Goal: Task Accomplishment & Management: Manage account settings

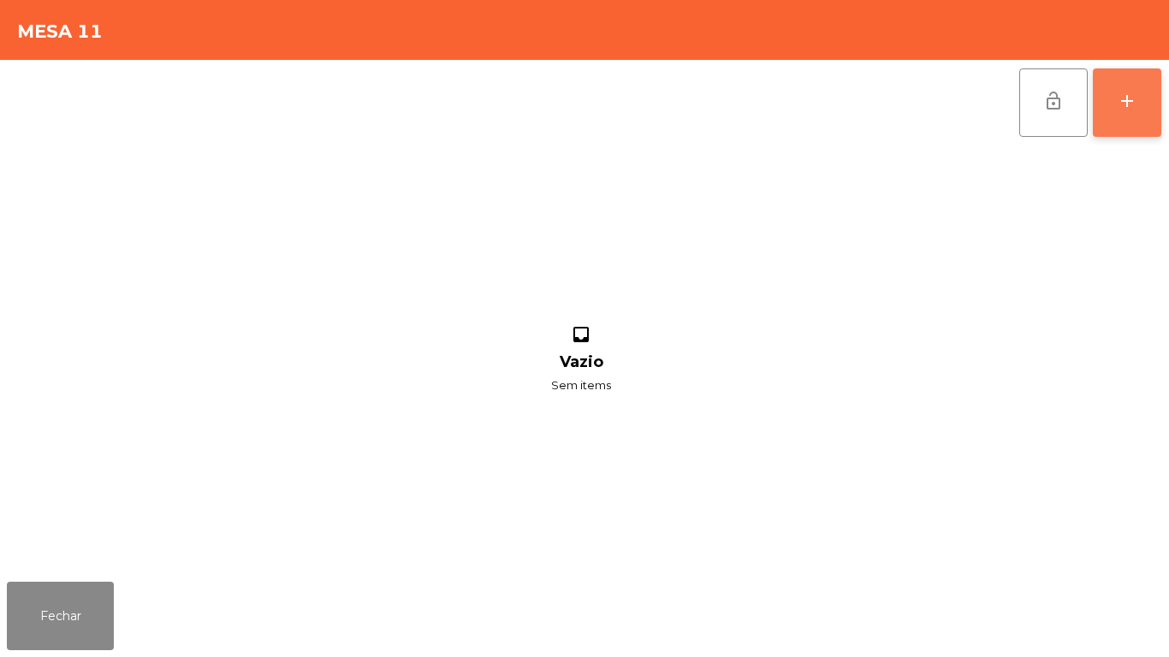
click at [1112, 104] on button "add" at bounding box center [1127, 102] width 68 height 68
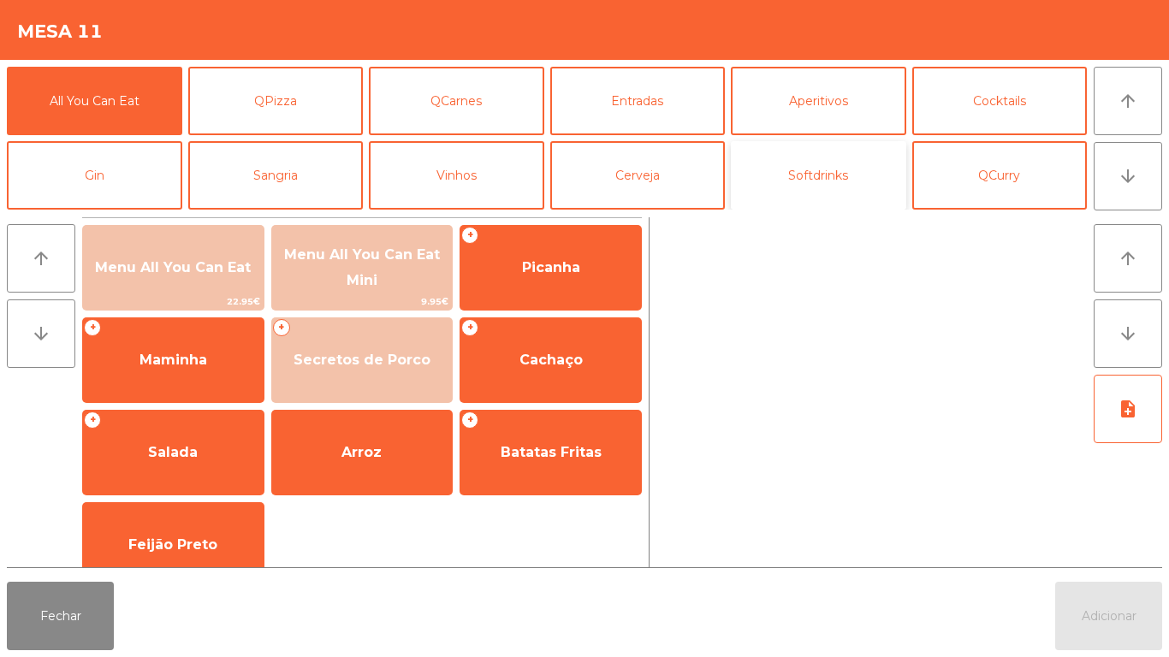
click at [834, 178] on button "Softdrinks" at bounding box center [818, 175] width 175 height 68
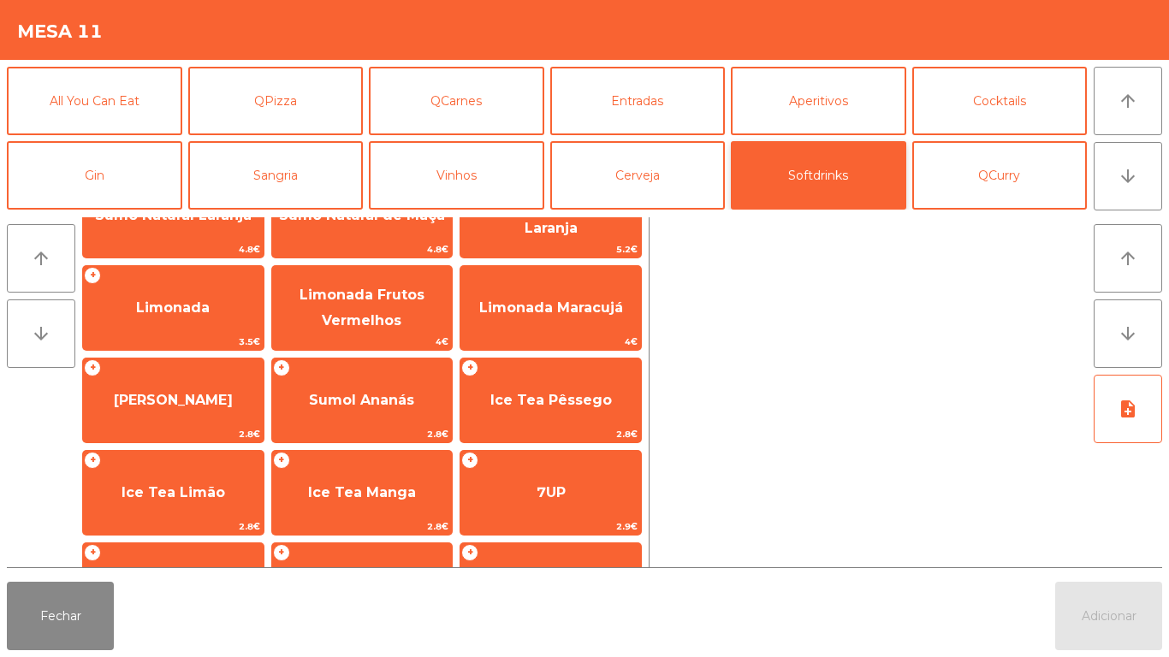
scroll to position [305, 0]
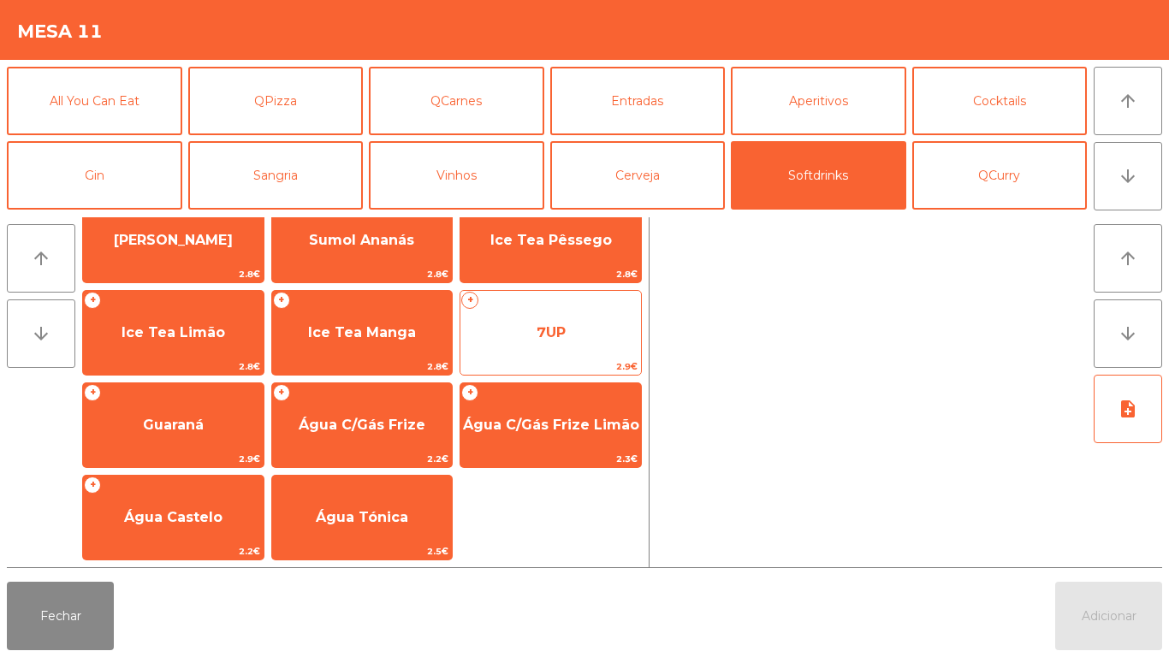
click at [574, 329] on span "7UP" at bounding box center [550, 333] width 181 height 46
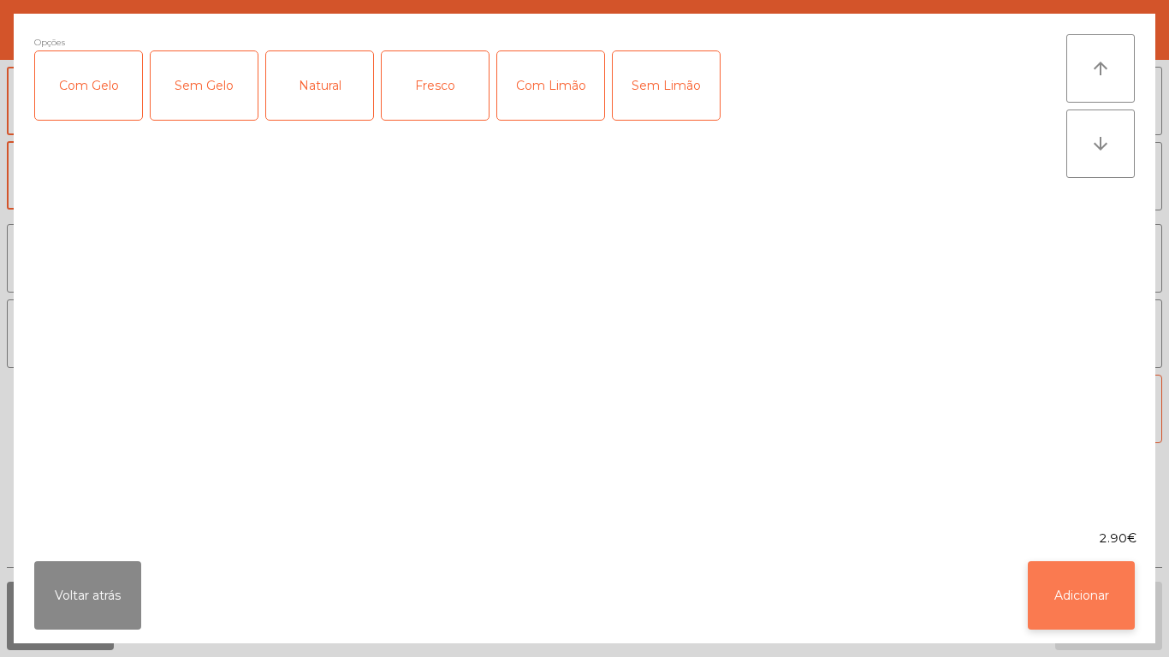
click at [1077, 582] on button "Adicionar" at bounding box center [1081, 595] width 107 height 68
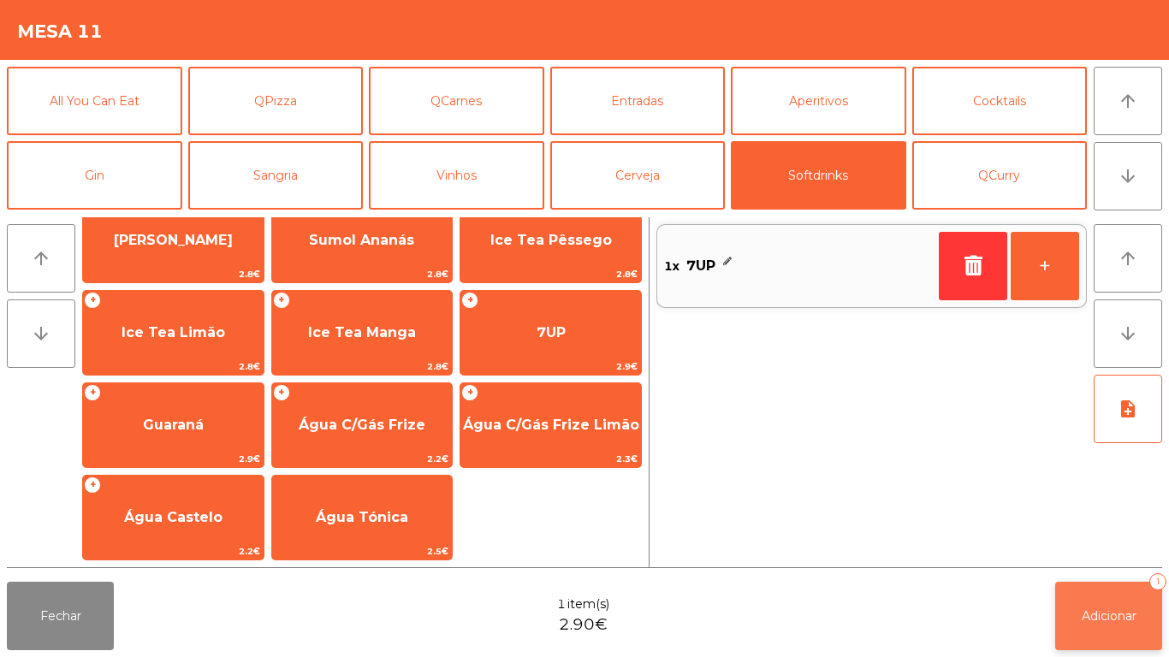
click at [1107, 605] on button "Adicionar 1" at bounding box center [1108, 616] width 107 height 68
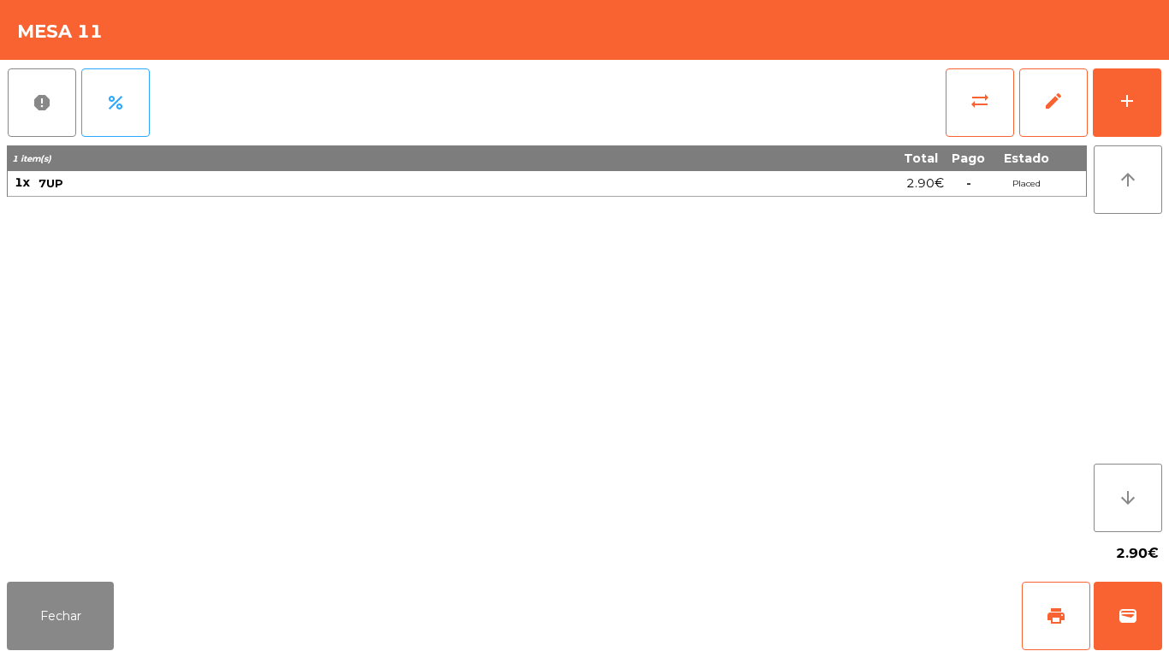
click at [98, 656] on div "Fechar print wallet" at bounding box center [584, 616] width 1169 height 82
click at [71, 594] on button "Fechar" at bounding box center [60, 616] width 107 height 68
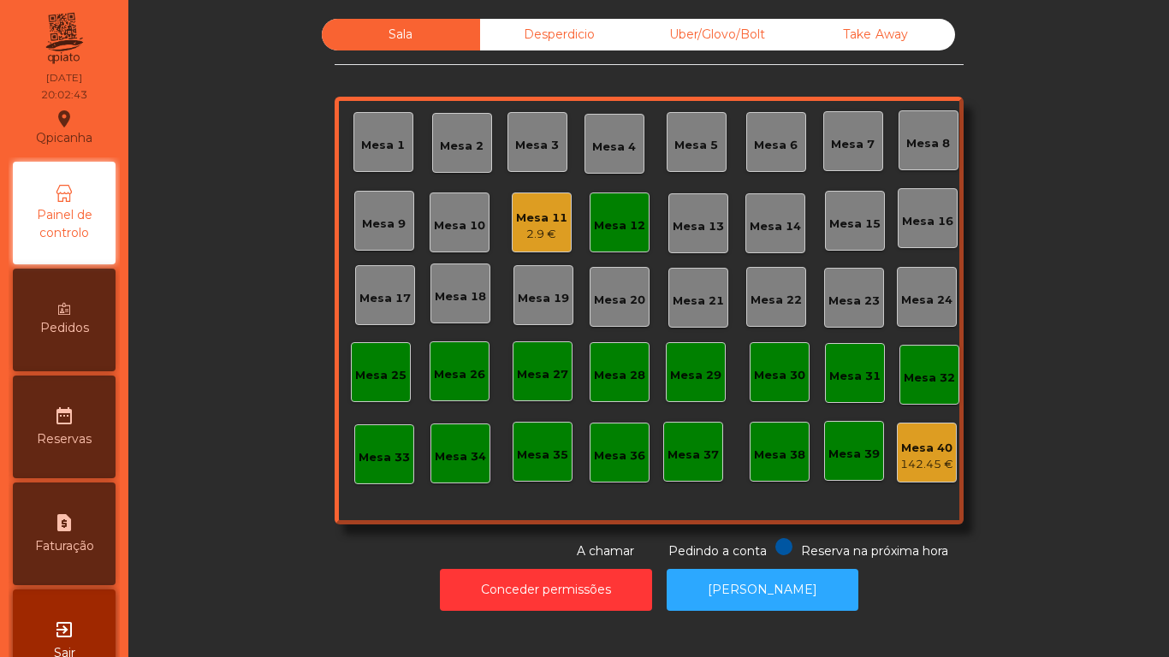
click at [610, 226] on div "Mesa 12" at bounding box center [619, 225] width 51 height 17
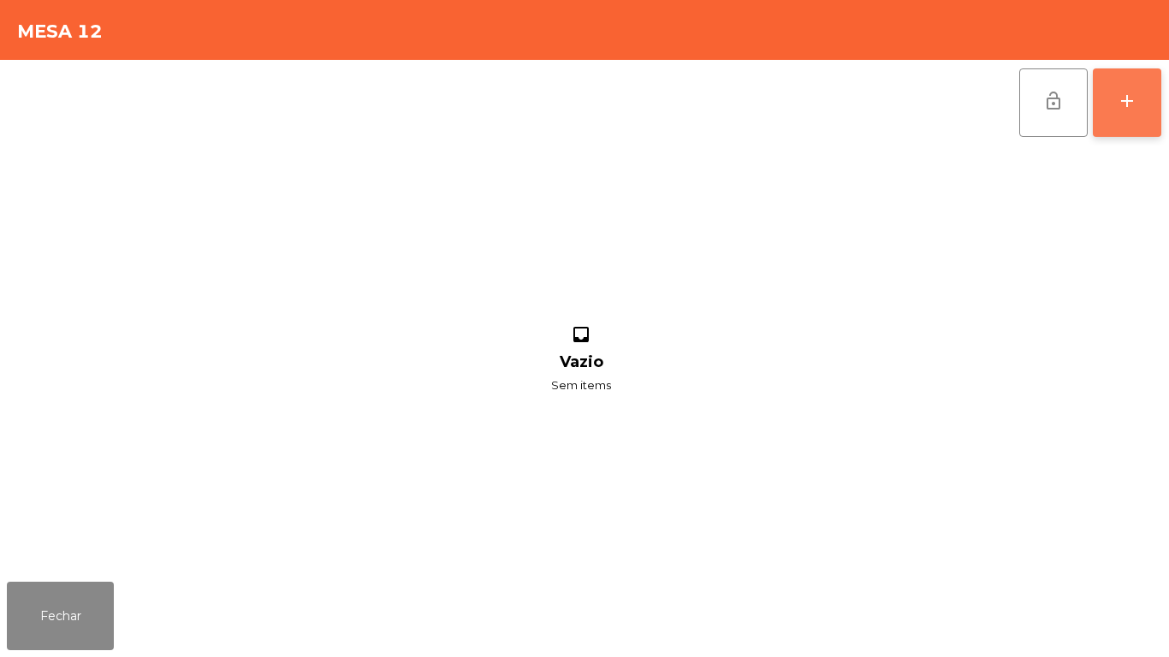
click at [1154, 99] on button "add" at bounding box center [1127, 102] width 68 height 68
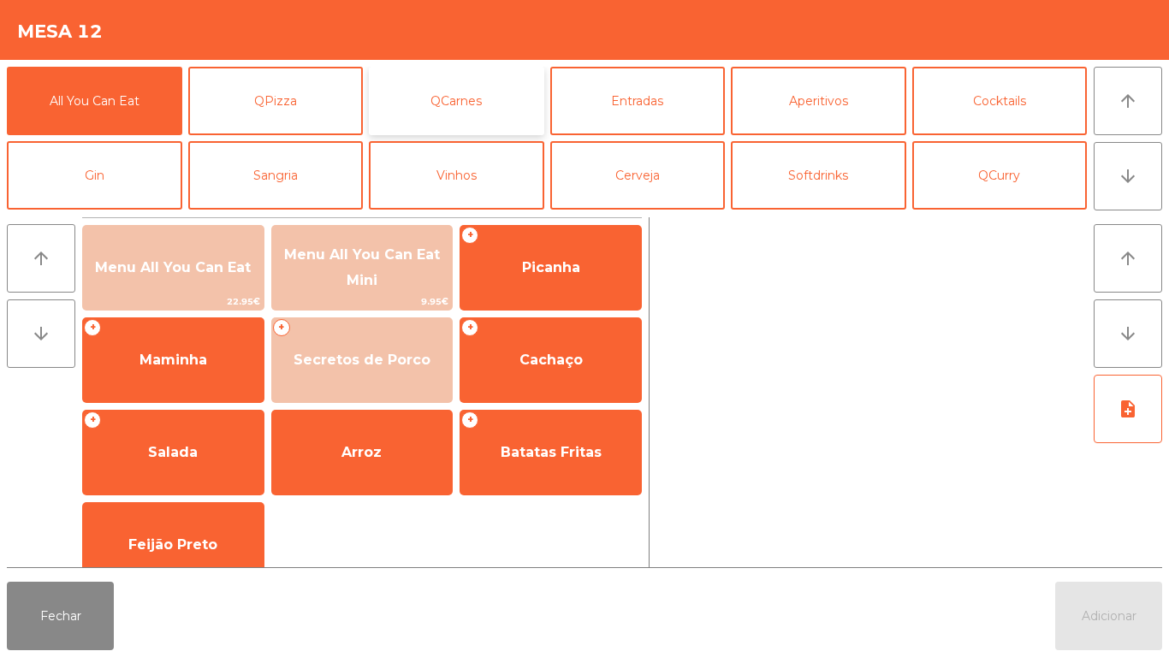
click at [483, 101] on button "QCarnes" at bounding box center [456, 101] width 175 height 68
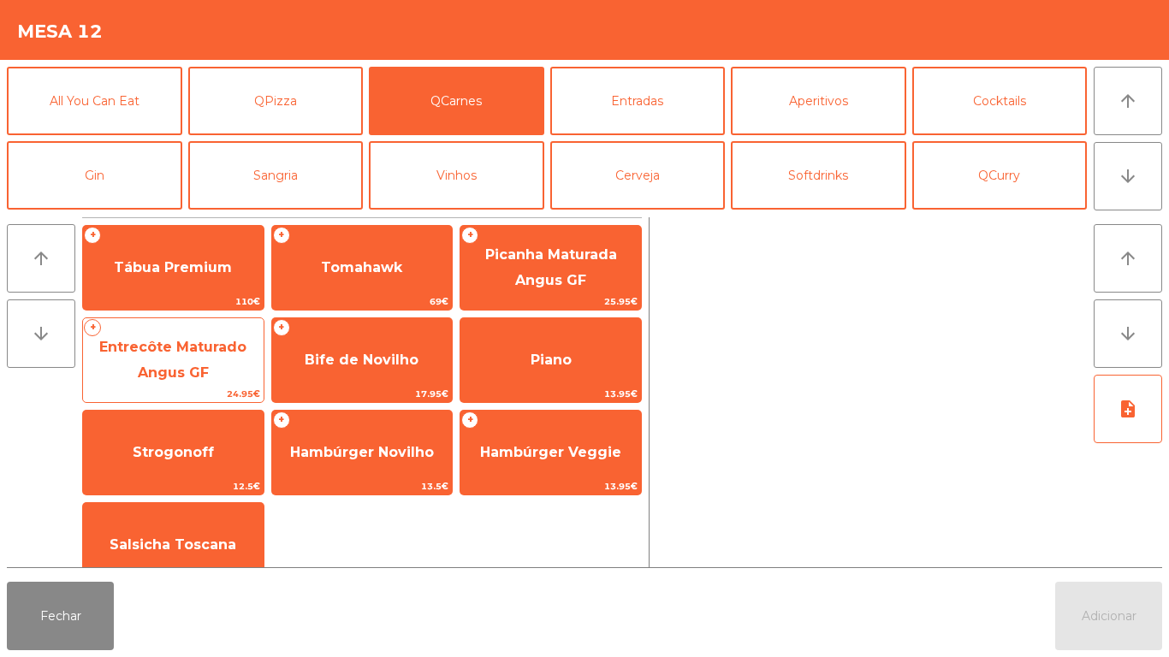
click at [219, 361] on span "Entrecôte Maturado Angus GF" at bounding box center [173, 360] width 181 height 73
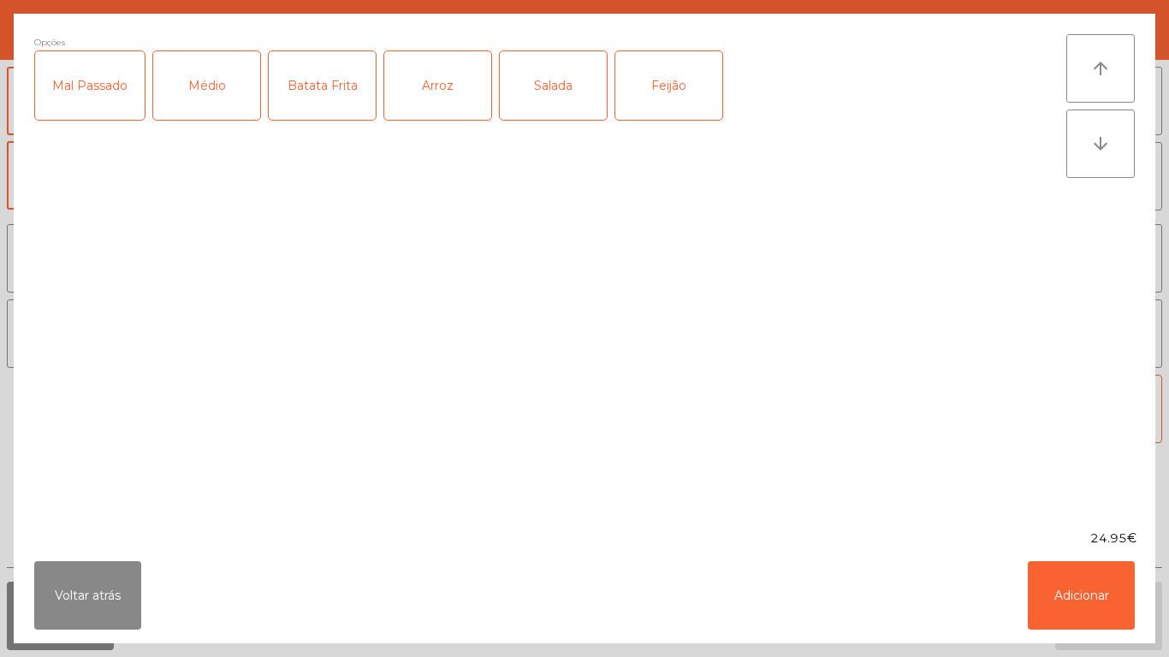
click at [202, 104] on div "Médio" at bounding box center [206, 85] width 107 height 68
click at [104, 114] on div "Mal Passado" at bounding box center [90, 85] width 110 height 68
click at [335, 105] on div "Batata Frita" at bounding box center [322, 85] width 107 height 68
click at [657, 96] on div "Feijão" at bounding box center [668, 85] width 107 height 68
click at [1065, 602] on button "Adicionar" at bounding box center [1081, 595] width 107 height 68
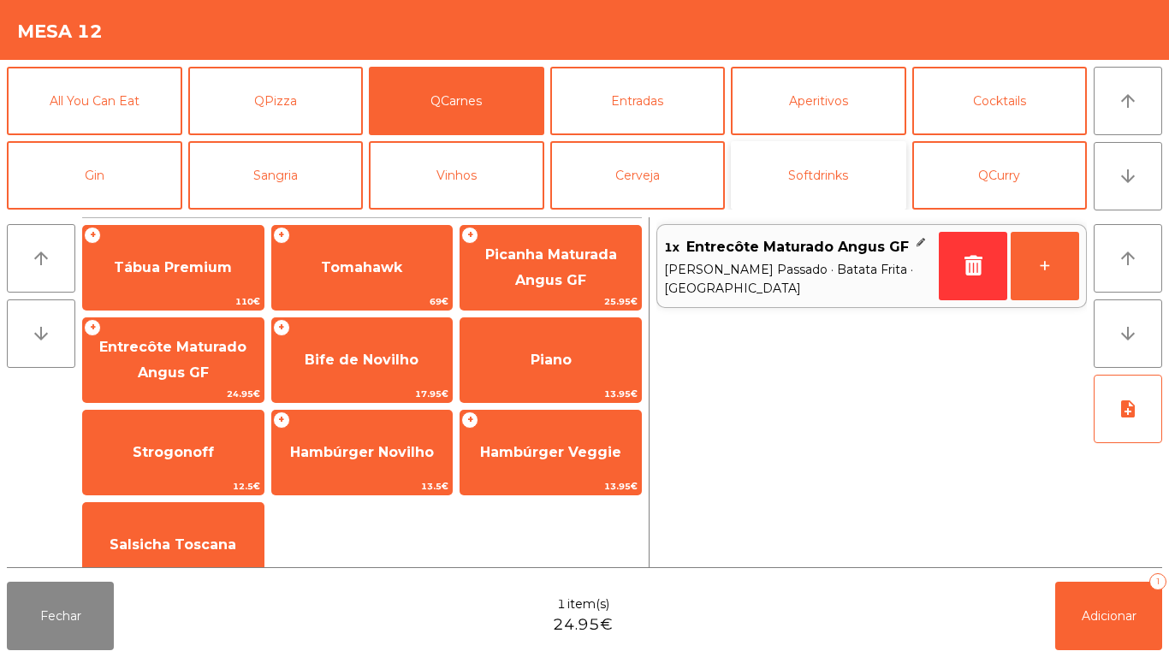
click at [806, 171] on button "Softdrinks" at bounding box center [818, 175] width 175 height 68
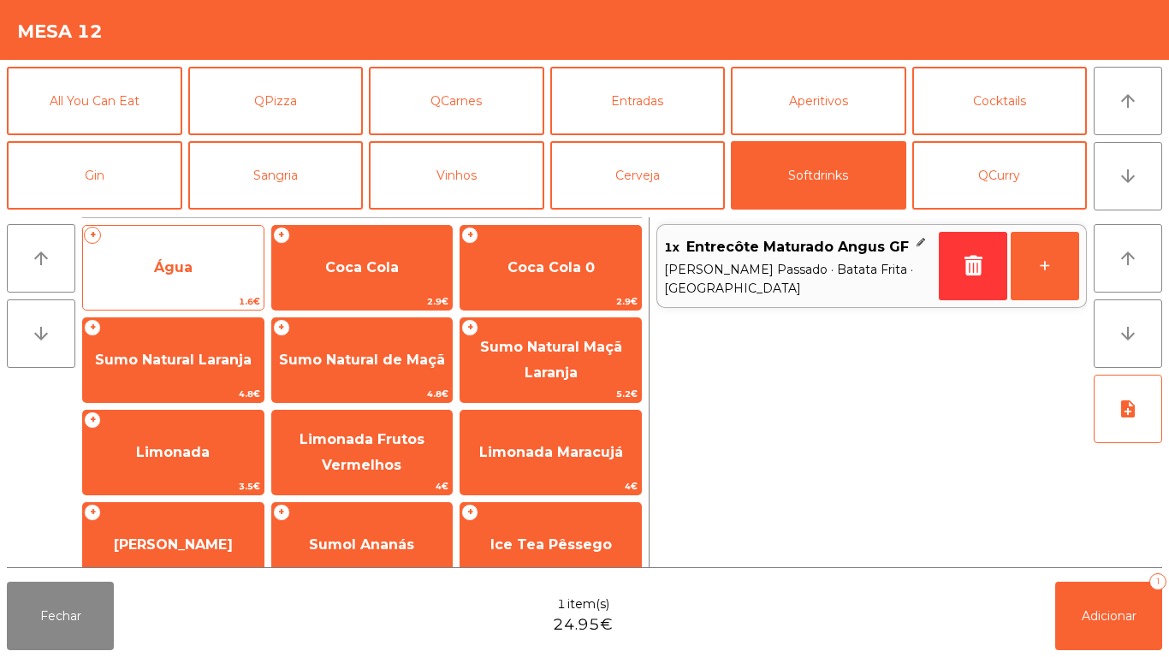
click at [206, 252] on span "Água" at bounding box center [173, 268] width 181 height 46
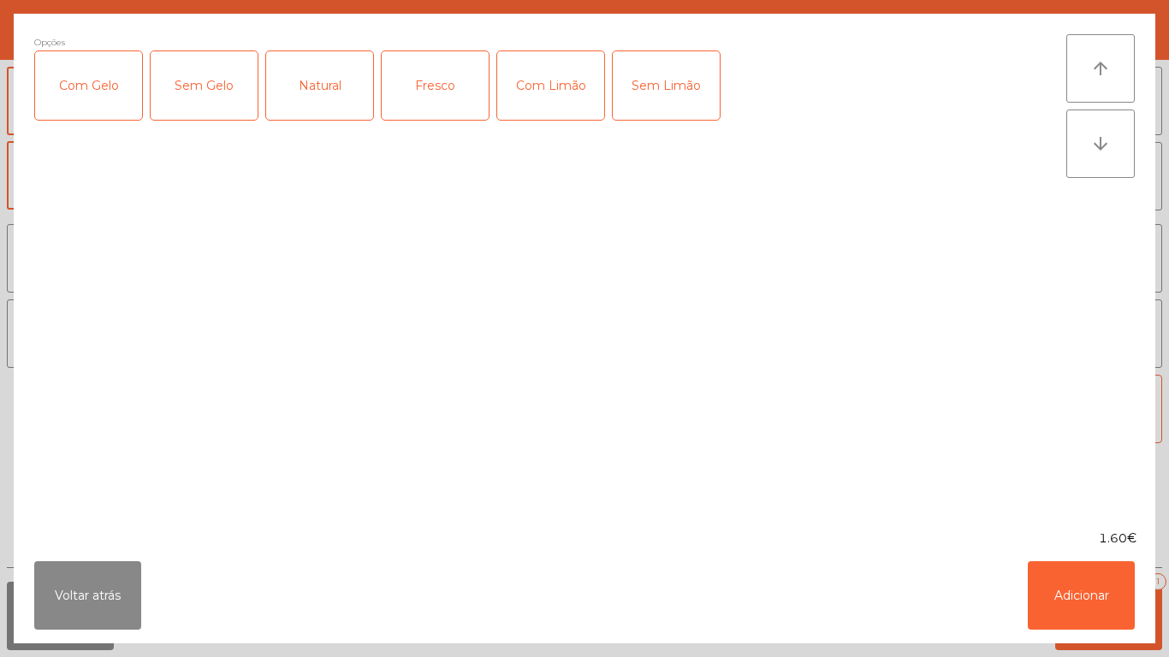
click at [442, 97] on div "Fresco" at bounding box center [435, 85] width 107 height 68
click at [1098, 613] on button "Adicionar" at bounding box center [1081, 595] width 107 height 68
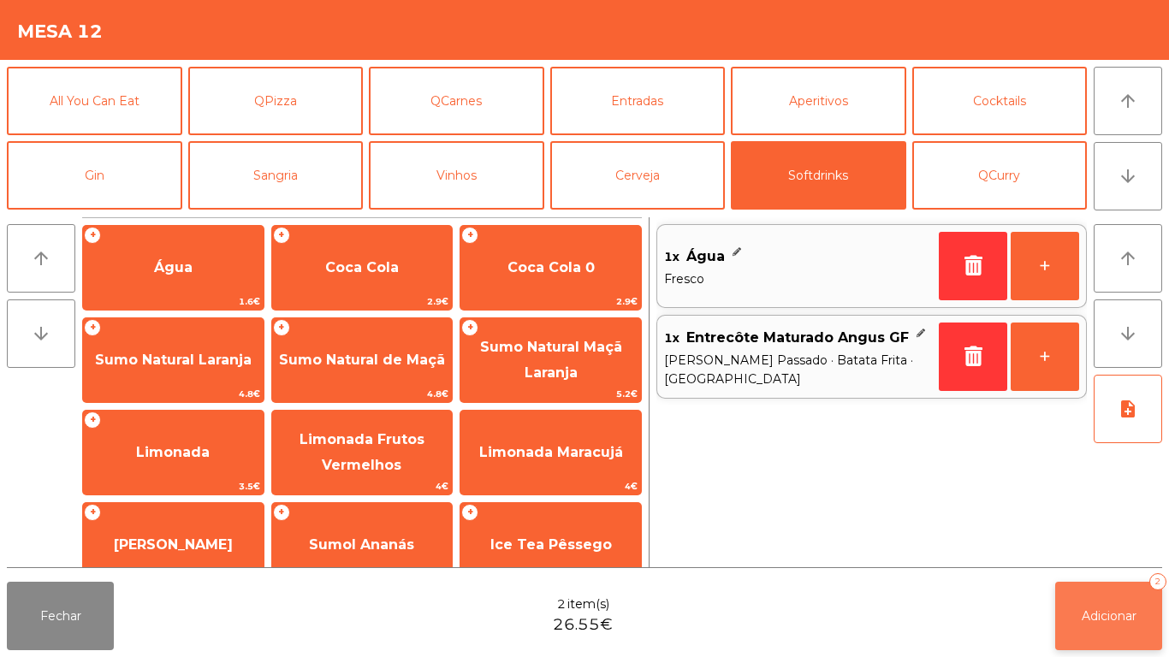
click at [1101, 597] on button "Adicionar 2" at bounding box center [1108, 616] width 107 height 68
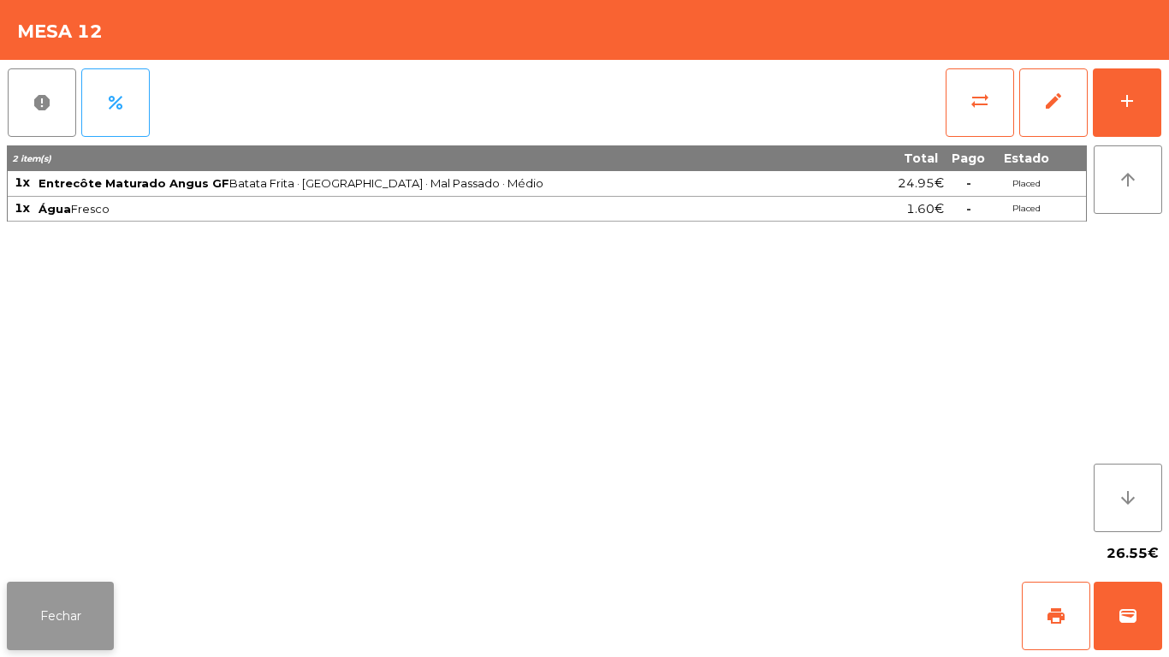
click at [57, 590] on button "Fechar" at bounding box center [60, 616] width 107 height 68
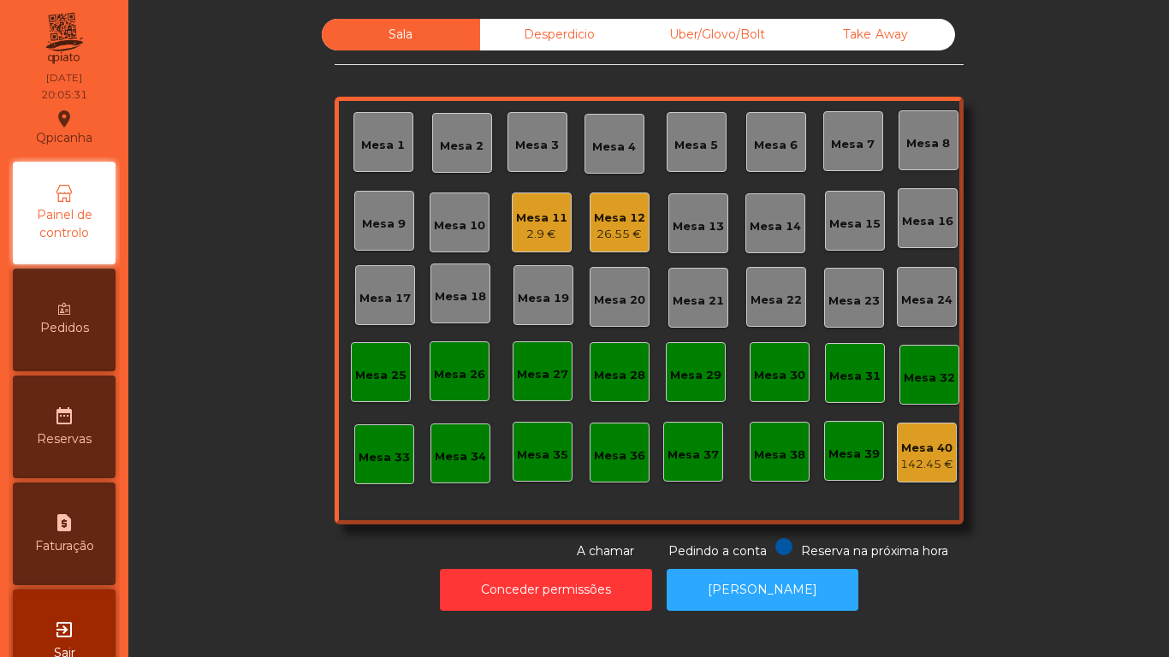
click at [536, 223] on div "Mesa 11" at bounding box center [541, 218] width 51 height 17
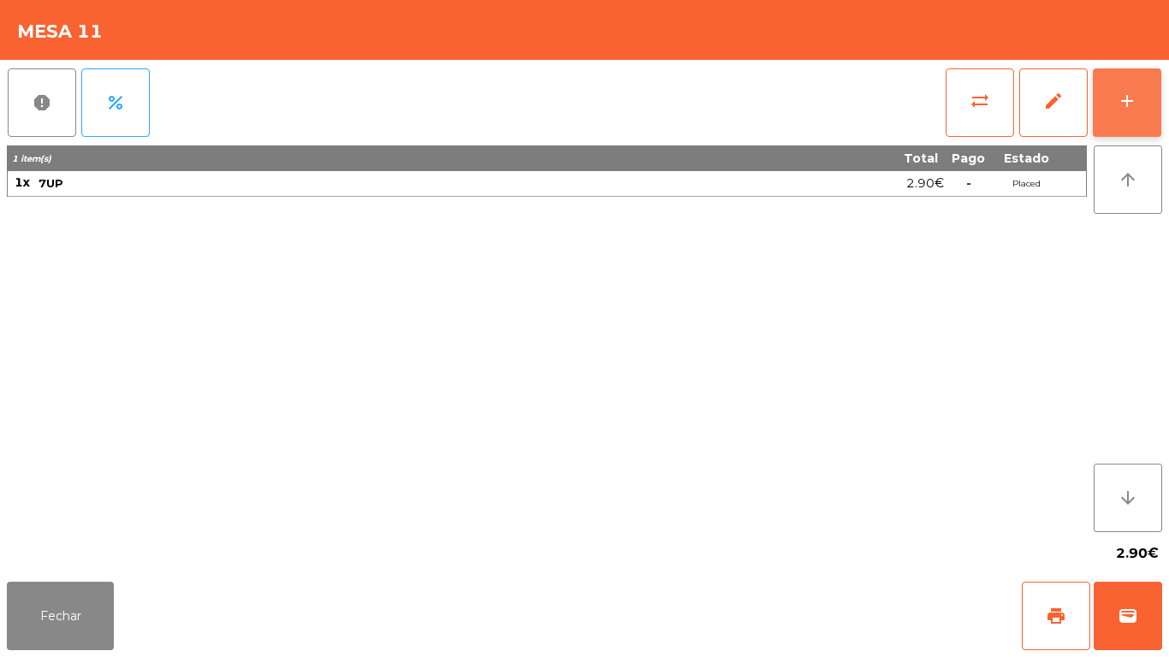
click at [1124, 108] on div "add" at bounding box center [1127, 101] width 21 height 21
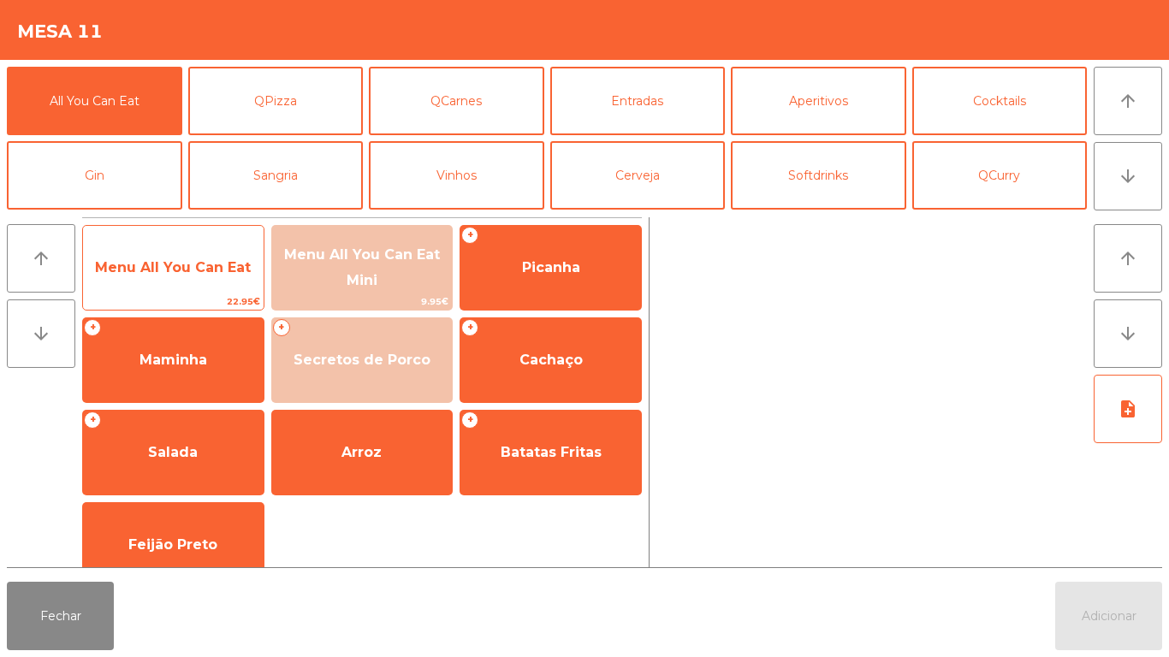
click at [193, 276] on span "Menu All You Can Eat" at bounding box center [173, 268] width 181 height 46
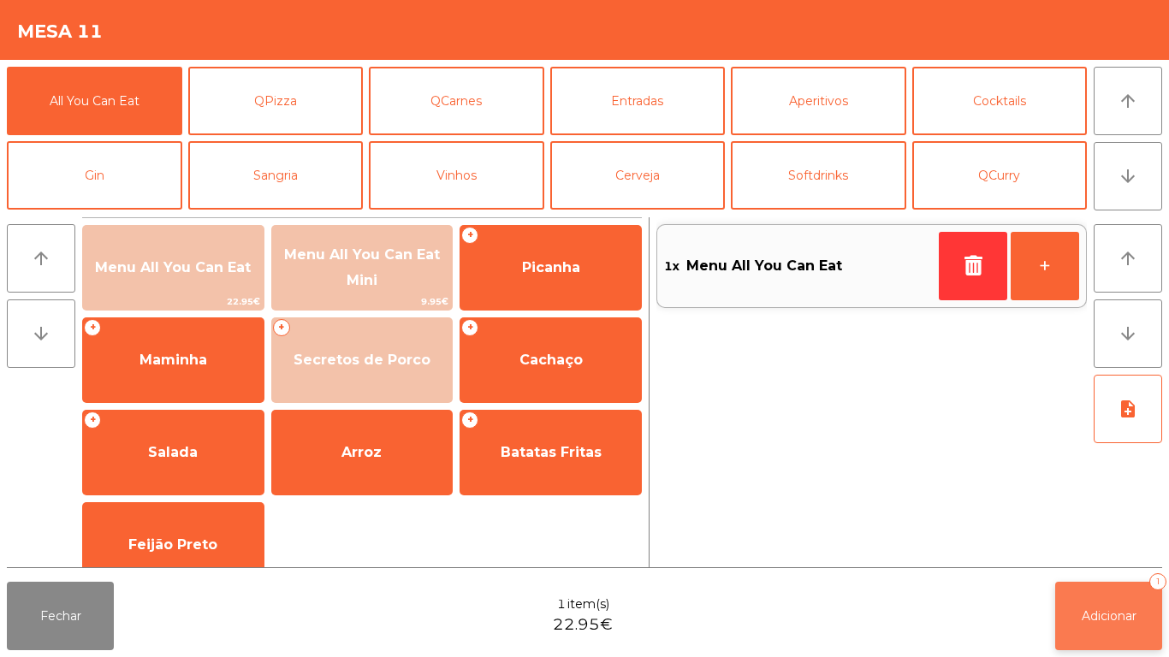
click at [1096, 614] on span "Adicionar" at bounding box center [1109, 615] width 55 height 15
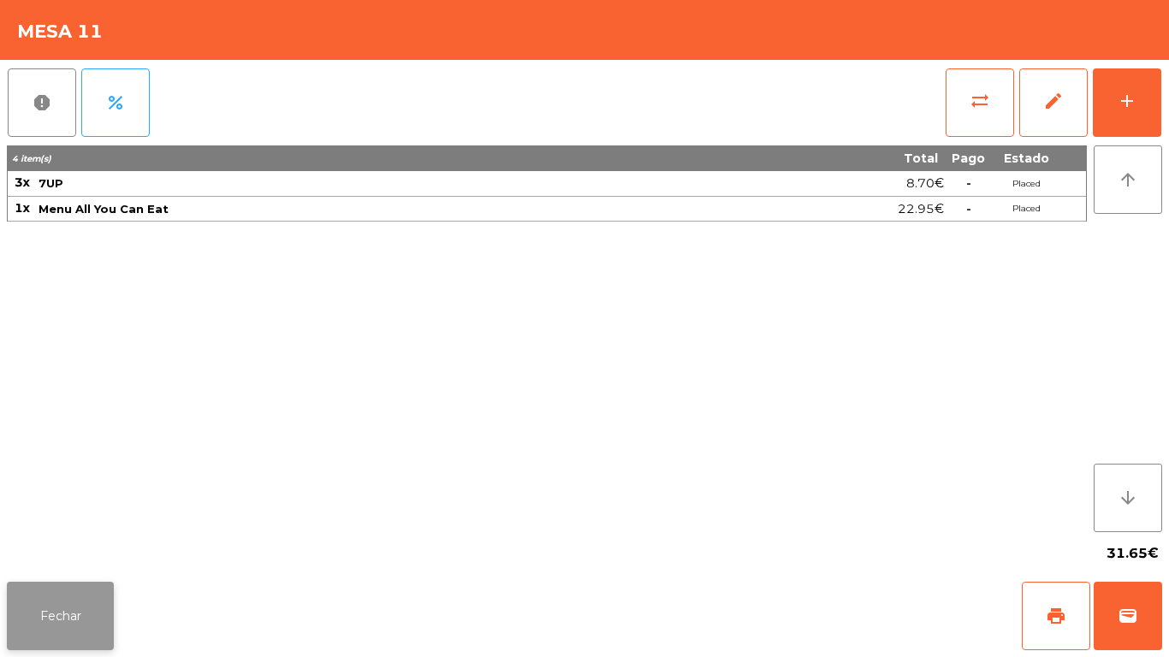
click at [82, 584] on button "Fechar" at bounding box center [60, 616] width 107 height 68
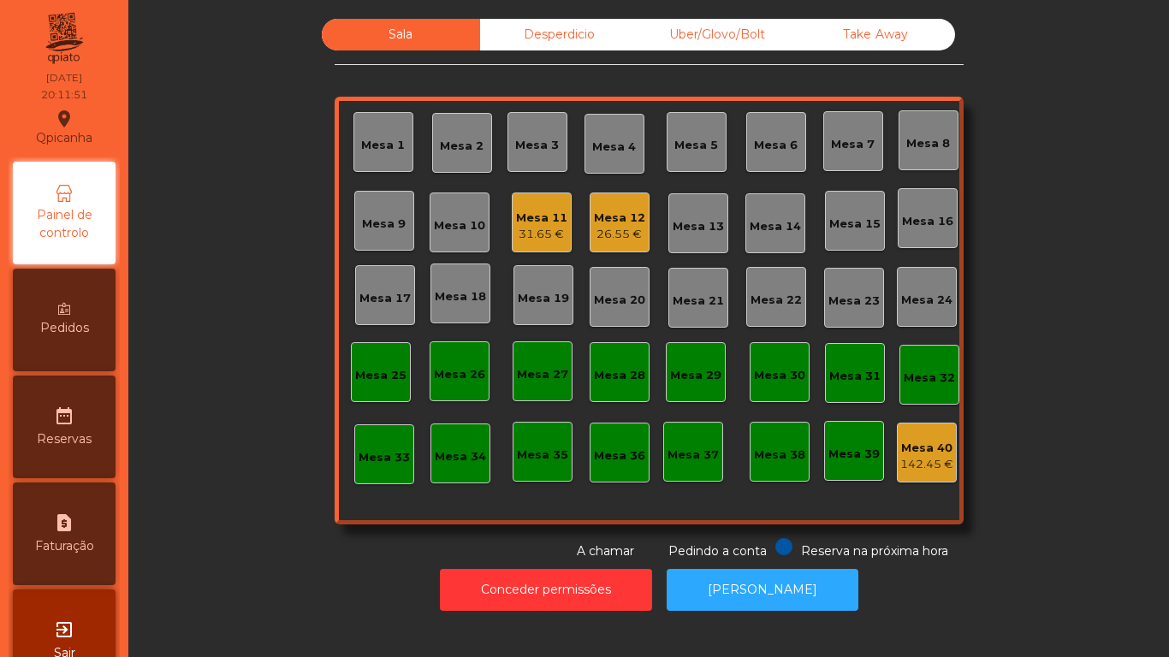
click at [684, 228] on div "Mesa 13" at bounding box center [698, 226] width 51 height 17
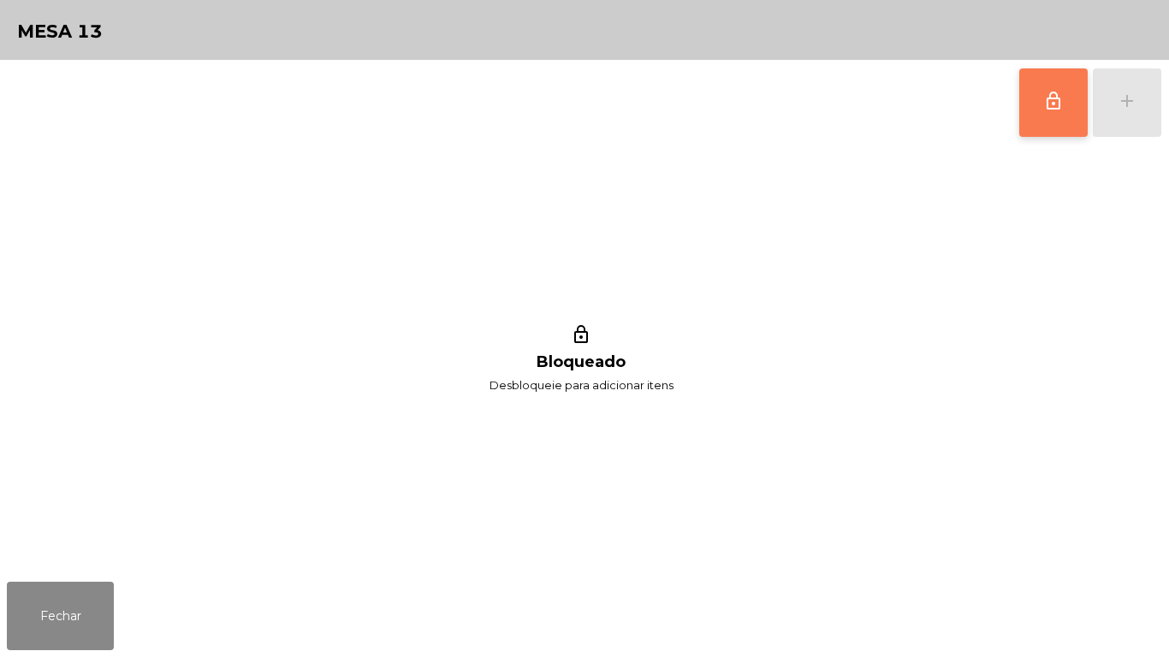
click at [1037, 117] on button "lock_outline" at bounding box center [1053, 102] width 68 height 68
click at [1053, 106] on span "lock_outline" at bounding box center [1053, 101] width 21 height 21
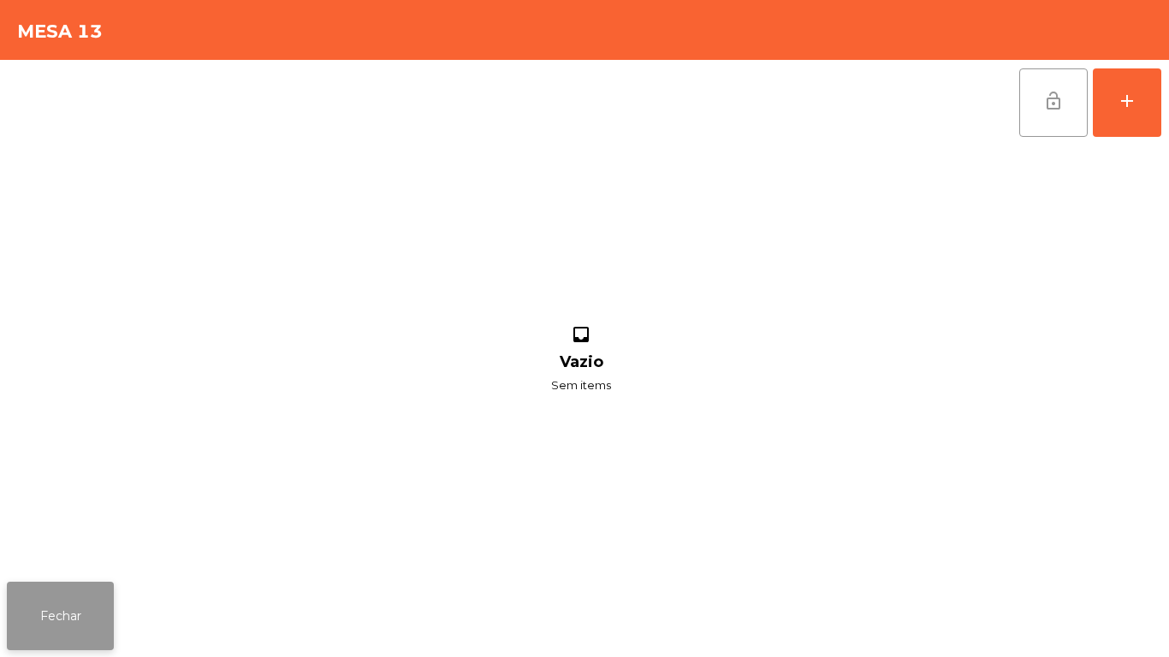
click at [88, 595] on button "Fechar" at bounding box center [60, 616] width 107 height 68
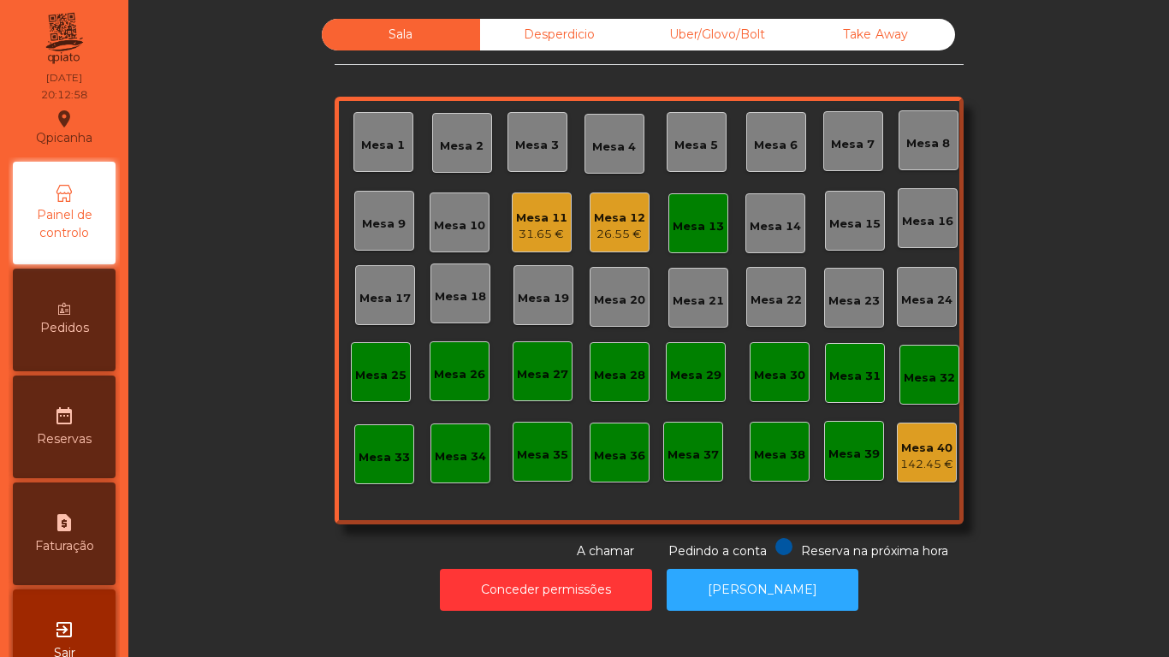
click at [698, 240] on div "Mesa 13" at bounding box center [698, 223] width 60 height 60
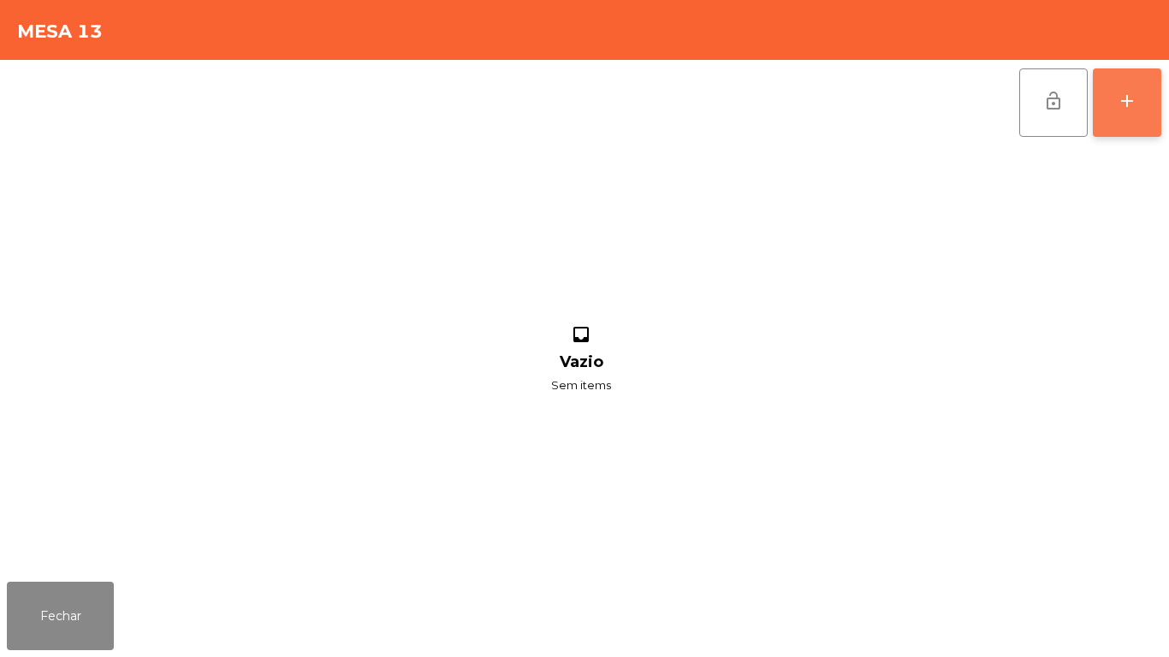
click at [1128, 118] on button "add" at bounding box center [1127, 102] width 68 height 68
click at [1128, 117] on button "add" at bounding box center [1127, 102] width 68 height 68
click at [1125, 109] on div "add" at bounding box center [1127, 101] width 21 height 21
click at [1125, 110] on div "add" at bounding box center [1127, 101] width 21 height 21
click at [64, 638] on button "Fechar" at bounding box center [60, 616] width 107 height 68
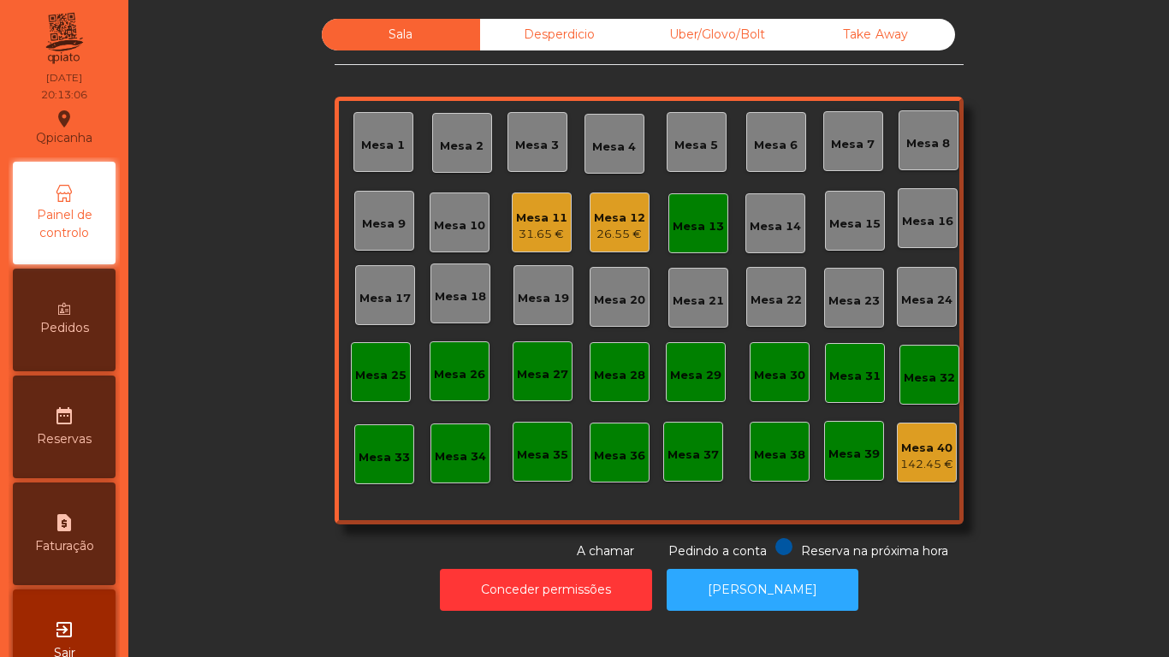
click at [703, 245] on div "Mesa 13" at bounding box center [698, 223] width 60 height 60
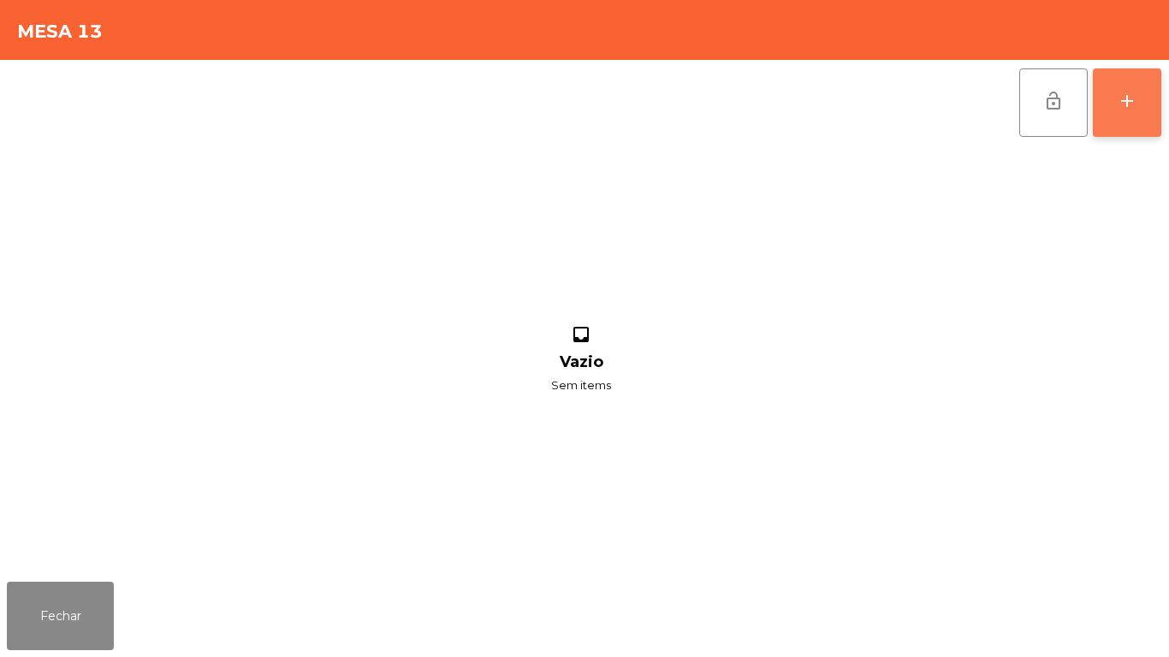
click at [1118, 107] on div "add" at bounding box center [1127, 101] width 21 height 21
click at [1124, 116] on button "add" at bounding box center [1127, 102] width 68 height 68
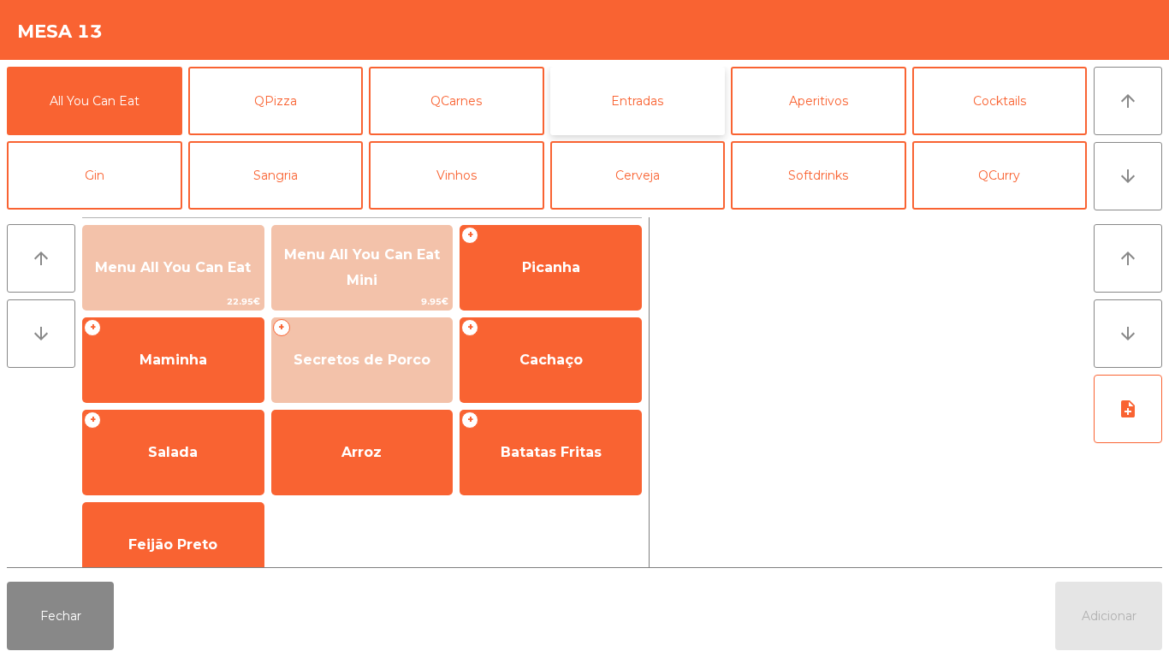
click at [645, 121] on button "Entradas" at bounding box center [637, 101] width 175 height 68
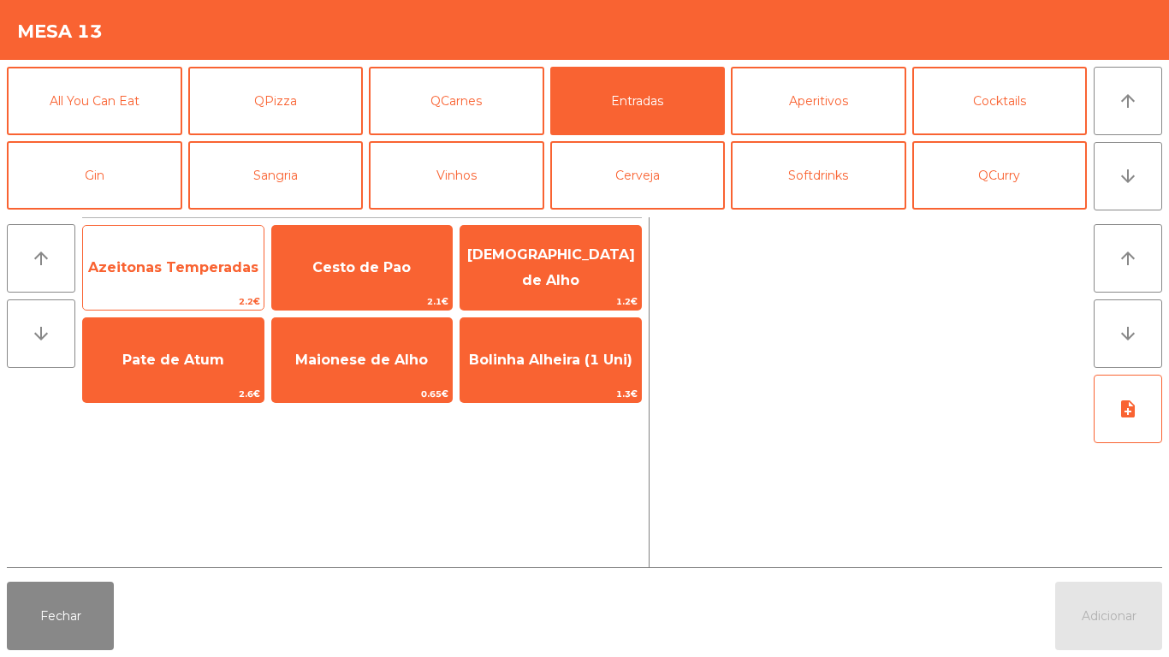
click at [201, 275] on span "Azeitonas Temperadas" at bounding box center [173, 267] width 170 height 16
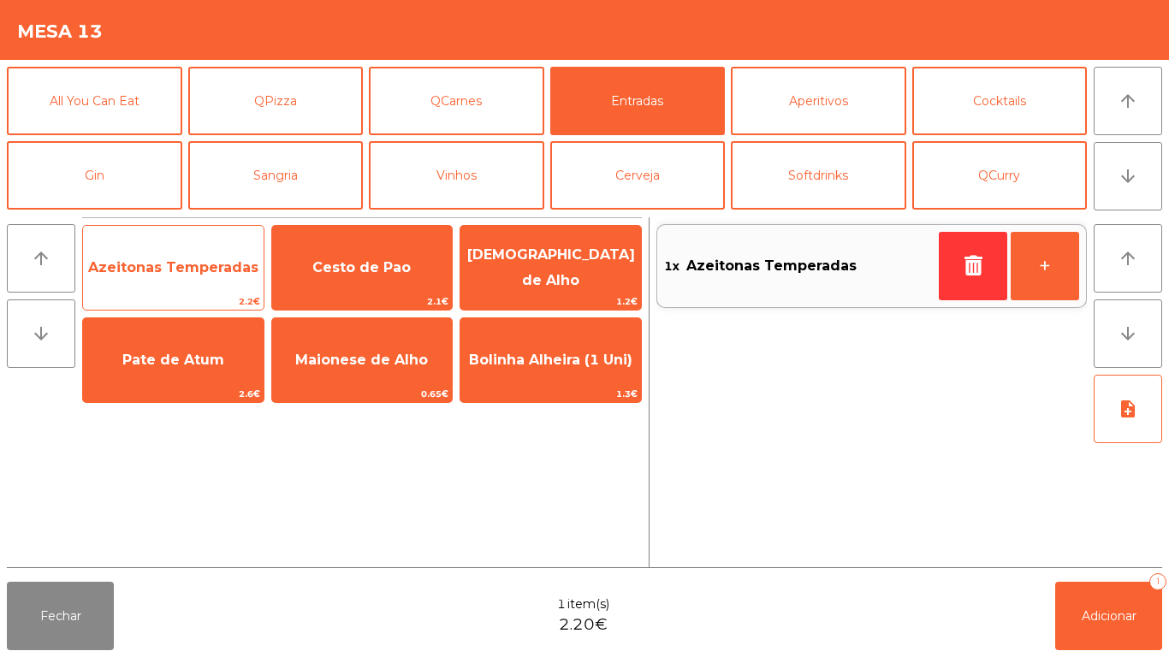
click at [187, 278] on span "Azeitonas Temperadas" at bounding box center [173, 268] width 181 height 46
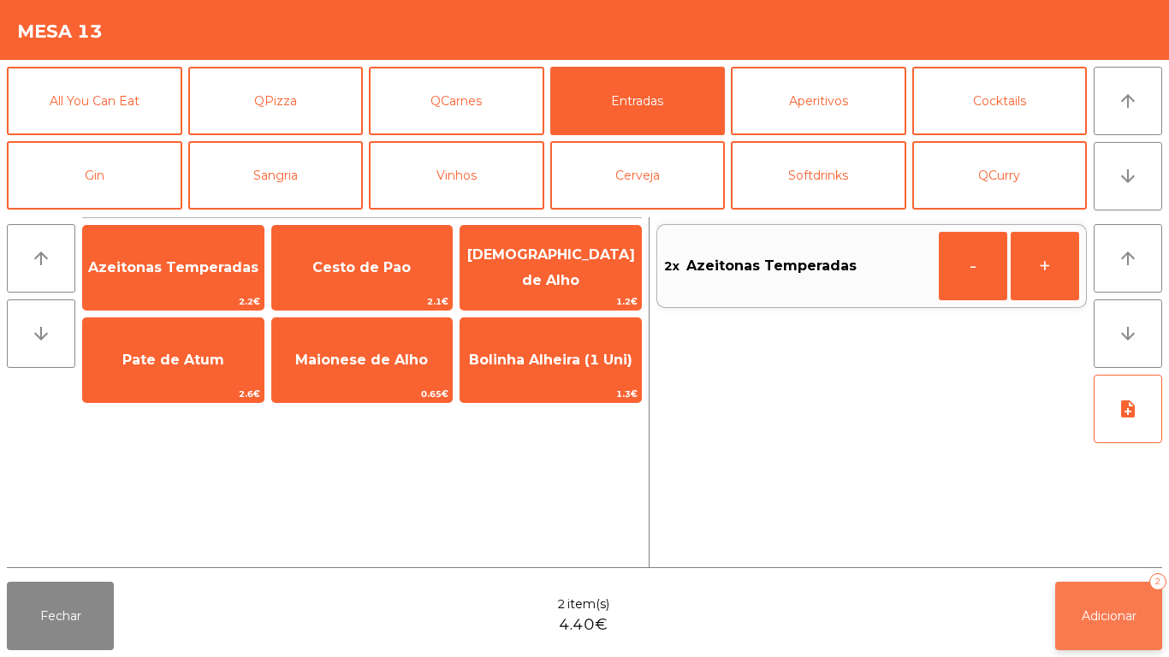
click at [1097, 602] on button "Adicionar 2" at bounding box center [1108, 616] width 107 height 68
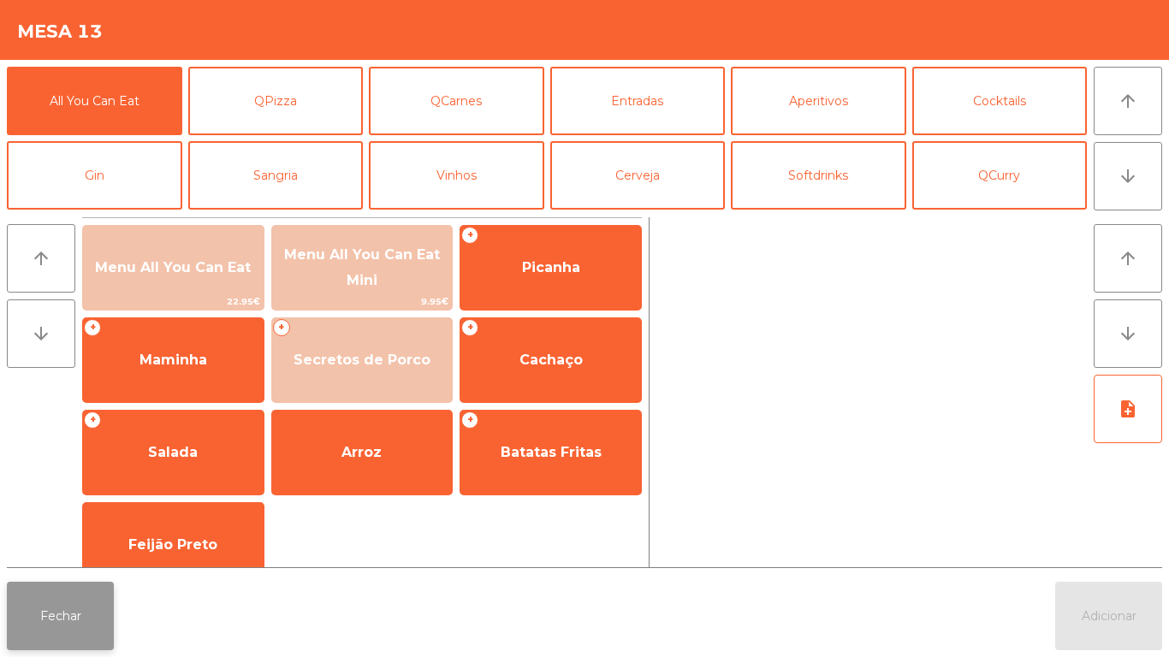
click at [70, 600] on button "Fechar" at bounding box center [60, 616] width 107 height 68
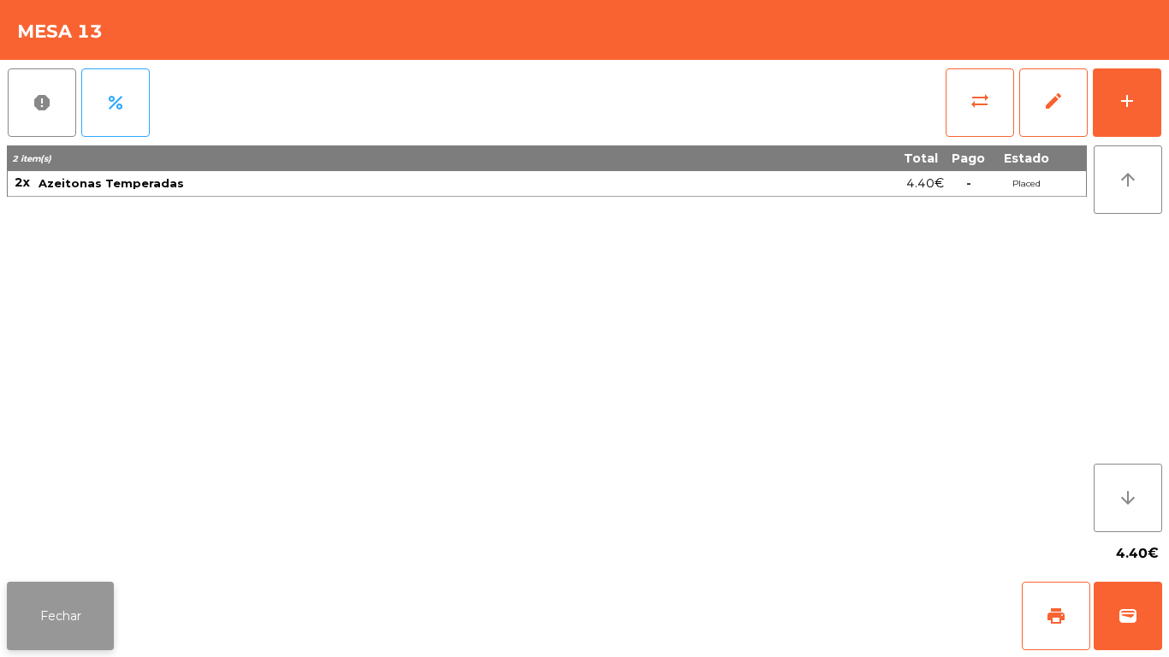
click at [82, 612] on button "Fechar" at bounding box center [60, 616] width 107 height 68
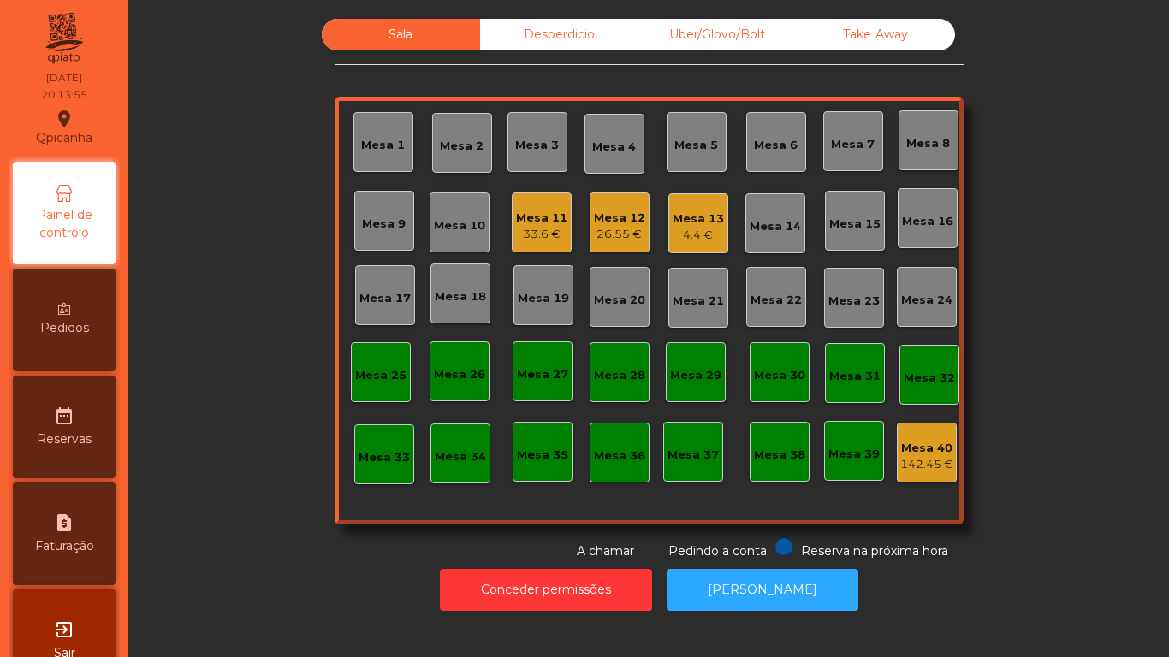
click at [536, 251] on div "Mesa 11 33.6 €" at bounding box center [542, 223] width 60 height 60
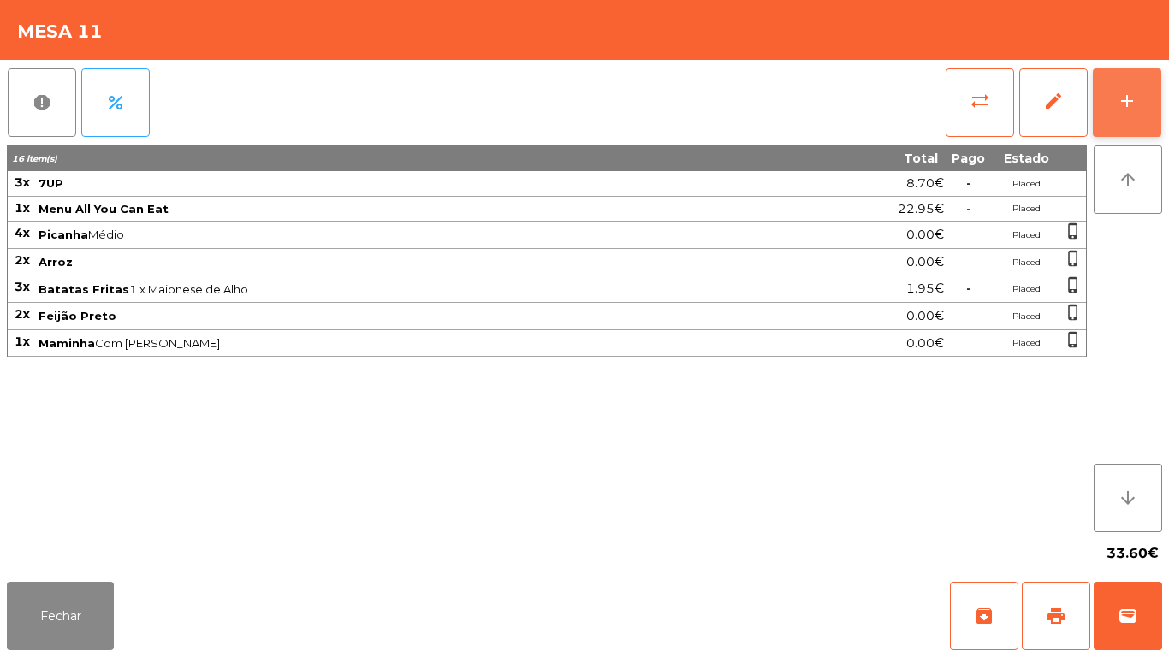
click at [1124, 94] on div "add" at bounding box center [1127, 101] width 21 height 21
click at [1148, 107] on button "add" at bounding box center [1127, 102] width 68 height 68
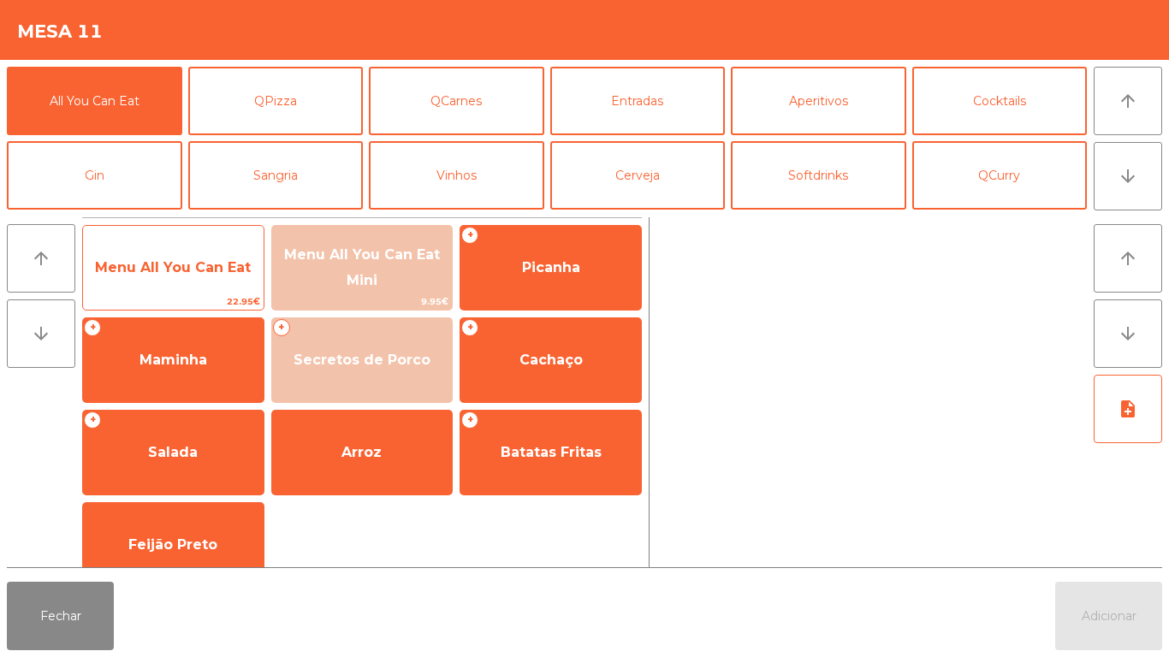
click at [194, 270] on span "Menu All You Can Eat" at bounding box center [173, 267] width 156 height 16
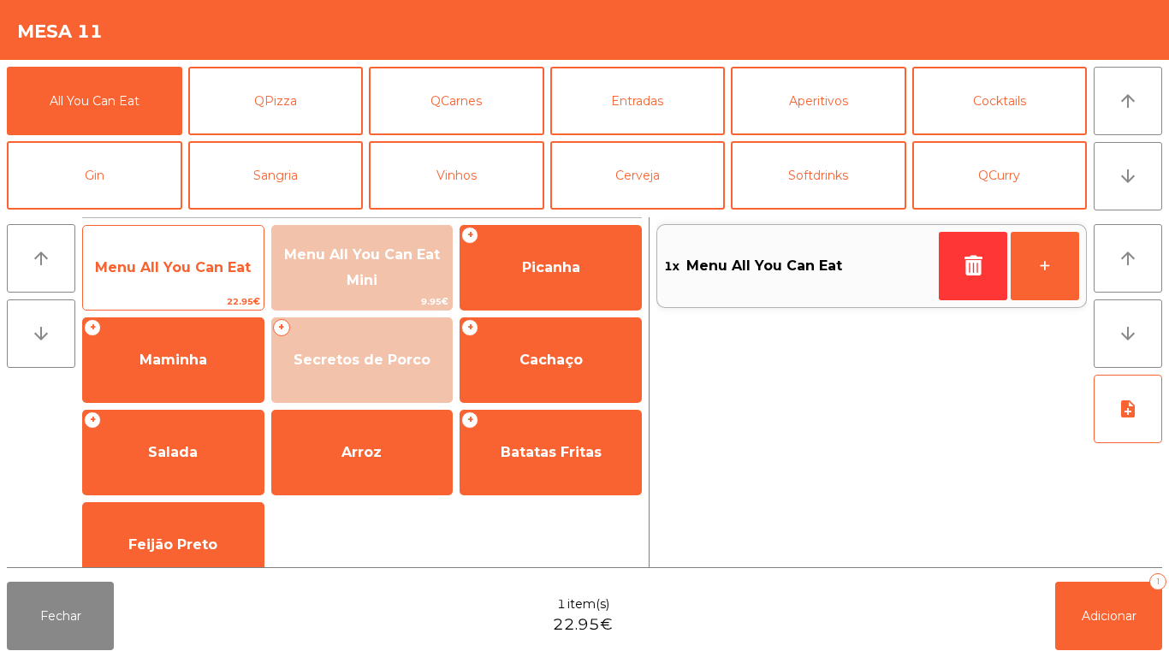
click at [197, 264] on span "Menu All You Can Eat" at bounding box center [173, 267] width 156 height 16
click at [179, 290] on span "Menu All You Can Eat" at bounding box center [173, 268] width 181 height 46
click at [183, 276] on span "Menu All You Can Eat" at bounding box center [173, 268] width 181 height 46
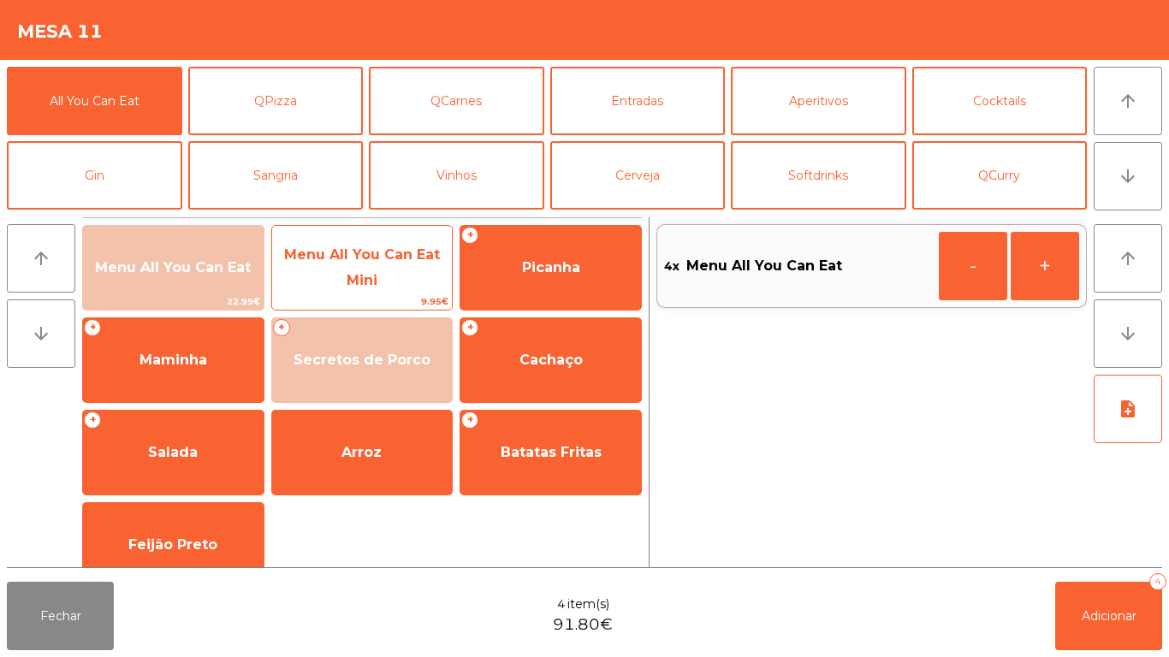
click at [365, 276] on span "Menu All You Can Eat Mini" at bounding box center [362, 267] width 156 height 42
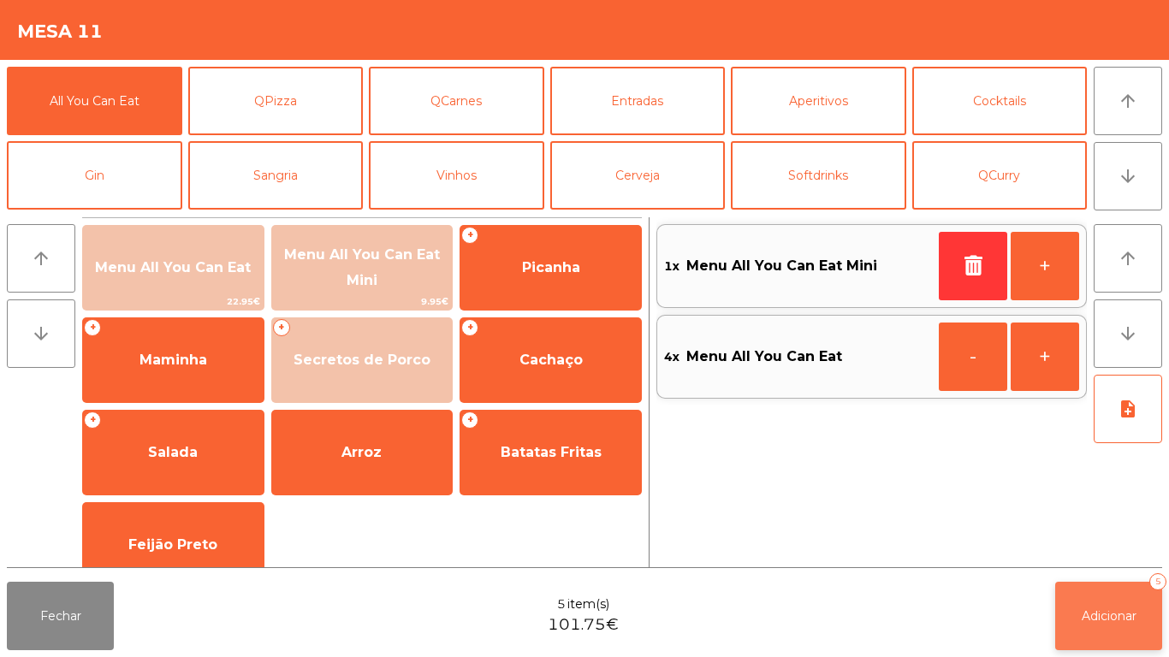
click at [1107, 590] on button "Adicionar 5" at bounding box center [1108, 616] width 107 height 68
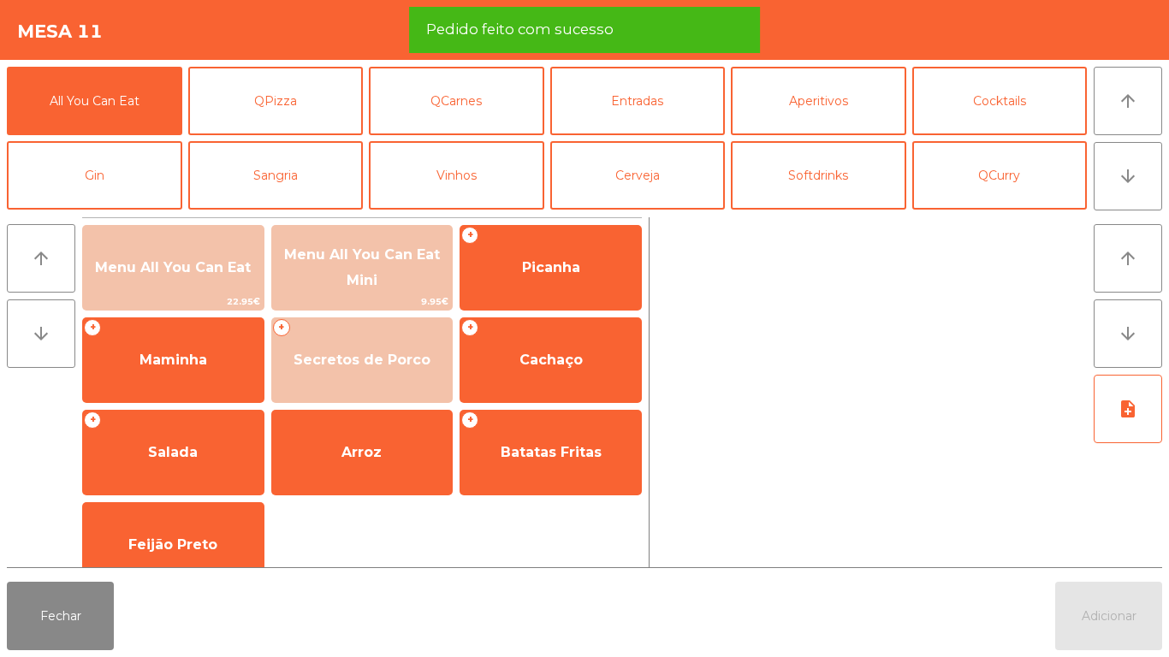
click at [1106, 600] on div "Adicionar" at bounding box center [1108, 616] width 107 height 68
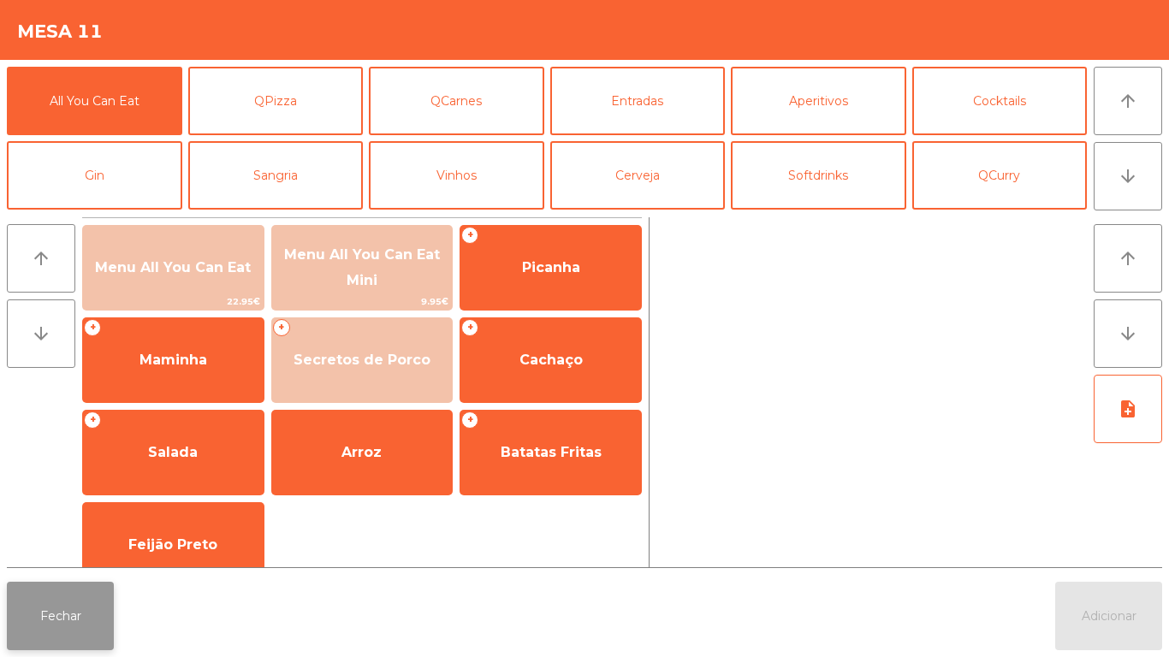
click at [101, 593] on button "Fechar" at bounding box center [60, 616] width 107 height 68
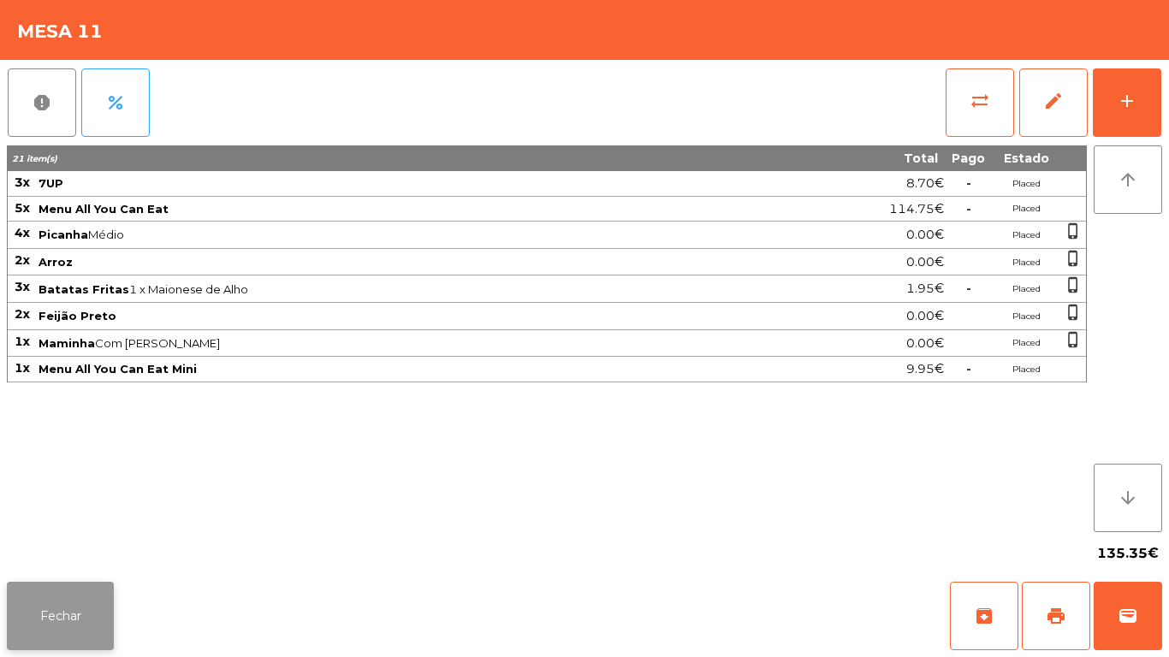
click at [90, 617] on button "Fechar" at bounding box center [60, 616] width 107 height 68
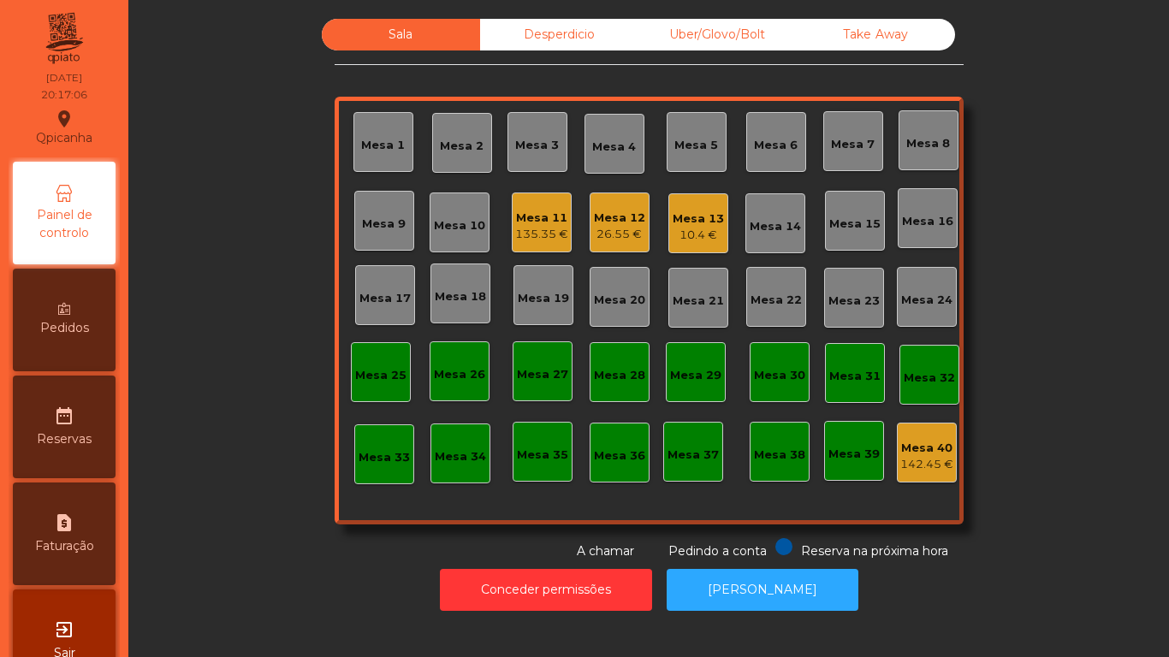
click at [842, 147] on div "Mesa 7" at bounding box center [853, 144] width 44 height 17
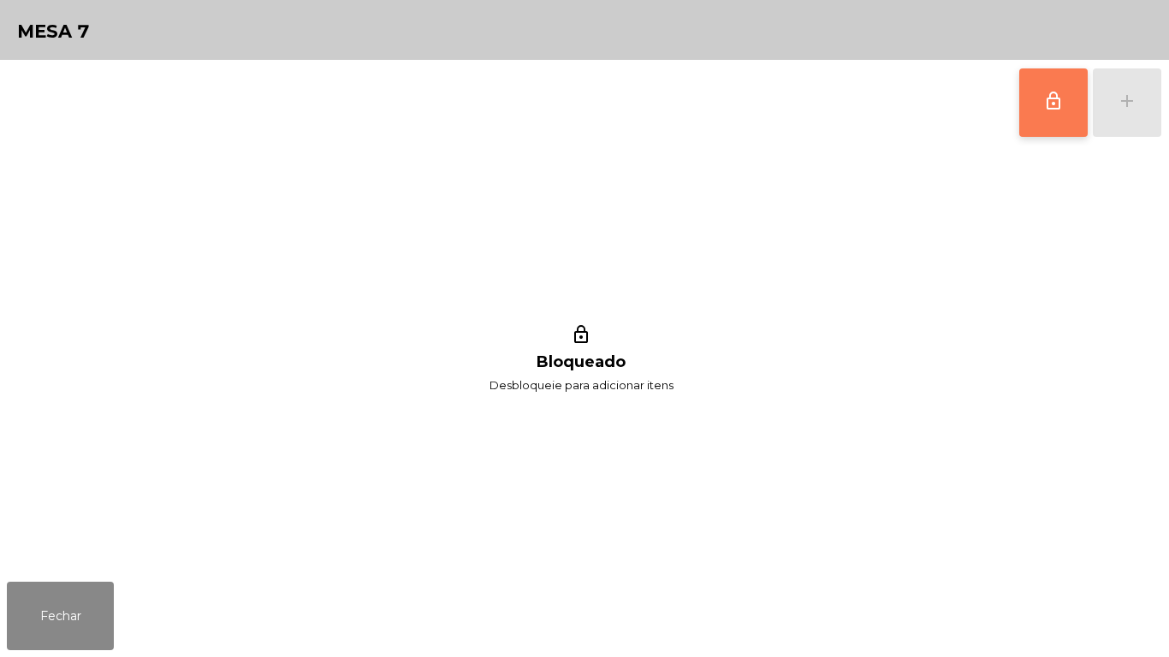
click at [1038, 114] on button "lock_outline" at bounding box center [1053, 102] width 68 height 68
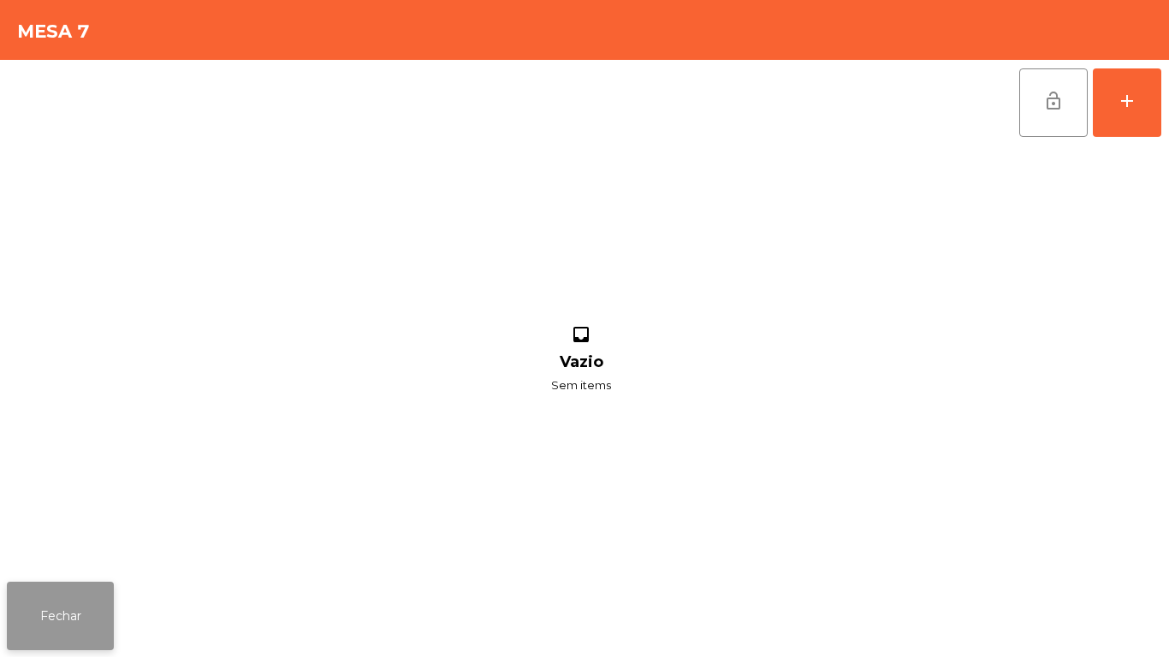
click at [68, 611] on button "Fechar" at bounding box center [60, 616] width 107 height 68
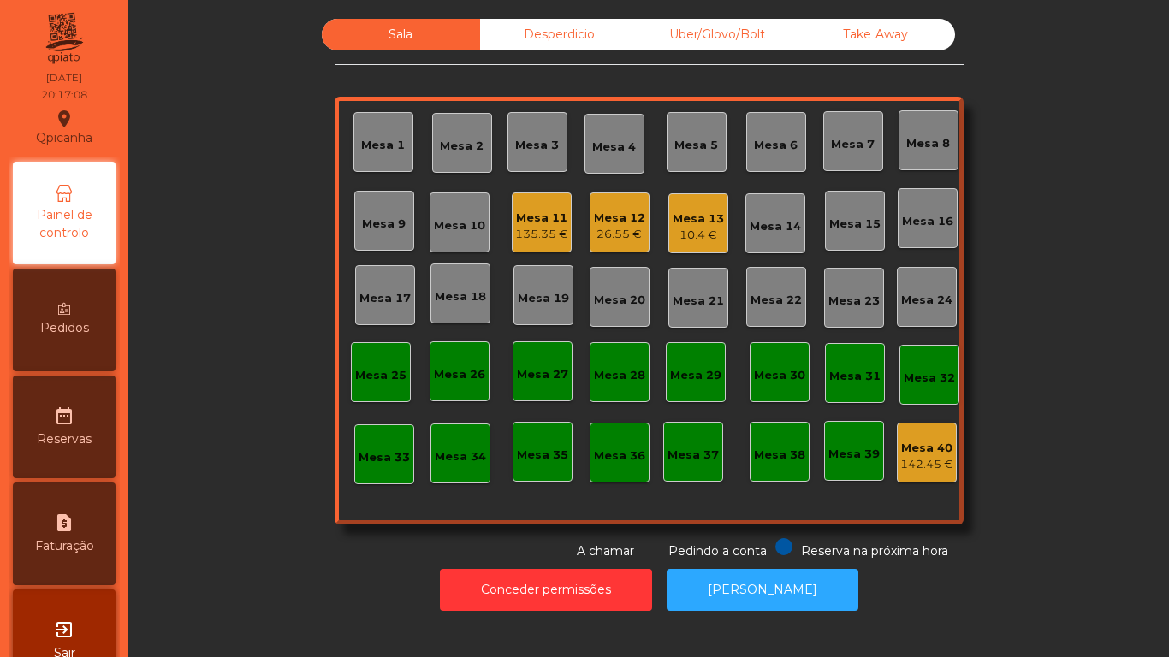
click at [700, 140] on div "Mesa 5" at bounding box center [696, 145] width 44 height 17
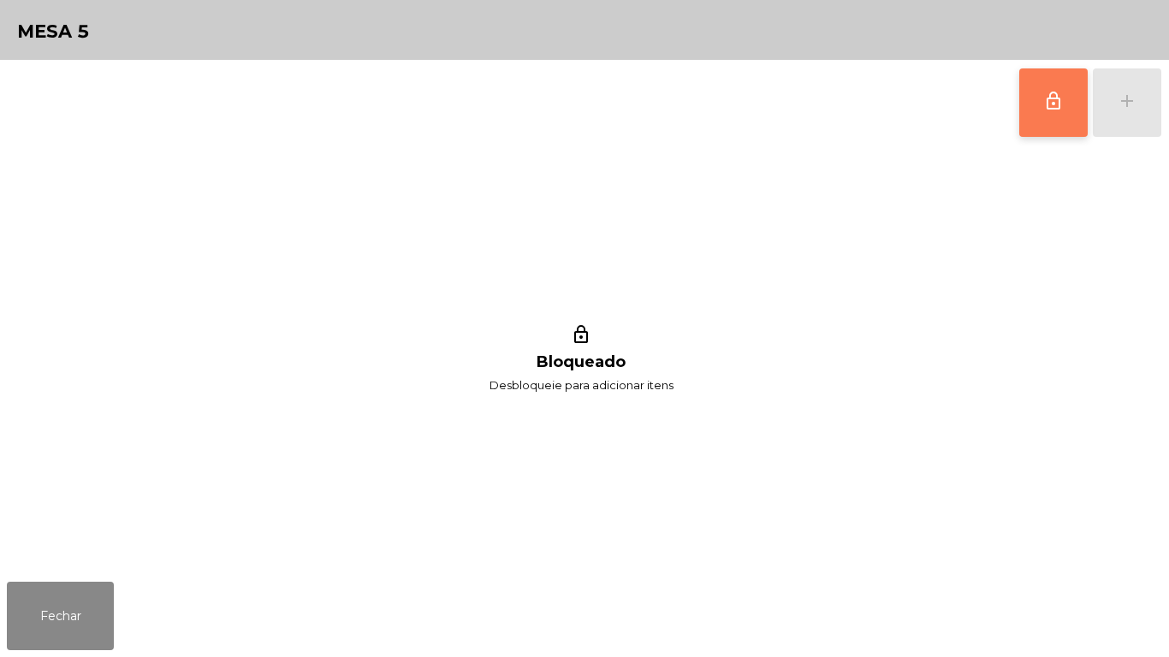
click at [1044, 102] on span "lock_outline" at bounding box center [1053, 101] width 21 height 21
click at [108, 614] on button "Fechar" at bounding box center [60, 616] width 107 height 68
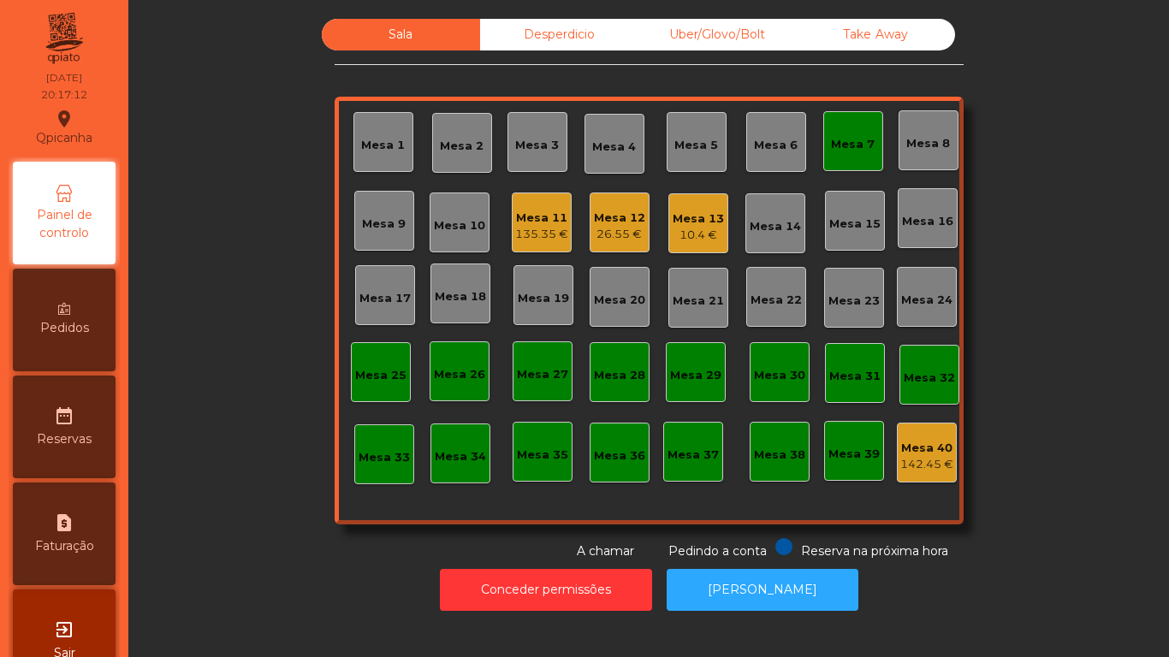
click at [612, 234] on div "26.55 €" at bounding box center [619, 234] width 51 height 17
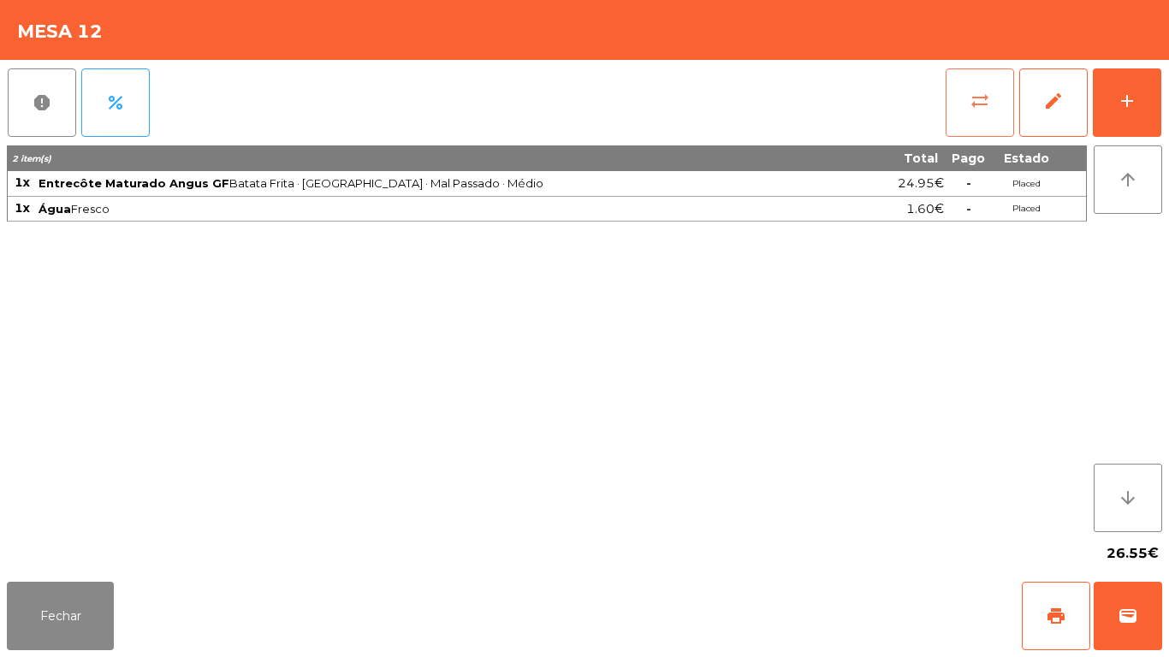
click at [964, 115] on button "sync_alt" at bounding box center [980, 102] width 68 height 68
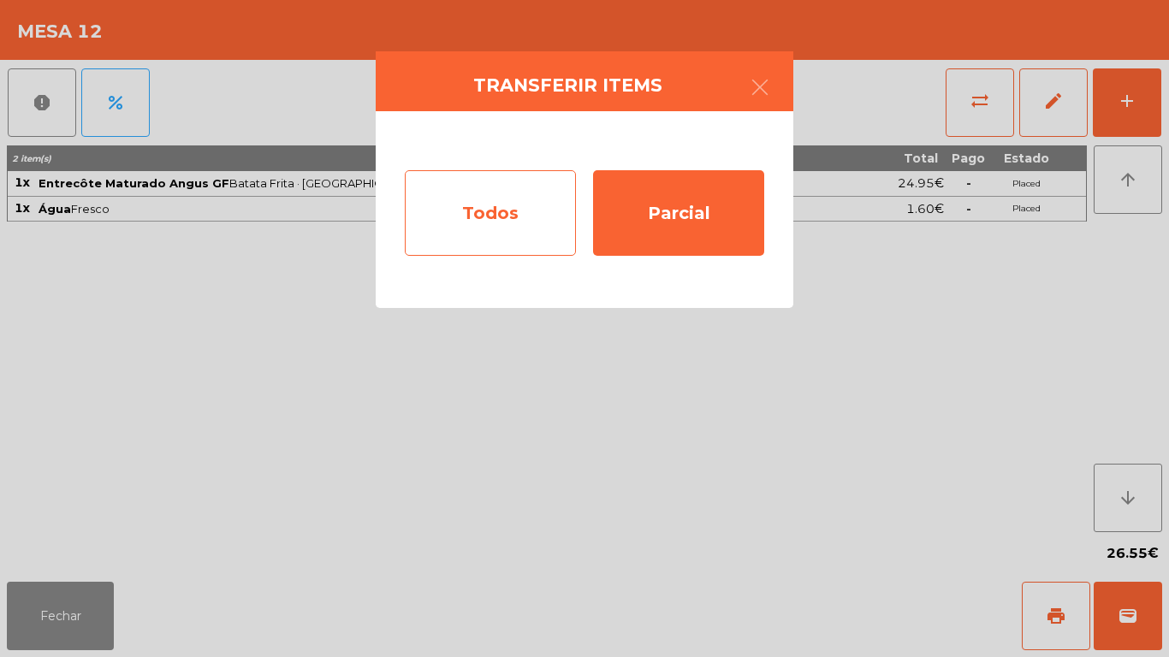
click at [466, 216] on div "Todos" at bounding box center [490, 213] width 171 height 86
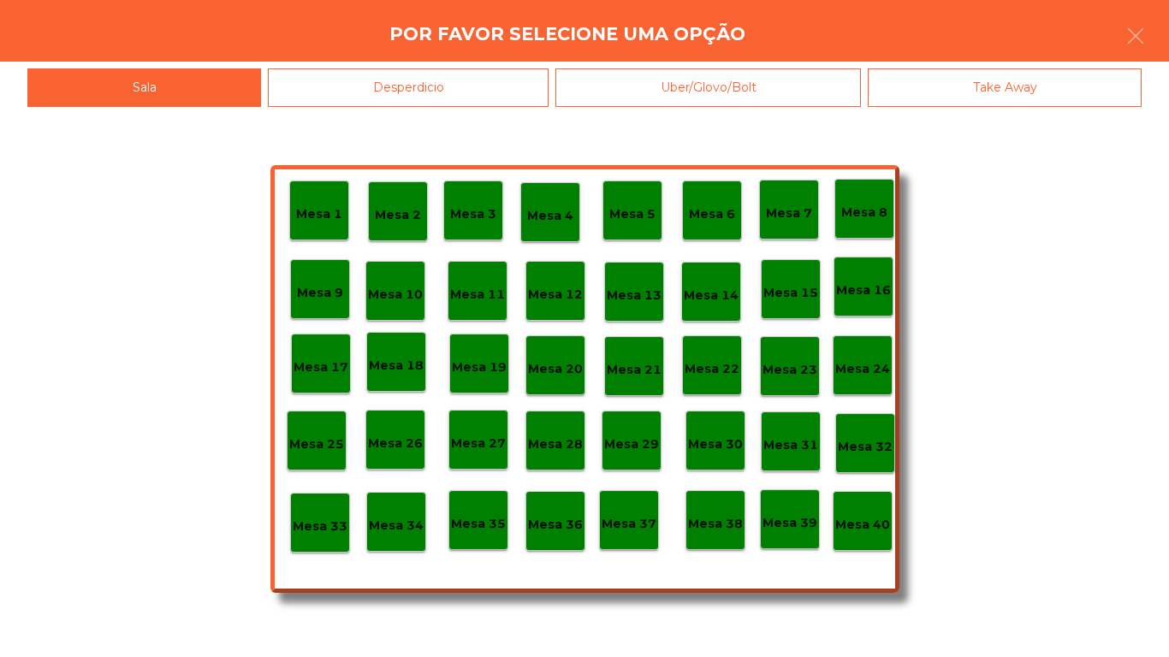
click at [792, 216] on p "Mesa 7" at bounding box center [789, 214] width 46 height 20
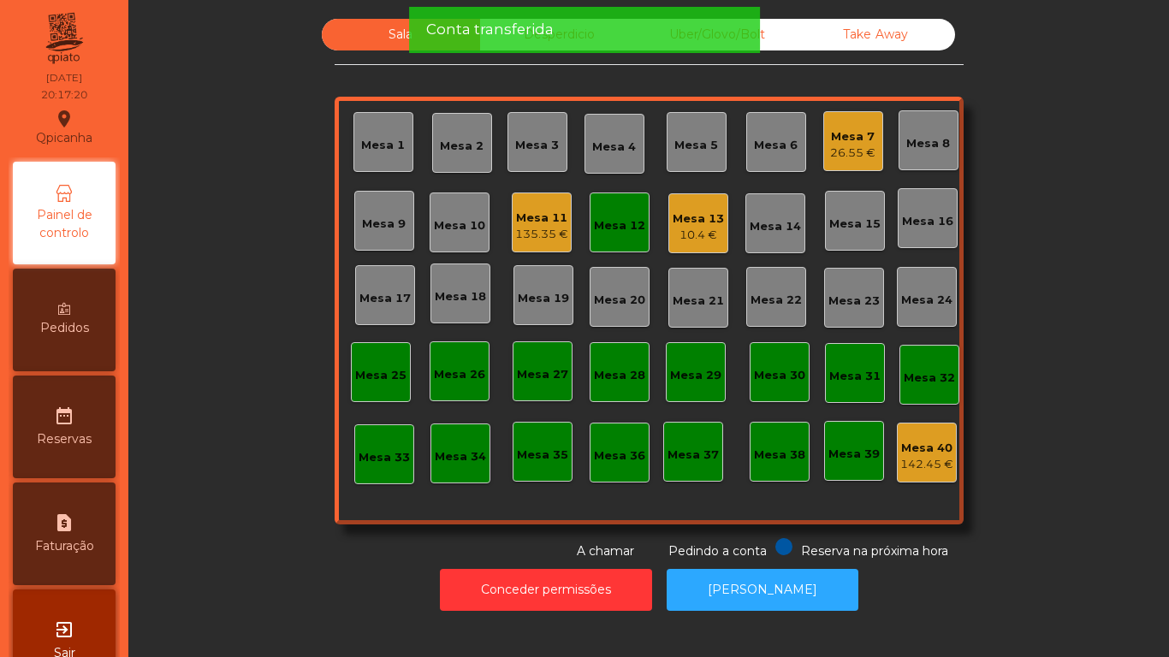
click at [642, 245] on div "Mesa 12" at bounding box center [620, 223] width 60 height 60
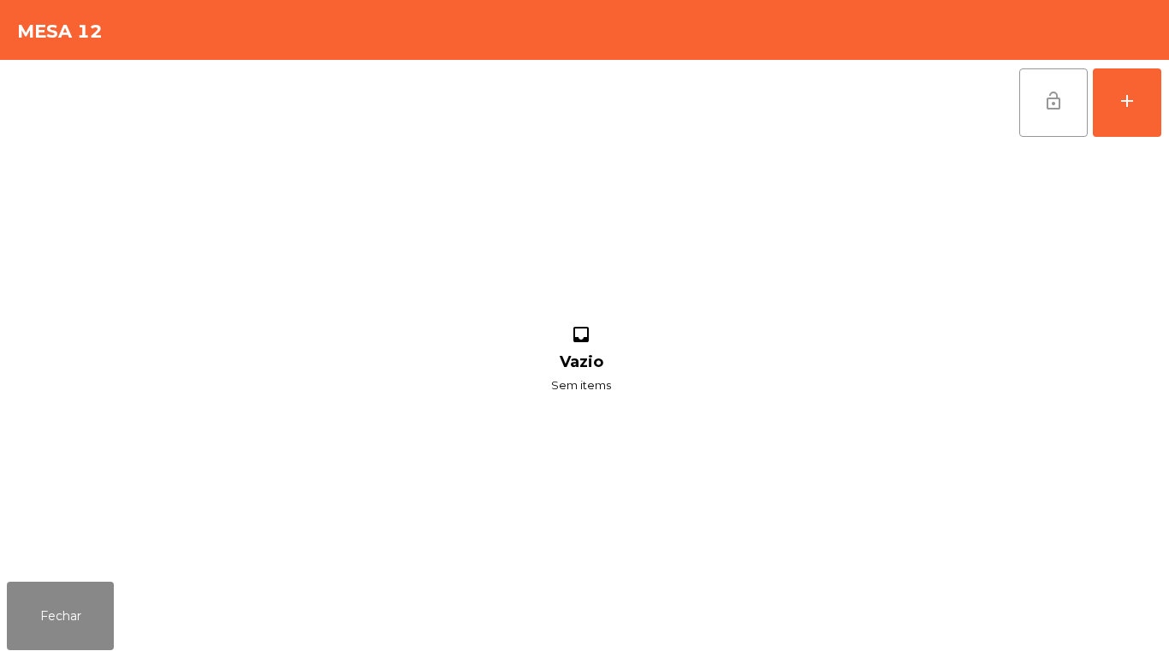
click at [1047, 125] on button "lock_open" at bounding box center [1053, 102] width 68 height 68
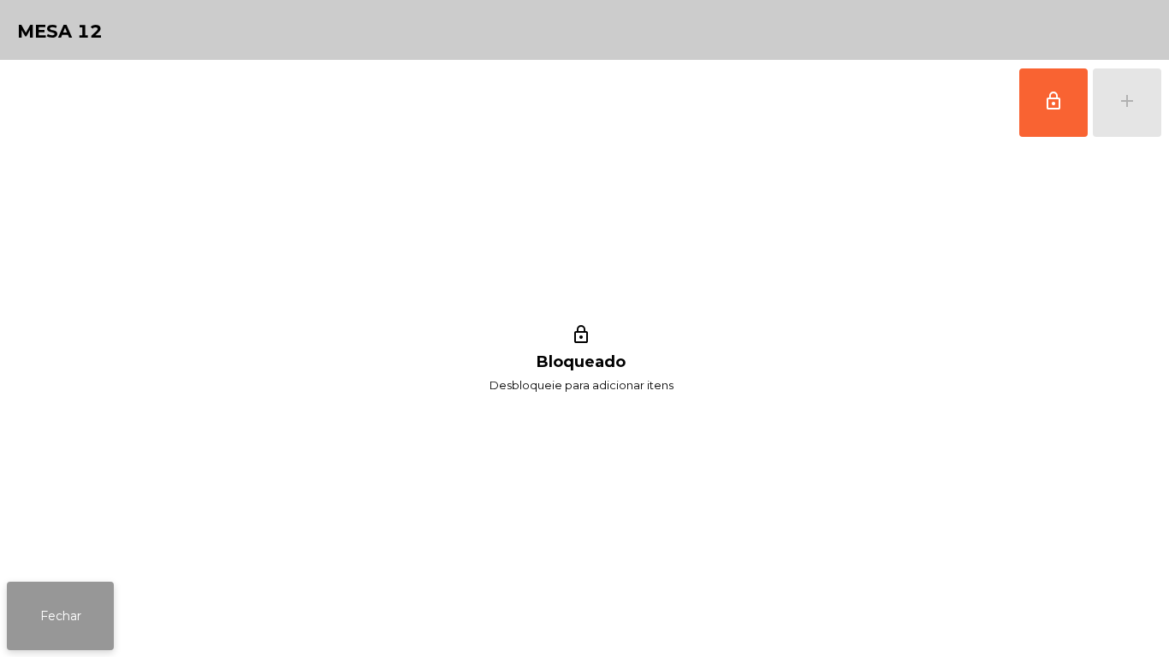
click at [86, 606] on button "Fechar" at bounding box center [60, 616] width 107 height 68
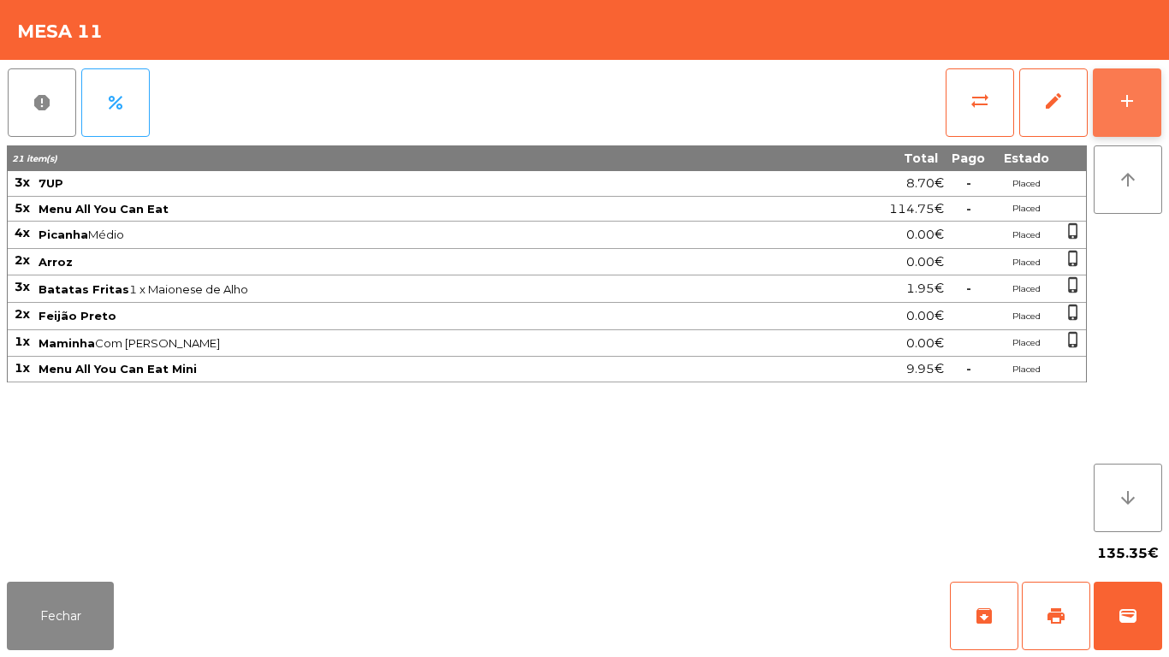
click at [1145, 105] on button "add" at bounding box center [1127, 102] width 68 height 68
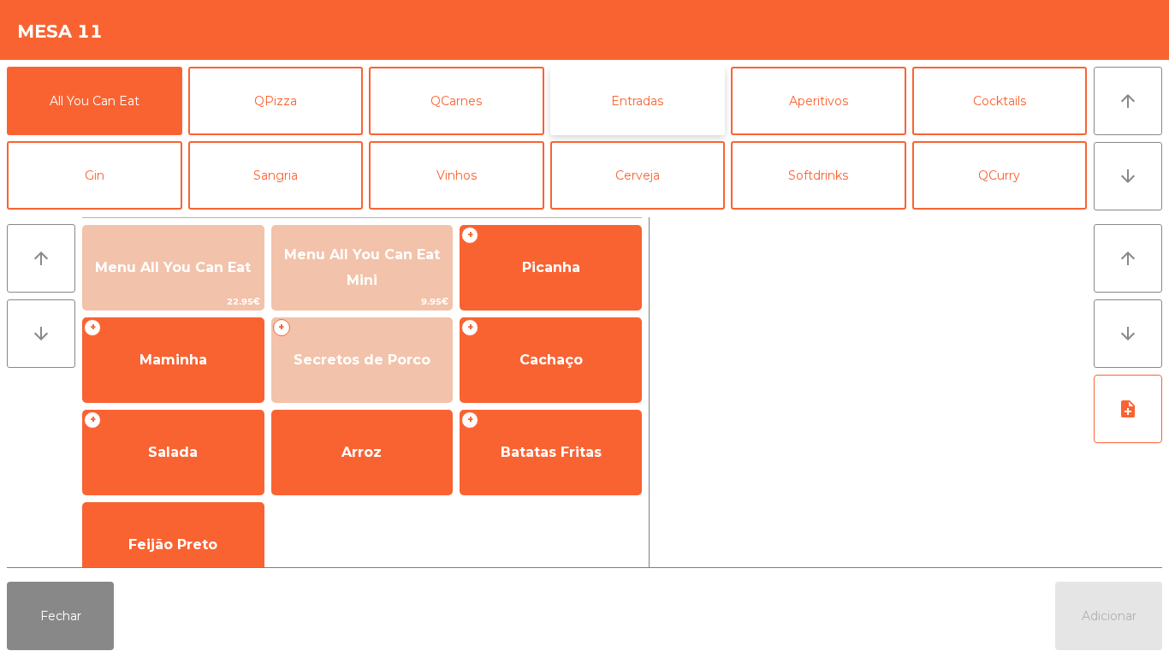
click at [650, 107] on button "Entradas" at bounding box center [637, 101] width 175 height 68
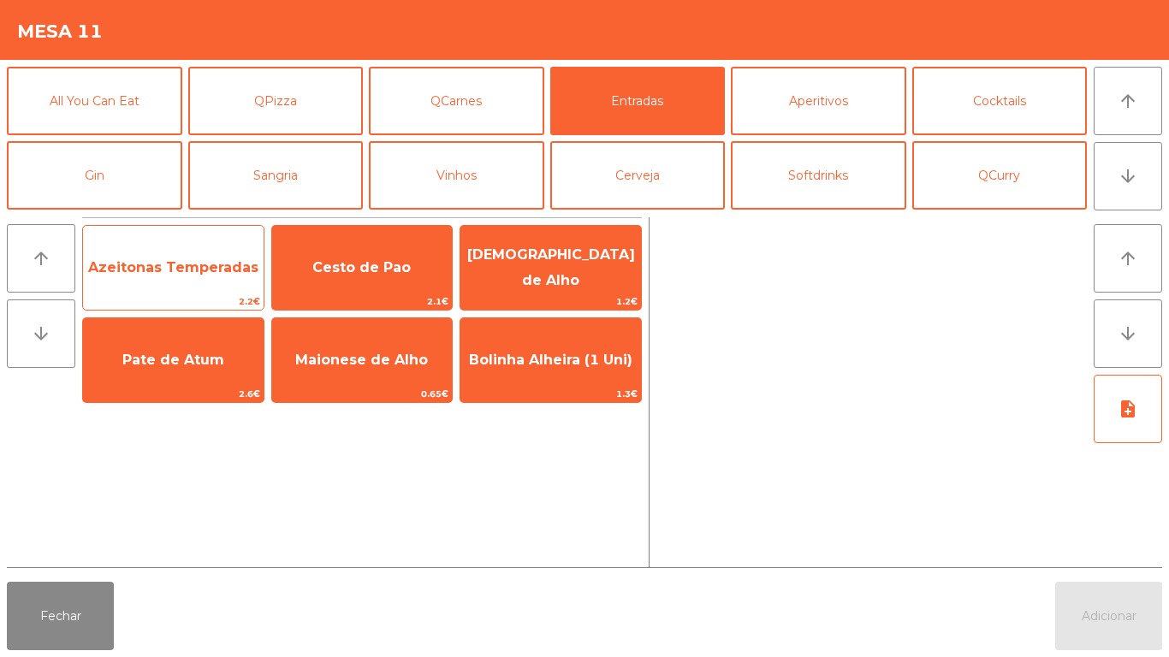
click at [185, 283] on span "Azeitonas Temperadas" at bounding box center [173, 268] width 181 height 46
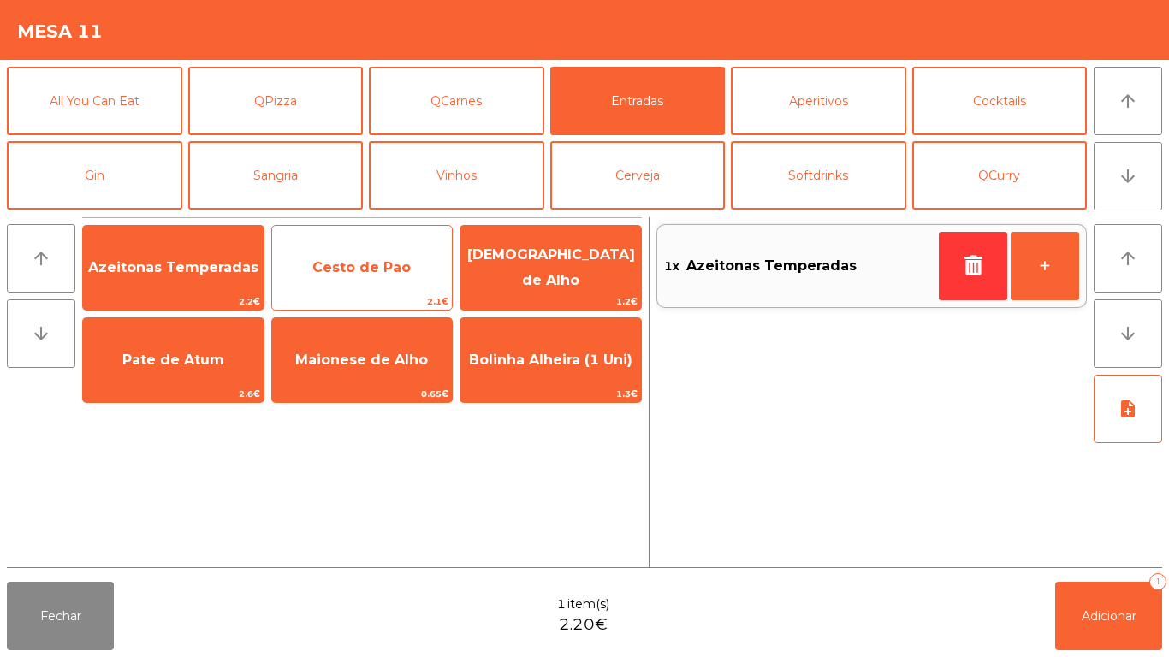
click at [378, 276] on span "Cesto de Pao" at bounding box center [362, 268] width 181 height 46
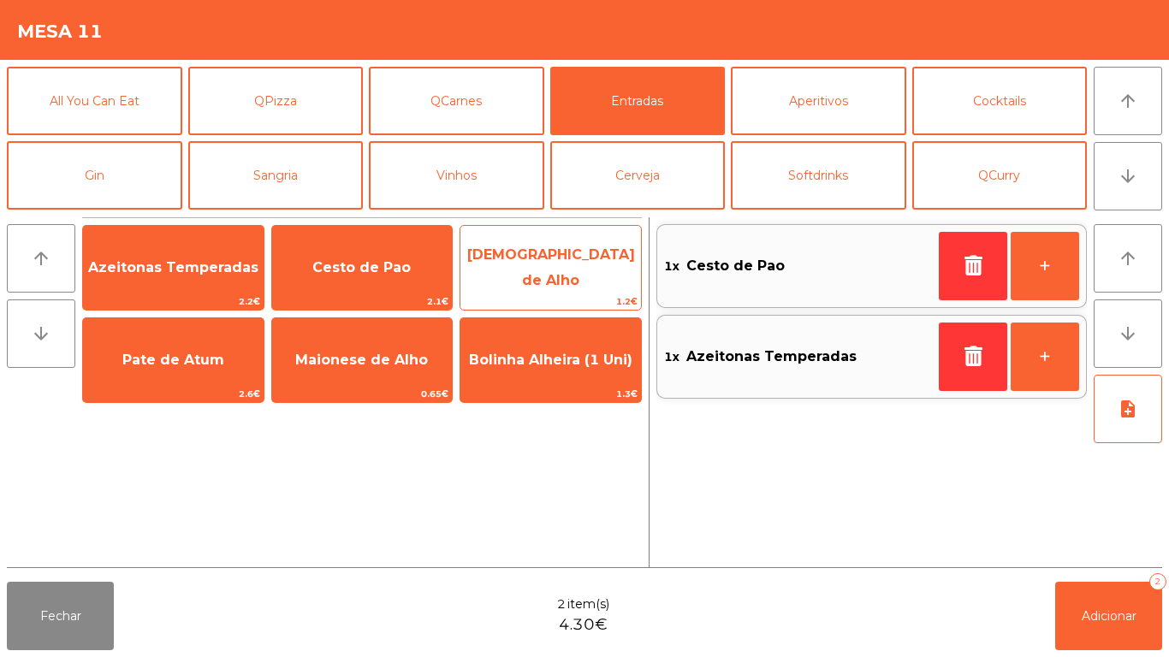
click at [569, 270] on span "[DEMOGRAPHIC_DATA] de Alho" at bounding box center [551, 267] width 168 height 42
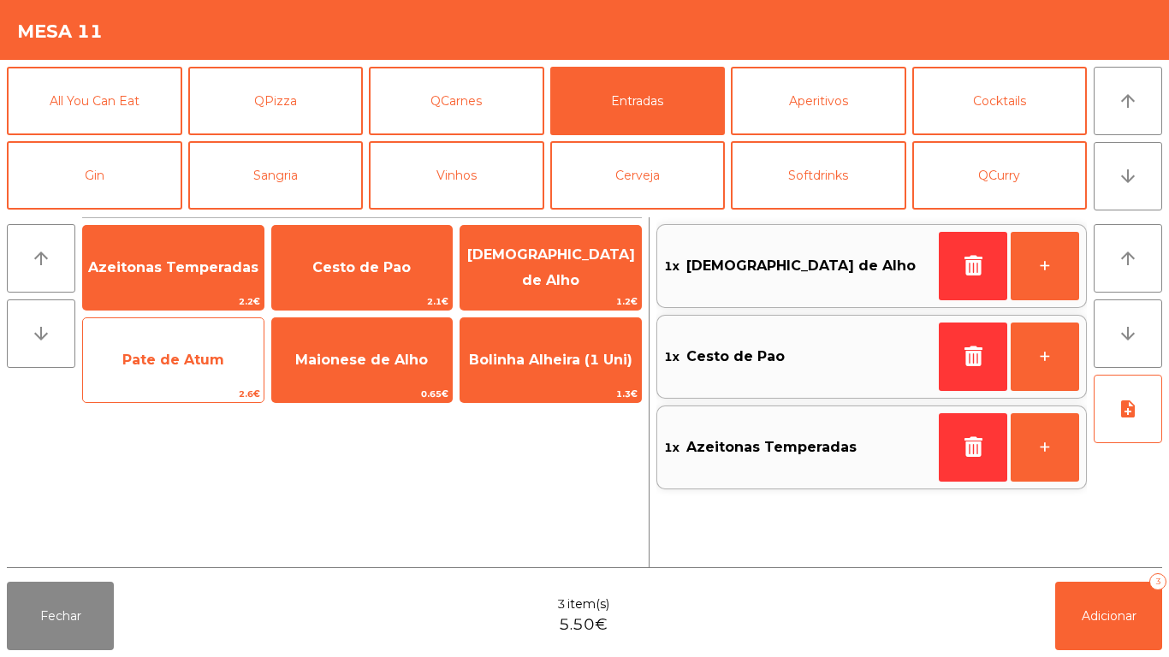
click at [174, 352] on span "Pate de Atum" at bounding box center [173, 360] width 102 height 16
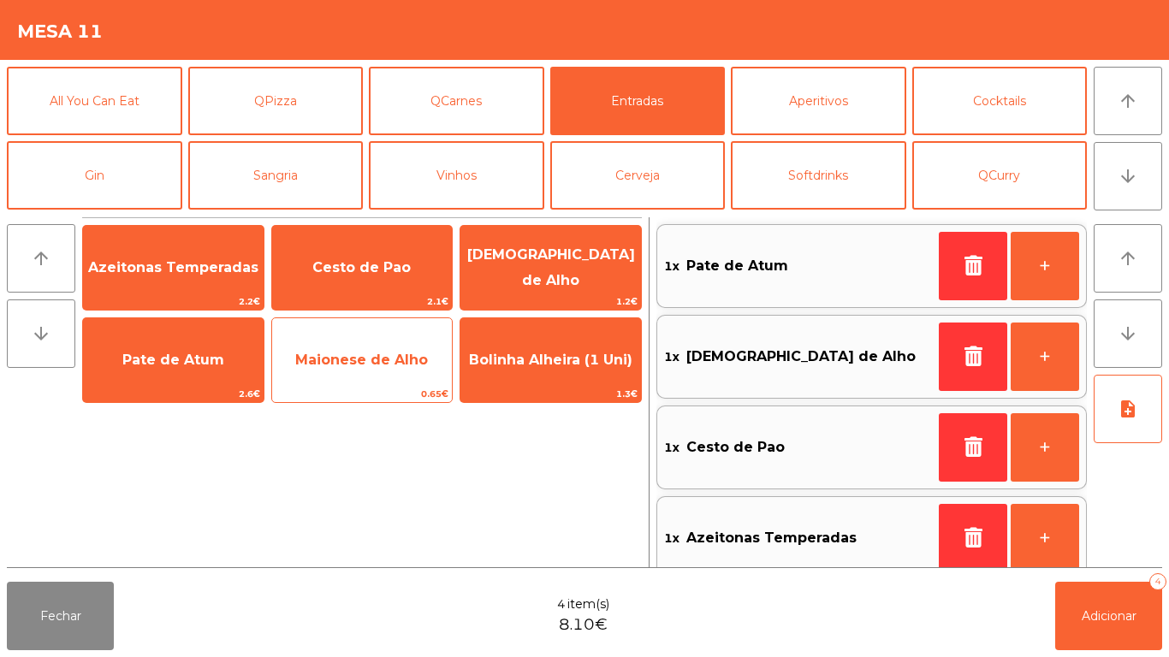
click at [383, 369] on span "Maionese de Alho" at bounding box center [362, 360] width 181 height 46
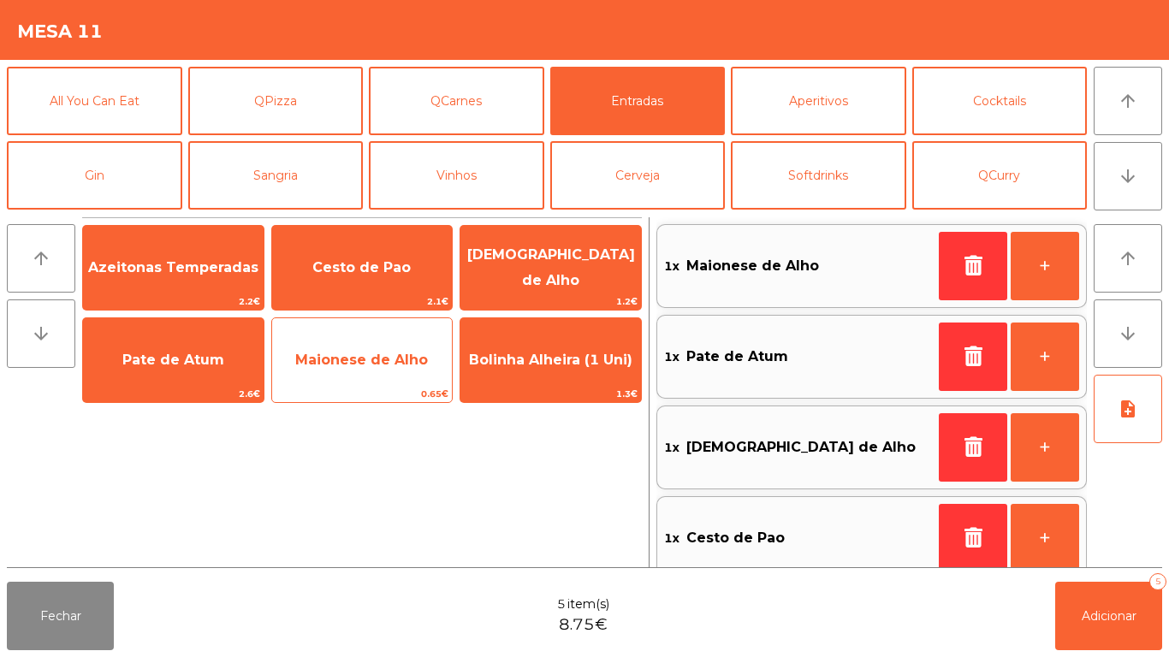
scroll to position [7, 0]
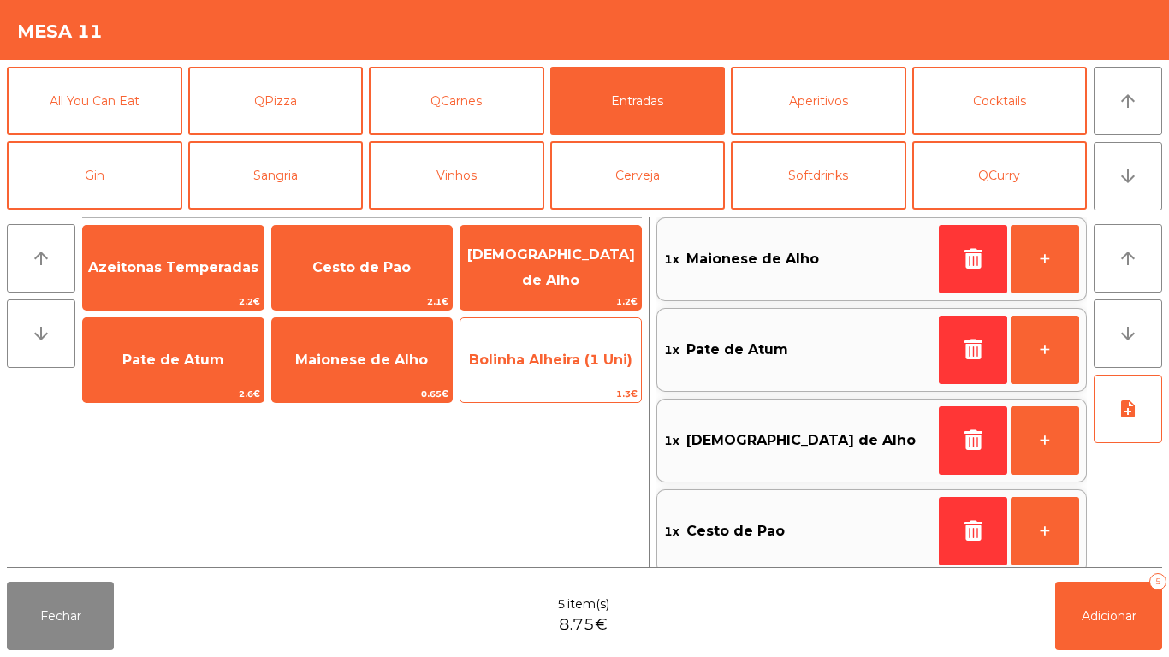
click at [559, 371] on span "Bolinha Alheira (1 Uni)" at bounding box center [550, 360] width 181 height 46
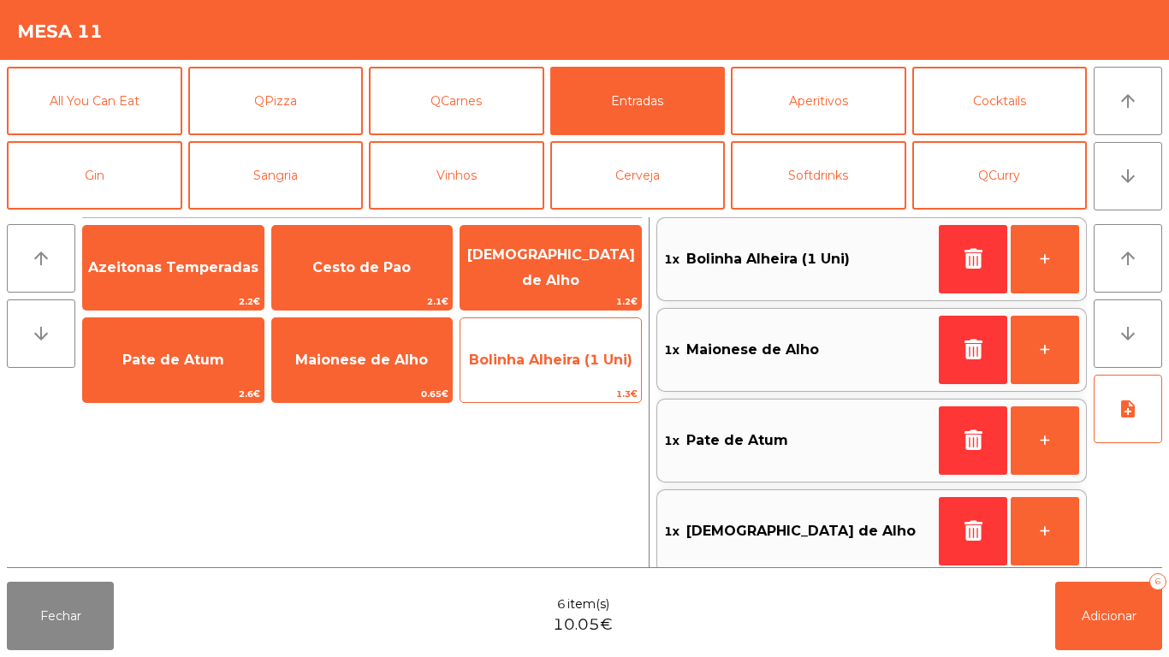
click at [560, 363] on span "Bolinha Alheira (1 Uni)" at bounding box center [550, 360] width 163 height 16
click at [567, 359] on span "Bolinha Alheira (1 Uni)" at bounding box center [550, 360] width 163 height 16
click at [568, 366] on span "Bolinha Alheira (1 Uni)" at bounding box center [550, 360] width 163 height 16
click at [566, 369] on span "Bolinha Alheira (1 Uni)" at bounding box center [550, 360] width 181 height 46
click at [566, 368] on span "Bolinha Alheira (1 Uni)" at bounding box center [550, 360] width 181 height 46
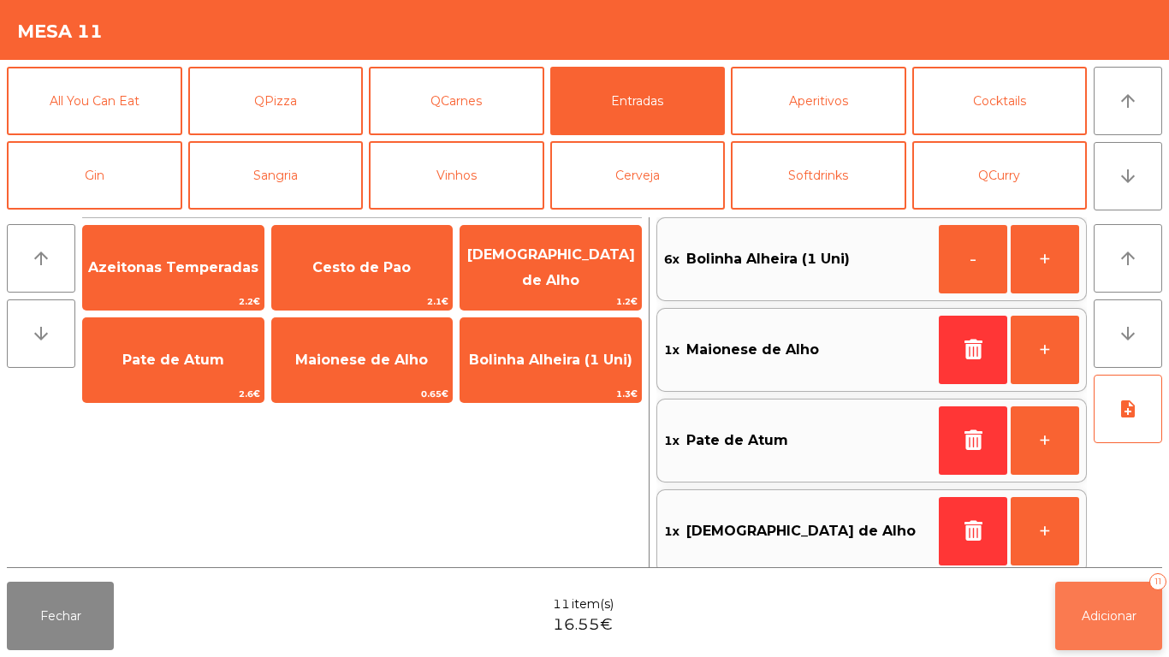
click at [1109, 614] on span "Adicionar" at bounding box center [1109, 615] width 55 height 15
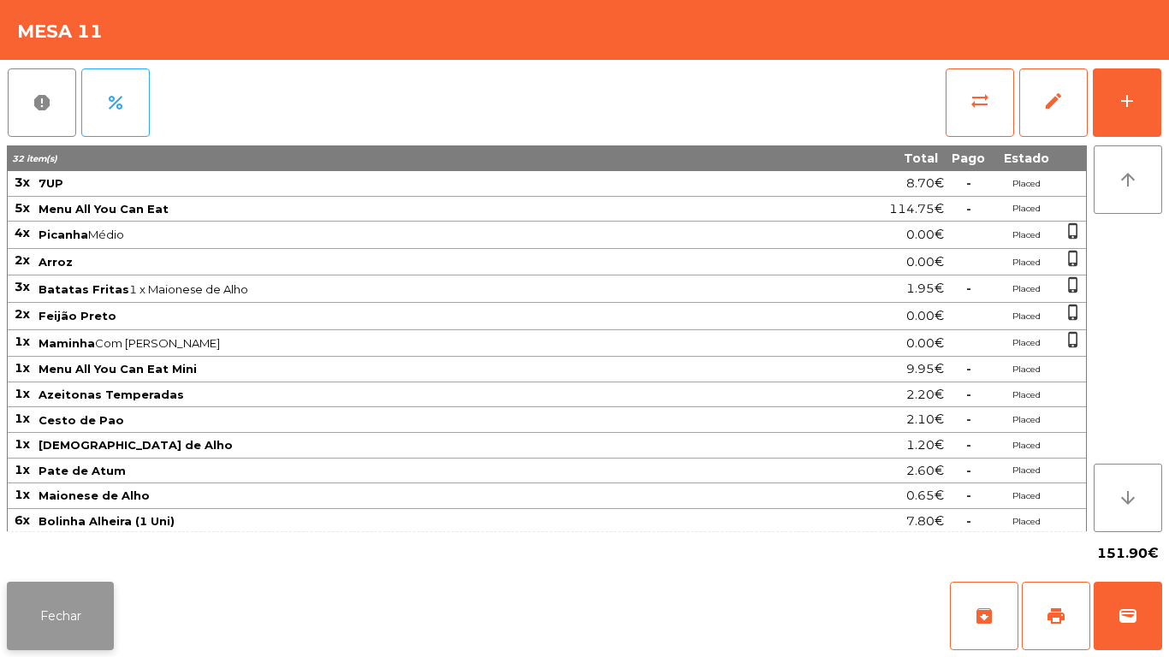
click at [83, 585] on button "Fechar" at bounding box center [60, 616] width 107 height 68
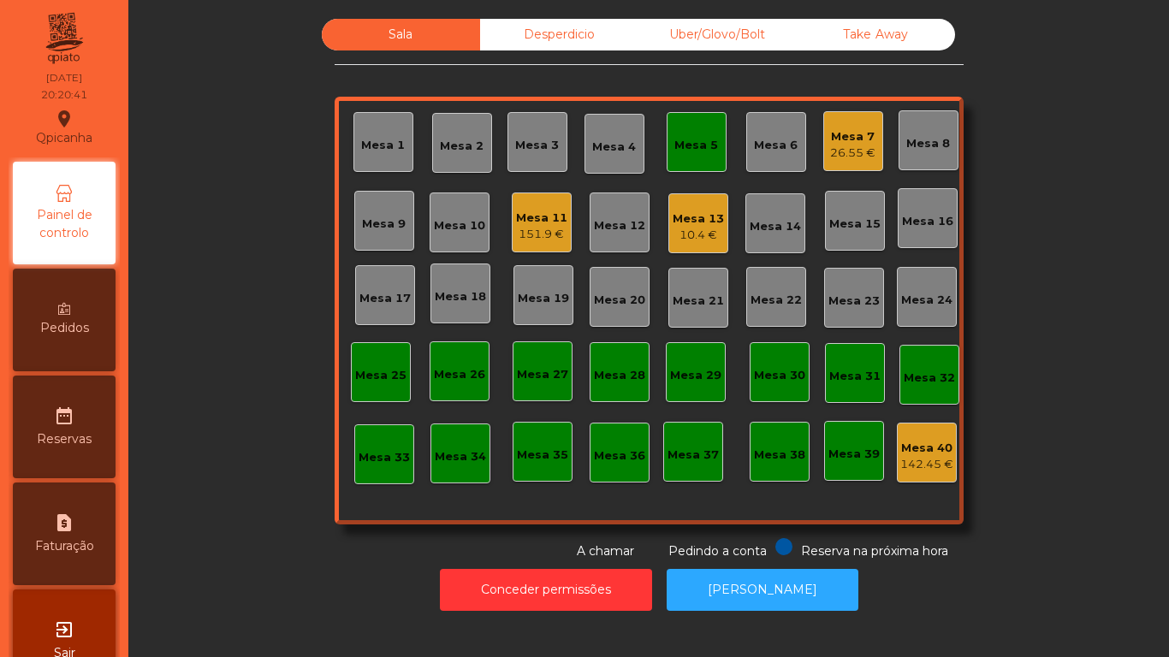
click at [540, 214] on div "Mesa 11" at bounding box center [541, 218] width 51 height 17
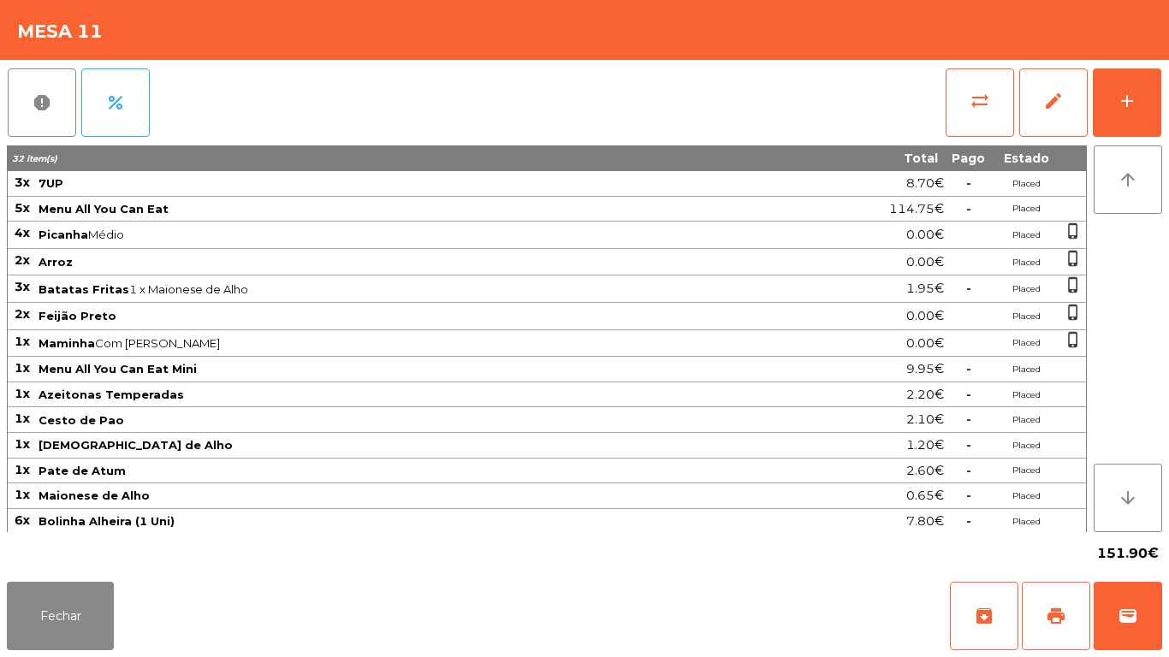
scroll to position [2, 0]
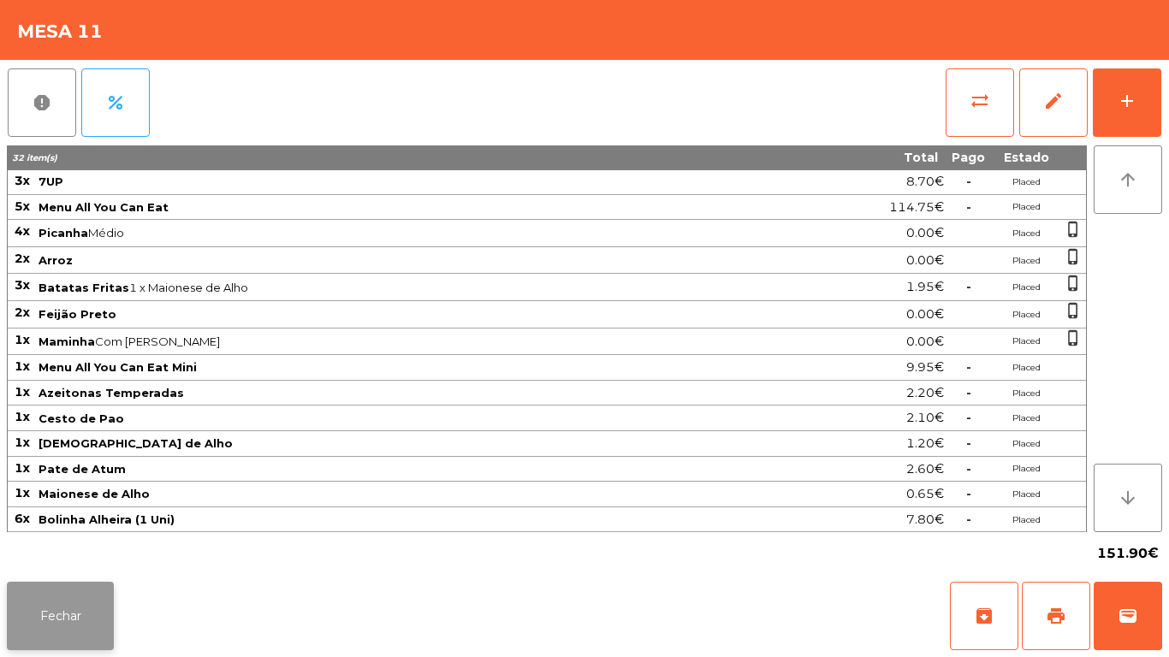
click at [81, 586] on button "Fechar" at bounding box center [60, 616] width 107 height 68
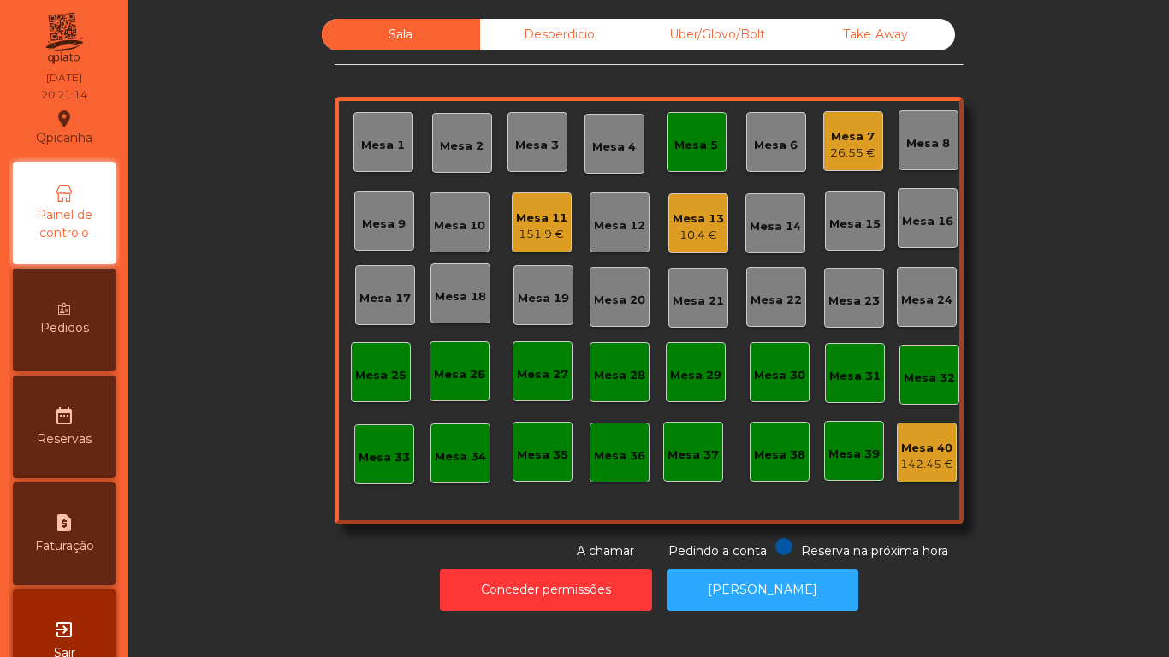
click at [525, 232] on div "151.9 €" at bounding box center [541, 234] width 51 height 17
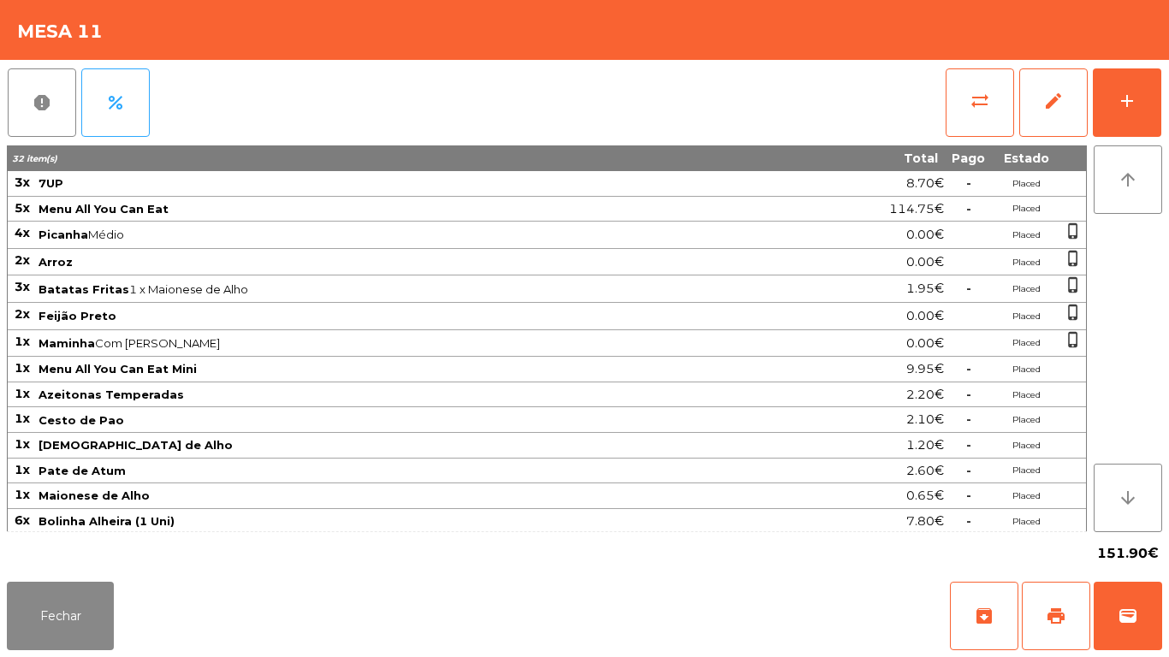
scroll to position [3, 0]
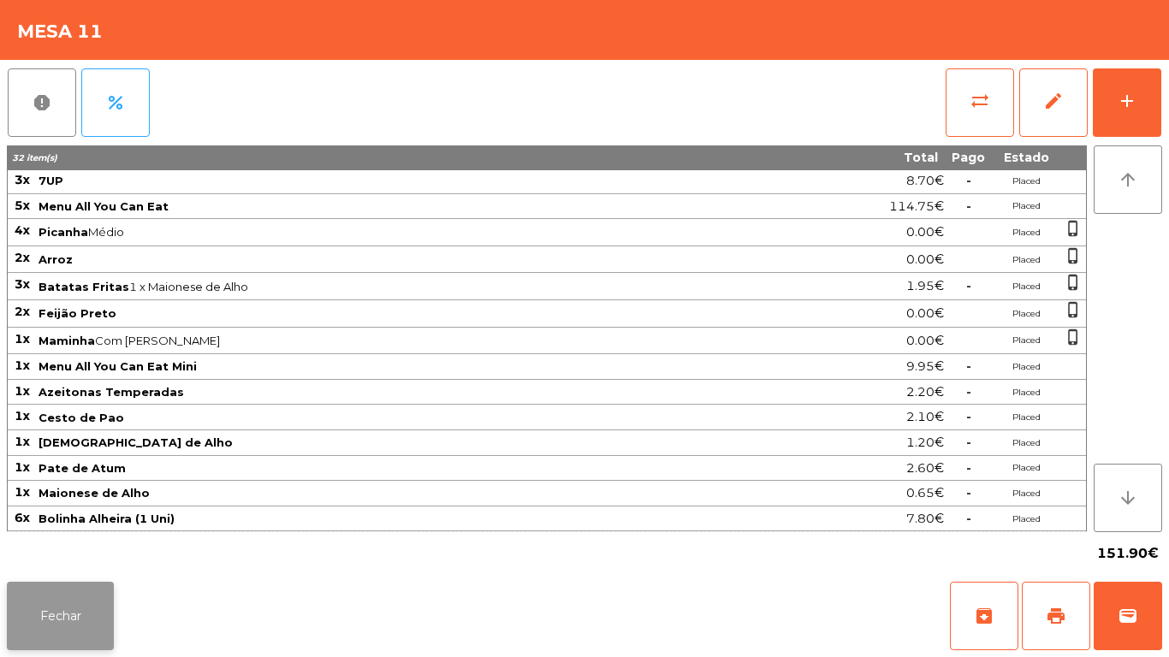
click at [18, 589] on button "Fechar" at bounding box center [60, 616] width 107 height 68
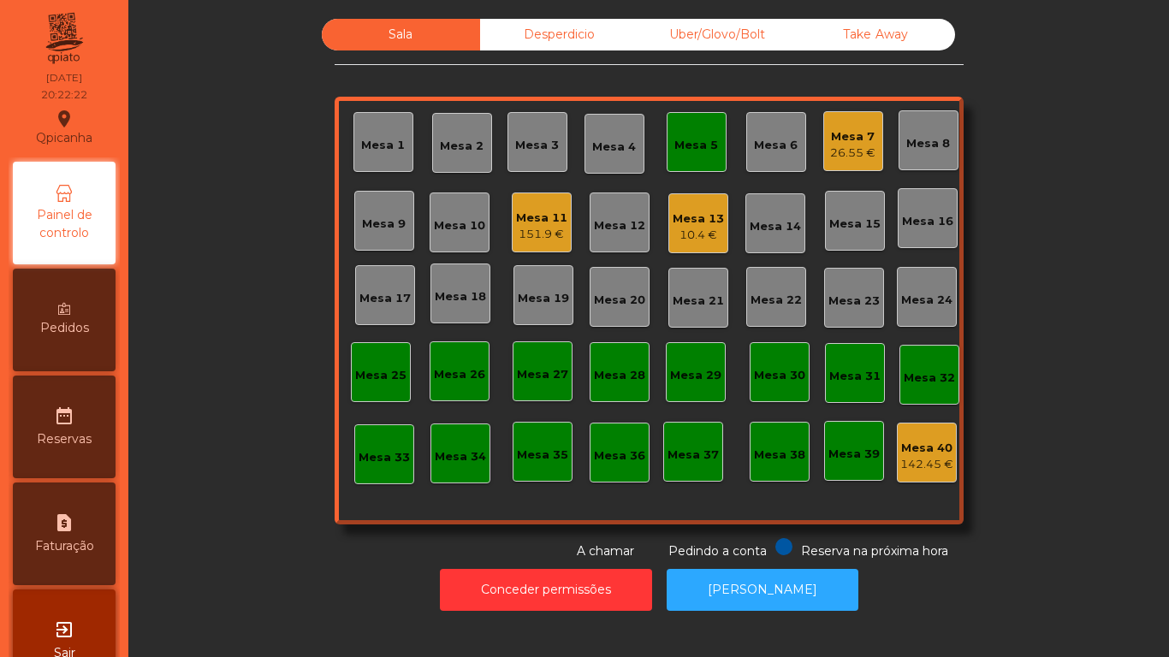
click at [538, 144] on div "Mesa 3" at bounding box center [537, 145] width 44 height 17
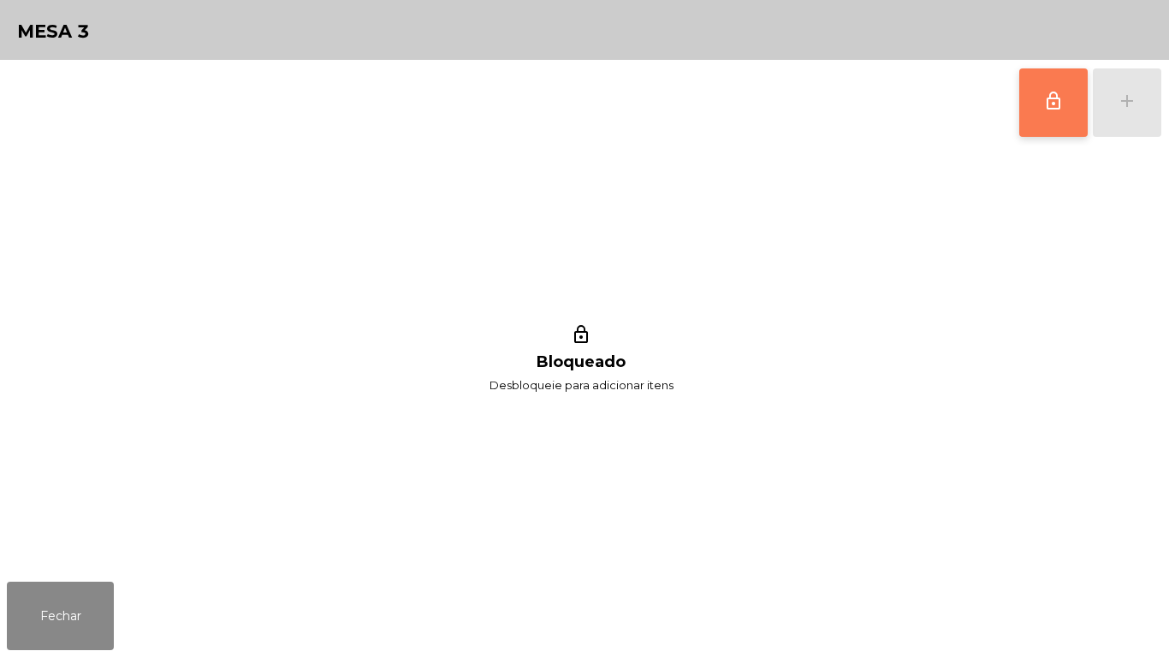
click at [1039, 113] on button "lock_outline" at bounding box center [1053, 102] width 68 height 68
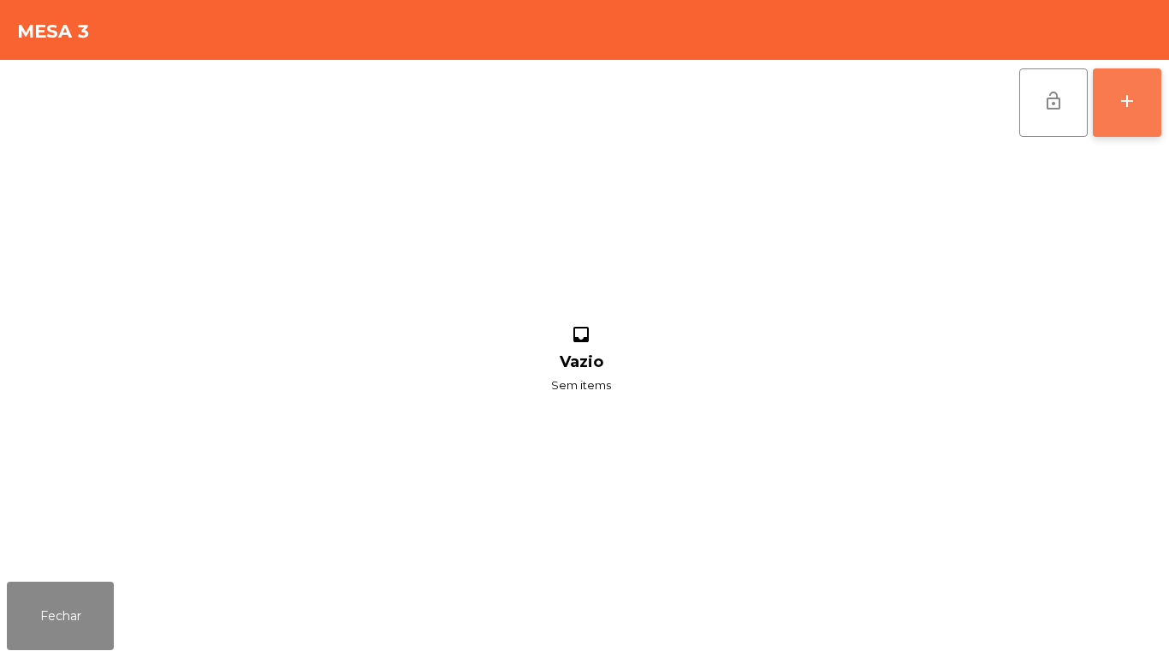
click at [1128, 123] on button "add" at bounding box center [1127, 102] width 68 height 68
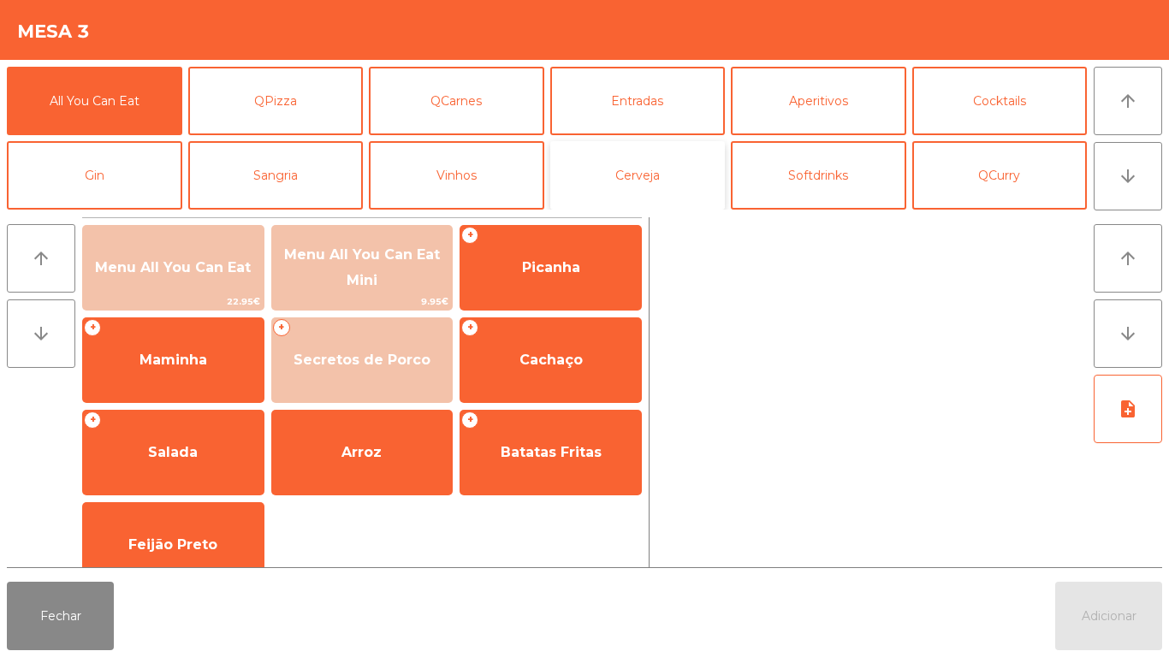
click at [645, 176] on button "Cerveja" at bounding box center [637, 175] width 175 height 68
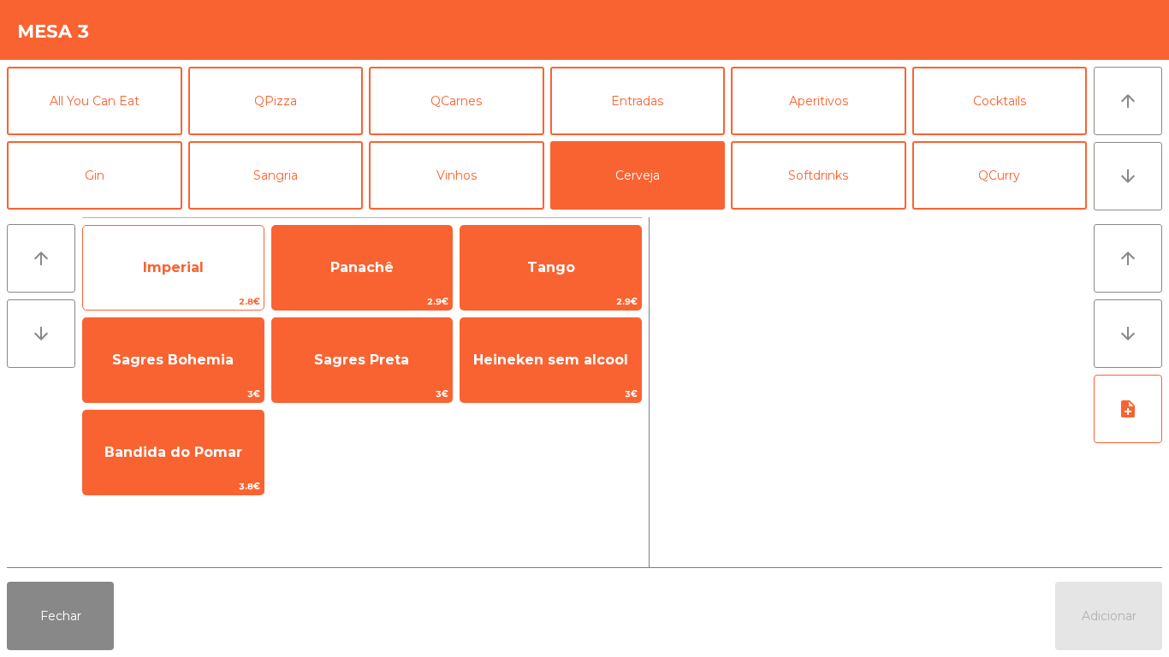
click at [209, 270] on span "Imperial" at bounding box center [173, 268] width 181 height 46
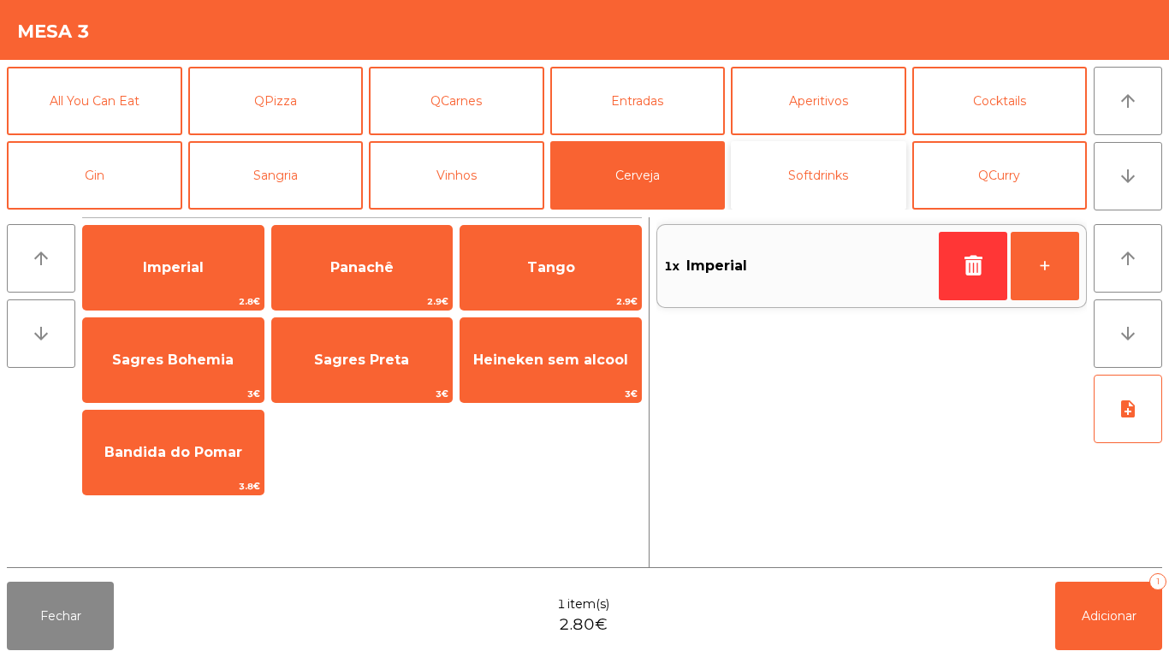
click at [813, 164] on button "Softdrinks" at bounding box center [818, 175] width 175 height 68
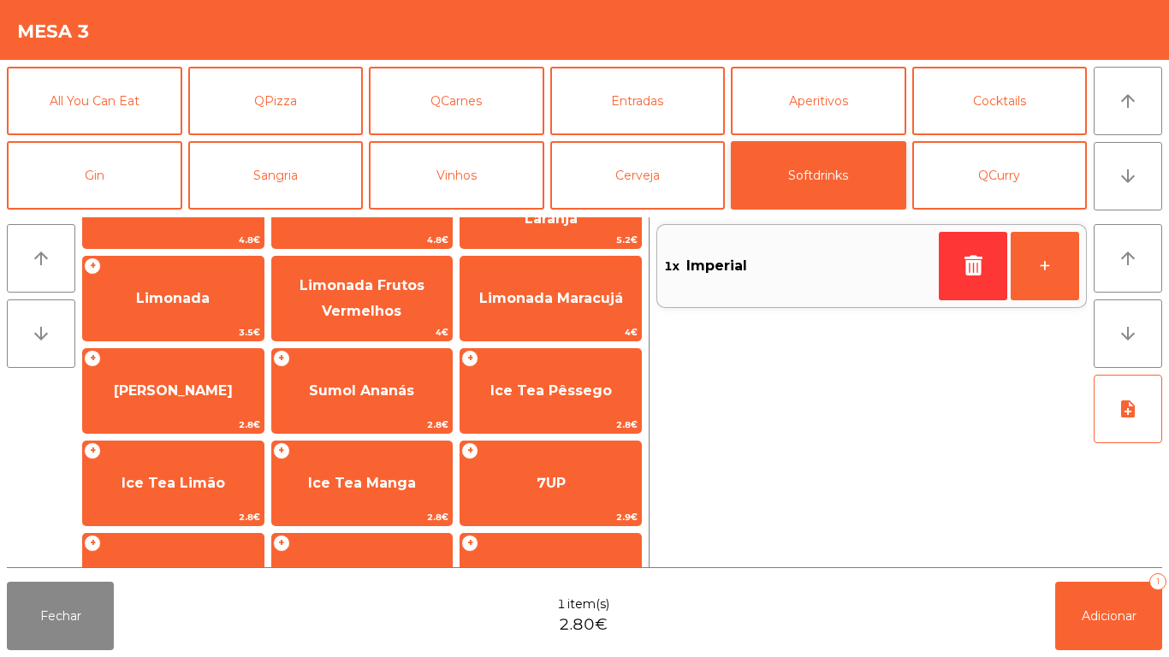
scroll to position [254, 0]
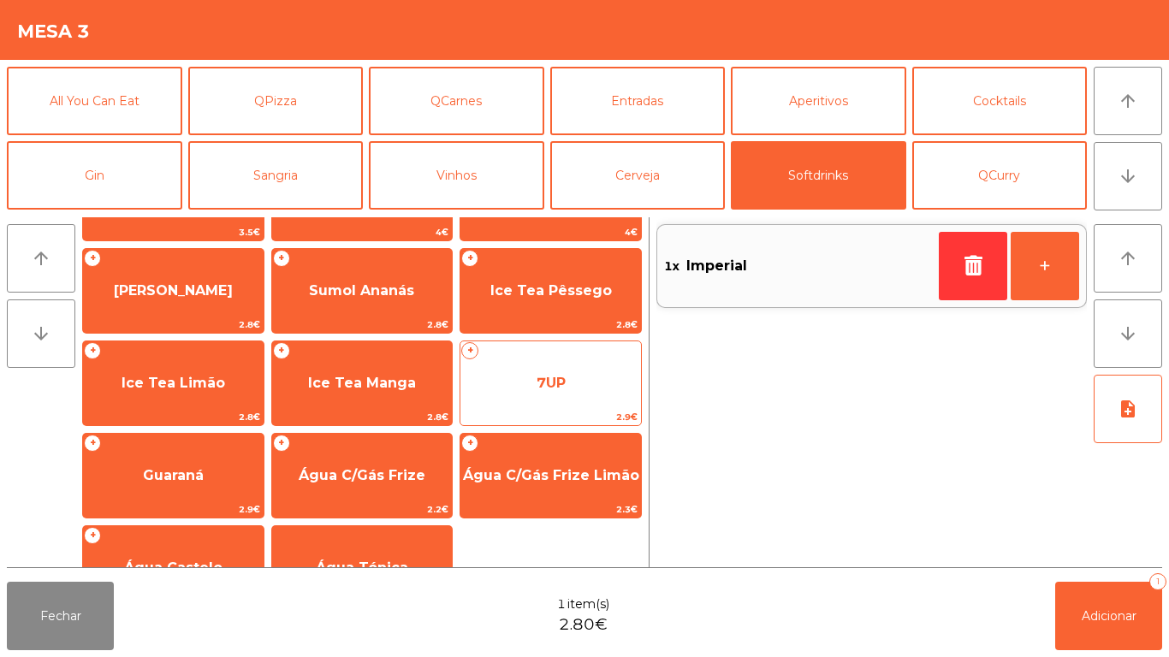
click at [572, 376] on span "7UP" at bounding box center [550, 383] width 181 height 46
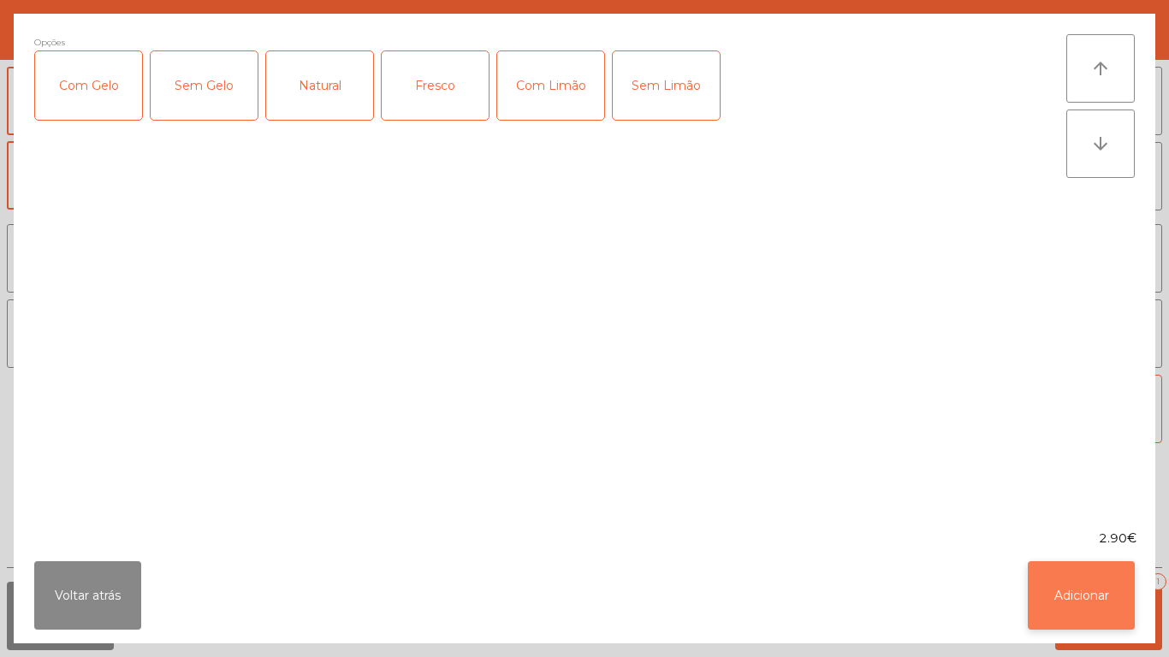
click at [1077, 583] on button "Adicionar" at bounding box center [1081, 595] width 107 height 68
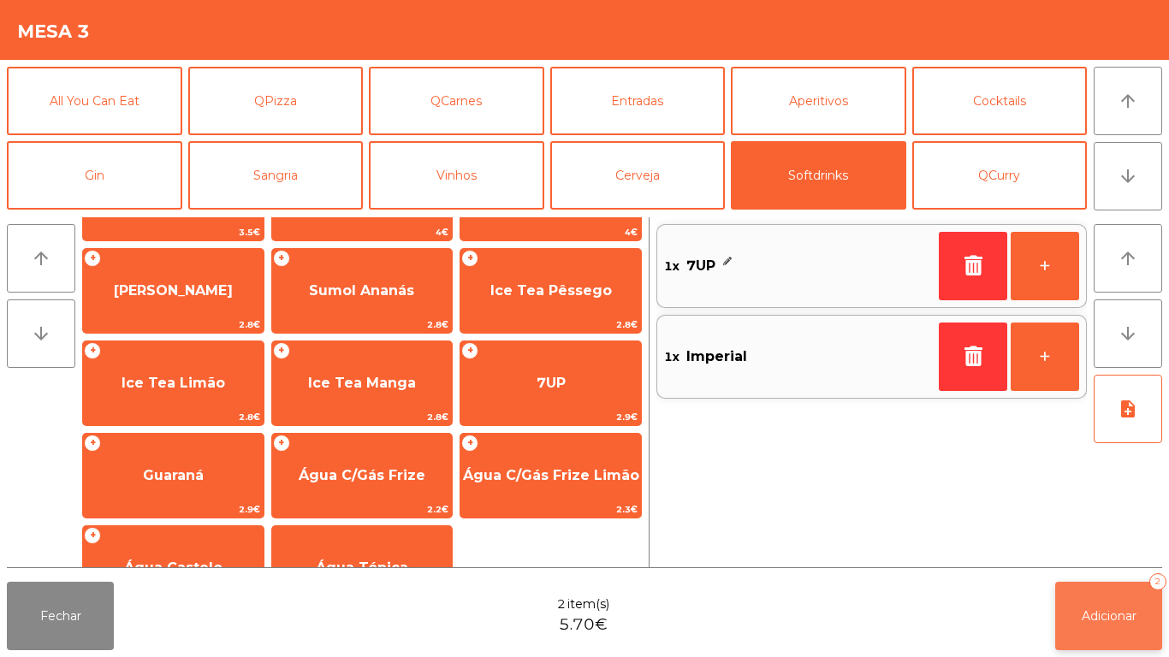
click at [1124, 590] on button "Adicionar 2" at bounding box center [1108, 616] width 107 height 68
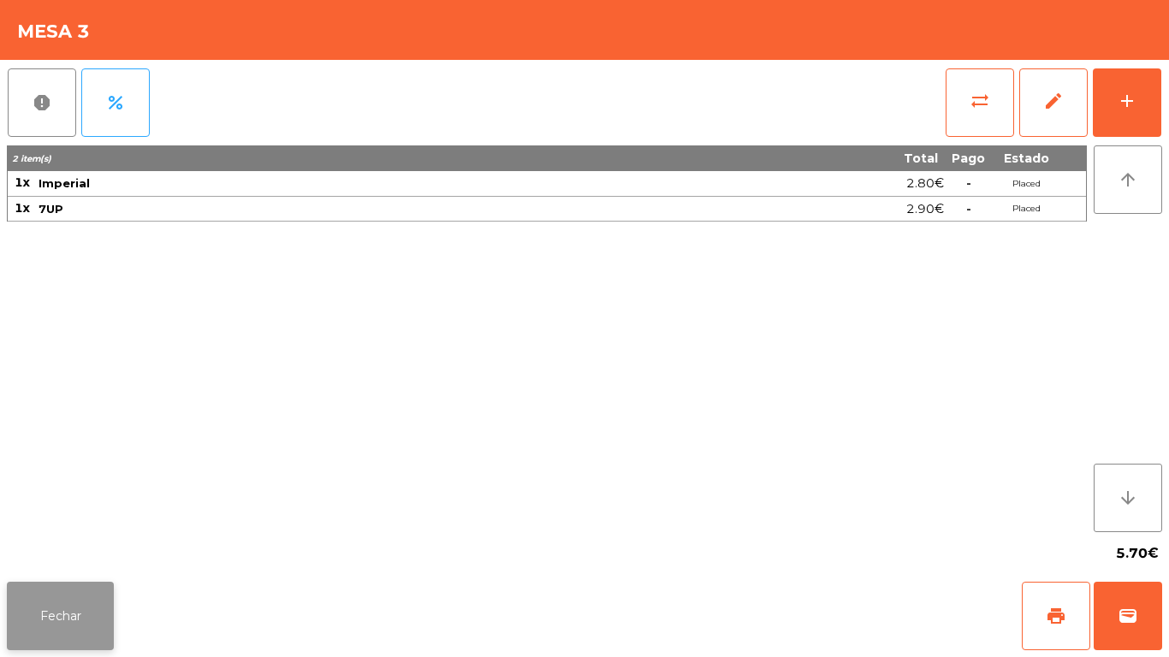
click at [71, 593] on button "Fechar" at bounding box center [60, 616] width 107 height 68
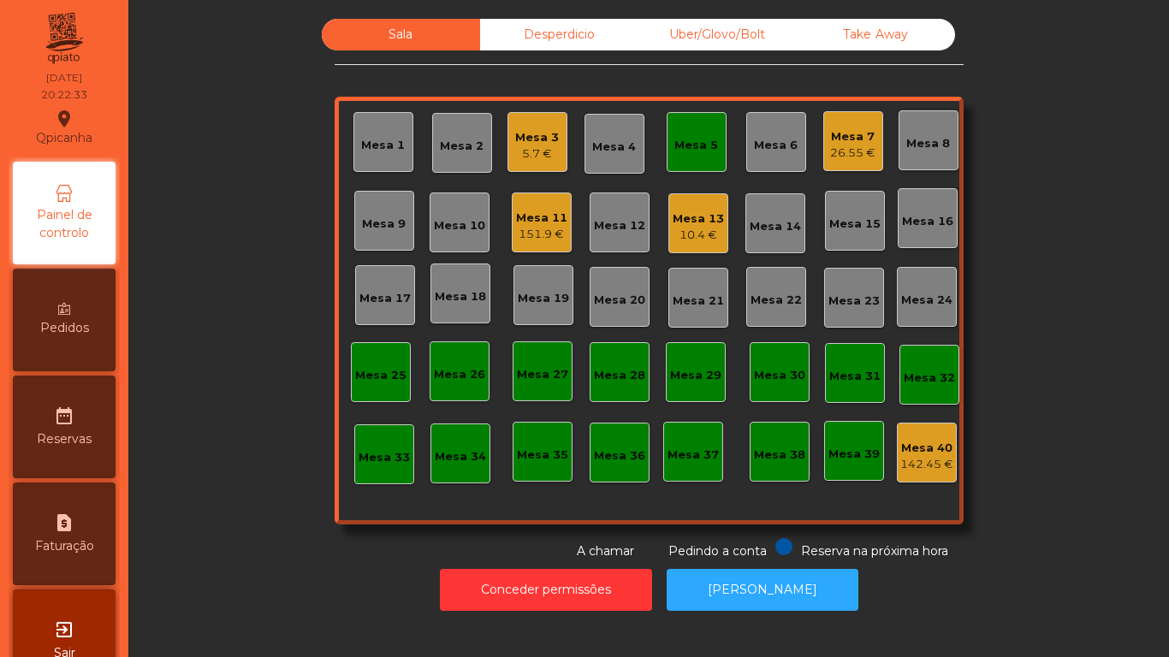
click at [704, 144] on div "Mesa 5" at bounding box center [696, 145] width 44 height 17
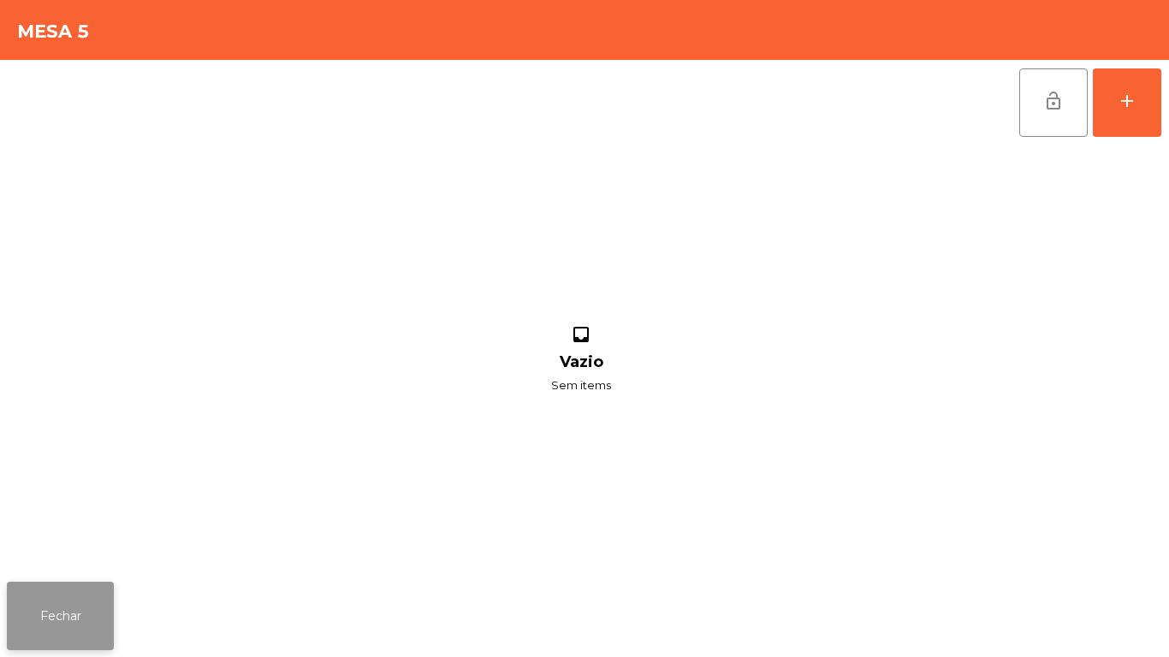
click at [85, 602] on button "Fechar" at bounding box center [60, 616] width 107 height 68
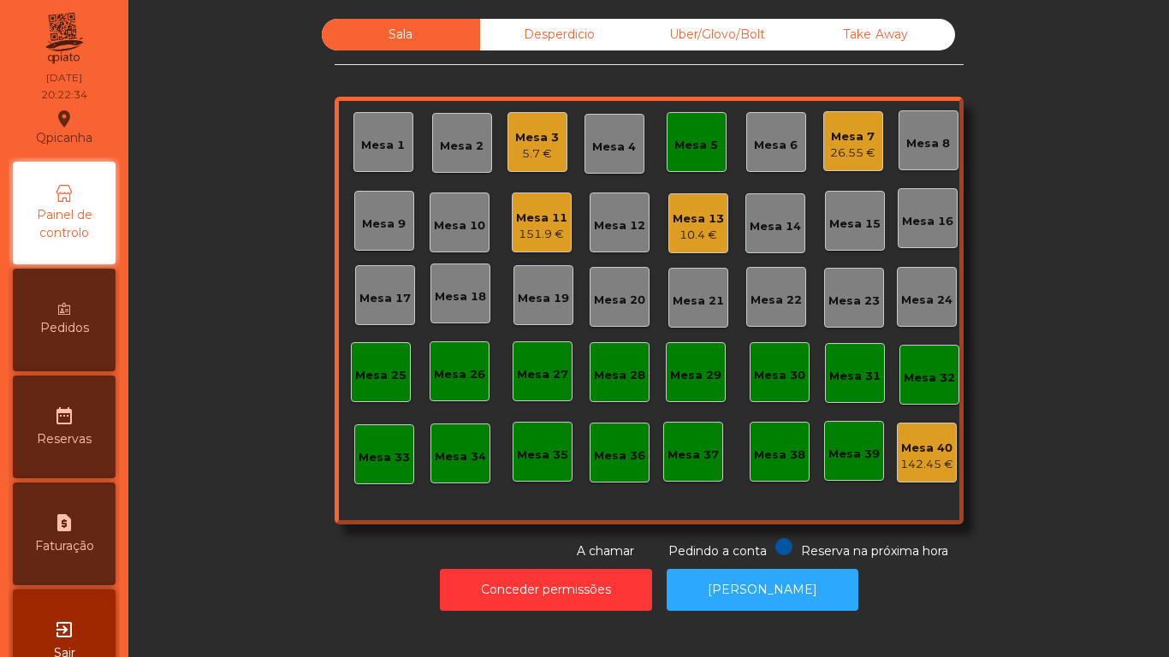
click at [537, 137] on div "Mesa 3" at bounding box center [537, 137] width 44 height 17
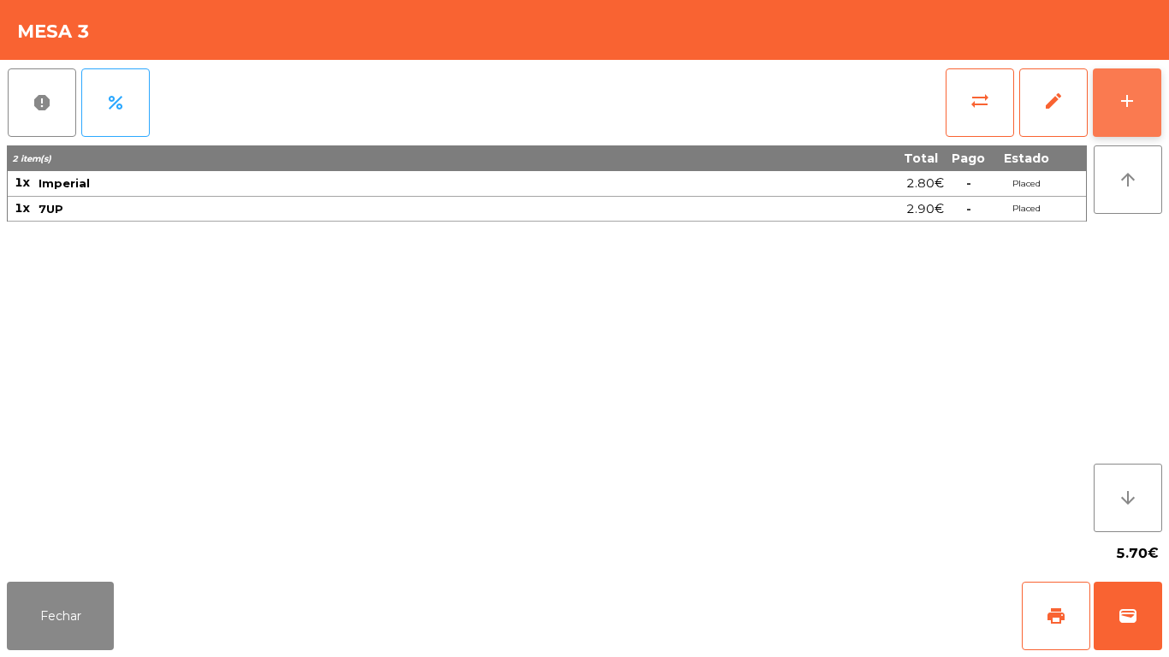
click at [1122, 116] on button "add" at bounding box center [1127, 102] width 68 height 68
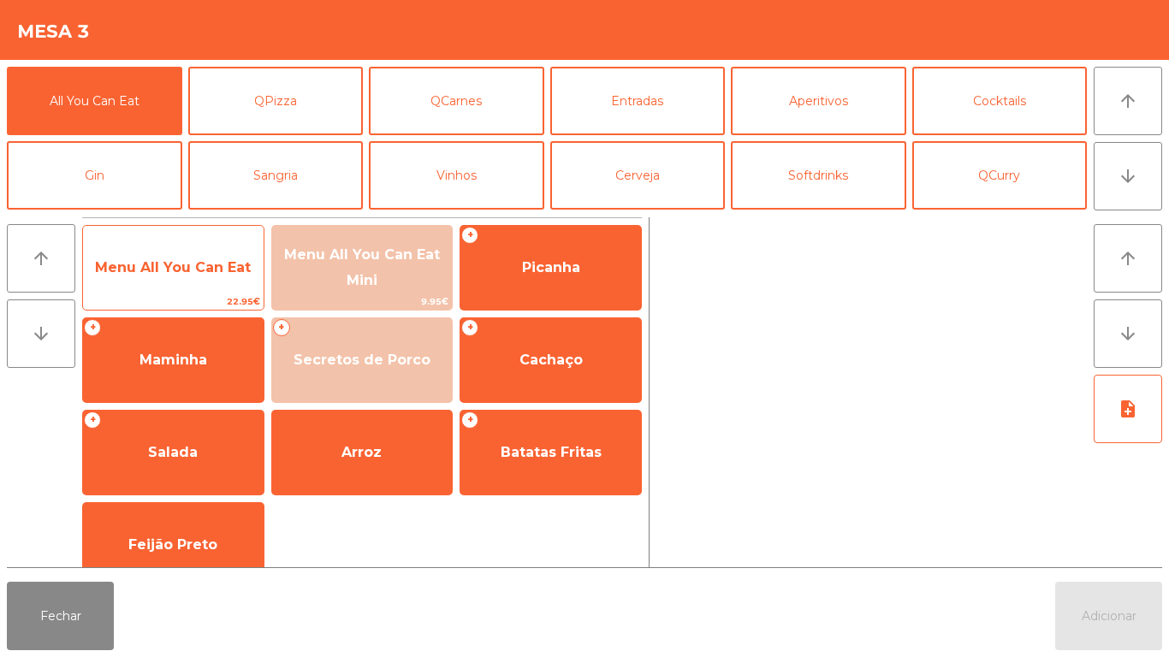
click at [232, 282] on span "Menu All You Can Eat" at bounding box center [173, 268] width 181 height 46
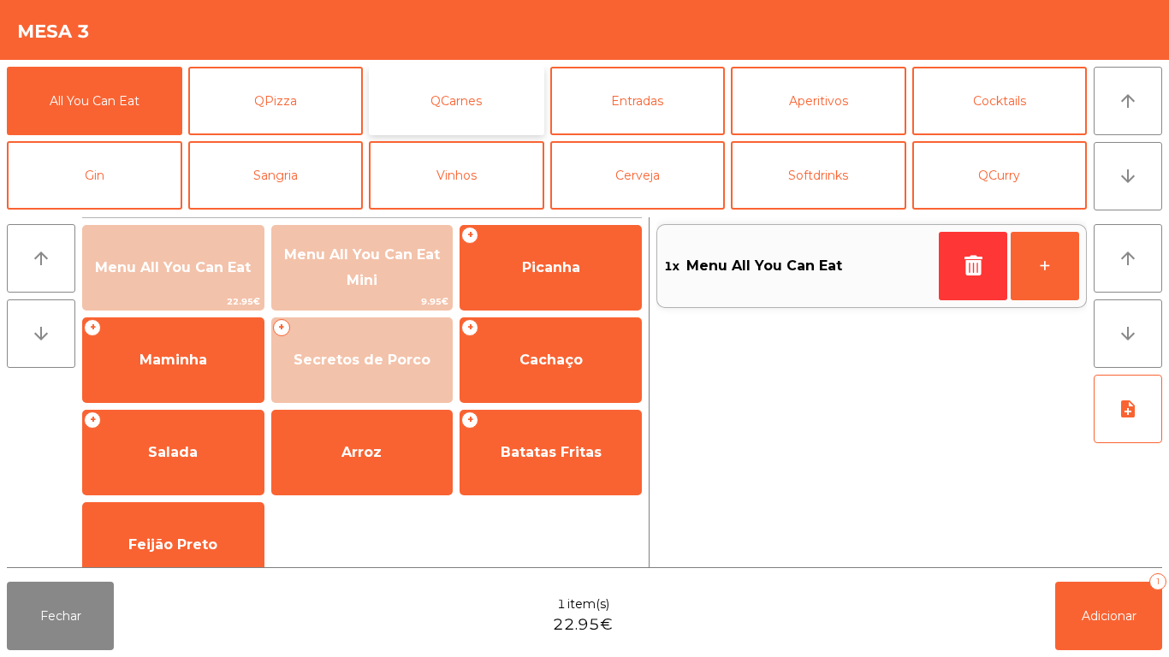
click at [466, 113] on button "QCarnes" at bounding box center [456, 101] width 175 height 68
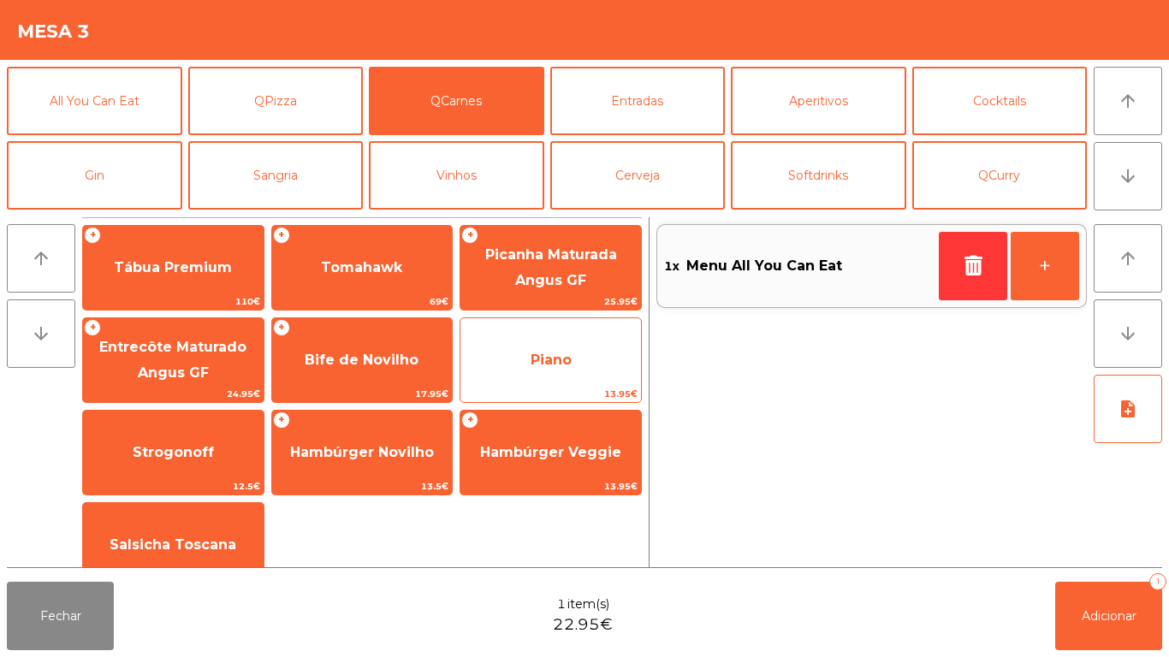
click at [542, 353] on span "Piano" at bounding box center [551, 360] width 41 height 16
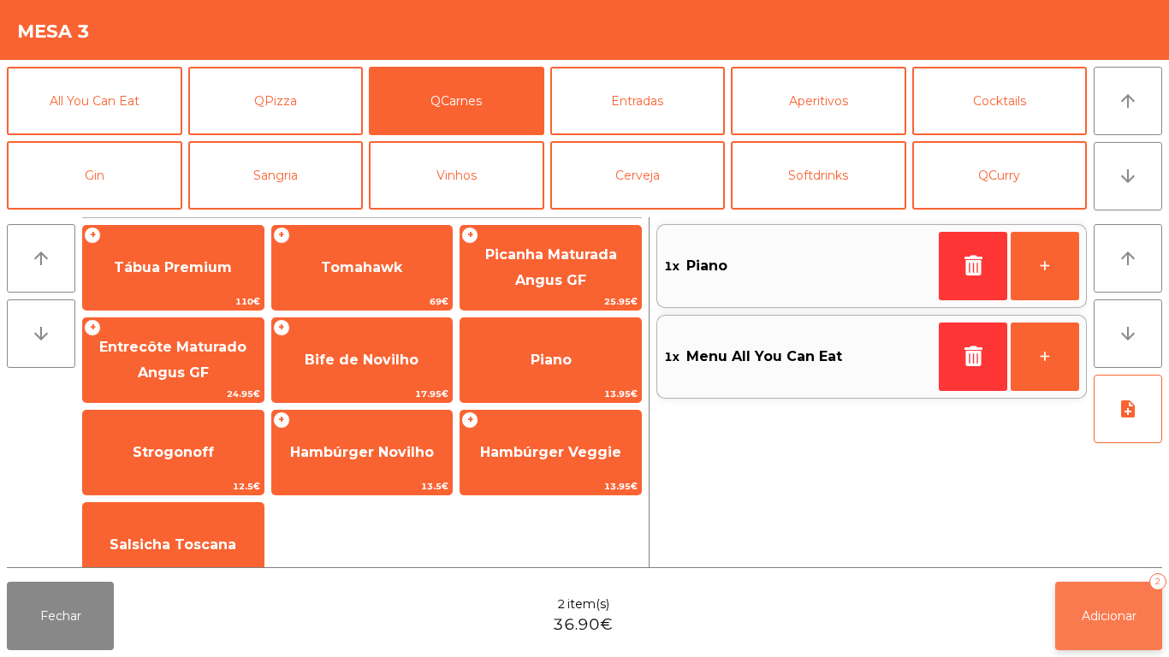
click at [1098, 616] on span "Adicionar" at bounding box center [1109, 615] width 55 height 15
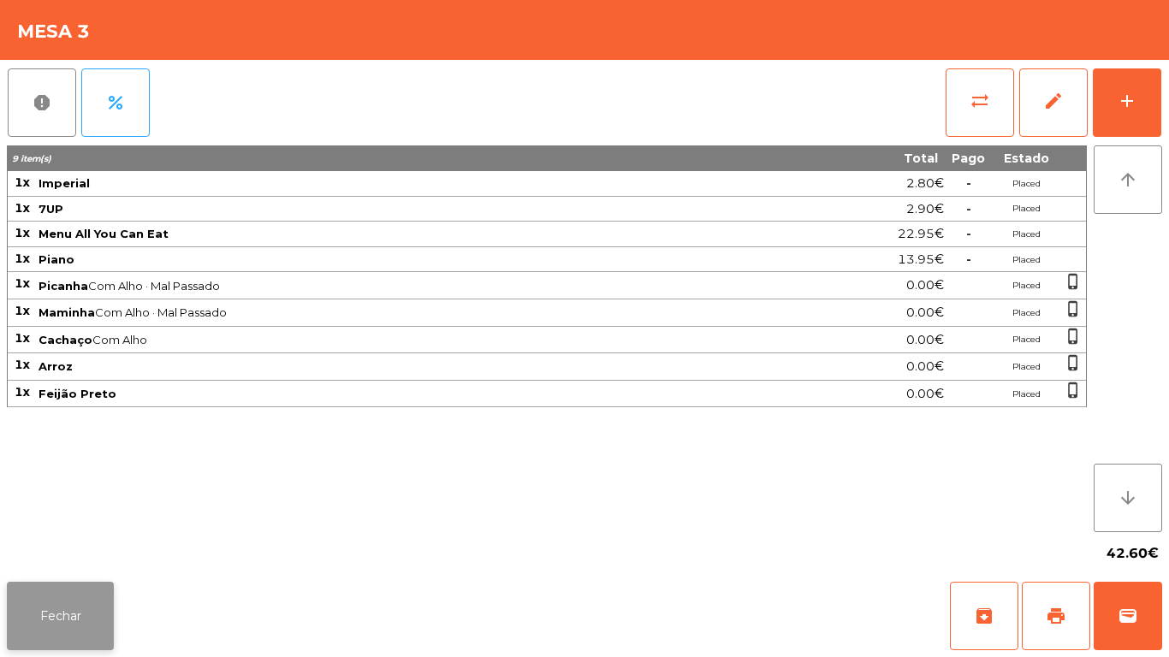
click at [57, 609] on button "Fechar" at bounding box center [60, 616] width 107 height 68
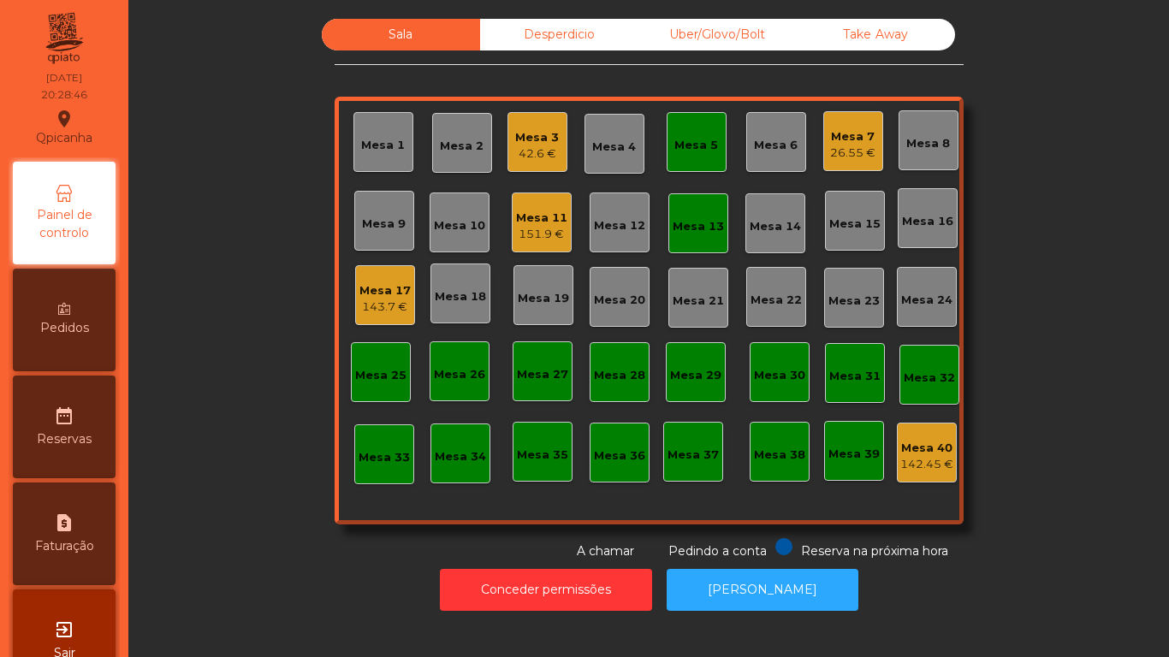
click at [685, 138] on div "Mesa 5" at bounding box center [696, 145] width 44 height 17
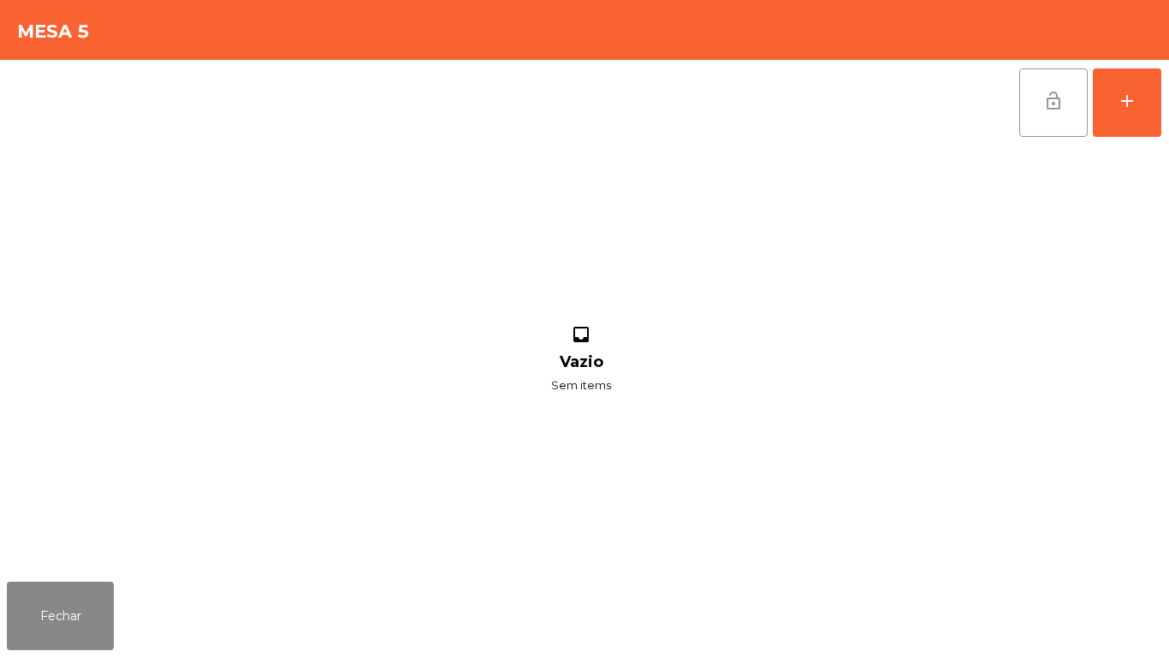
click at [1027, 110] on button "lock_open" at bounding box center [1053, 102] width 68 height 68
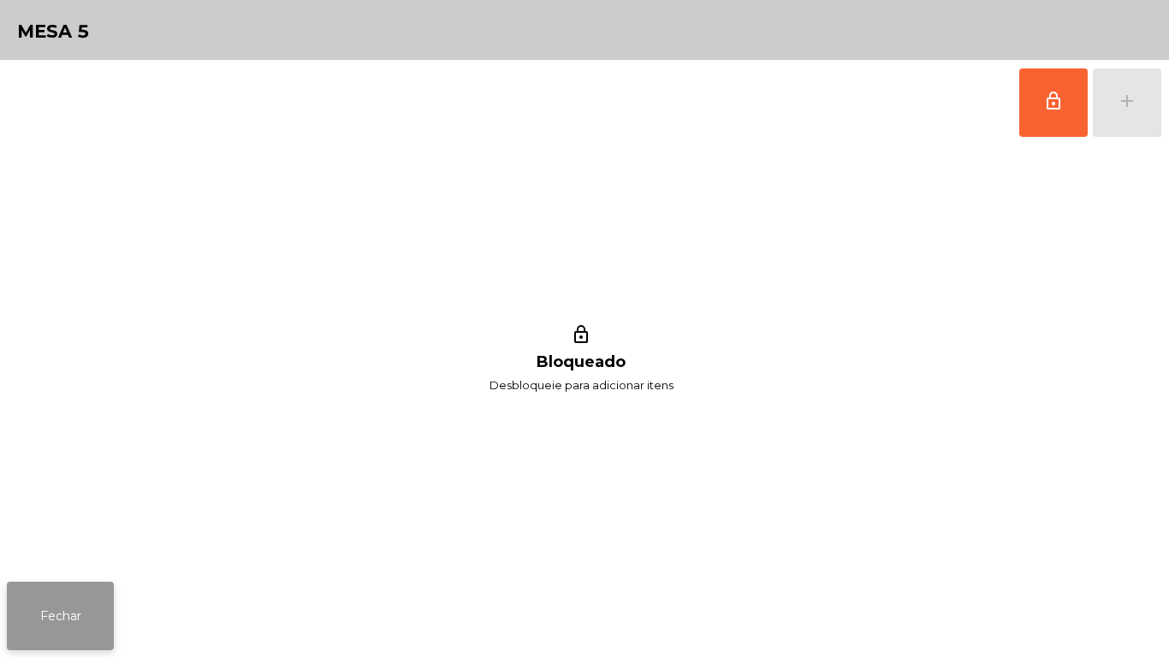
click at [53, 611] on button "Fechar" at bounding box center [60, 616] width 107 height 68
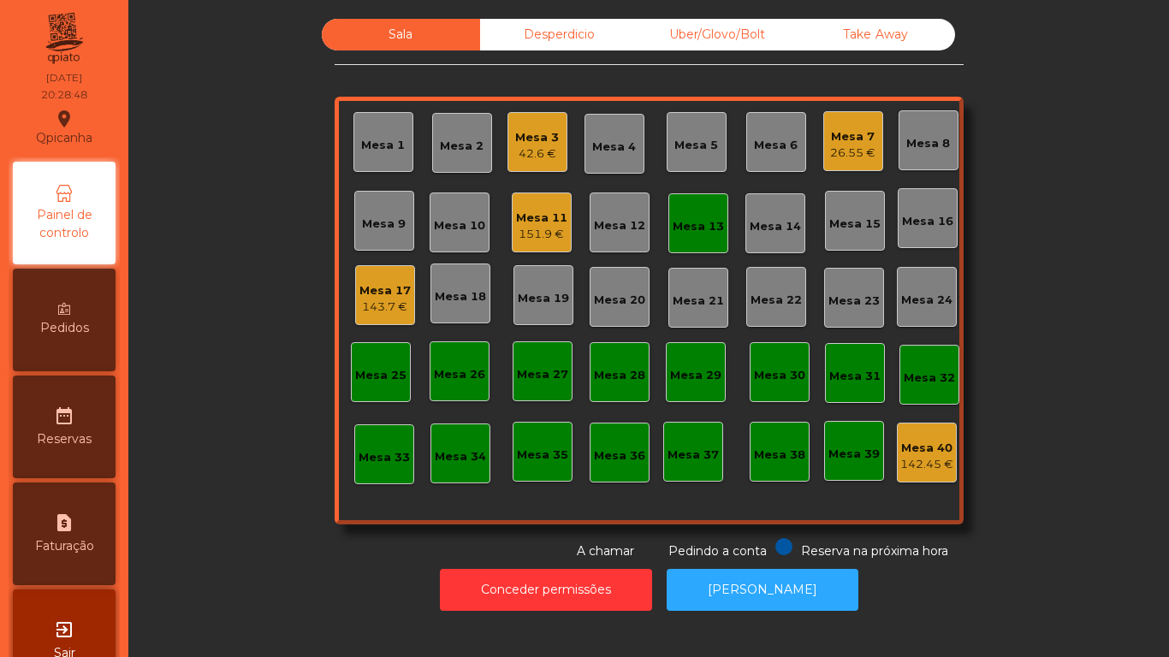
click at [696, 226] on div "Mesa 13" at bounding box center [698, 226] width 51 height 17
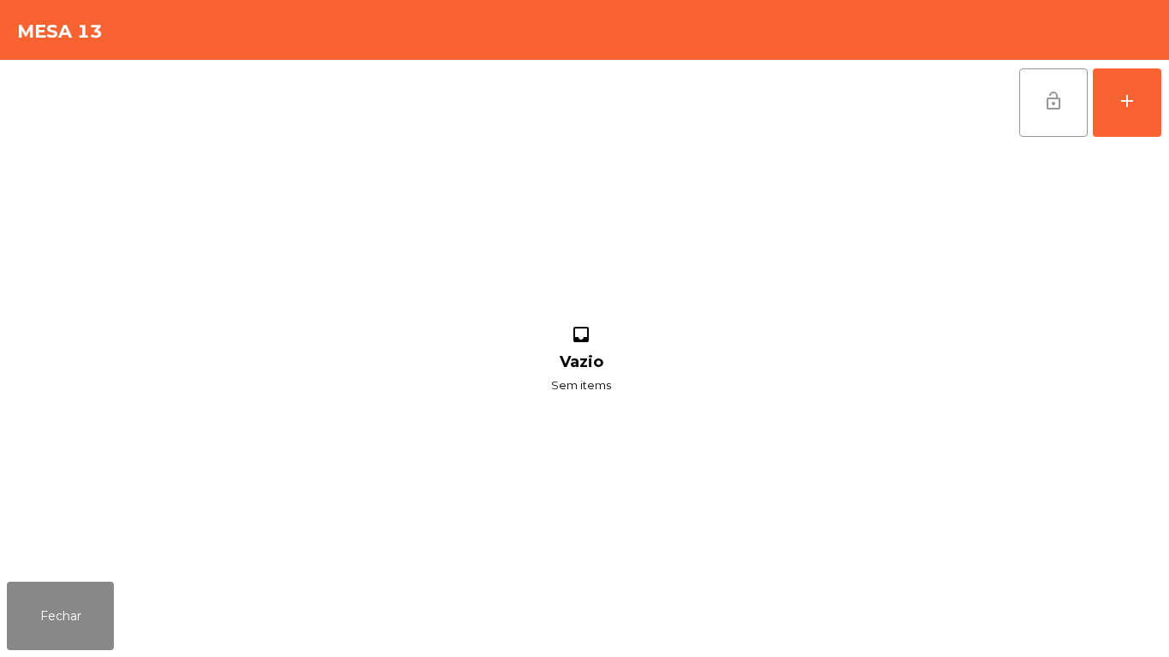
click at [1065, 100] on button "lock_open" at bounding box center [1053, 102] width 68 height 68
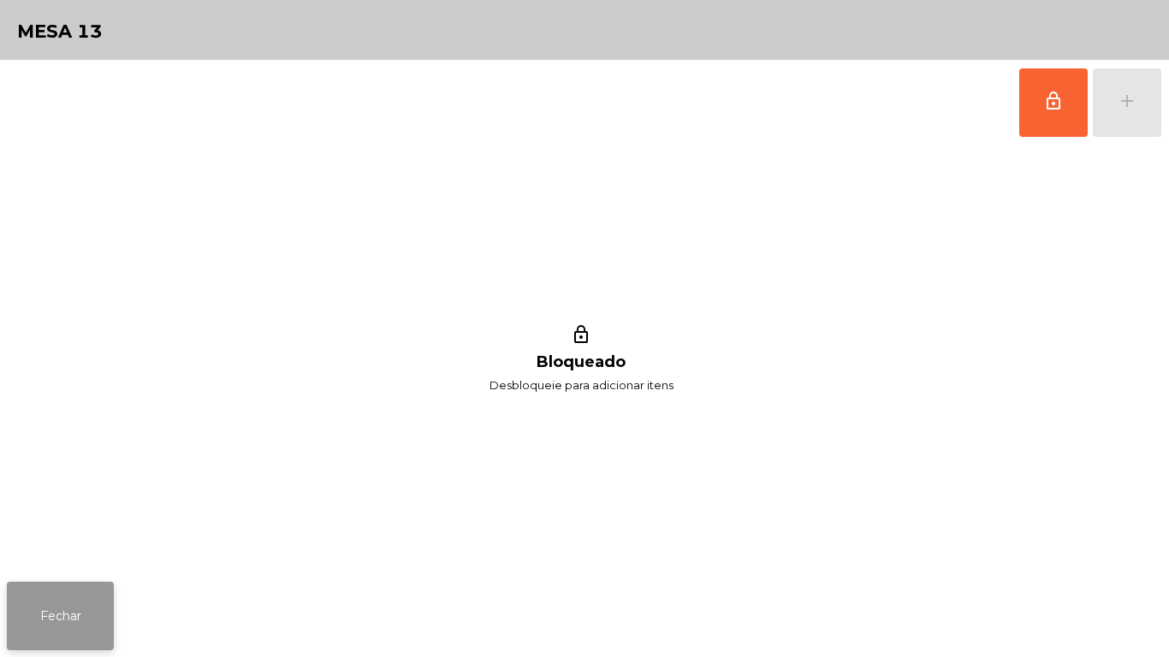
click at [69, 591] on button "Fechar" at bounding box center [60, 616] width 107 height 68
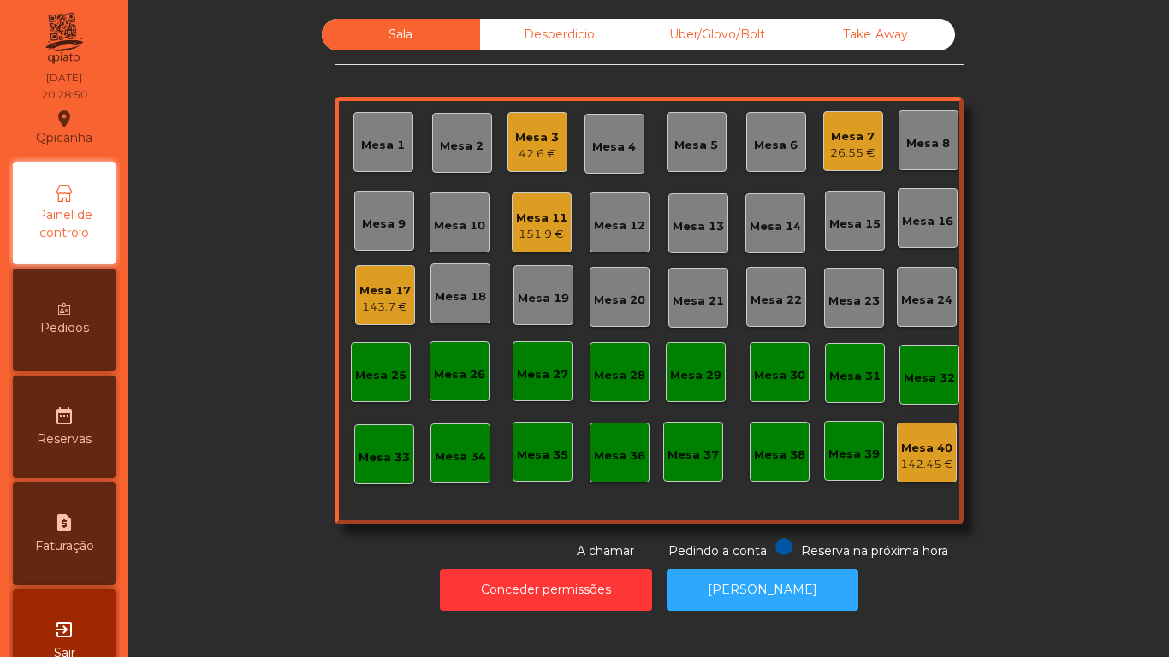
click at [533, 143] on div "Mesa 3" at bounding box center [537, 137] width 44 height 17
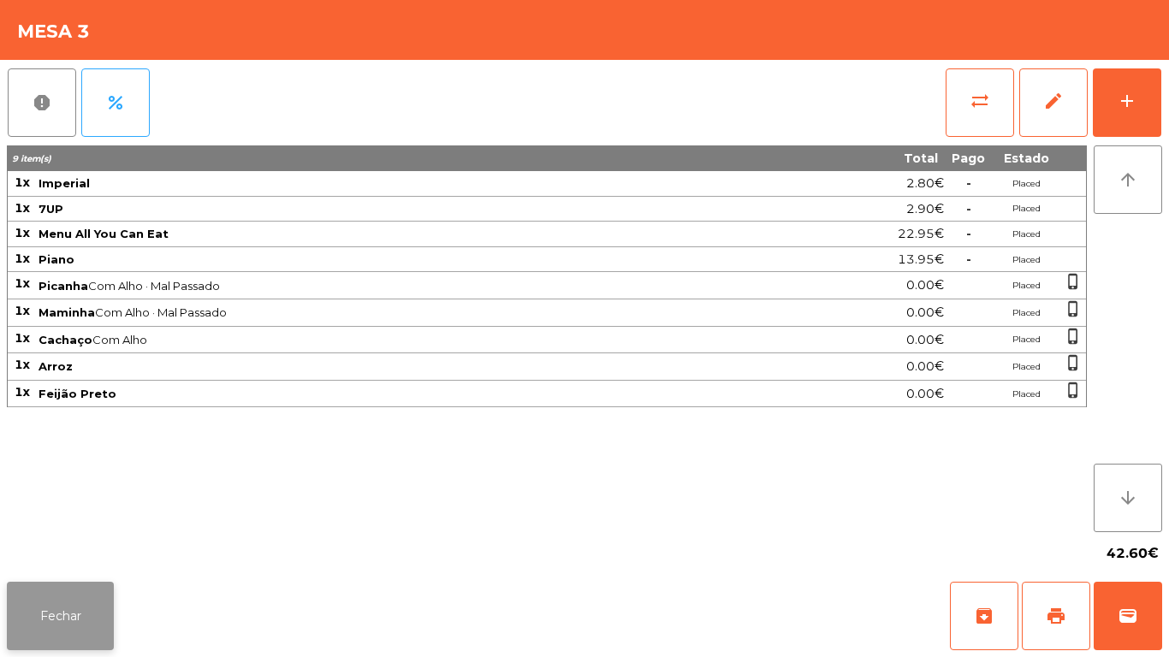
click at [84, 587] on button "Fechar" at bounding box center [60, 616] width 107 height 68
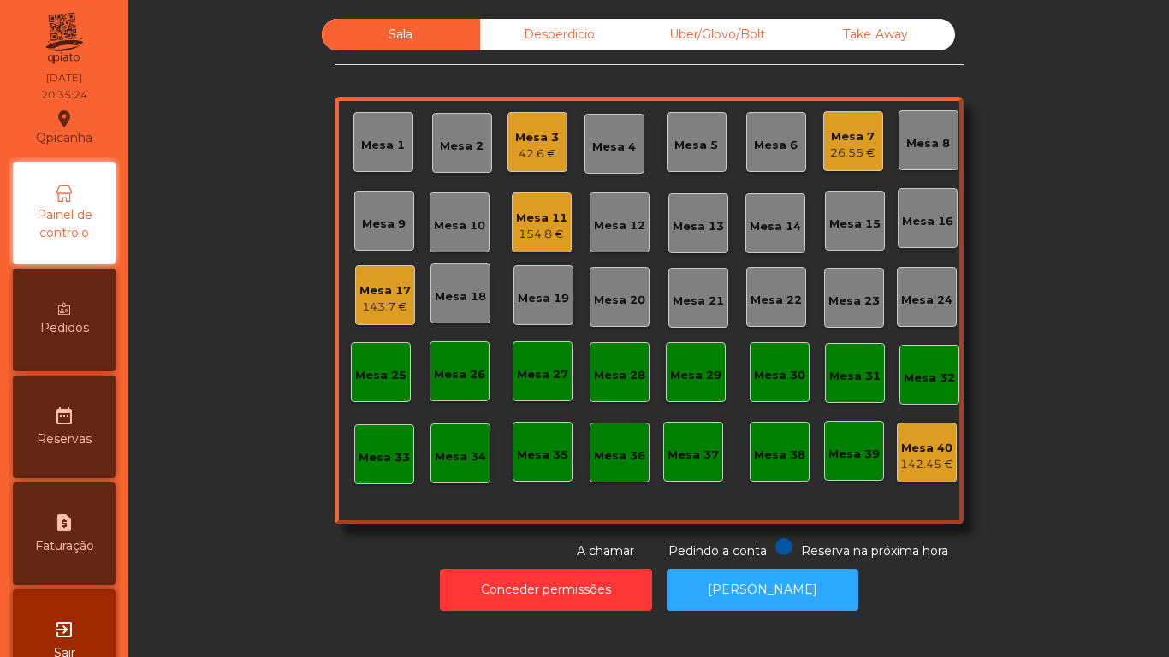
click at [362, 301] on div "143.7 €" at bounding box center [384, 307] width 51 height 17
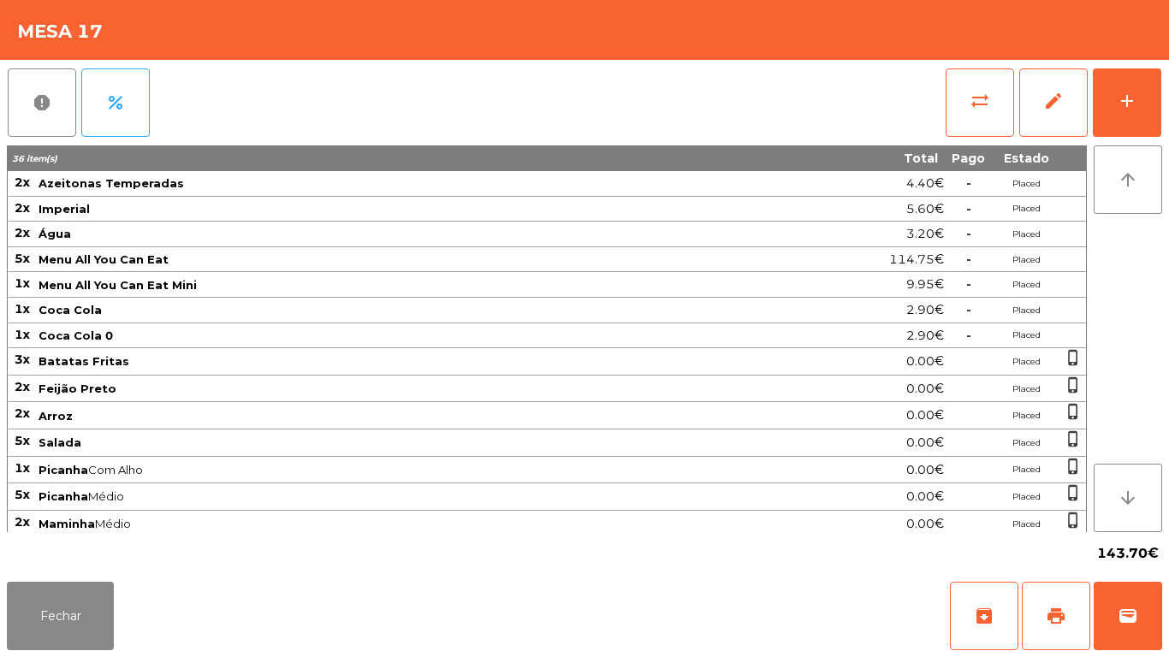
scroll to position [33, 0]
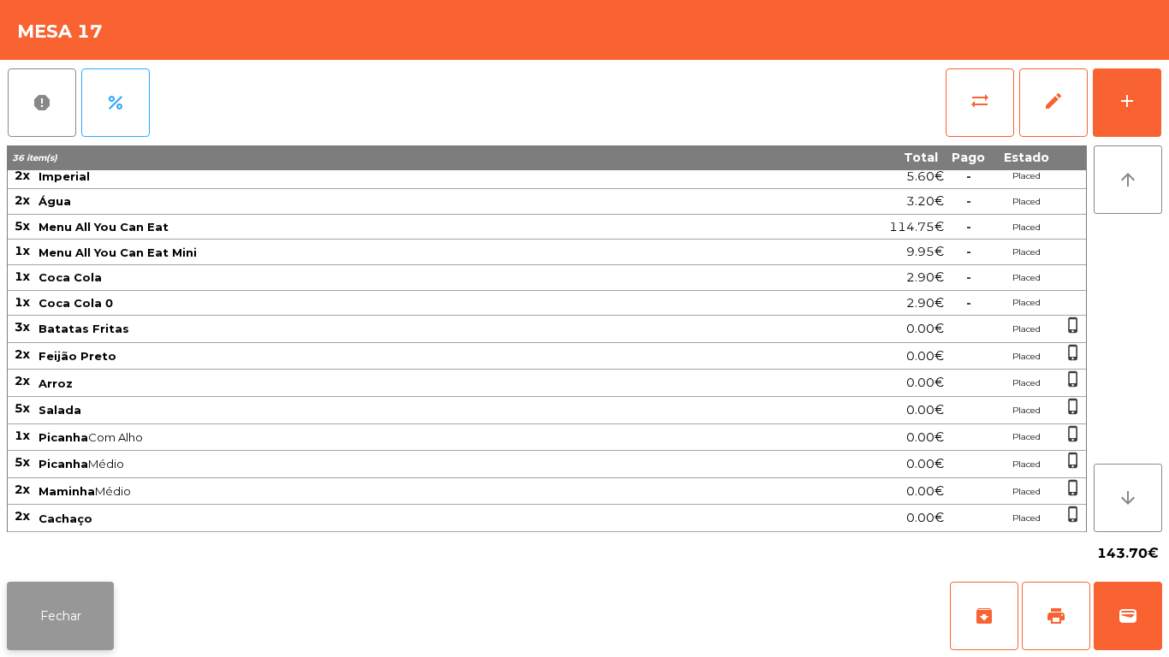
click at [90, 613] on button "Fechar" at bounding box center [60, 616] width 107 height 68
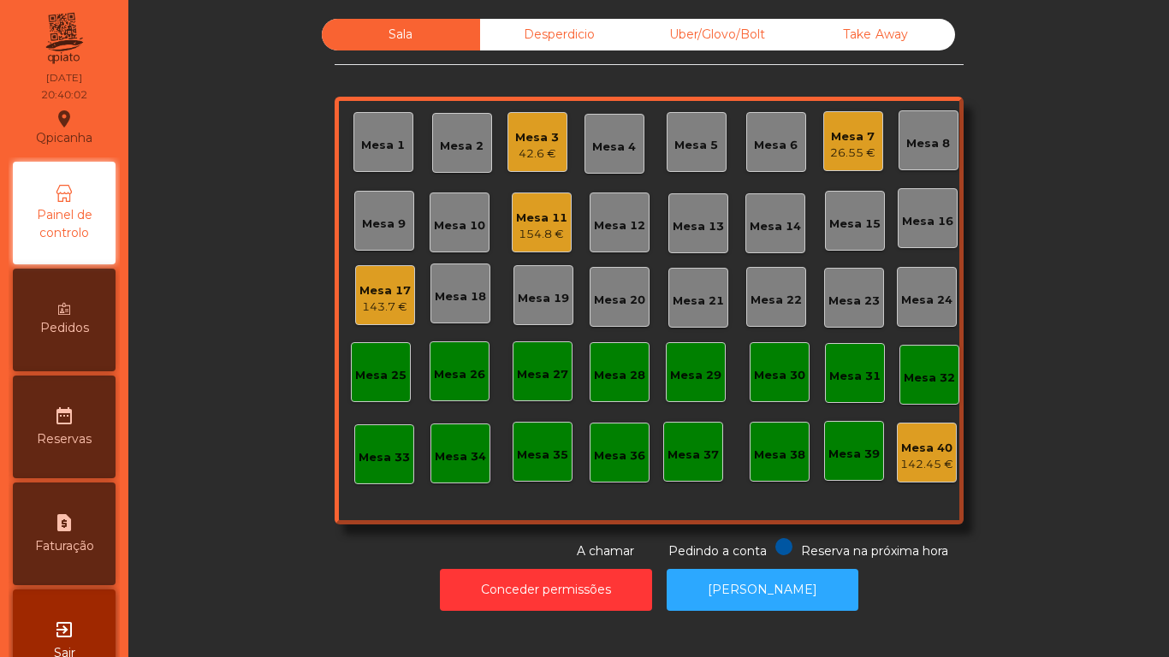
click at [553, 156] on div "Mesa 3 42.6 €" at bounding box center [537, 142] width 60 height 60
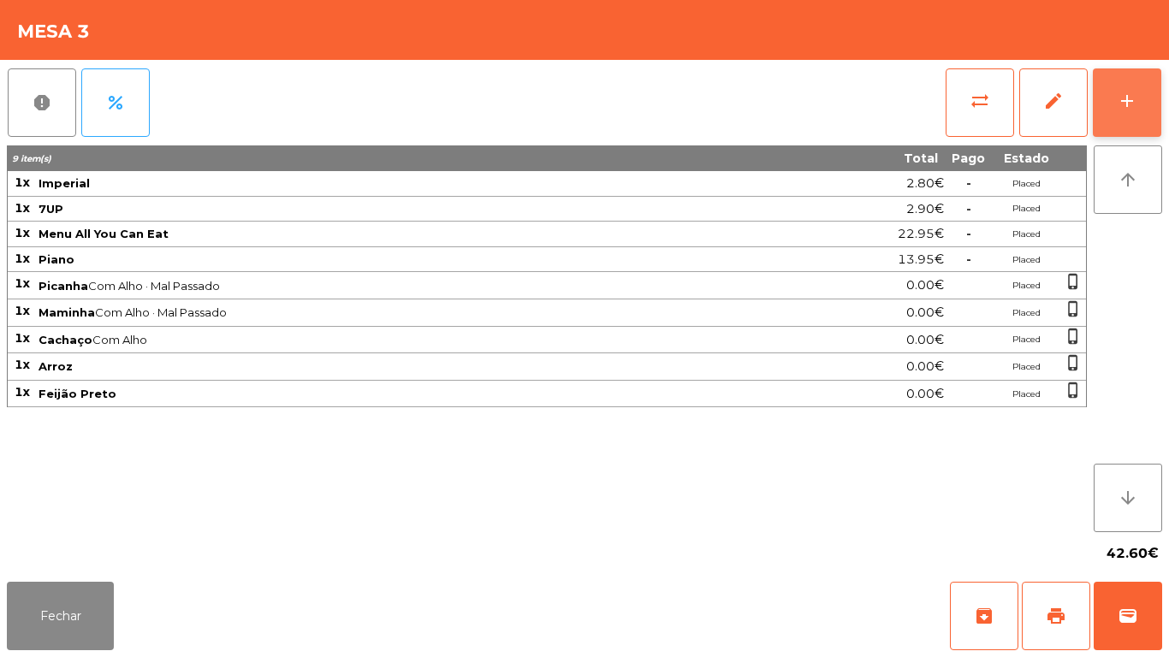
click at [1128, 111] on button "add" at bounding box center [1127, 102] width 68 height 68
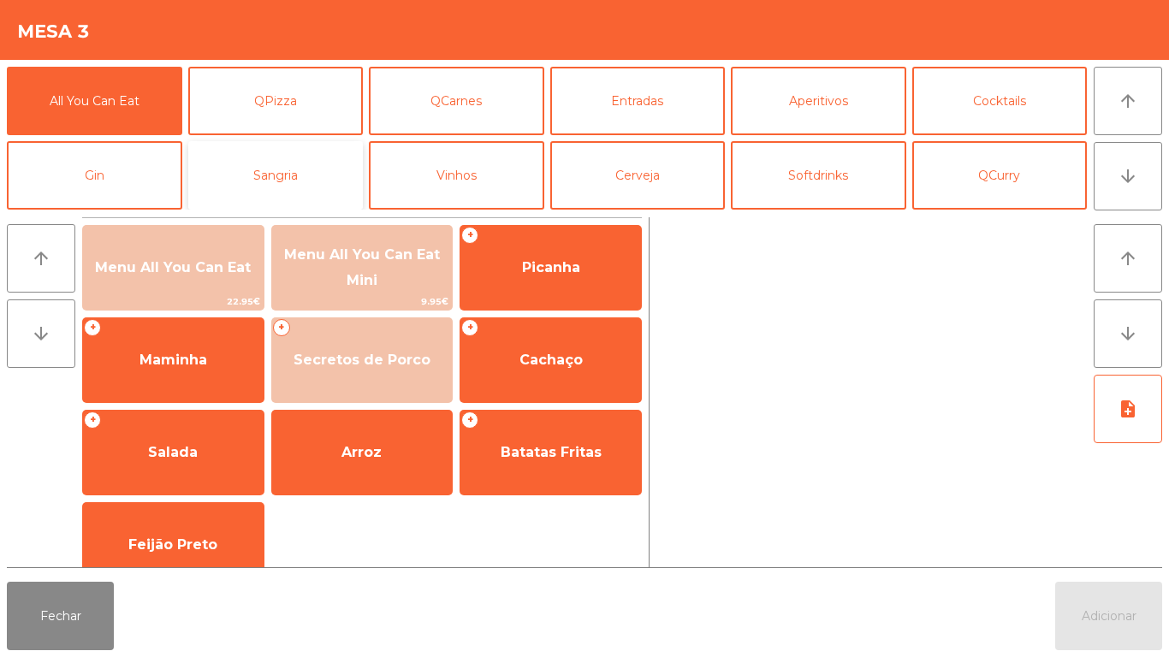
click at [300, 198] on button "Sangria" at bounding box center [275, 175] width 175 height 68
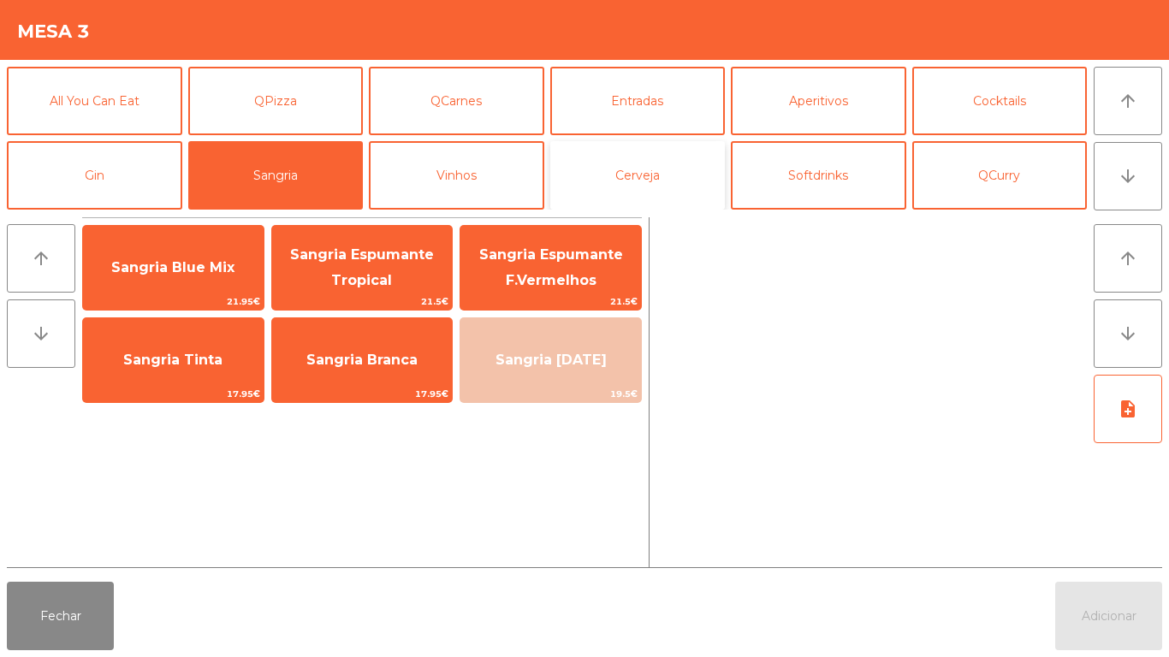
click at [647, 192] on button "Cerveja" at bounding box center [637, 175] width 175 height 68
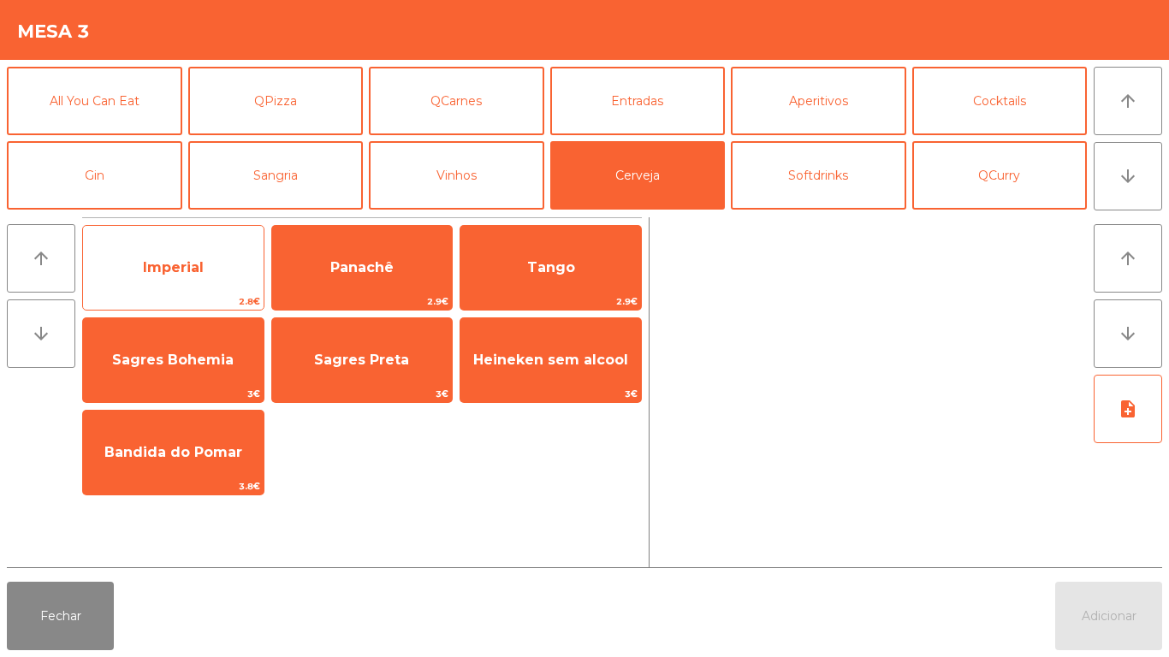
click at [181, 286] on span "Imperial" at bounding box center [173, 268] width 181 height 46
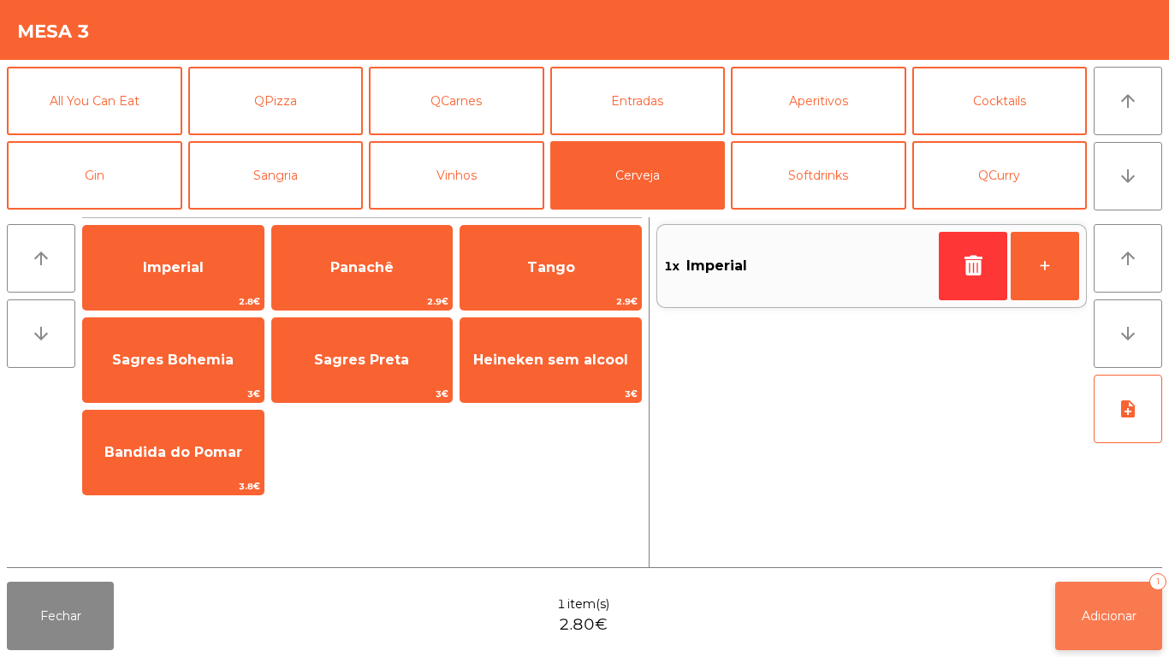
click at [1101, 620] on span "Adicionar" at bounding box center [1109, 615] width 55 height 15
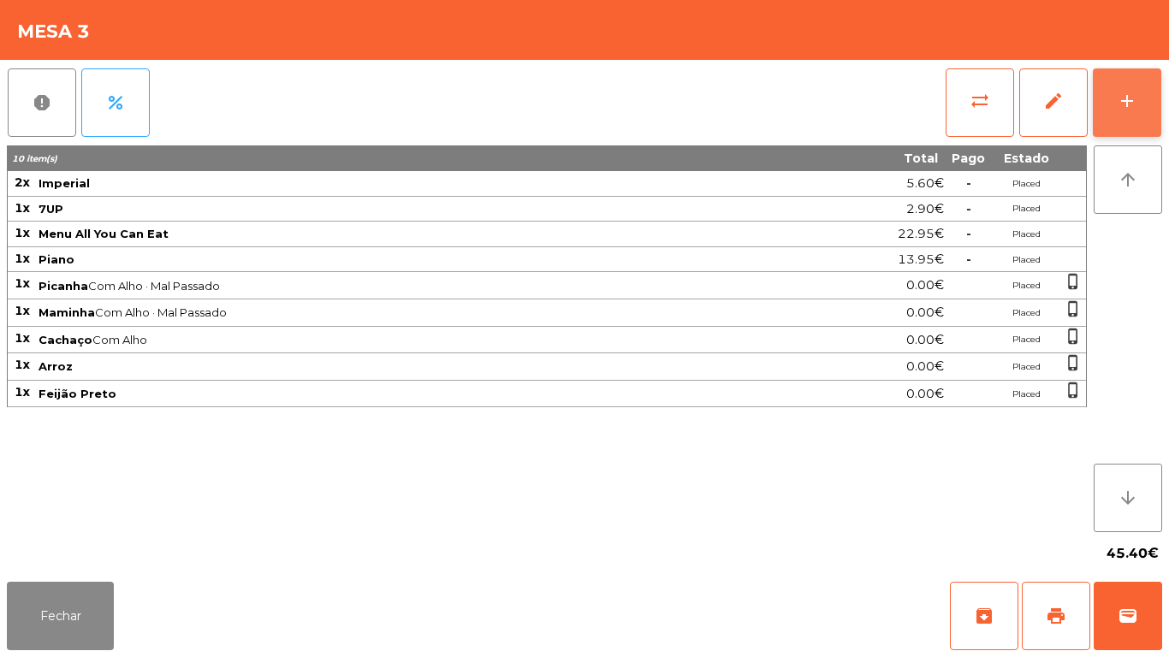
click at [1113, 114] on button "add" at bounding box center [1127, 102] width 68 height 68
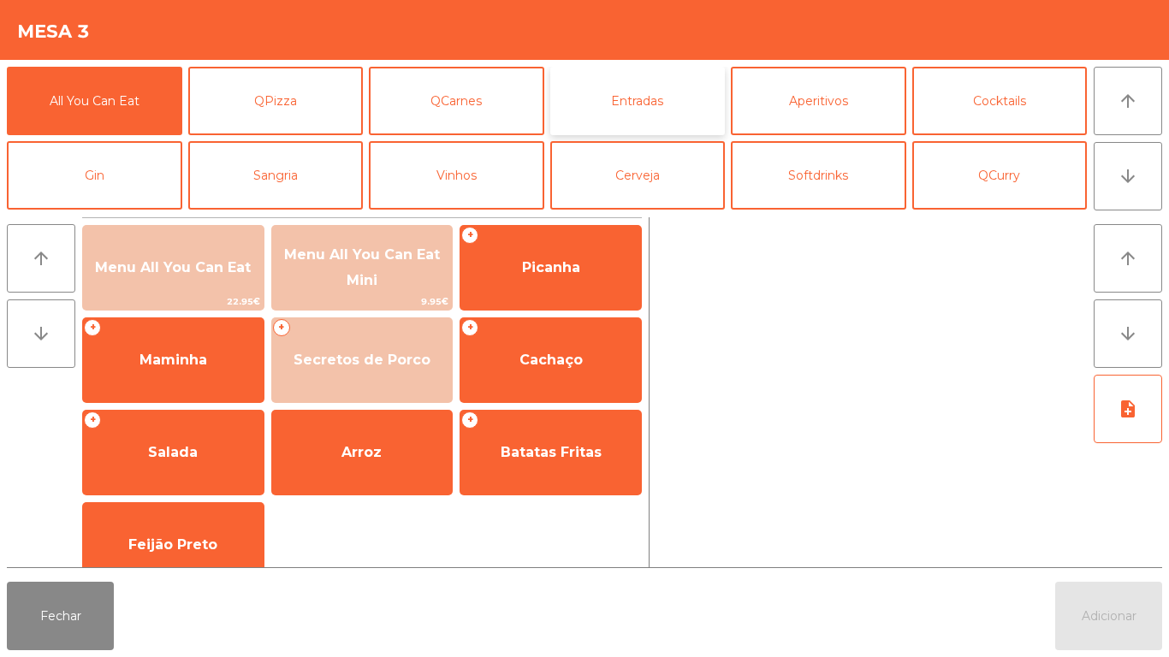
click at [650, 107] on button "Entradas" at bounding box center [637, 101] width 175 height 68
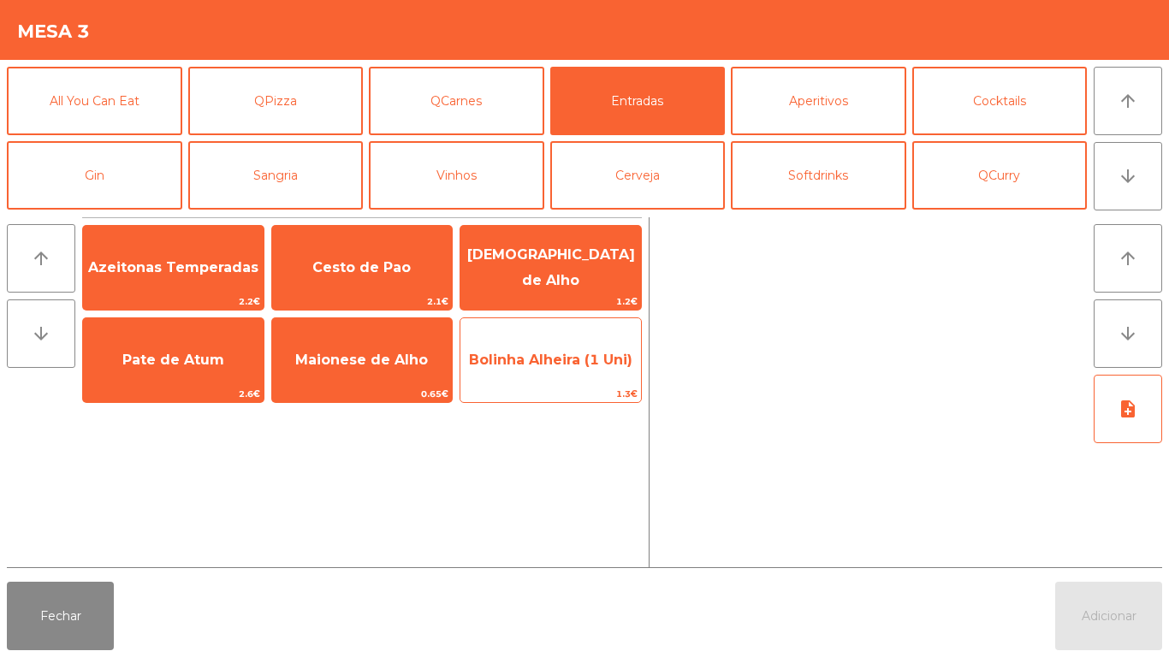
click at [568, 365] on span "Bolinha Alheira (1 Uni)" at bounding box center [550, 360] width 163 height 16
click at [566, 365] on span "Bolinha Alheira (1 Uni)" at bounding box center [550, 360] width 163 height 16
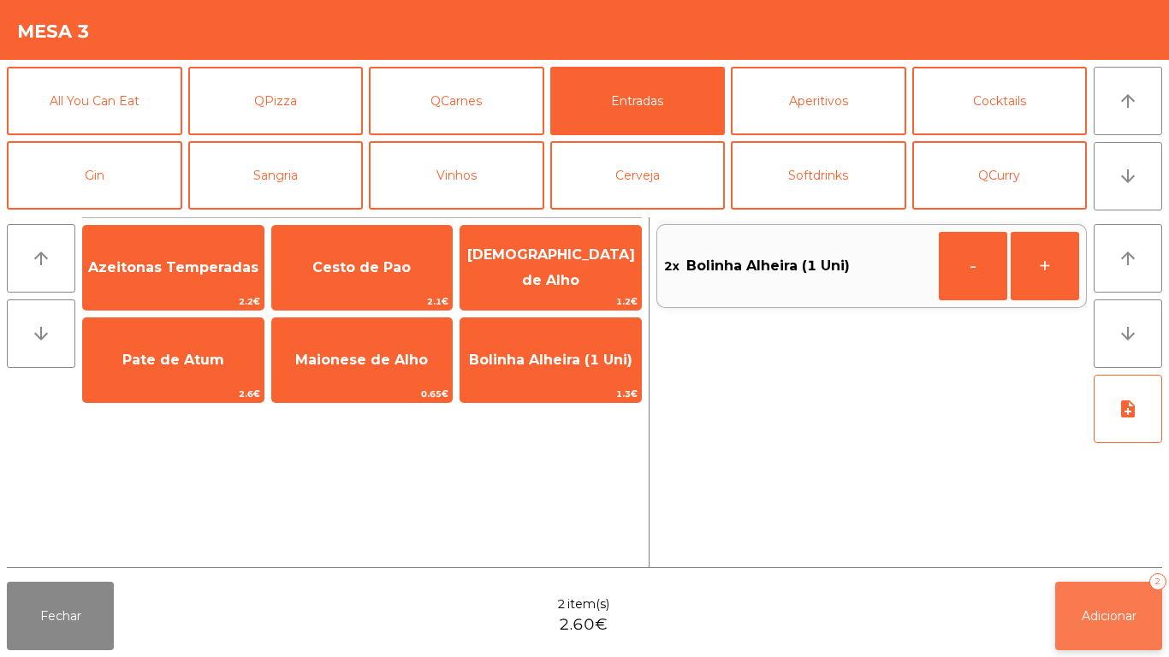
click at [1101, 625] on button "Adicionar 2" at bounding box center [1108, 616] width 107 height 68
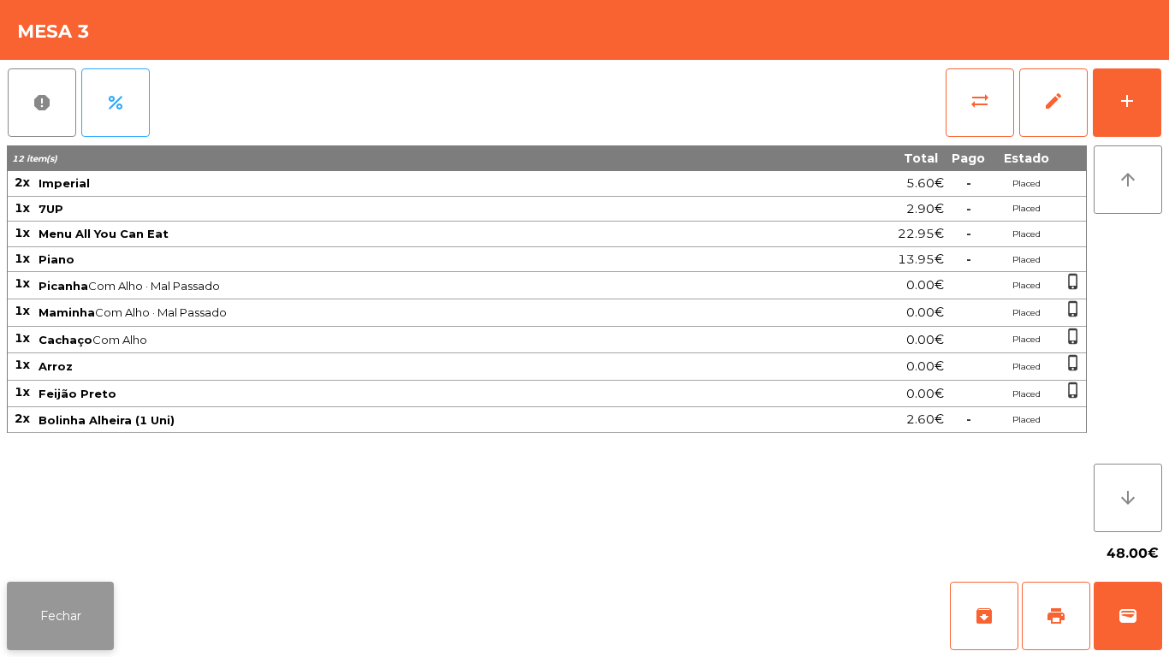
click at [66, 613] on button "Fechar" at bounding box center [60, 616] width 107 height 68
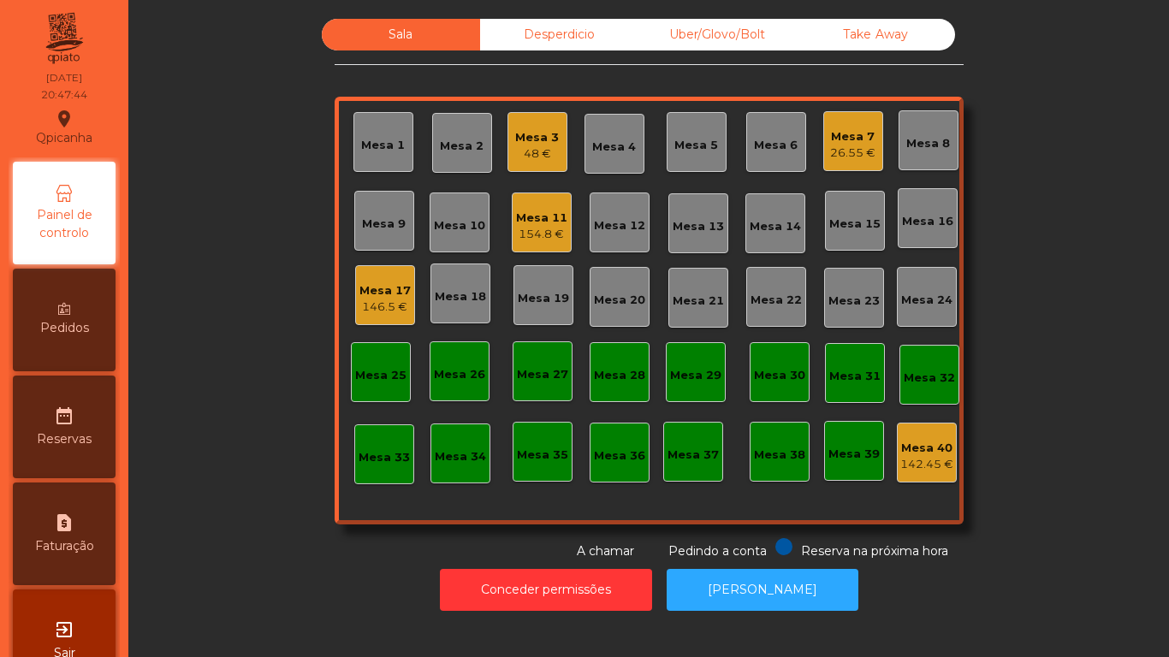
click at [840, 151] on div "26.55 €" at bounding box center [852, 153] width 45 height 17
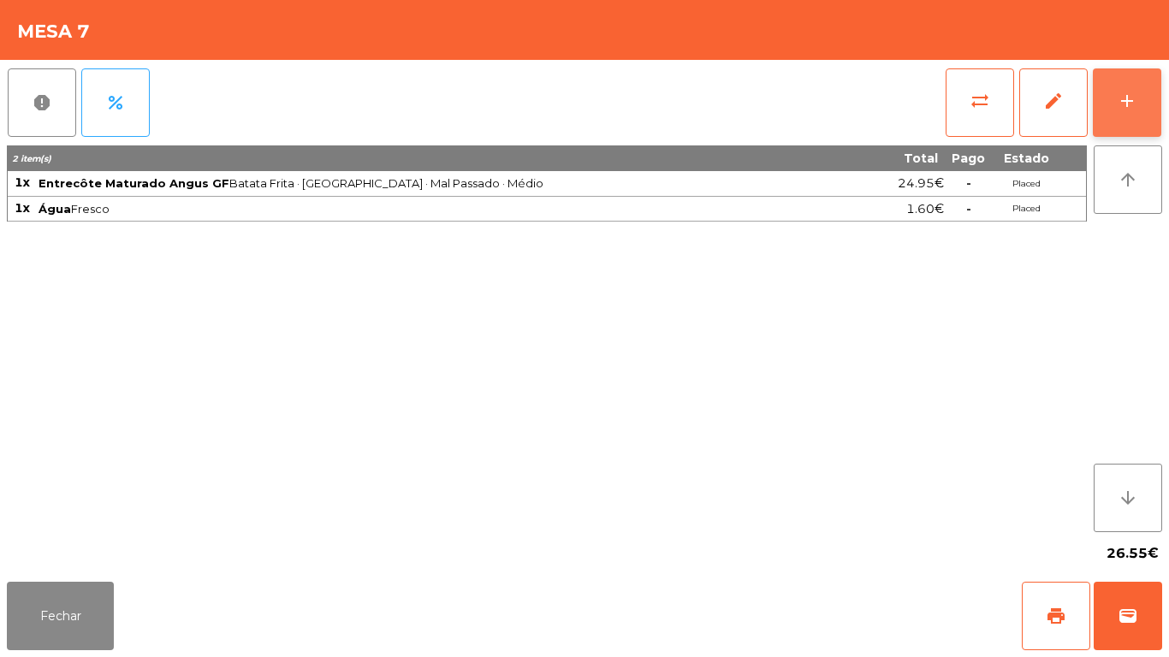
click at [1124, 112] on button "add" at bounding box center [1127, 102] width 68 height 68
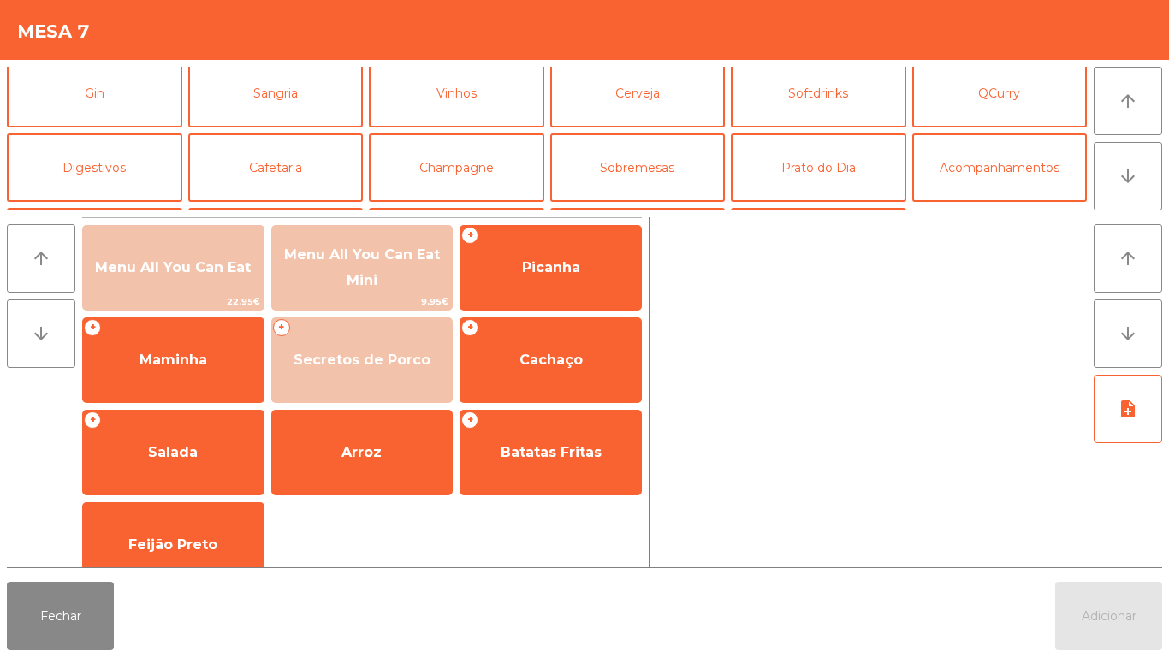
scroll to position [92, 0]
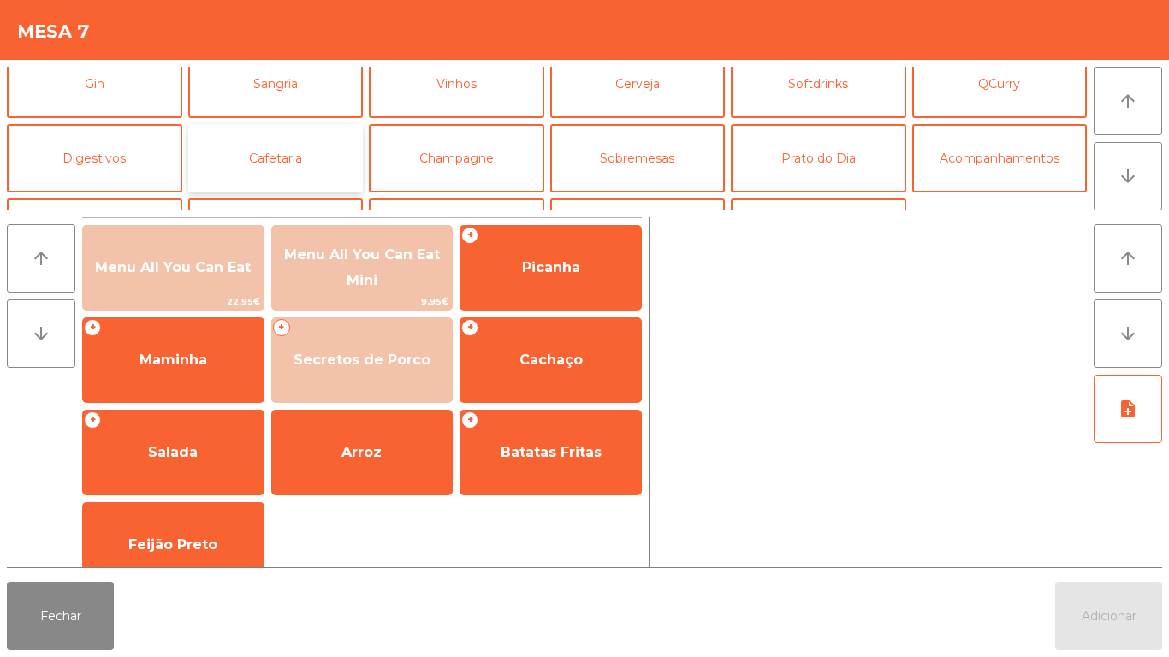
click at [310, 162] on button "Cafetaria" at bounding box center [275, 158] width 175 height 68
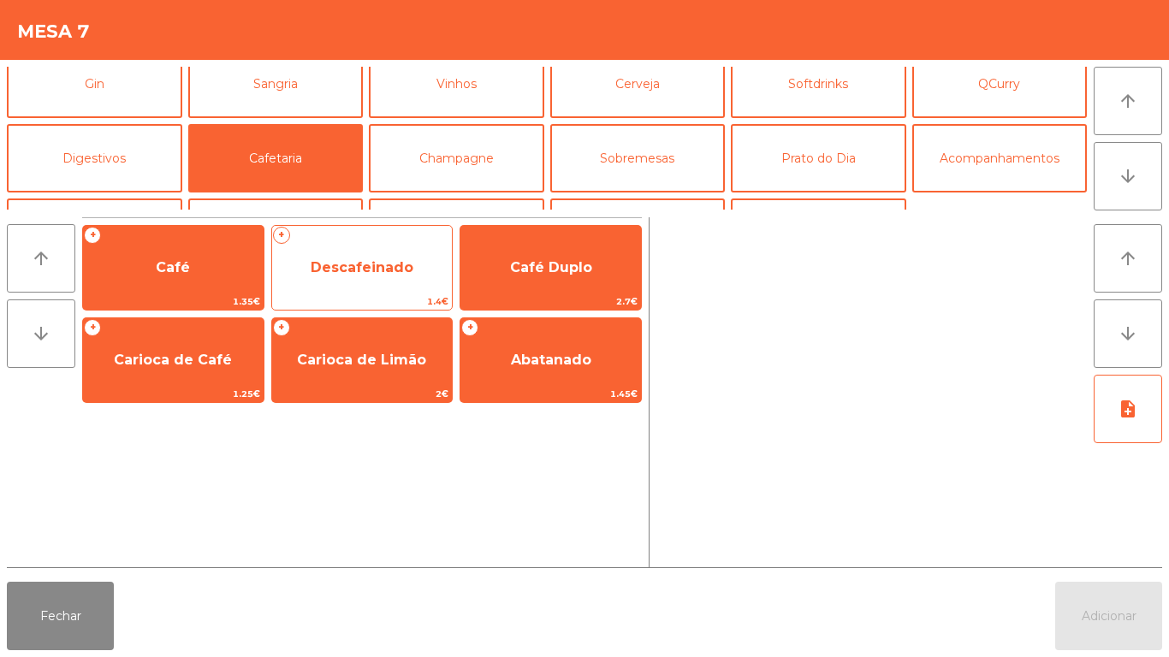
click at [350, 286] on span "Descafeinado" at bounding box center [362, 268] width 181 height 46
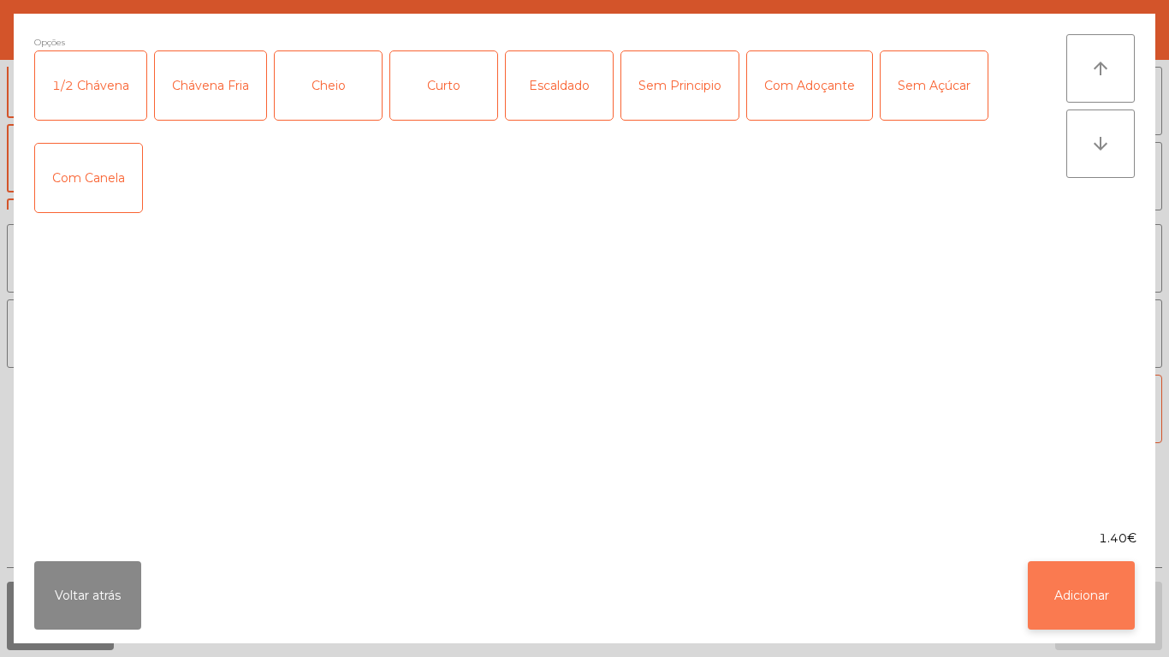
click at [1051, 589] on button "Adicionar" at bounding box center [1081, 595] width 107 height 68
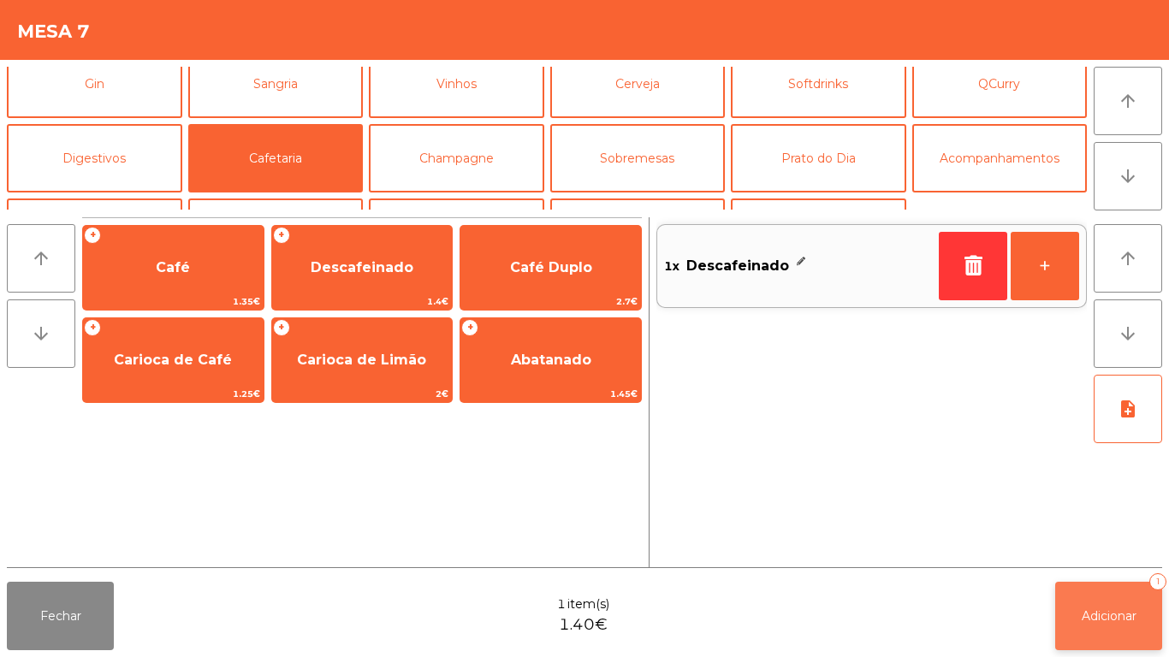
click at [1073, 608] on button "Adicionar 1" at bounding box center [1108, 616] width 107 height 68
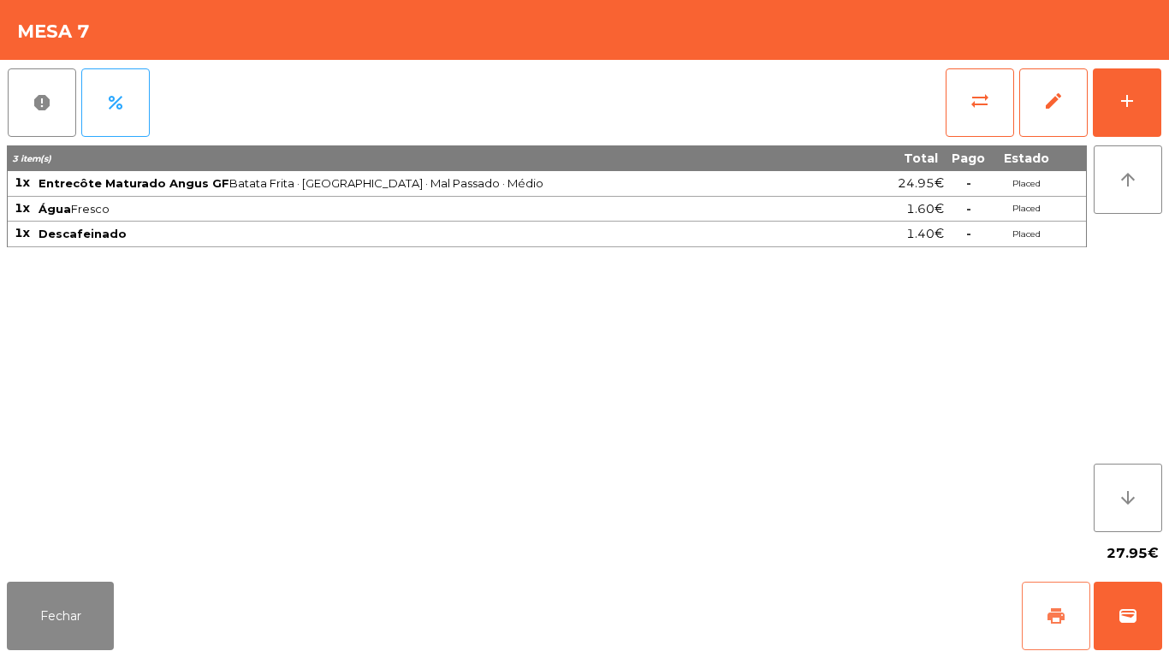
click at [1042, 614] on button "print" at bounding box center [1056, 616] width 68 height 68
click at [79, 608] on button "Fechar" at bounding box center [60, 616] width 107 height 68
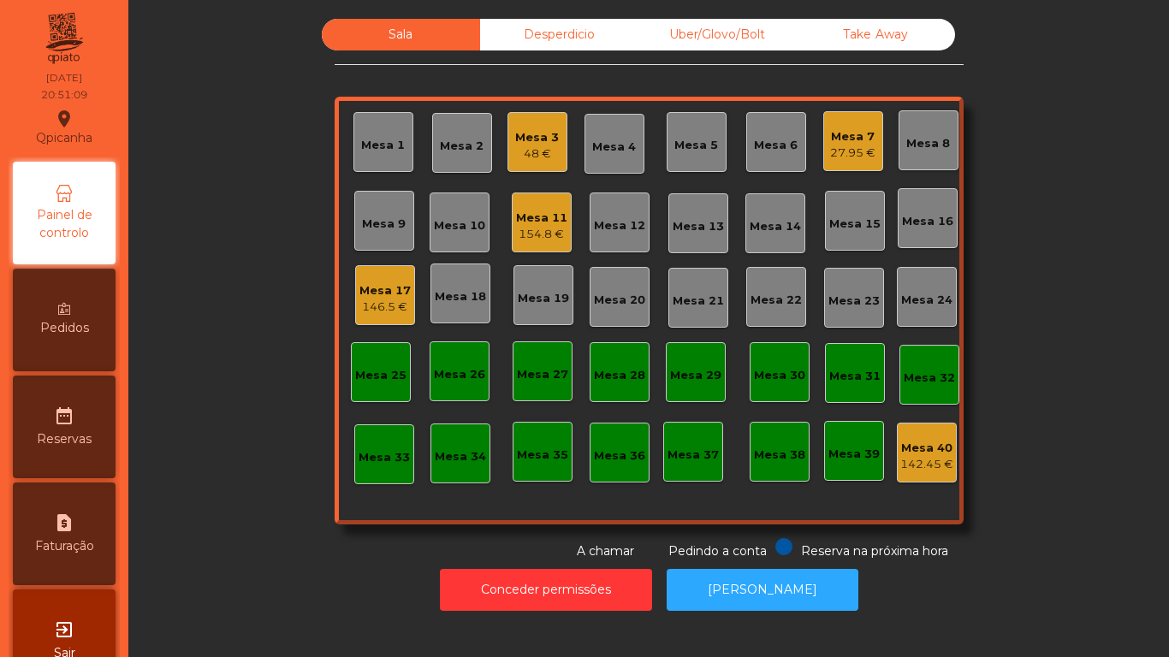
click at [375, 234] on div "Mesa 9" at bounding box center [384, 221] width 60 height 60
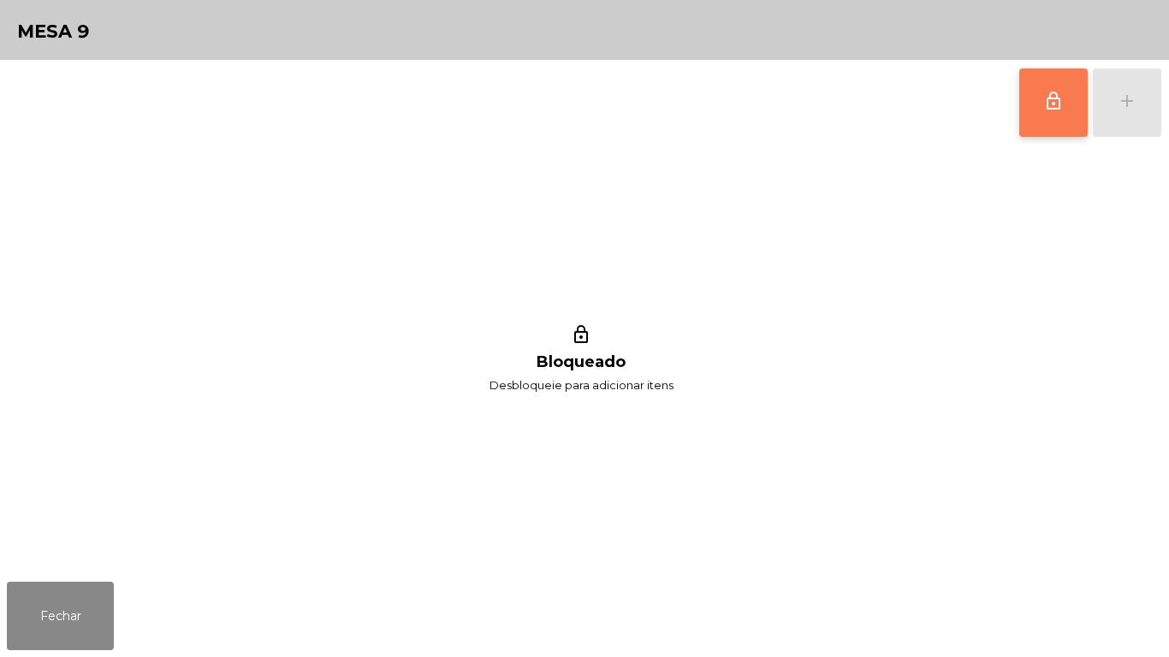
click at [1036, 120] on button "lock_outline" at bounding box center [1053, 102] width 68 height 68
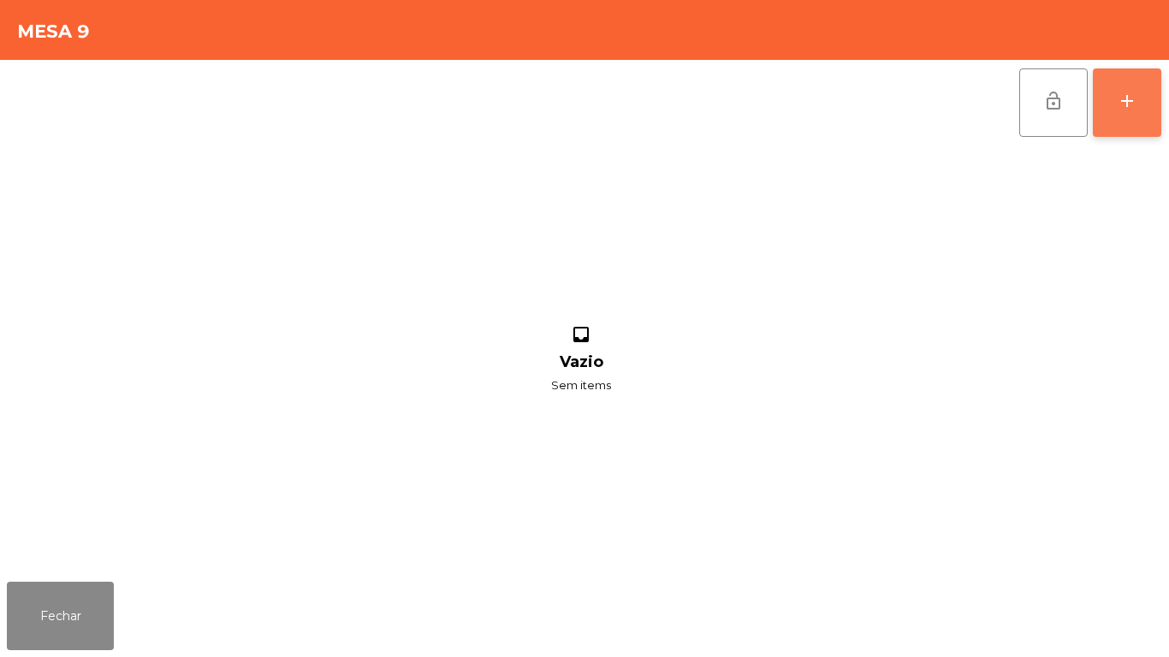
click at [1139, 109] on button "add" at bounding box center [1127, 102] width 68 height 68
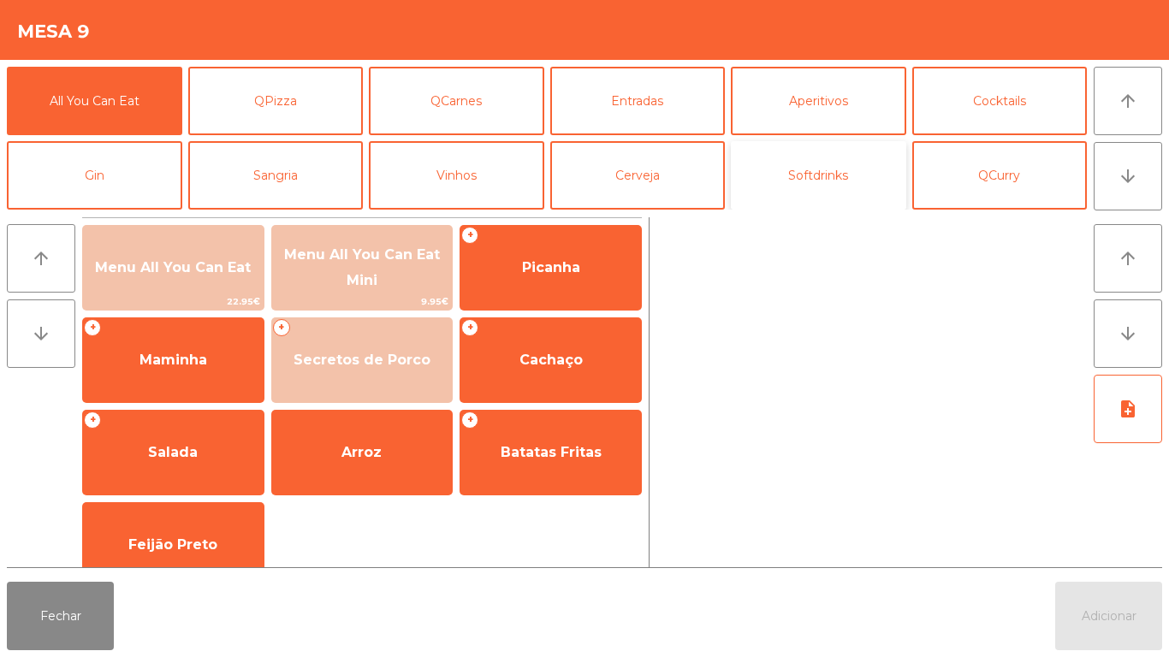
click at [804, 193] on button "Softdrinks" at bounding box center [818, 175] width 175 height 68
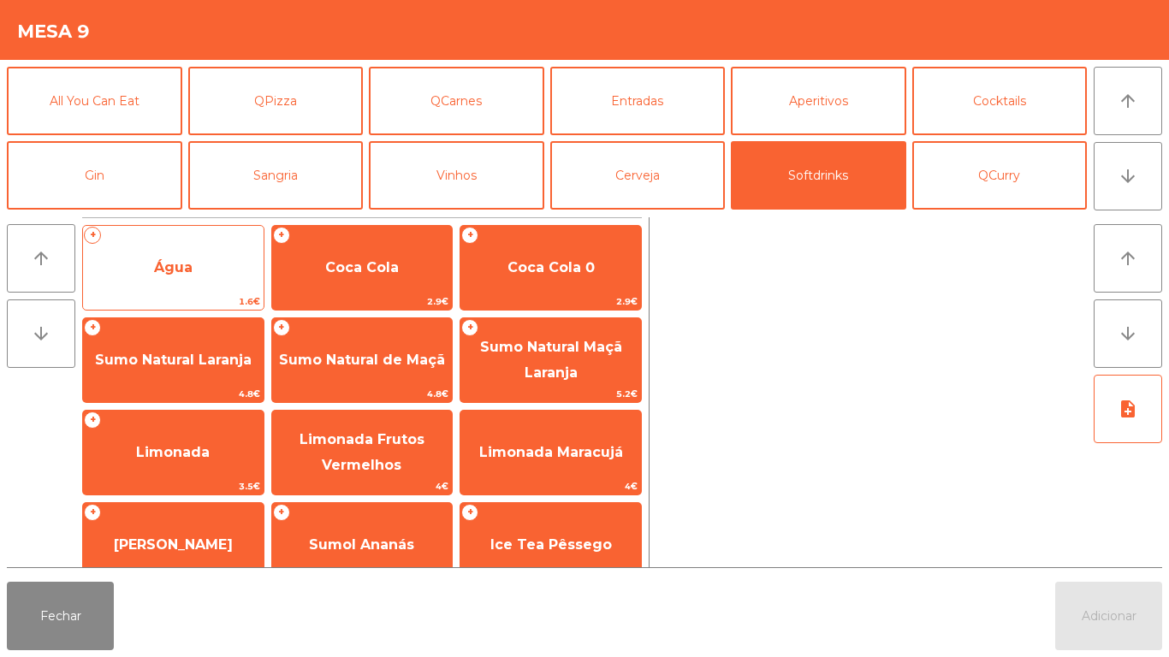
click at [194, 270] on span "Água" at bounding box center [173, 268] width 181 height 46
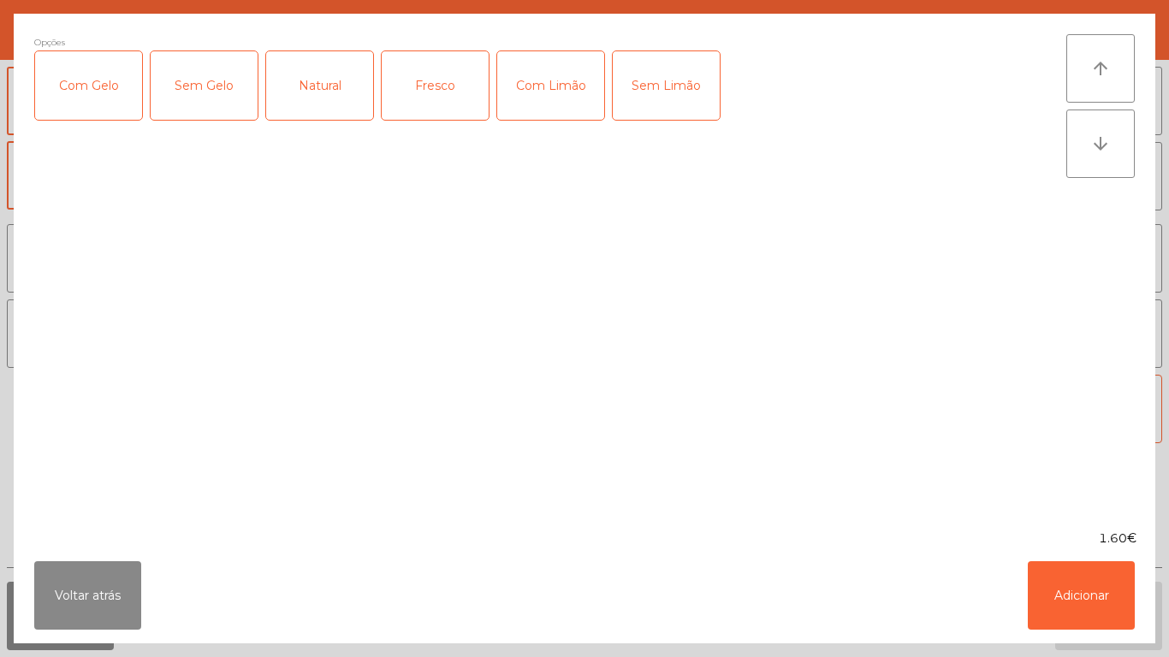
click at [335, 99] on div "Natural" at bounding box center [319, 85] width 107 height 68
click at [1053, 597] on button "Adicionar" at bounding box center [1081, 595] width 107 height 68
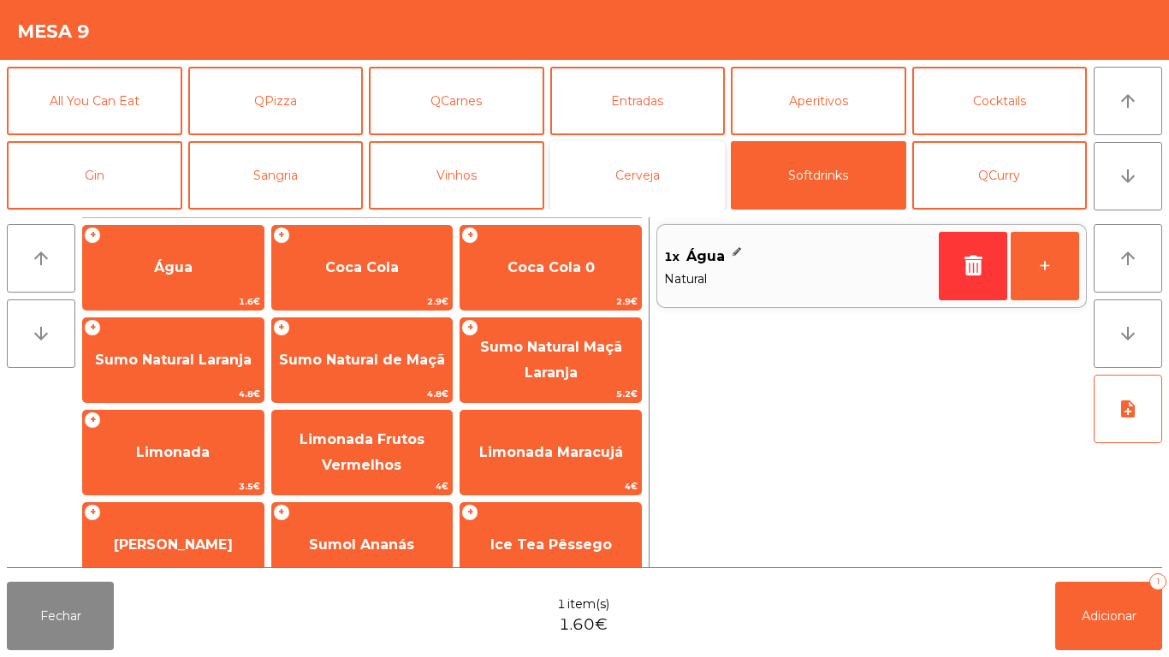
click at [624, 196] on button "Cerveja" at bounding box center [637, 175] width 175 height 68
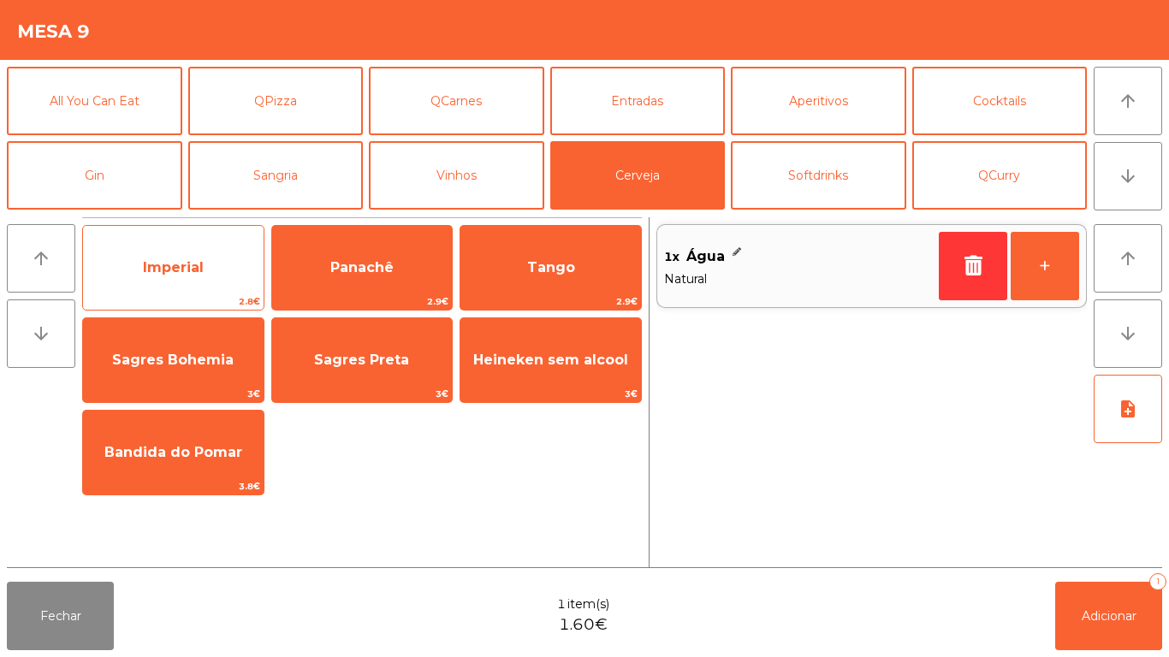
click at [190, 265] on span "Imperial" at bounding box center [173, 267] width 61 height 16
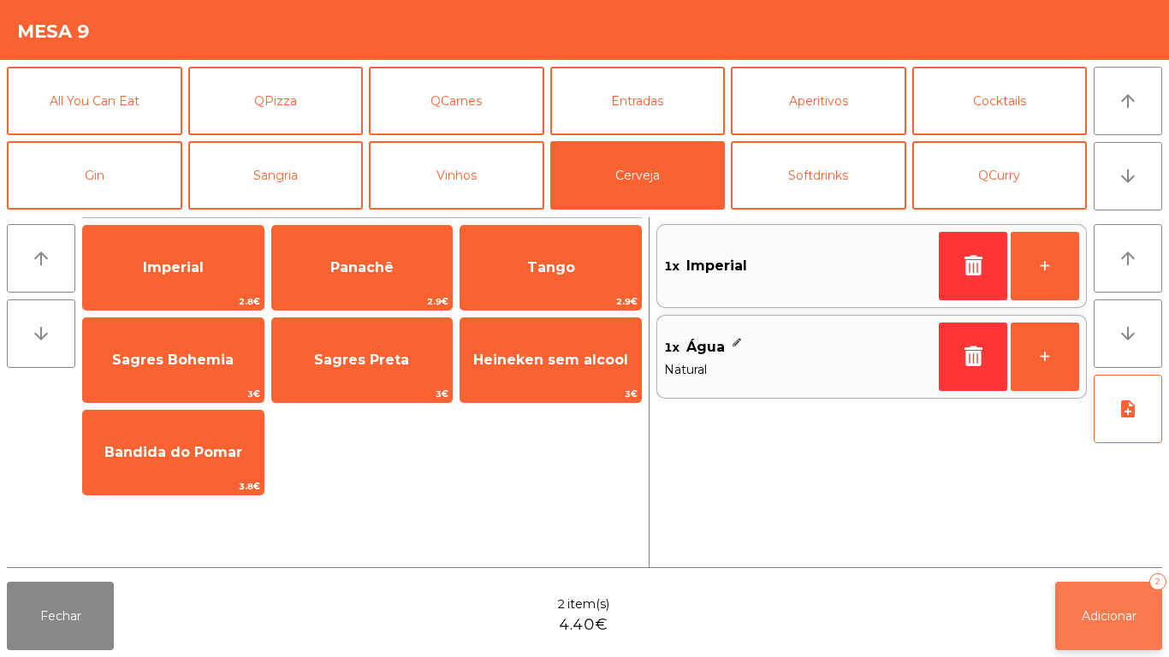
click at [1100, 605] on button "Adicionar 2" at bounding box center [1108, 616] width 107 height 68
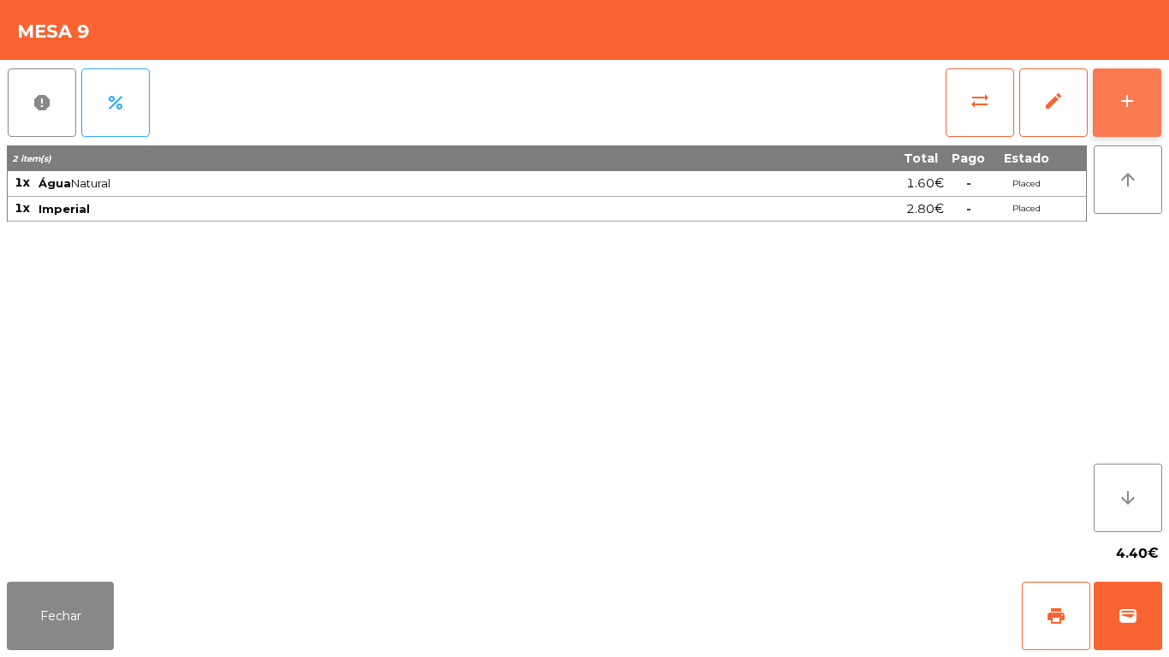
click at [1118, 117] on button "add" at bounding box center [1127, 102] width 68 height 68
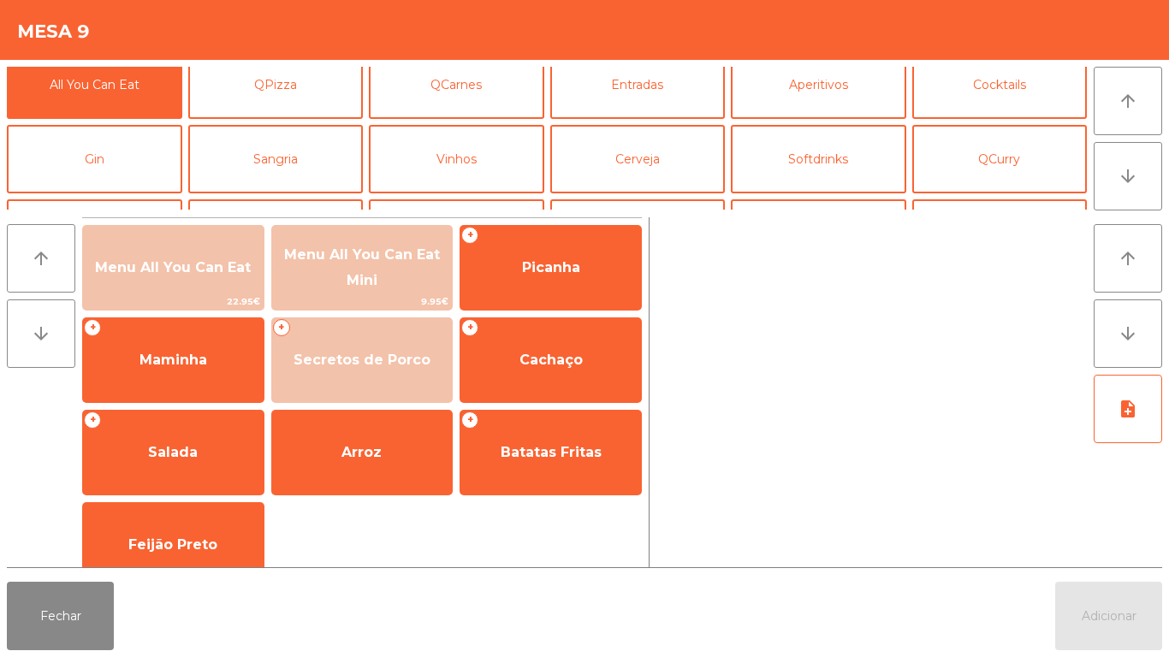
scroll to position [32, 0]
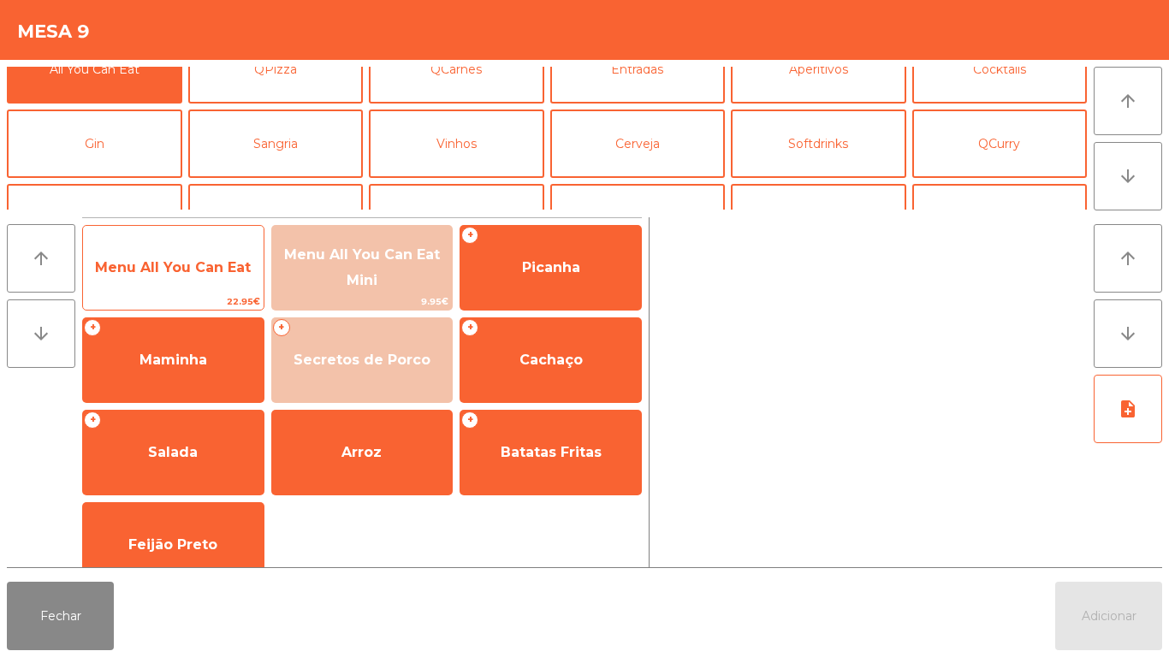
click at [168, 263] on span "Menu All You Can Eat" at bounding box center [173, 267] width 156 height 16
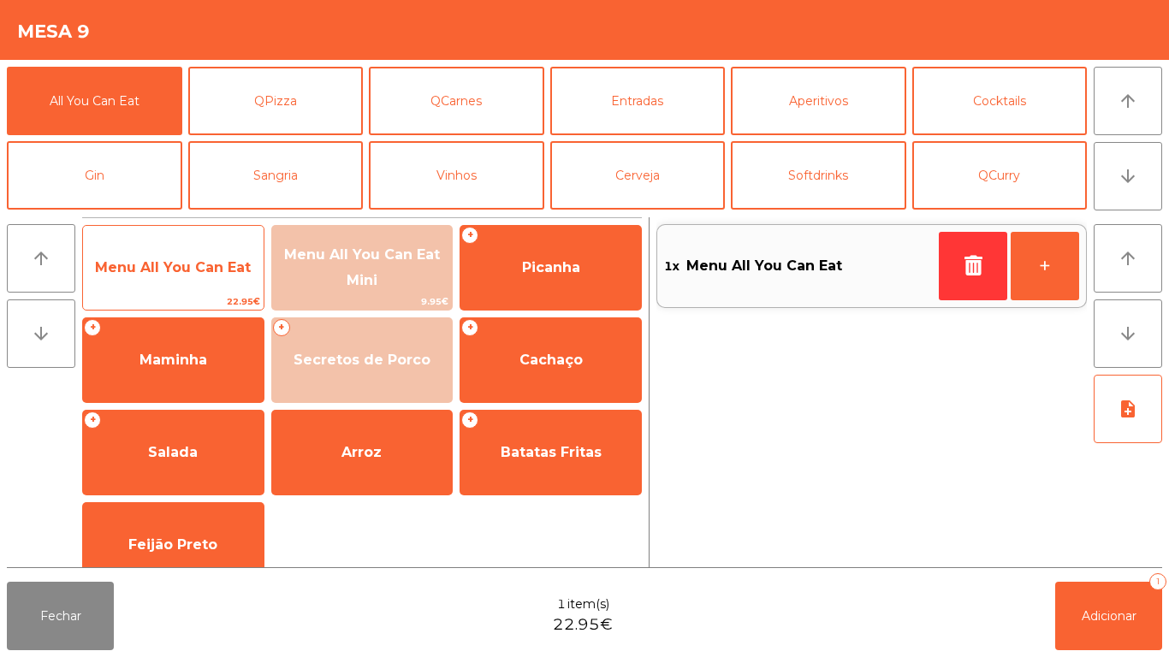
scroll to position [3, 0]
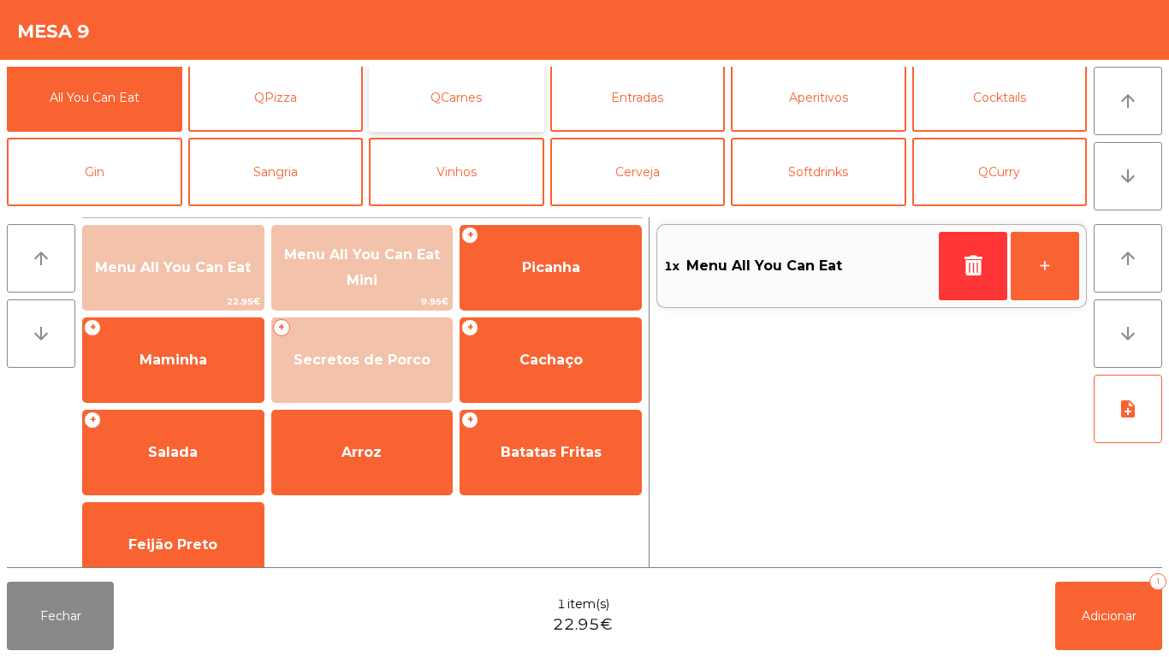
click at [456, 110] on button "QCarnes" at bounding box center [456, 97] width 175 height 68
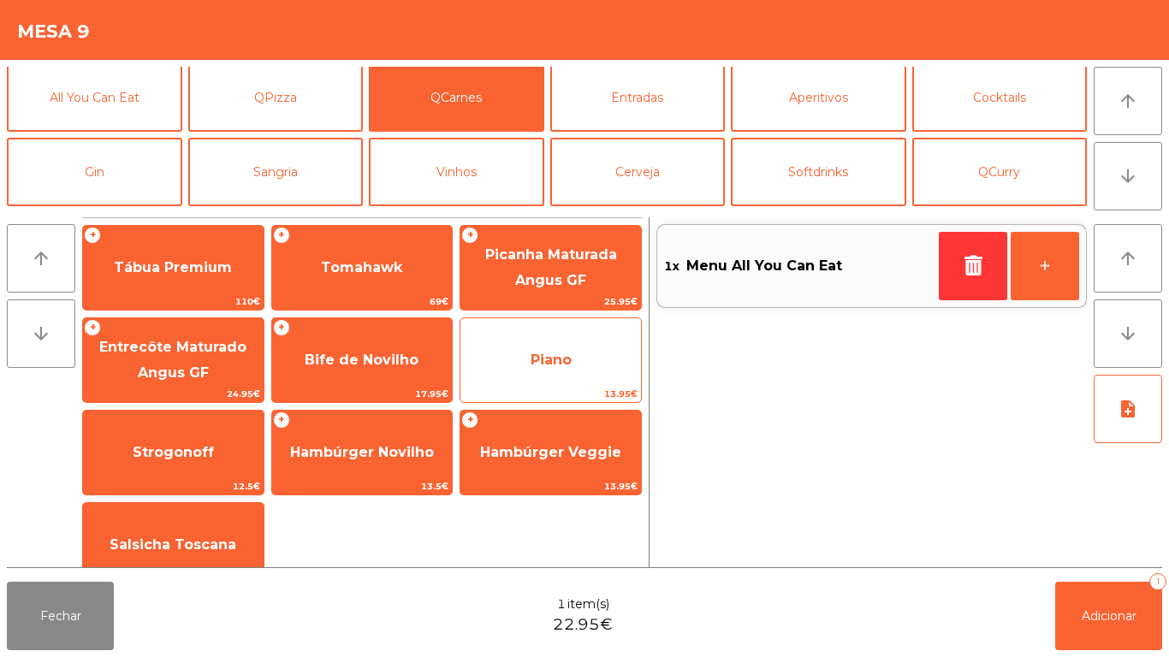
click at [567, 363] on span "Piano" at bounding box center [551, 360] width 41 height 16
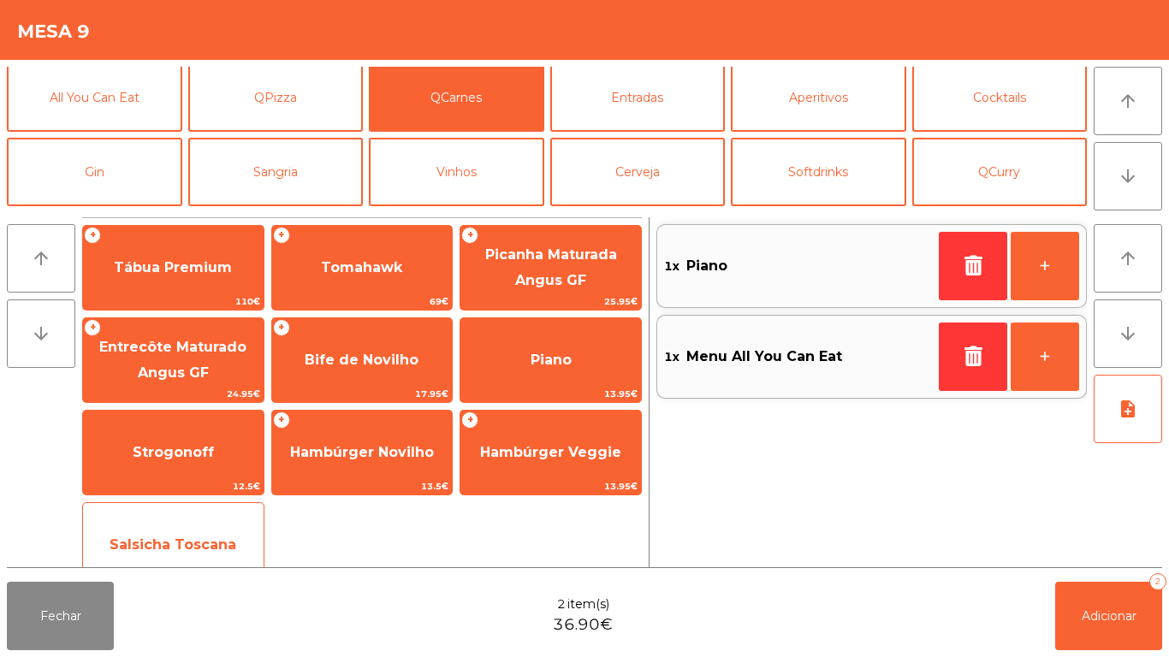
click at [164, 510] on div "Salsicha Toscana 3€" at bounding box center [173, 545] width 182 height 86
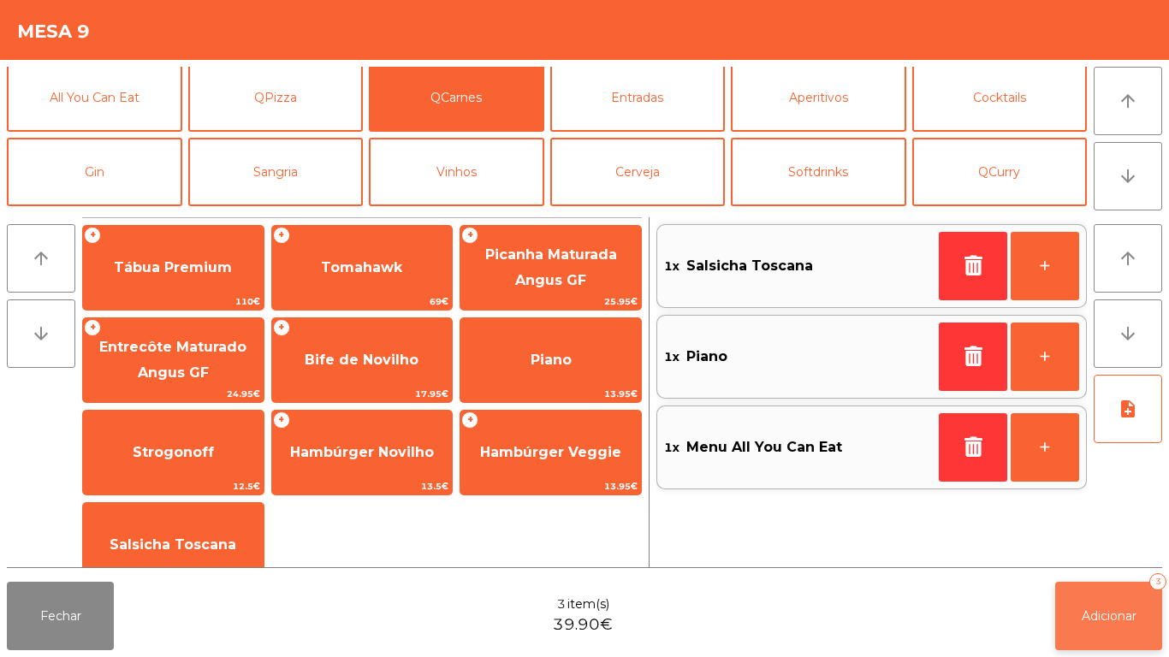
click at [1097, 611] on span "Adicionar" at bounding box center [1109, 615] width 55 height 15
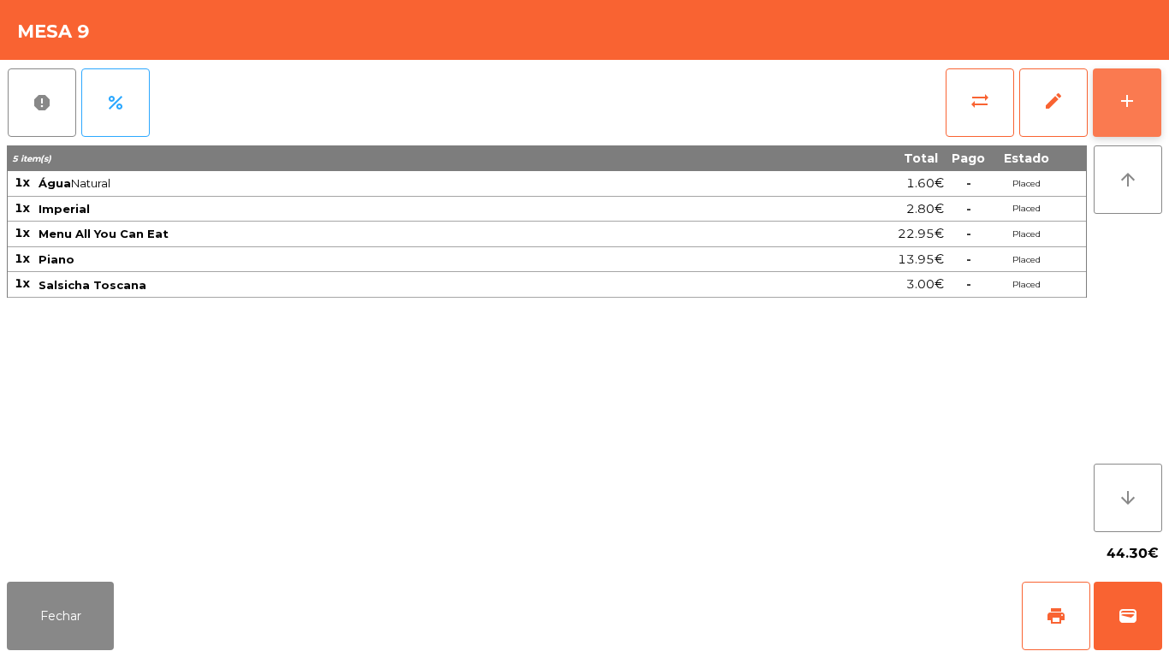
click at [1124, 116] on button "add" at bounding box center [1127, 102] width 68 height 68
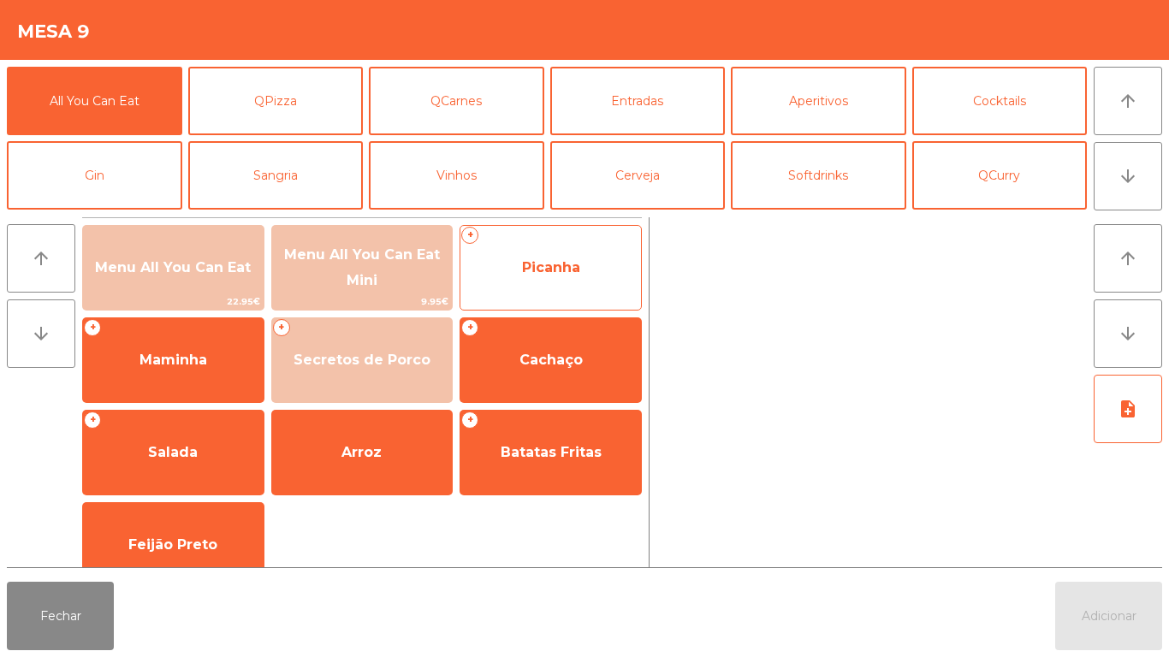
click at [575, 253] on span "Picanha" at bounding box center [550, 268] width 181 height 46
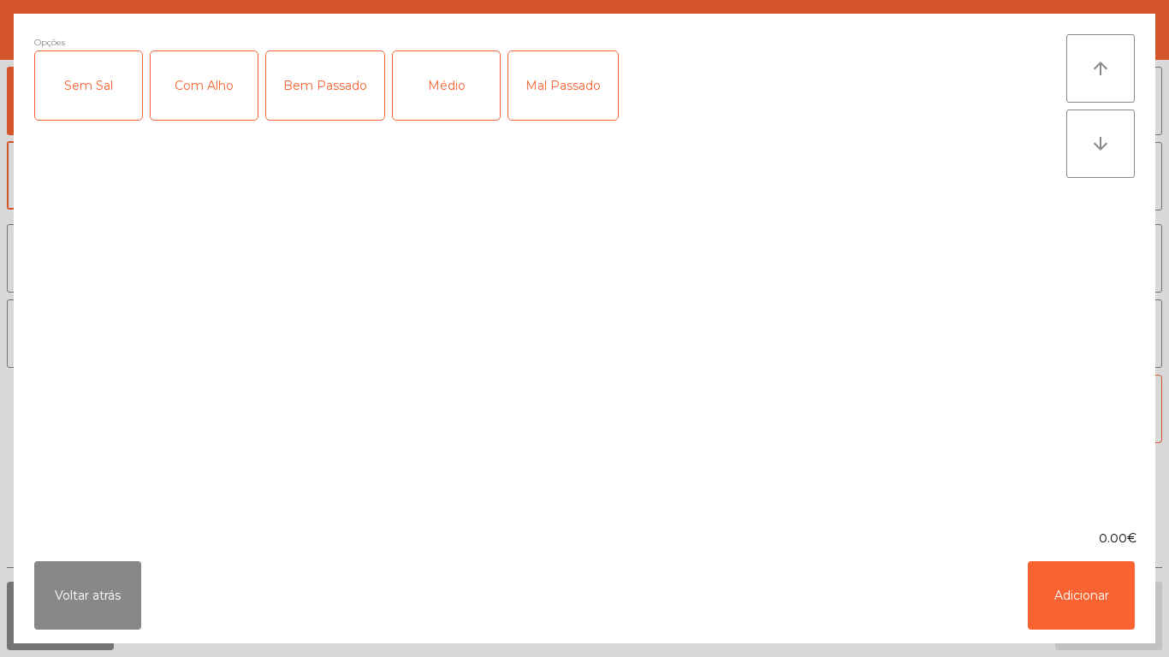
click at [451, 110] on div "Médio" at bounding box center [446, 85] width 107 height 68
click at [572, 107] on div "Mal Passado" at bounding box center [563, 85] width 110 height 68
click at [1058, 606] on button "Adicionar" at bounding box center [1081, 595] width 107 height 68
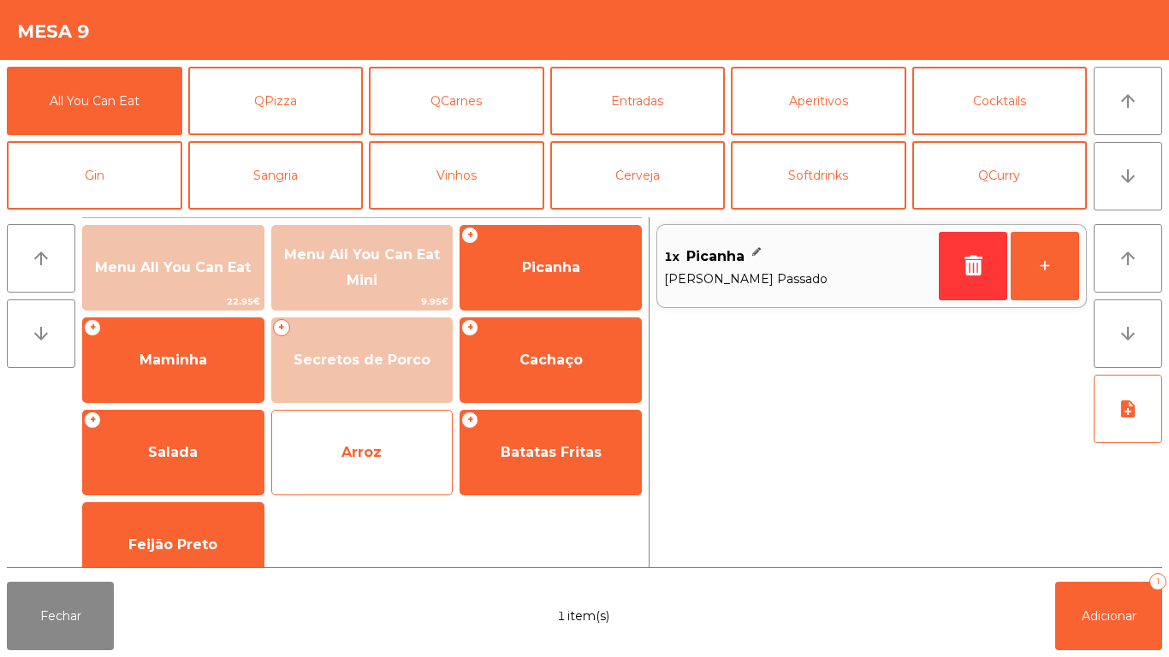
click at [390, 449] on span "Arroz" at bounding box center [362, 453] width 181 height 46
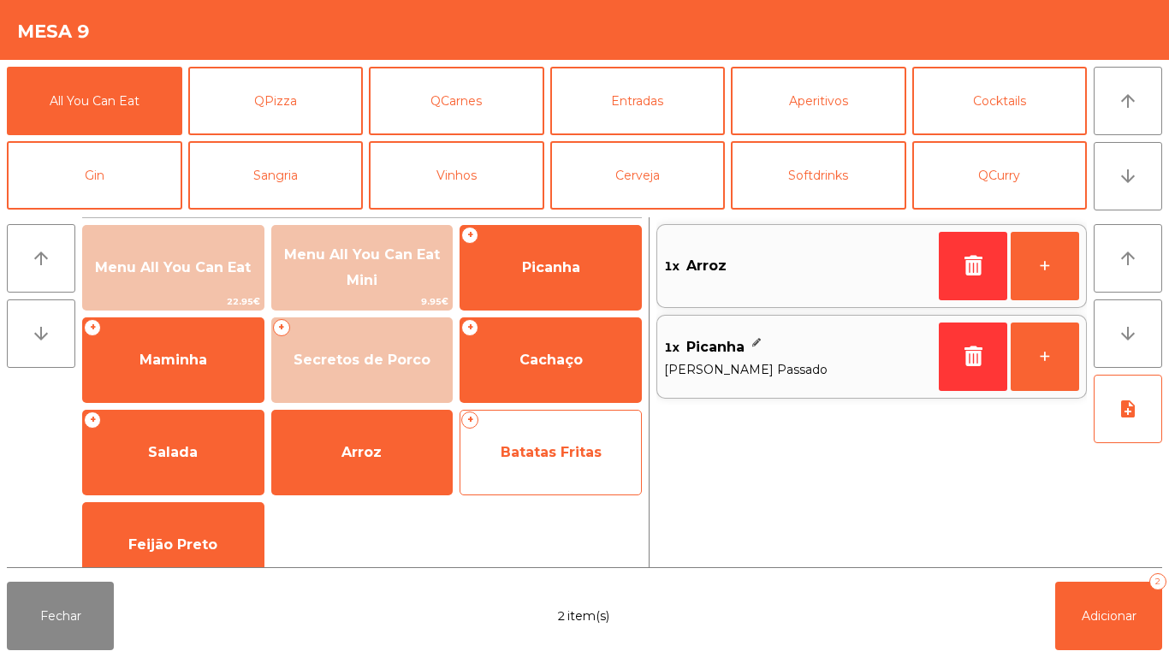
click at [540, 451] on span "Batatas Fritas" at bounding box center [551, 452] width 101 height 16
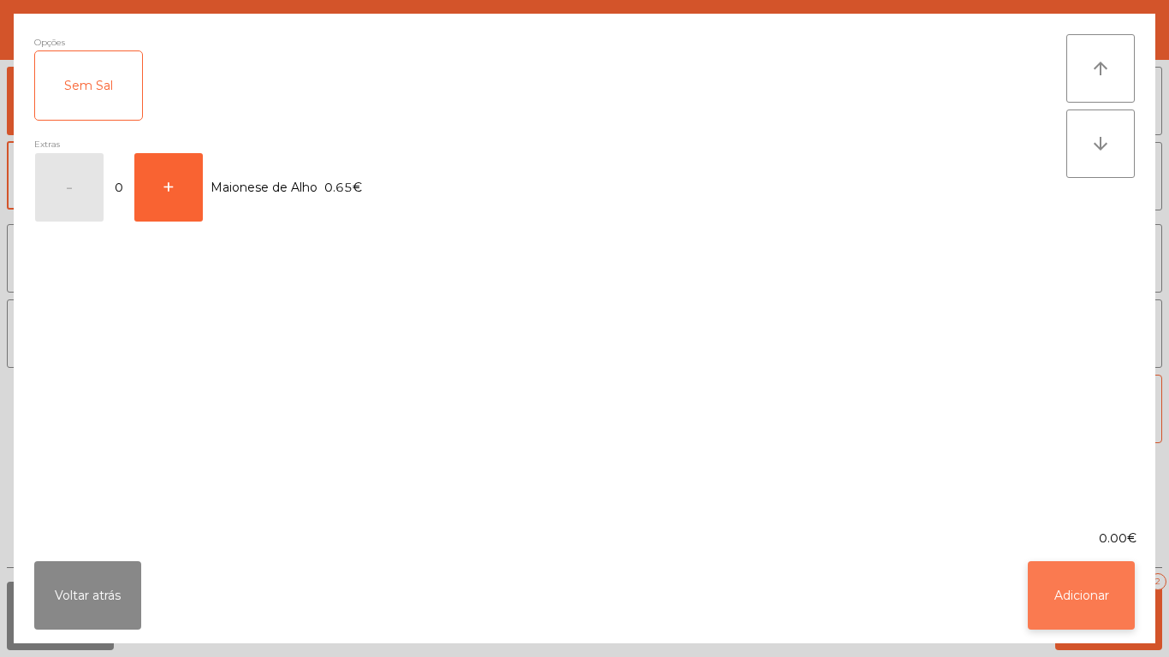
click at [1055, 606] on button "Adicionar" at bounding box center [1081, 595] width 107 height 68
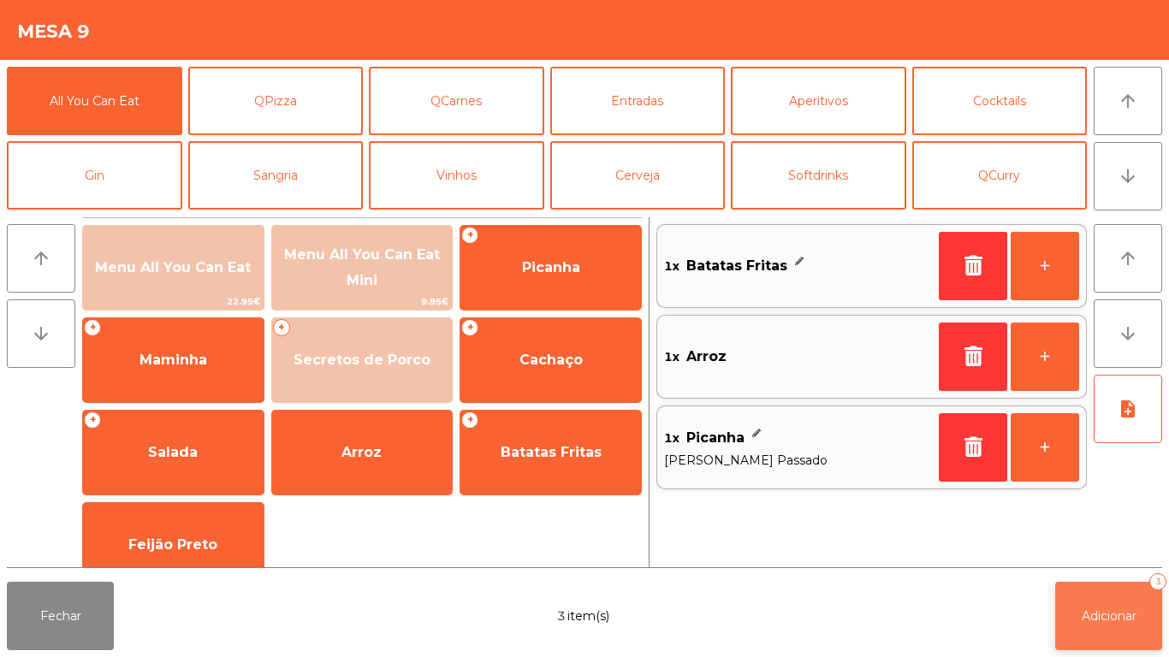
click at [1077, 610] on button "Adicionar 3" at bounding box center [1108, 616] width 107 height 68
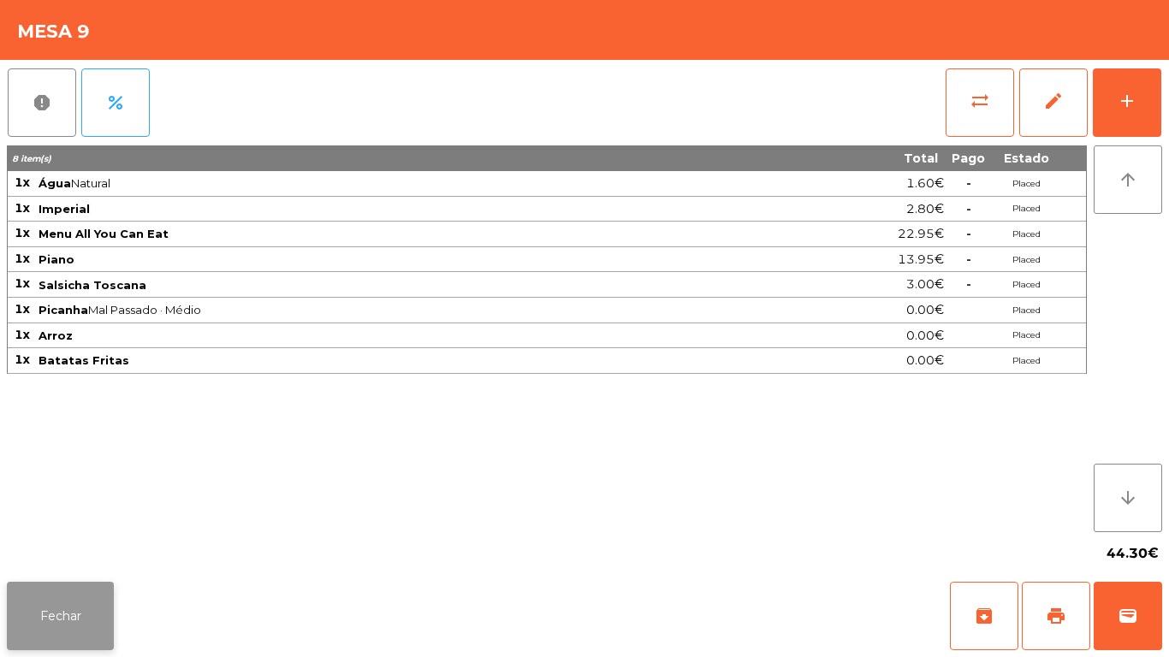
click at [84, 594] on button "Fechar" at bounding box center [60, 616] width 107 height 68
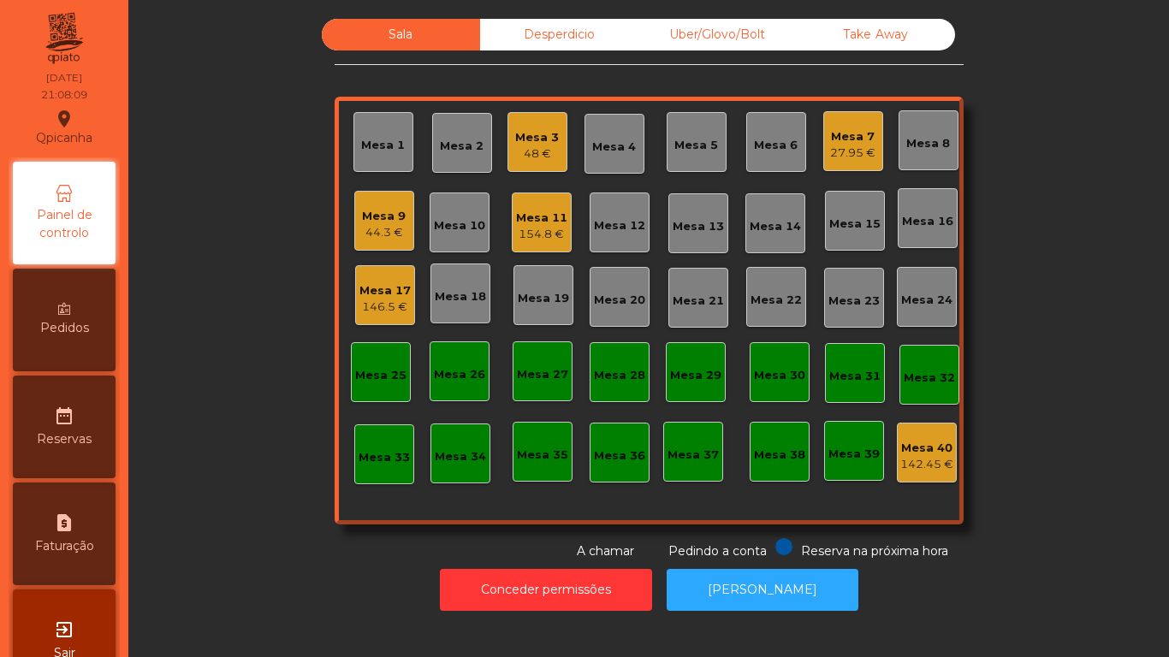
click at [90, 315] on div "Pedidos" at bounding box center [64, 320] width 103 height 103
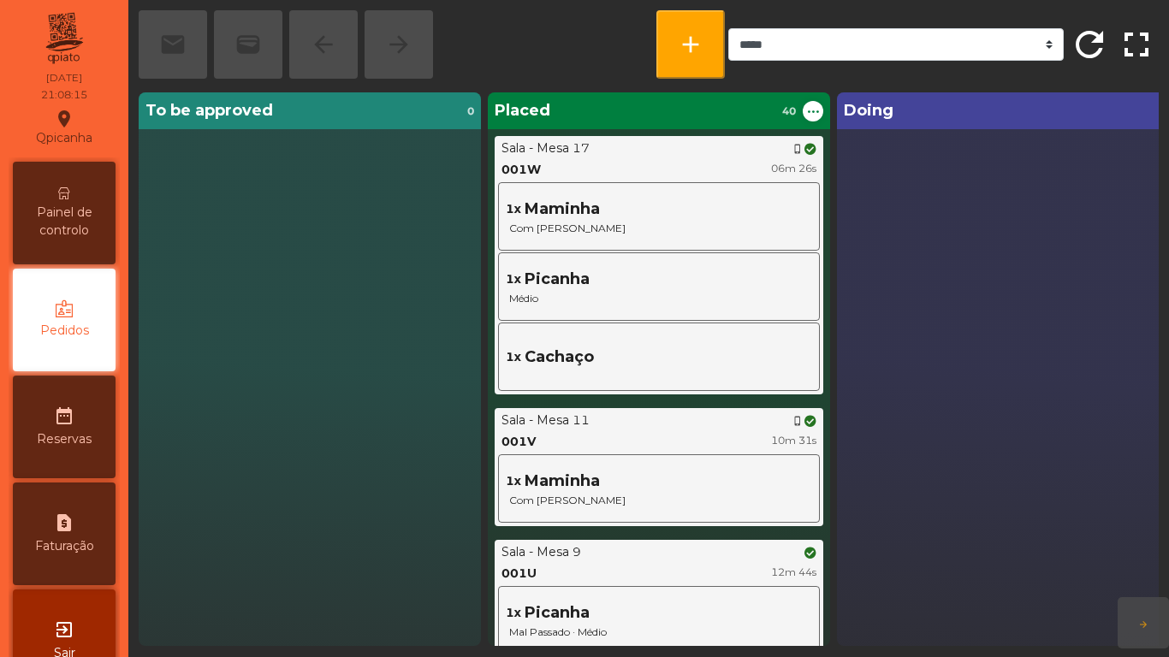
click at [75, 213] on span "Painel de controlo" at bounding box center [64, 222] width 94 height 36
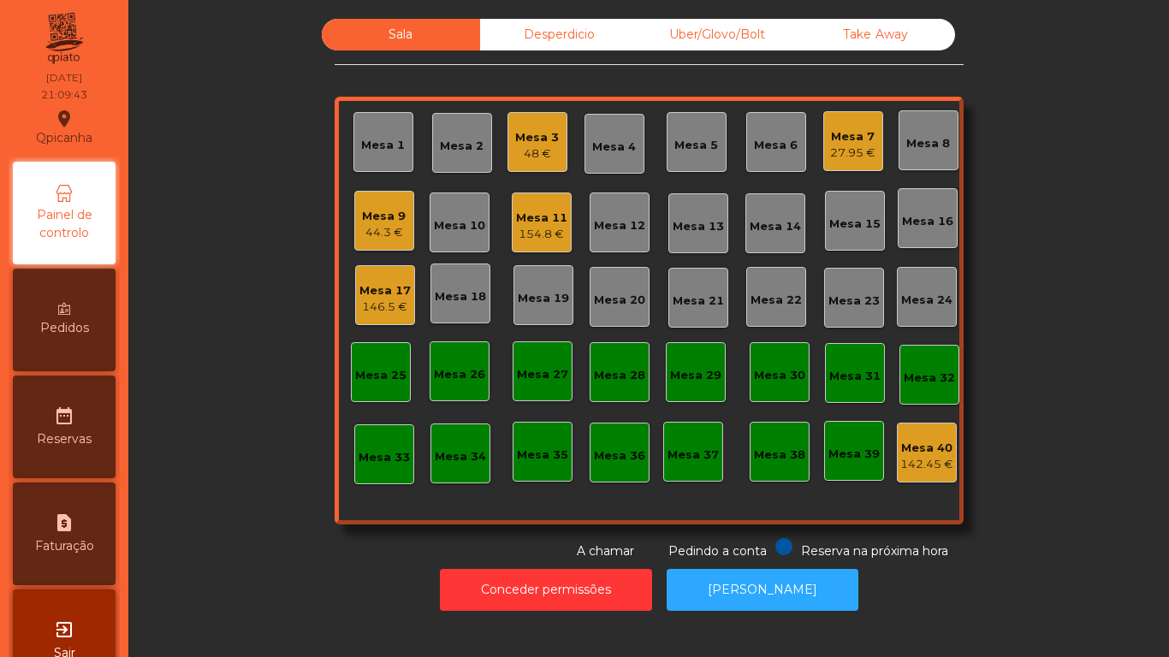
click at [381, 223] on div "Mesa 9" at bounding box center [384, 216] width 44 height 17
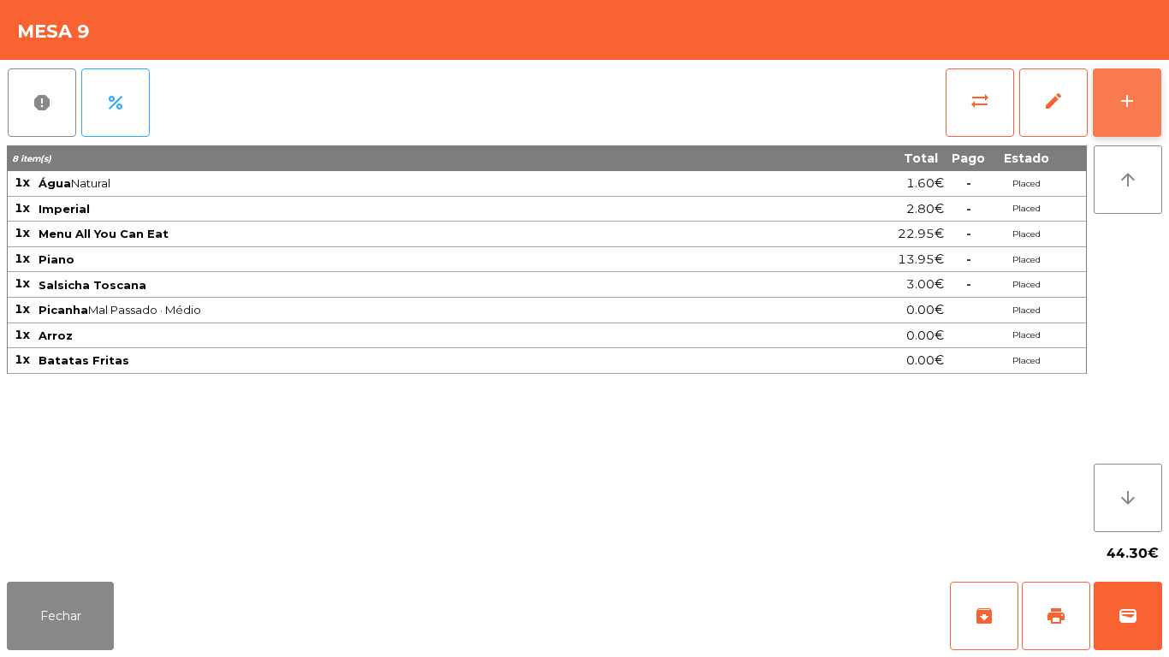
click at [1116, 116] on button "add" at bounding box center [1127, 102] width 68 height 68
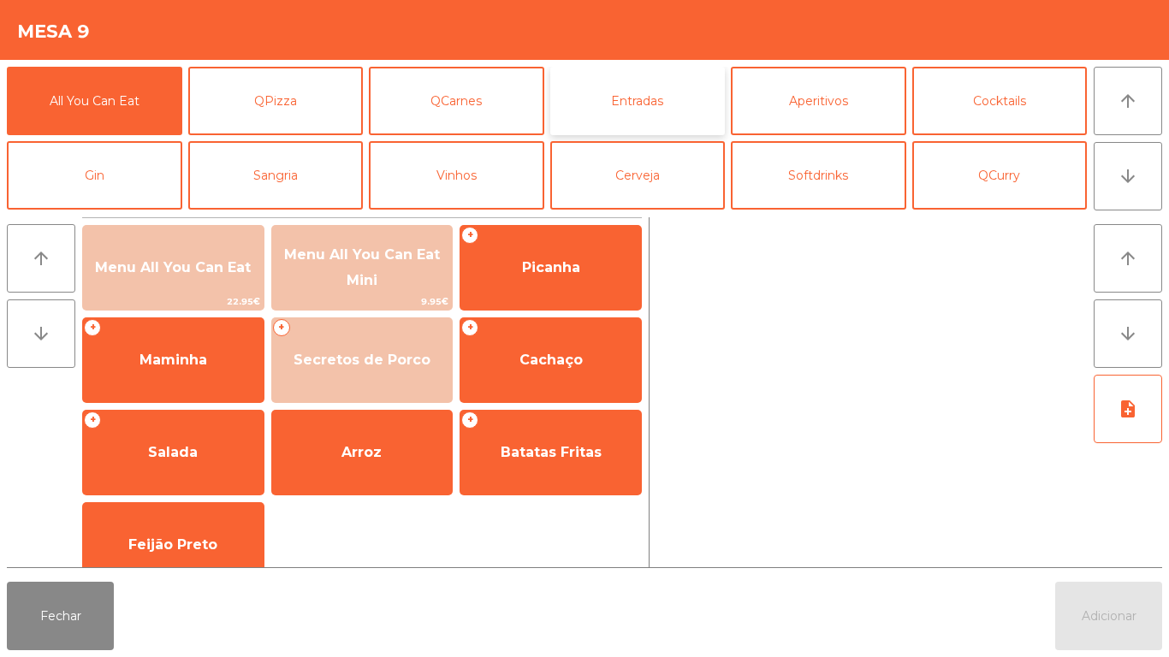
click at [643, 119] on button "Entradas" at bounding box center [637, 101] width 175 height 68
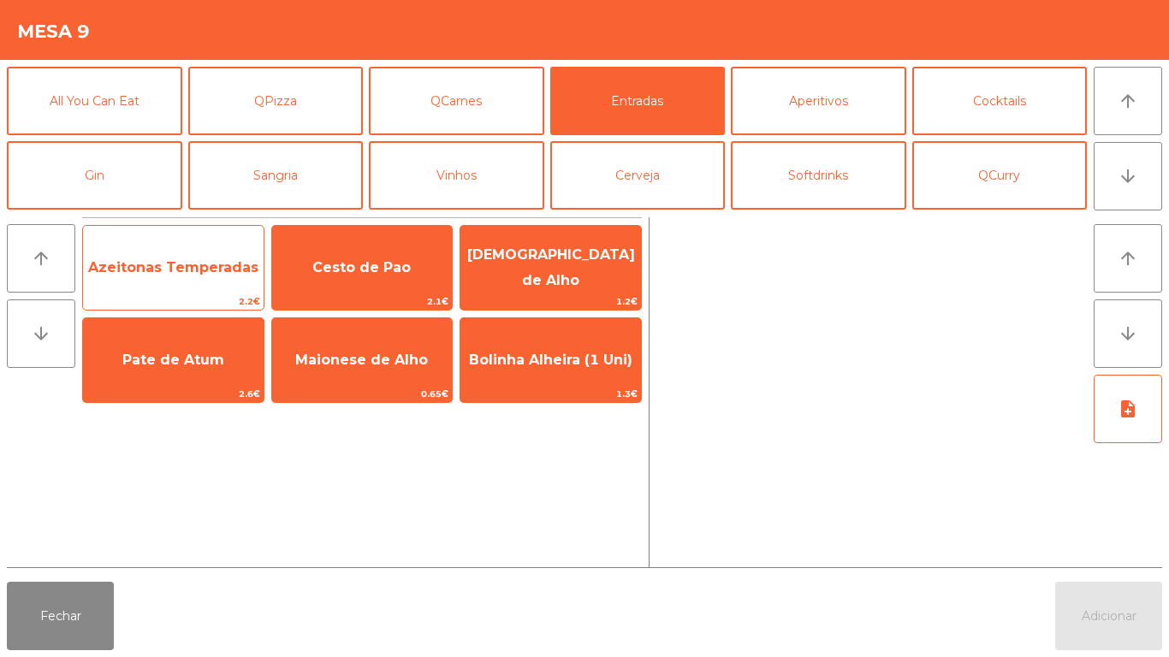
click at [194, 272] on span "Azeitonas Temperadas" at bounding box center [173, 267] width 170 height 16
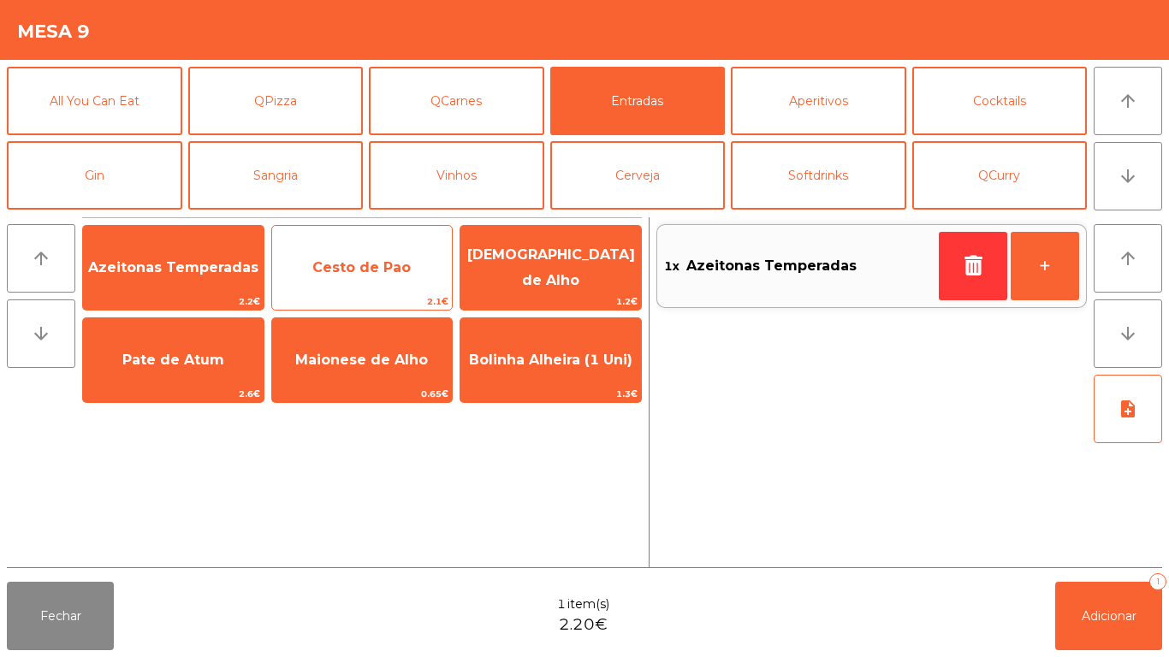
click at [372, 258] on span "Cesto de Pao" at bounding box center [362, 268] width 181 height 46
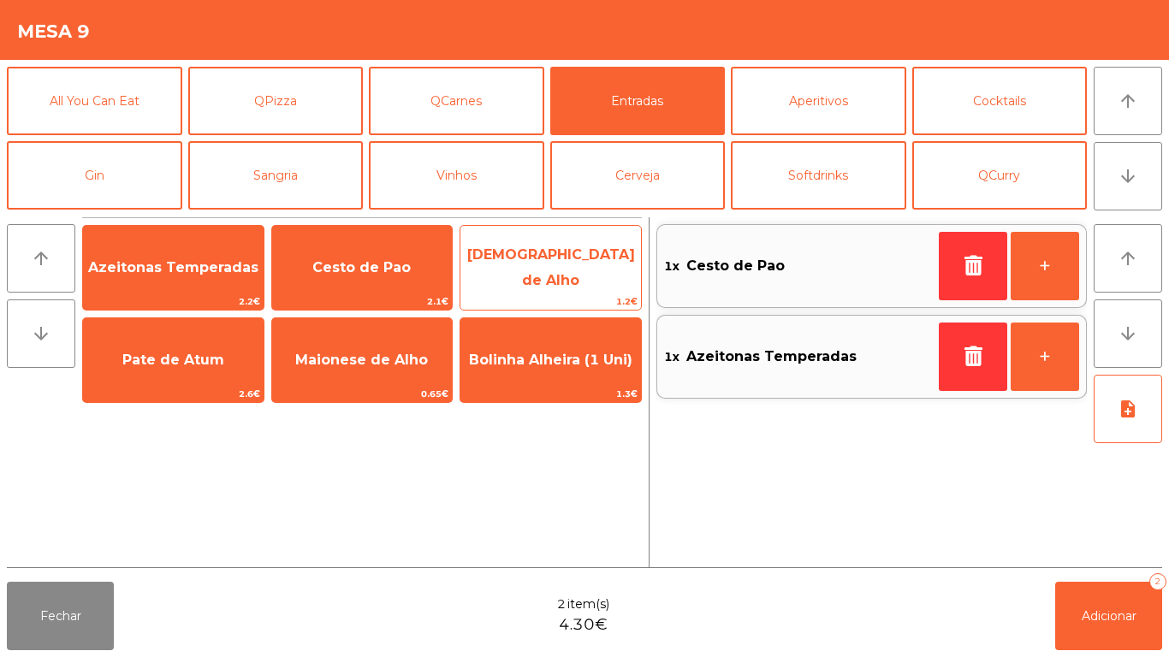
click at [539, 272] on span "[DEMOGRAPHIC_DATA] de Alho" at bounding box center [551, 267] width 168 height 42
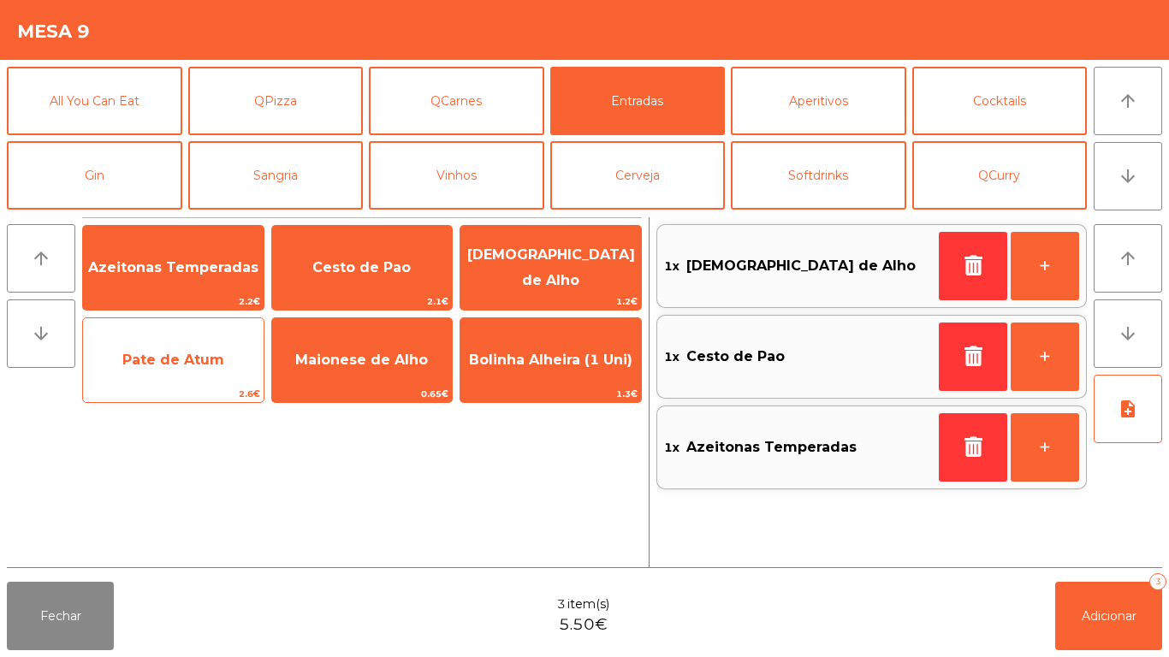
click at [191, 369] on span "Pate de Atum" at bounding box center [173, 360] width 181 height 46
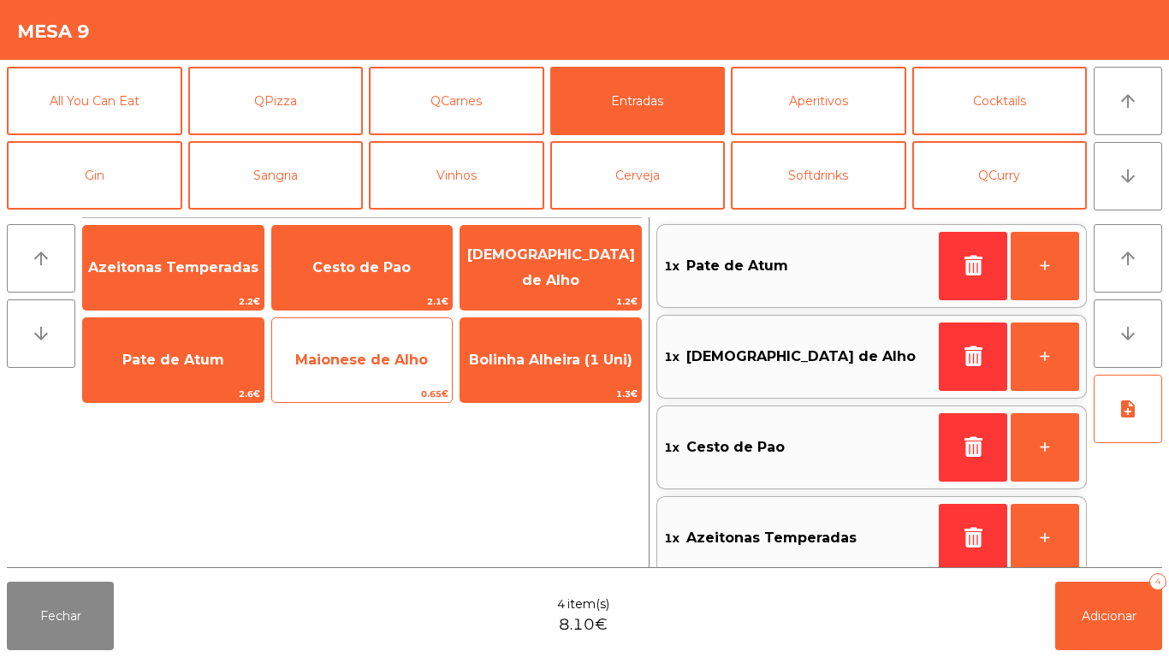
click at [389, 358] on span "Maionese de Alho" at bounding box center [361, 360] width 133 height 16
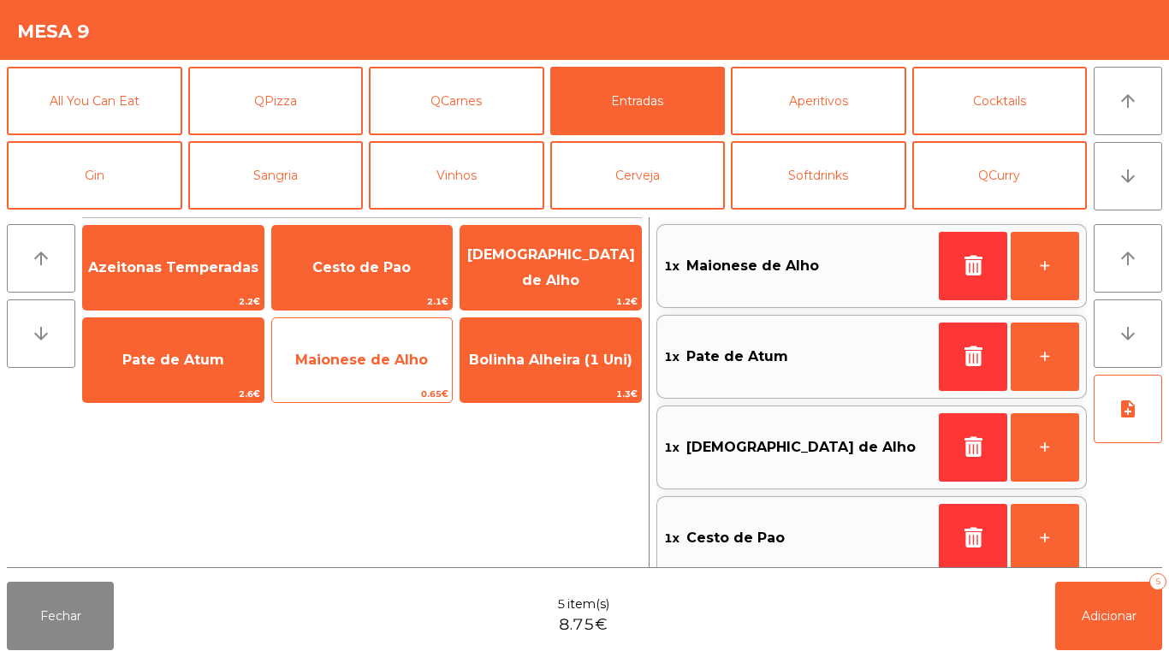
scroll to position [7, 0]
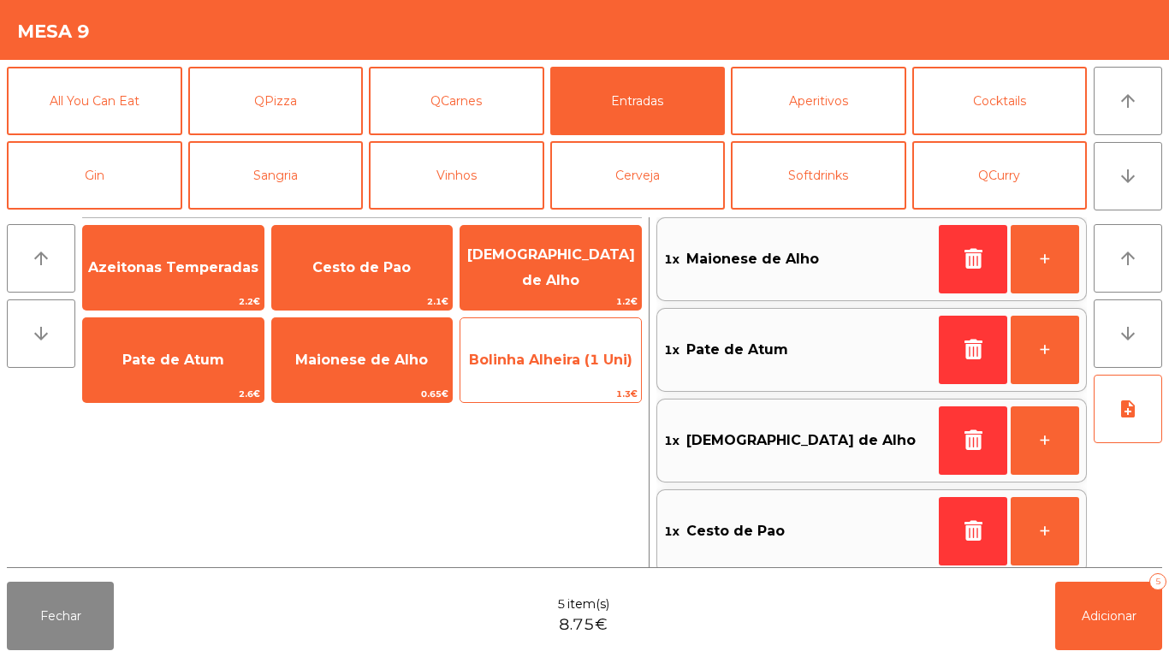
click at [567, 364] on span "Bolinha Alheira (1 Uni)" at bounding box center [550, 360] width 163 height 16
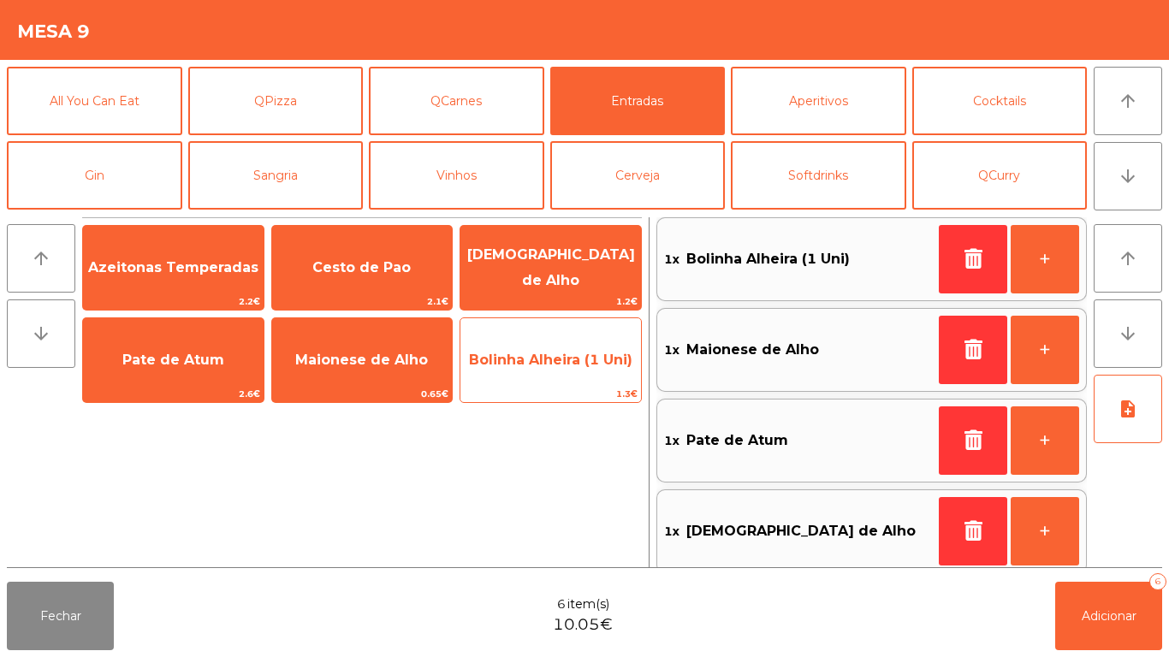
click at [569, 356] on span "Bolinha Alheira (1 Uni)" at bounding box center [550, 360] width 163 height 16
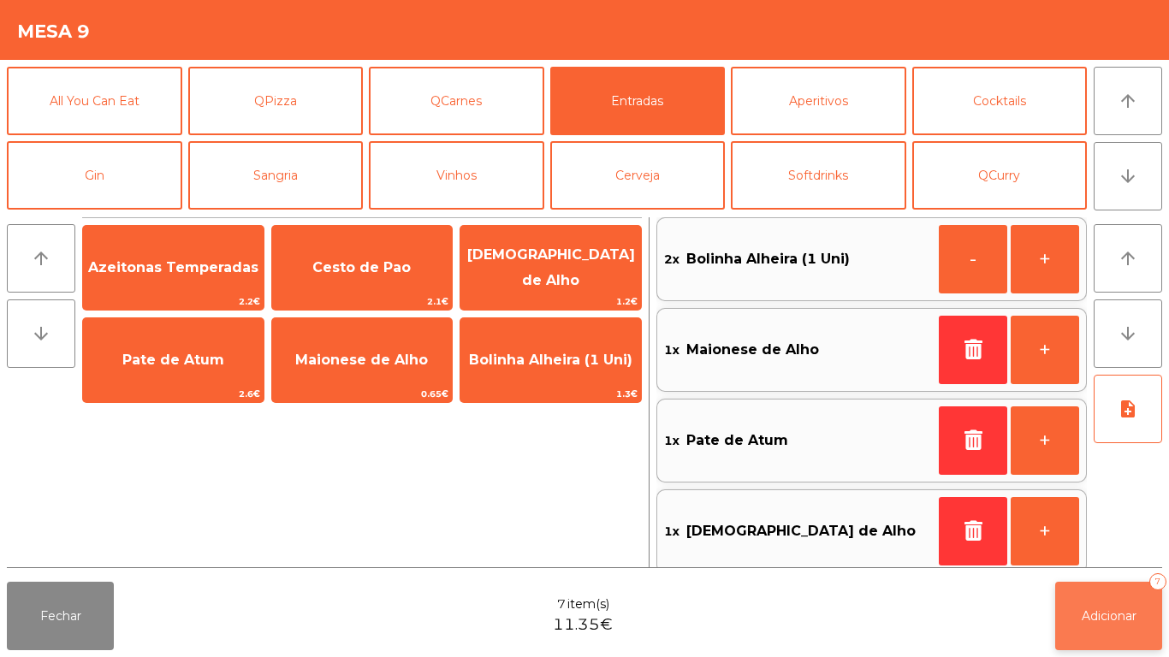
click at [1112, 615] on span "Adicionar" at bounding box center [1109, 615] width 55 height 15
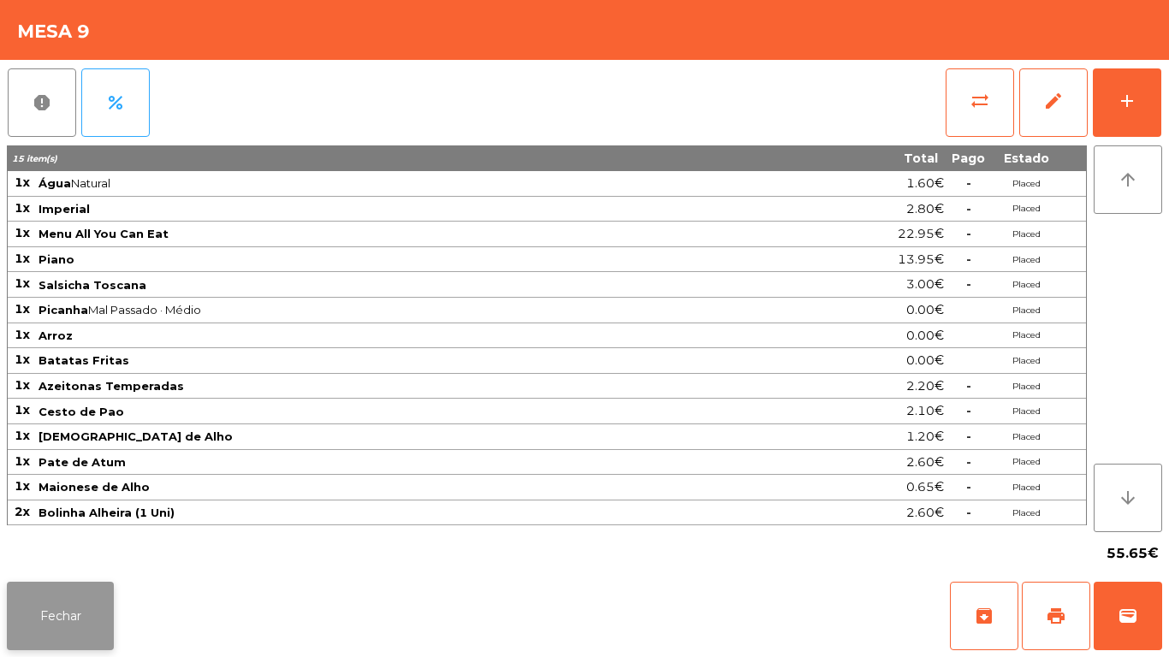
click at [57, 616] on button "Fechar" at bounding box center [60, 616] width 107 height 68
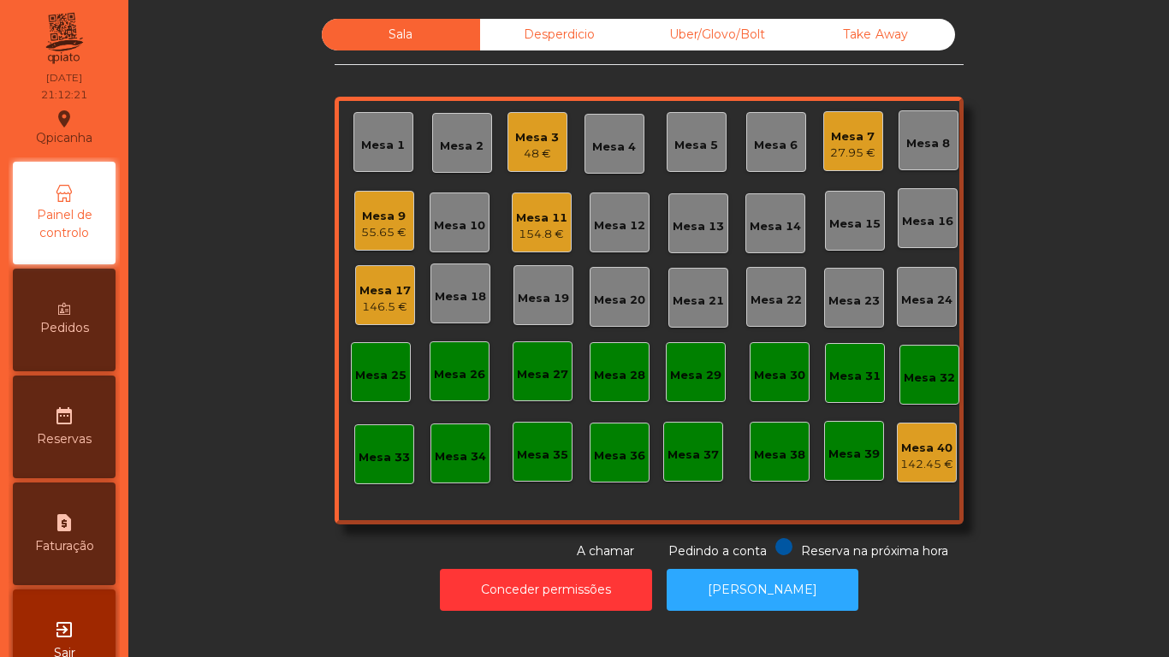
click at [540, 162] on div "48 €" at bounding box center [537, 153] width 44 height 17
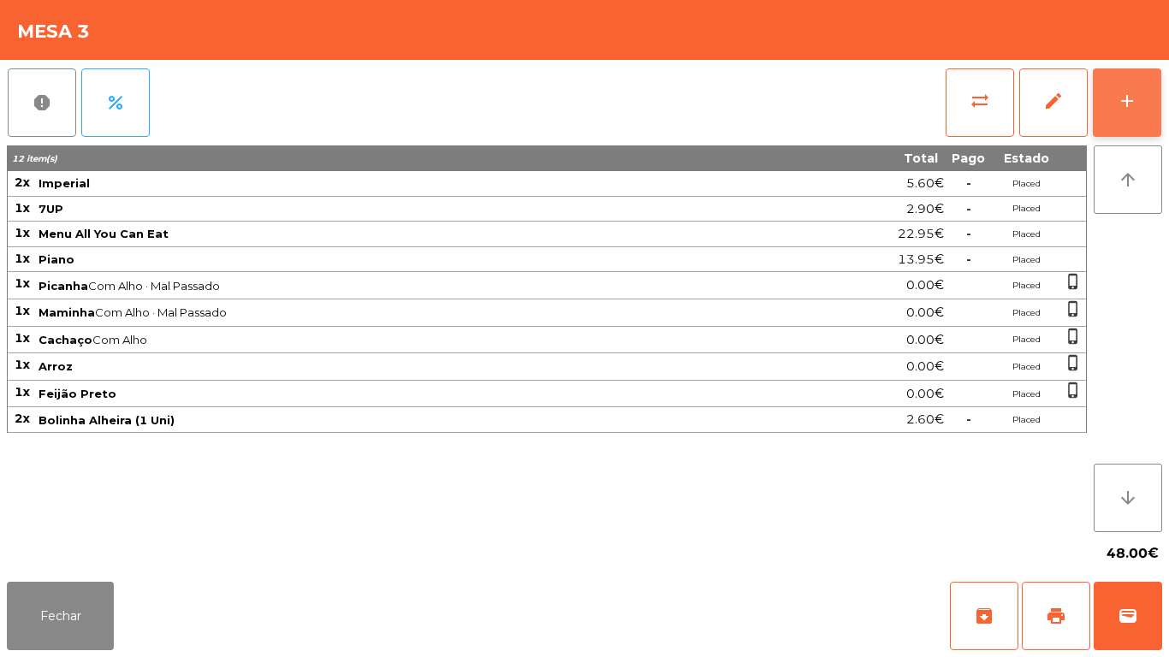
click at [1117, 115] on button "add" at bounding box center [1127, 102] width 68 height 68
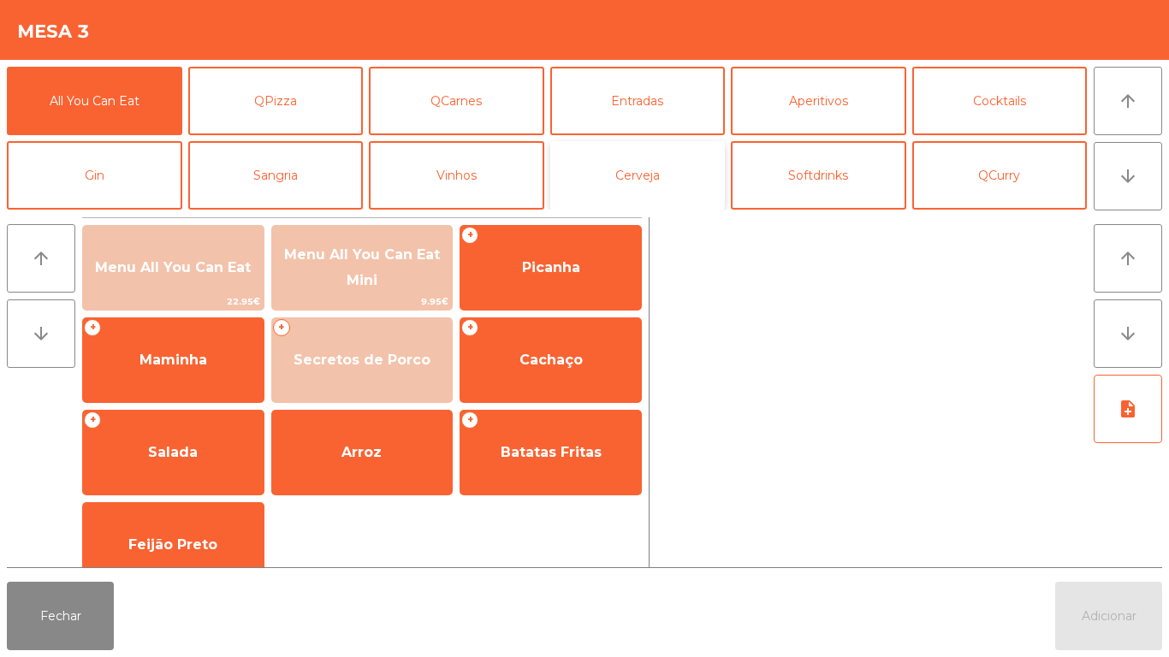
click at [652, 199] on button "Cerveja" at bounding box center [637, 175] width 175 height 68
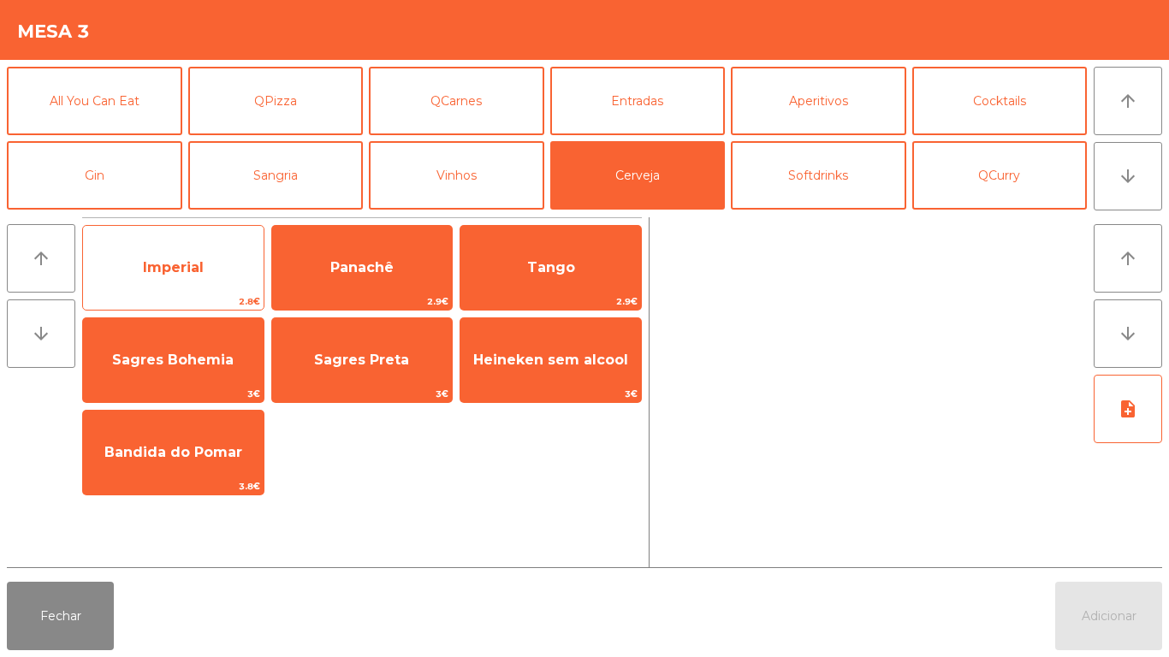
click at [198, 272] on span "Imperial" at bounding box center [173, 267] width 61 height 16
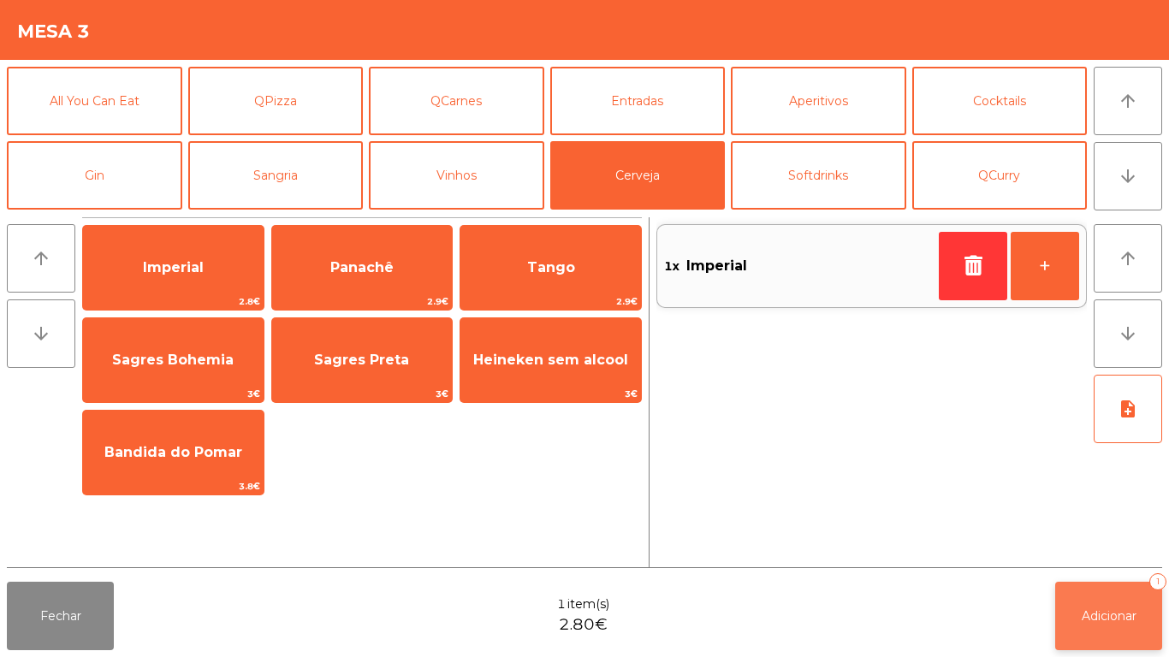
click at [1081, 602] on button "Adicionar 1" at bounding box center [1108, 616] width 107 height 68
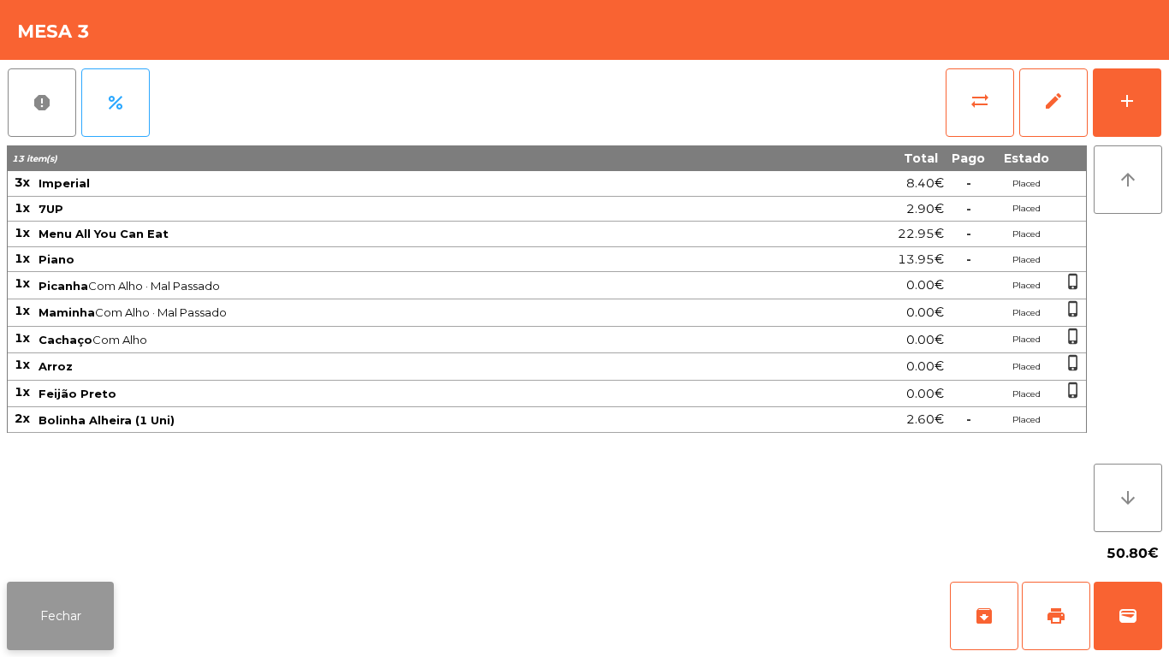
click at [72, 615] on button "Fechar" at bounding box center [60, 616] width 107 height 68
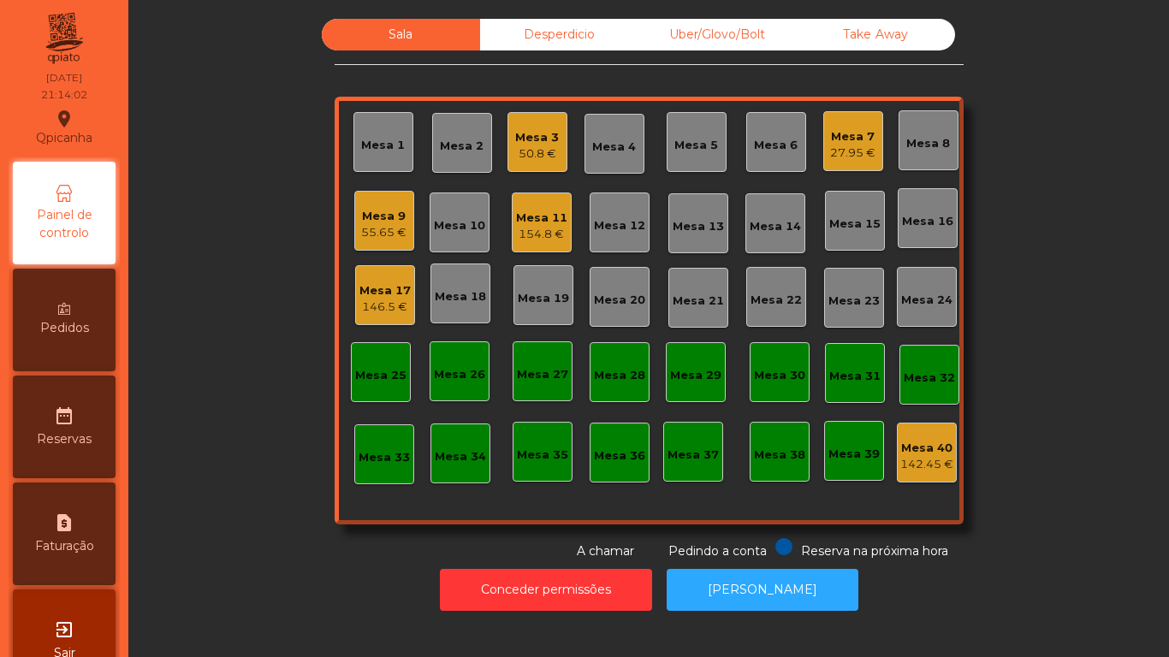
click at [383, 237] on div "55.65 €" at bounding box center [383, 232] width 45 height 17
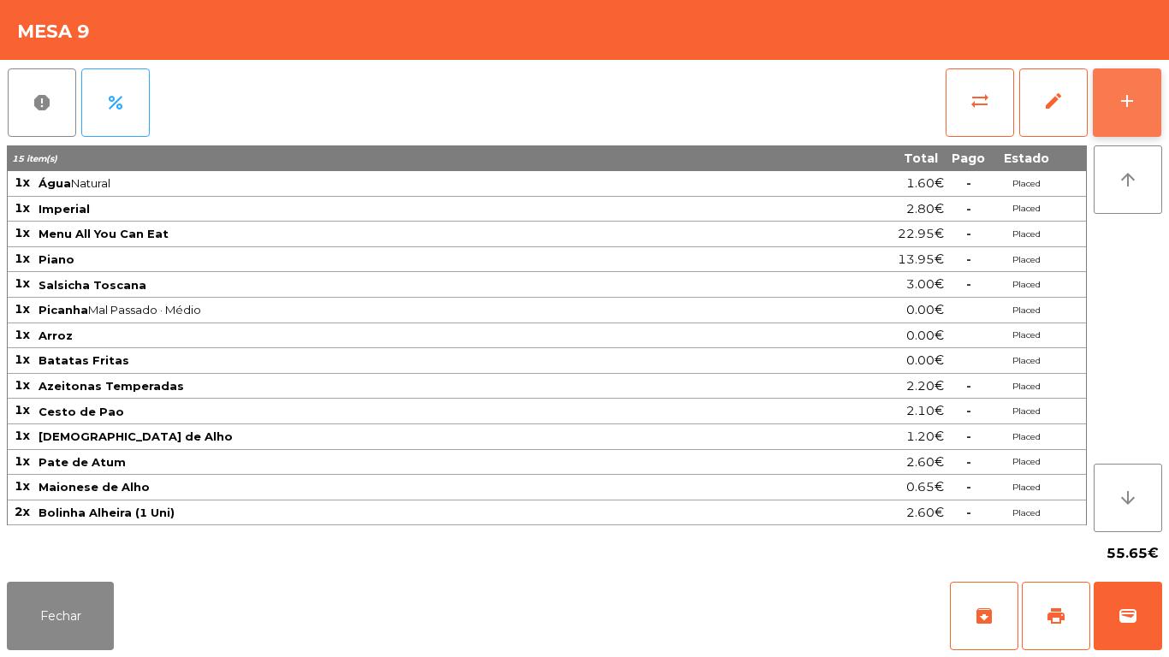
click at [1146, 121] on button "add" at bounding box center [1127, 102] width 68 height 68
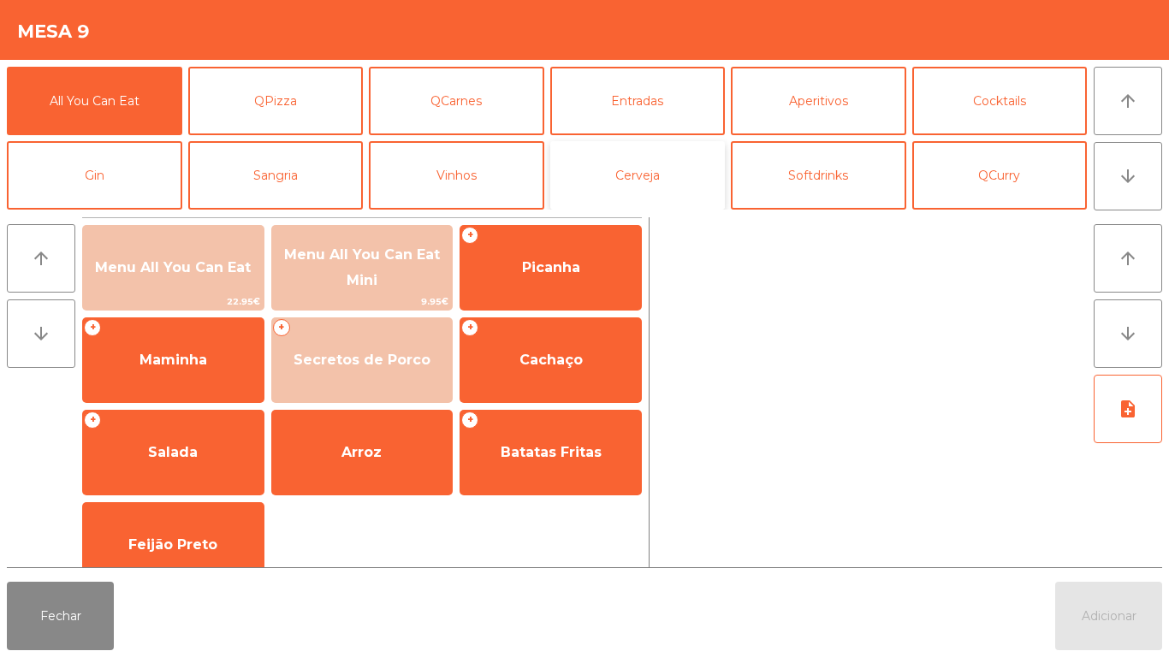
click at [635, 182] on button "Cerveja" at bounding box center [637, 175] width 175 height 68
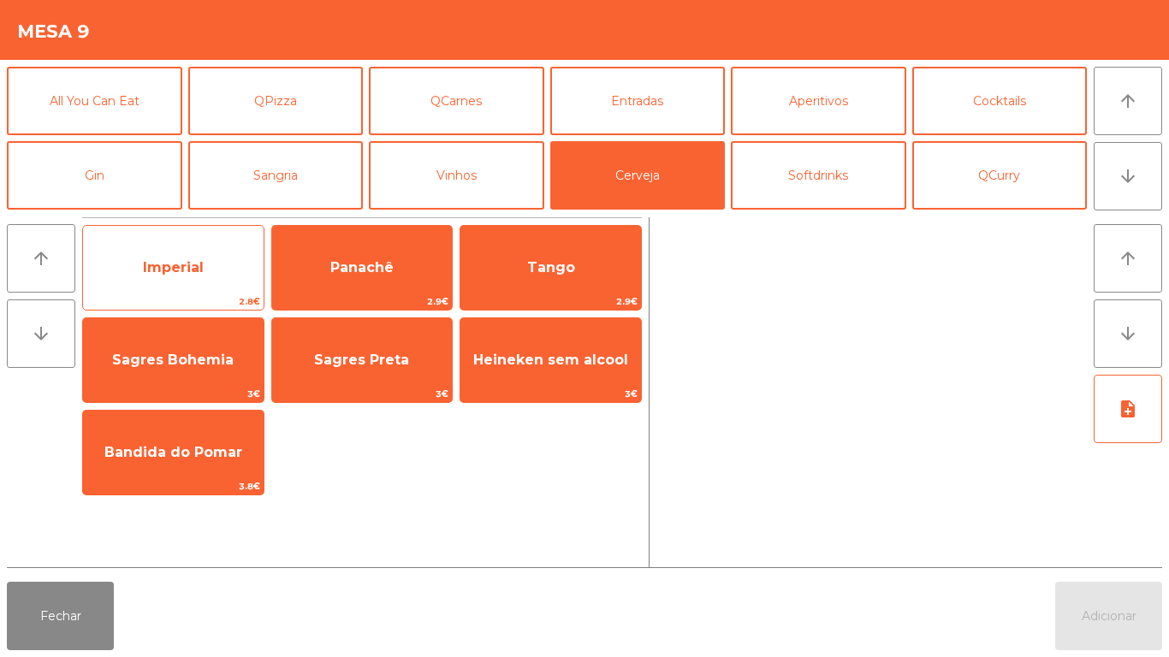
click at [218, 283] on span "Imperial" at bounding box center [173, 268] width 181 height 46
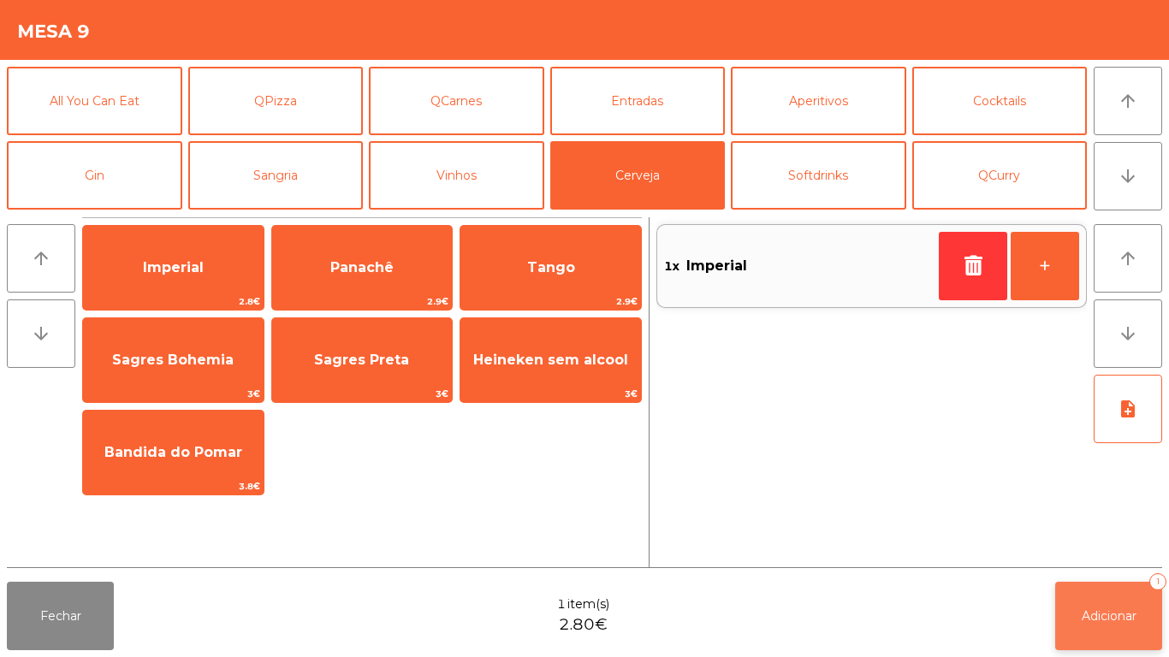
click at [1103, 626] on button "Adicionar 1" at bounding box center [1108, 616] width 107 height 68
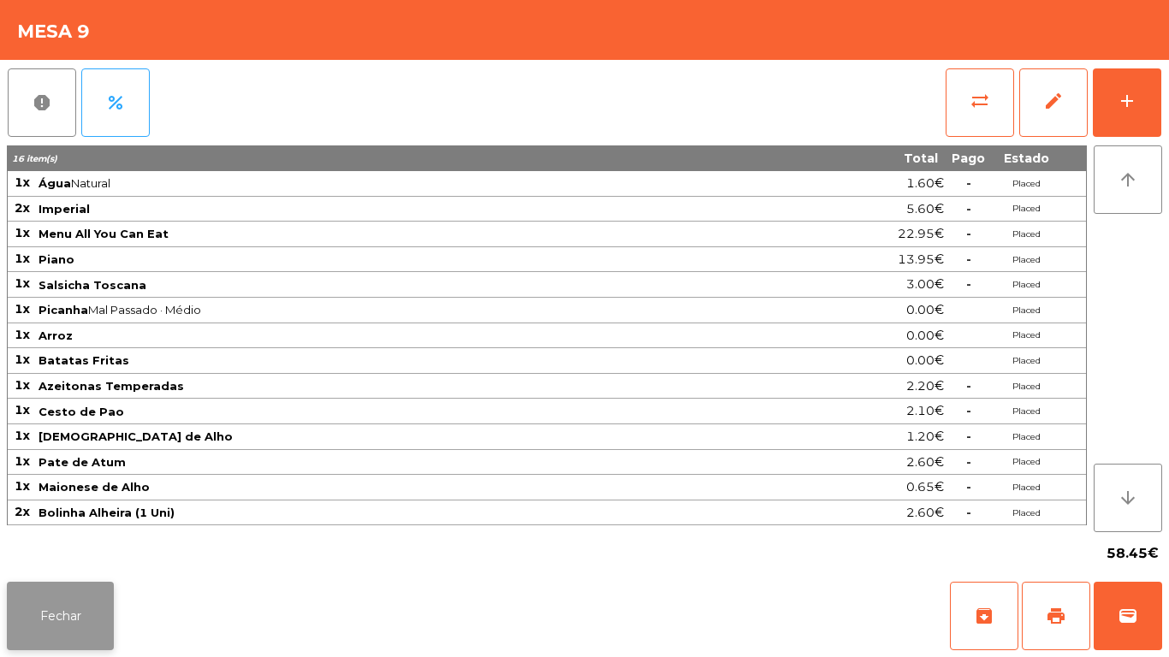
click at [55, 610] on button "Fechar" at bounding box center [60, 616] width 107 height 68
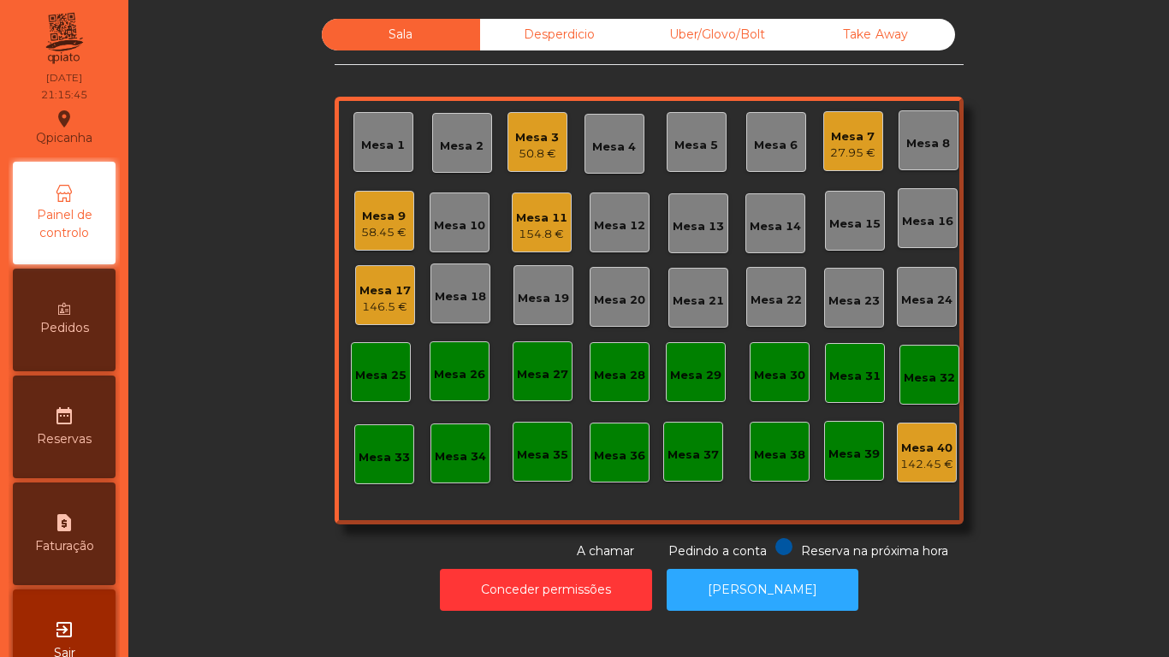
click at [380, 228] on div "58.45 €" at bounding box center [383, 232] width 45 height 17
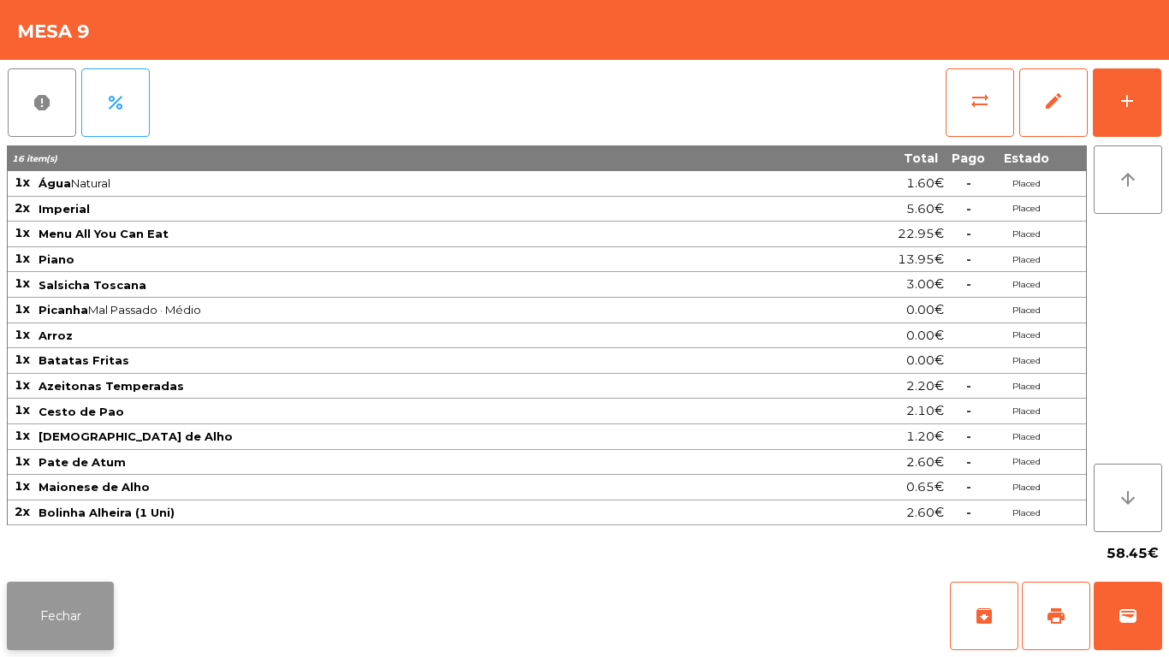
click at [75, 612] on button "Fechar" at bounding box center [60, 616] width 107 height 68
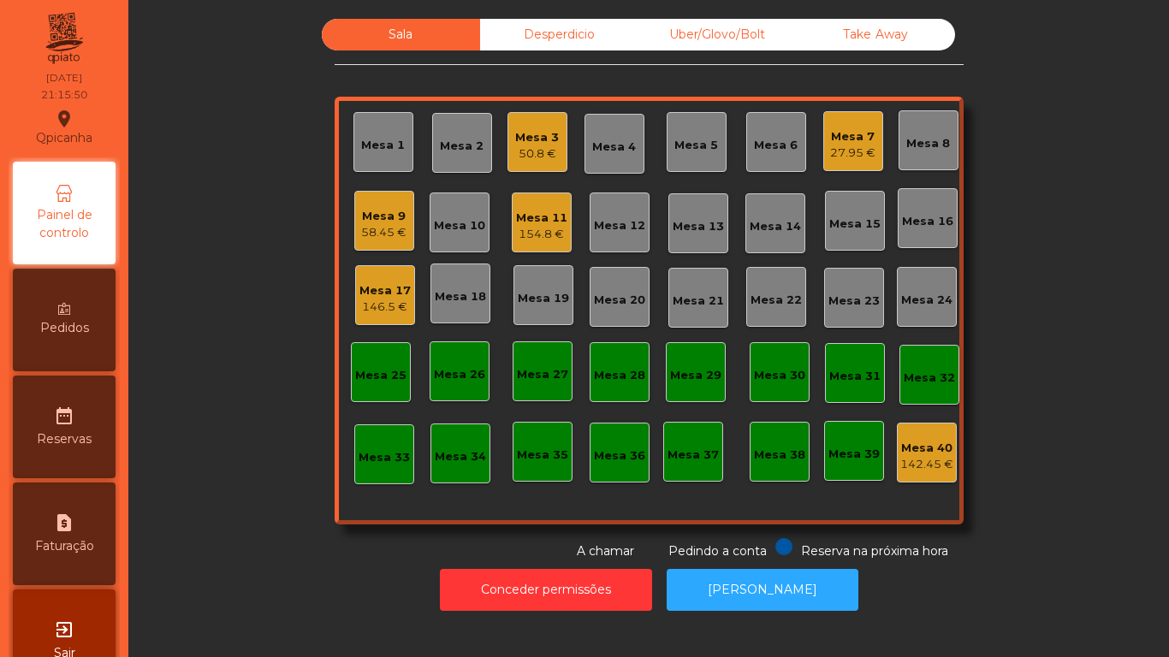
click at [532, 221] on div "Mesa 11" at bounding box center [541, 218] width 51 height 17
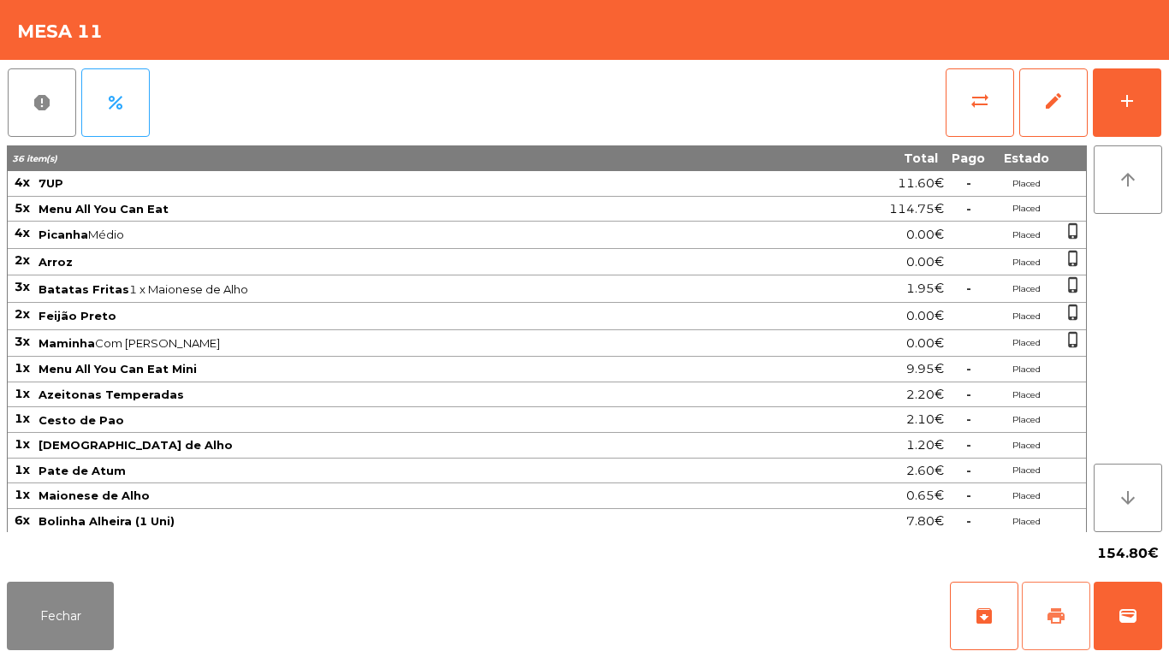
click at [1050, 611] on span "print" at bounding box center [1056, 616] width 21 height 21
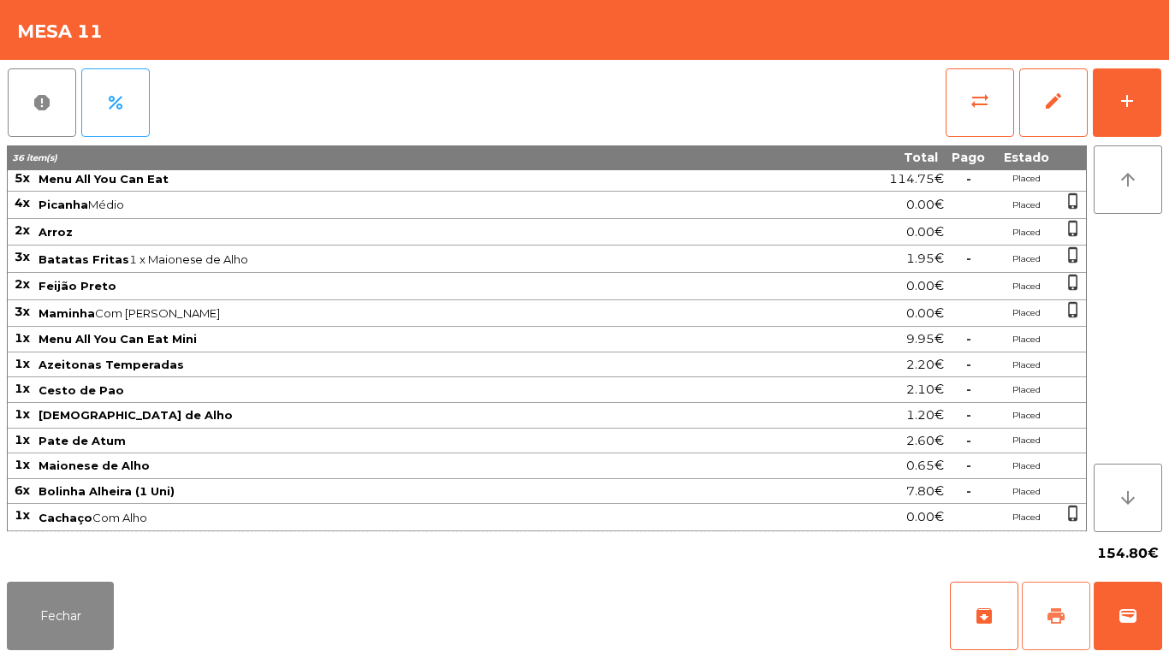
scroll to position [0, 0]
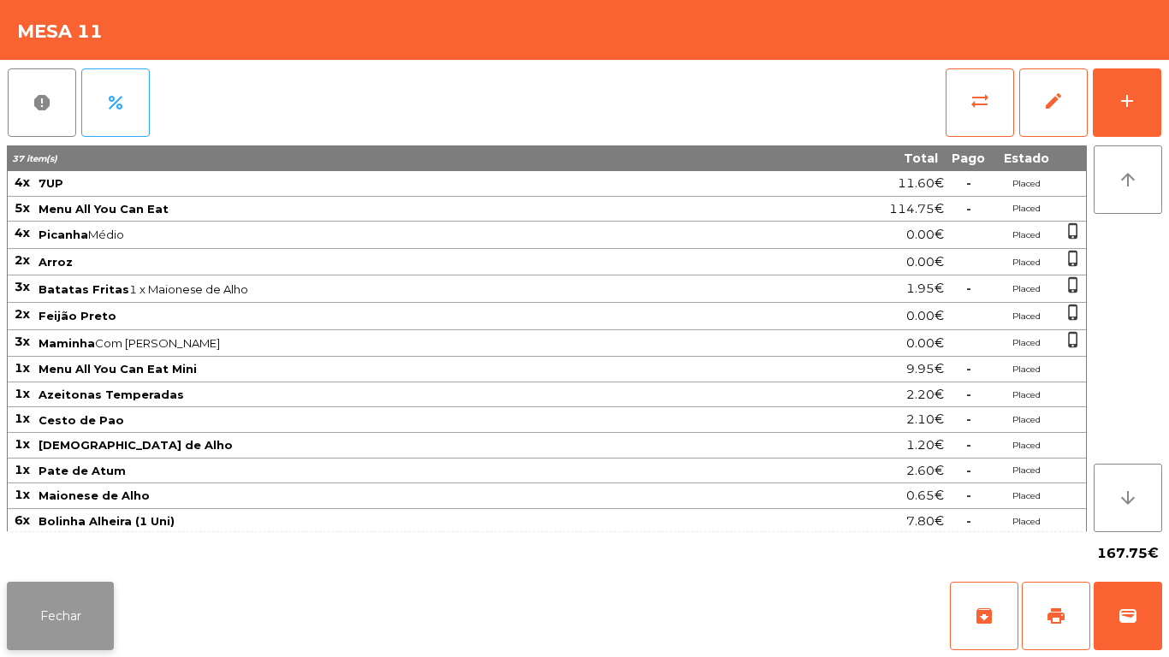
click at [57, 615] on button "Fechar" at bounding box center [60, 616] width 107 height 68
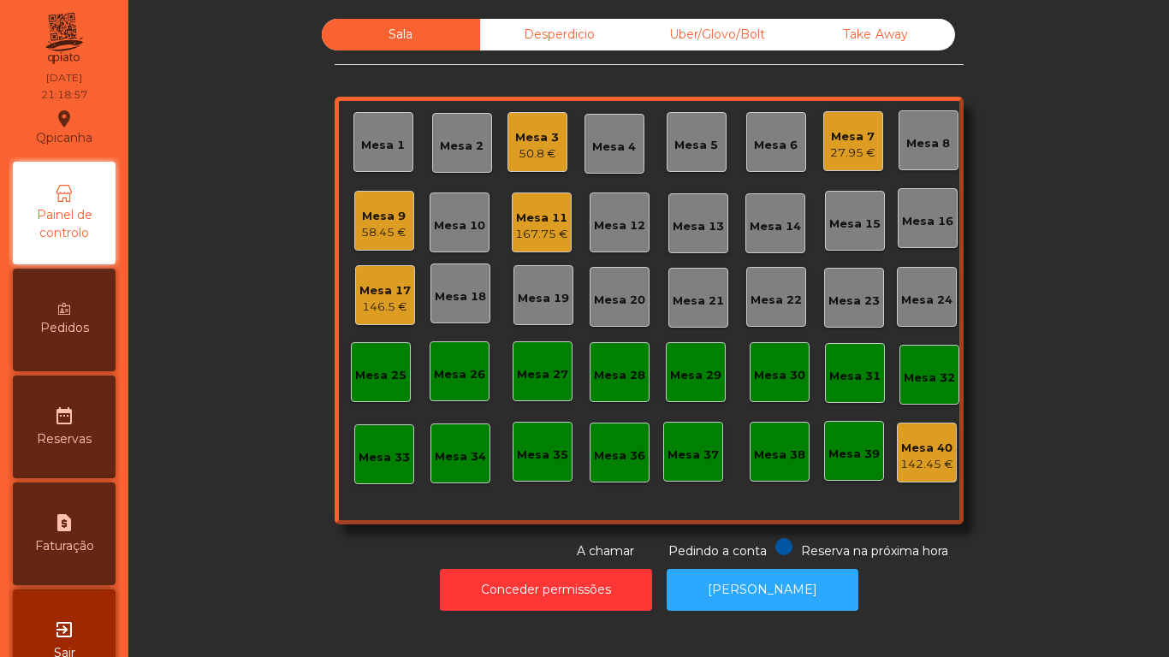
click at [535, 218] on div "Mesa 11" at bounding box center [541, 218] width 53 height 17
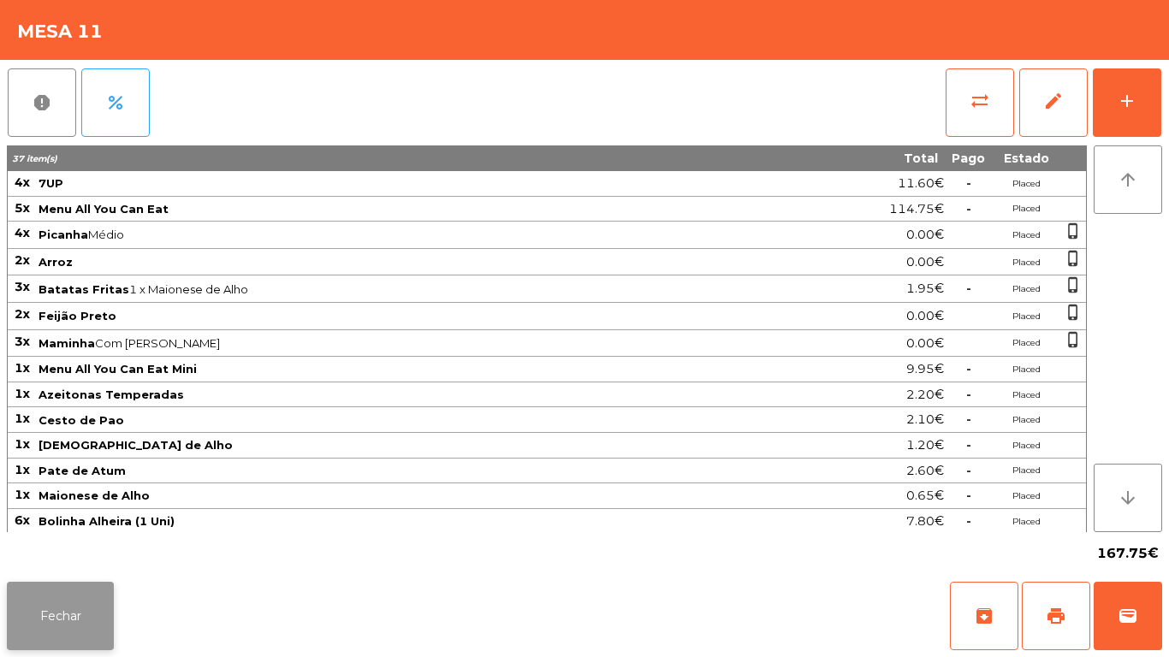
click at [86, 621] on button "Fechar" at bounding box center [60, 616] width 107 height 68
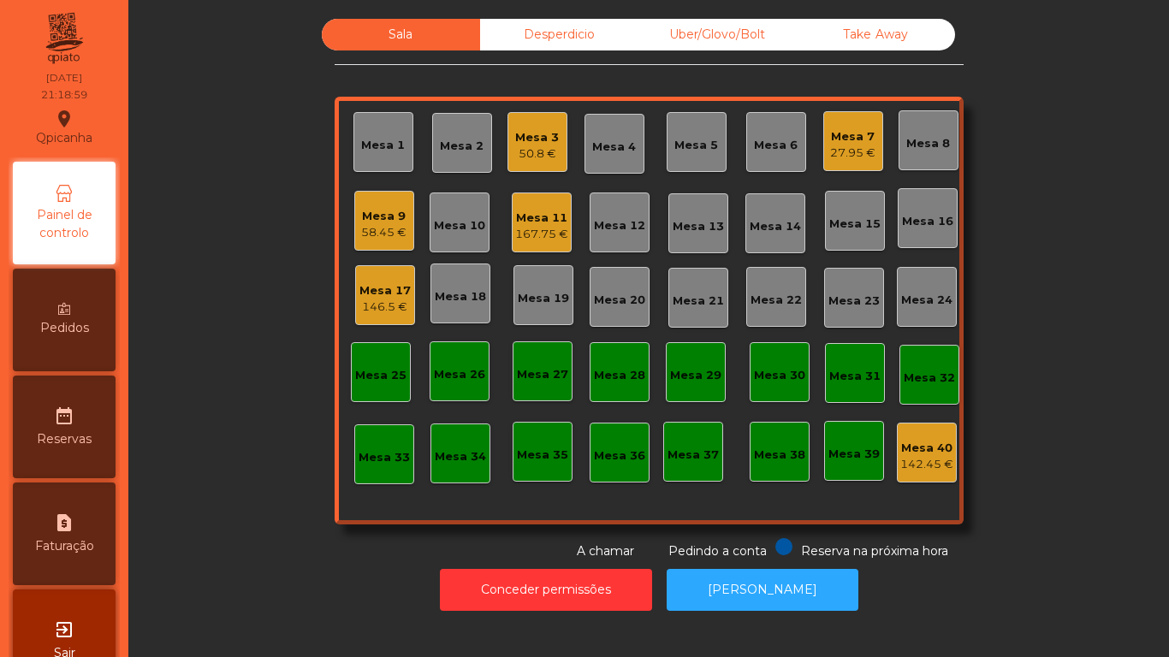
click at [379, 305] on div "146.5 €" at bounding box center [384, 307] width 51 height 17
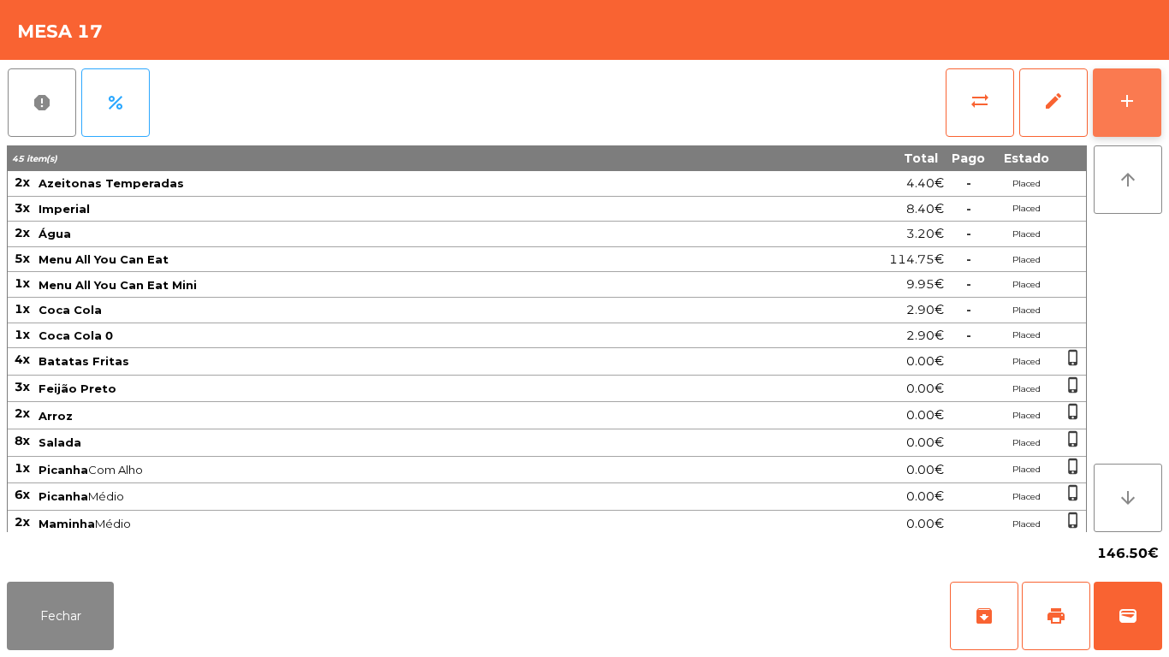
click at [1122, 112] on button "add" at bounding box center [1127, 102] width 68 height 68
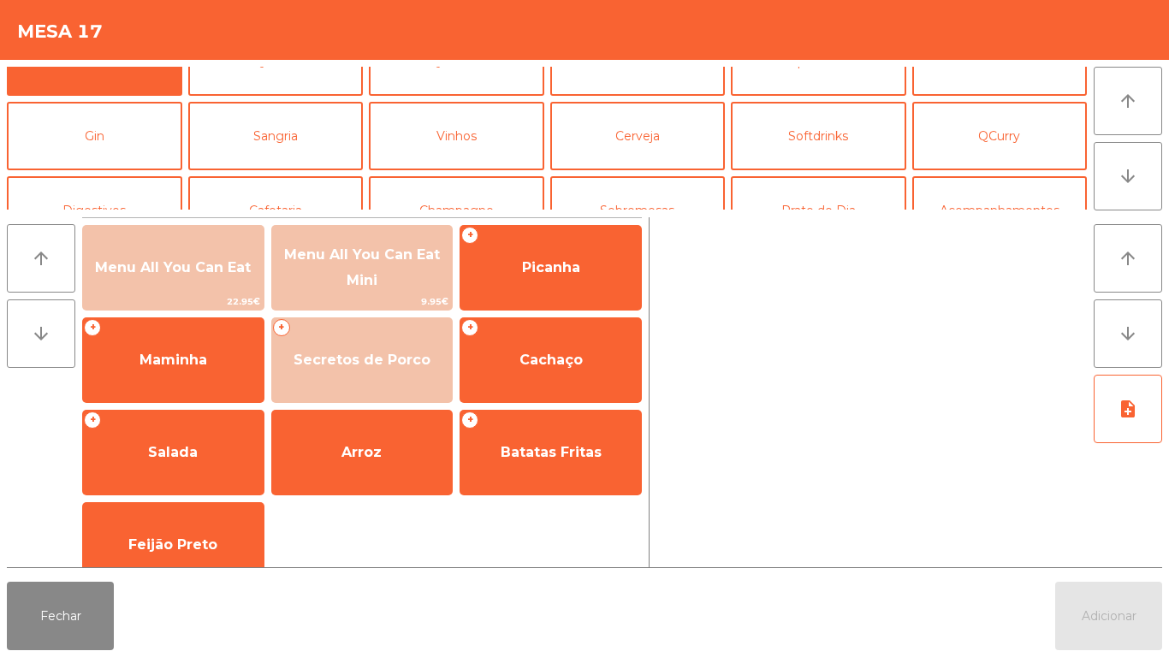
scroll to position [57, 0]
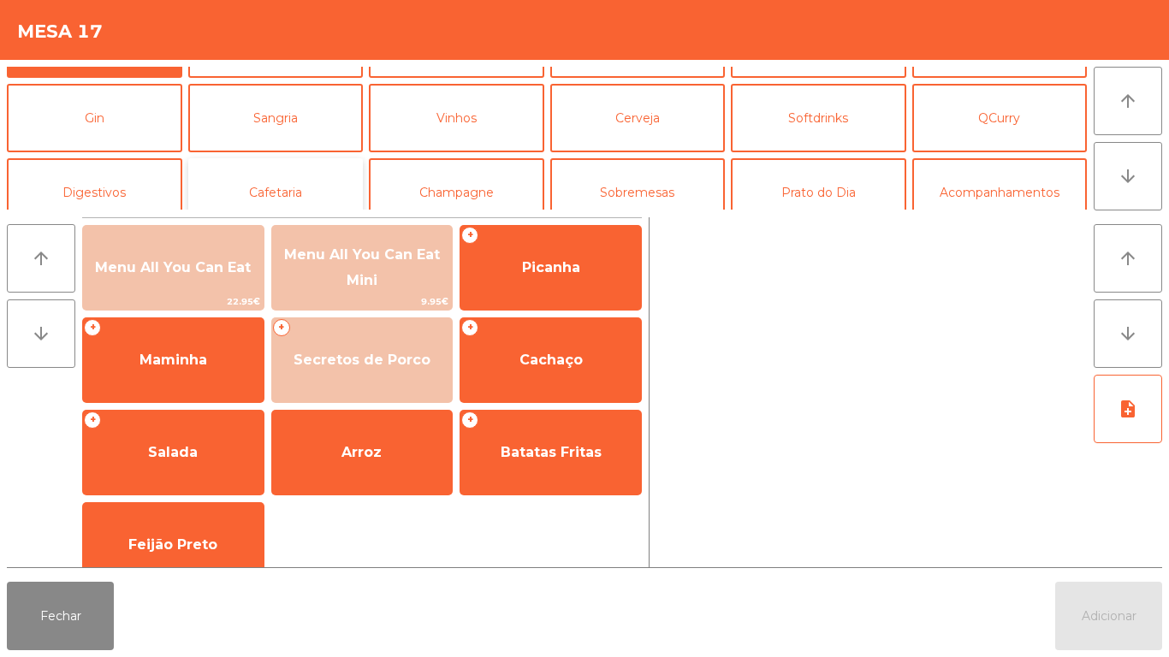
click at [271, 199] on button "Cafetaria" at bounding box center [275, 192] width 175 height 68
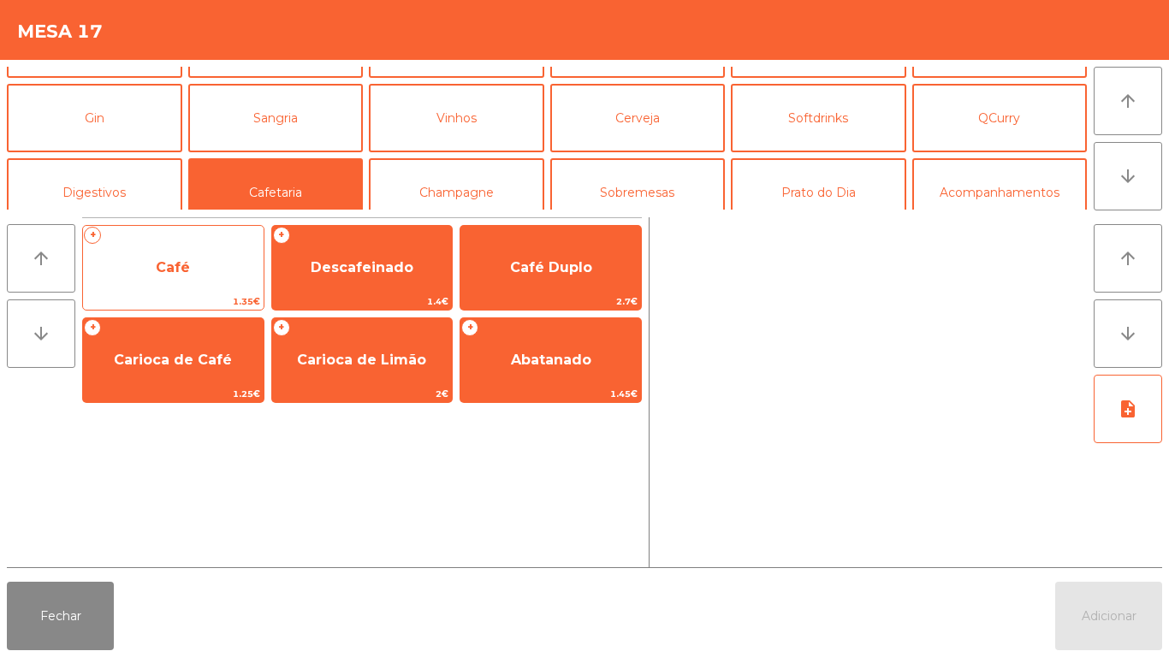
click at [152, 280] on span "Café" at bounding box center [173, 268] width 181 height 46
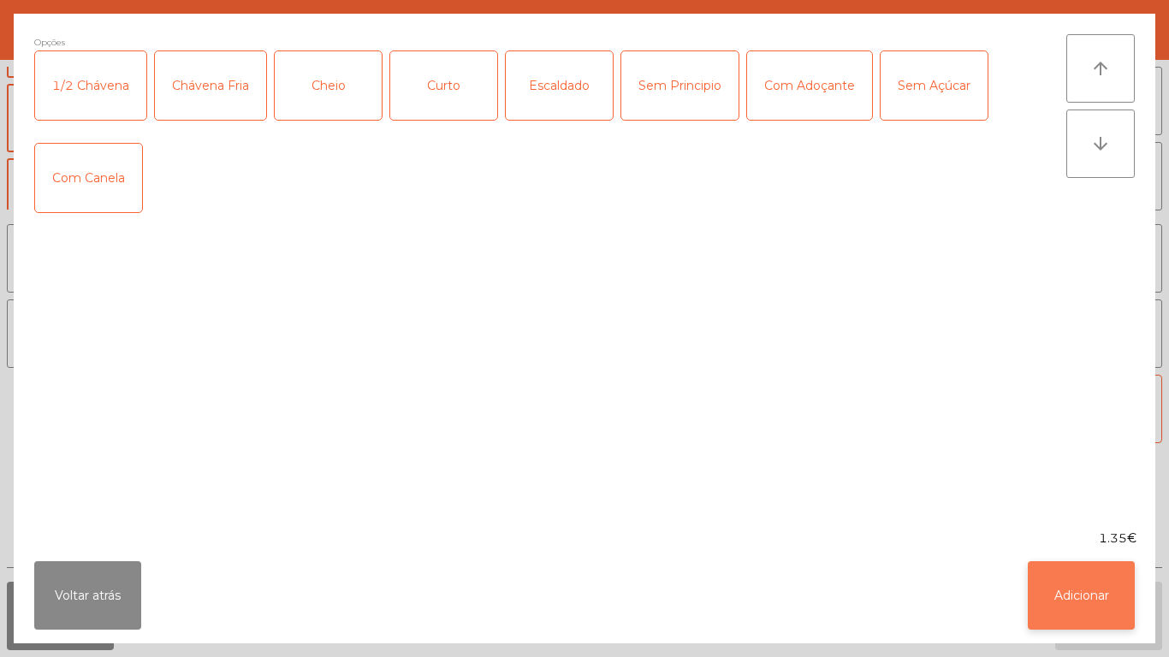
click at [1054, 600] on button "Adicionar" at bounding box center [1081, 595] width 107 height 68
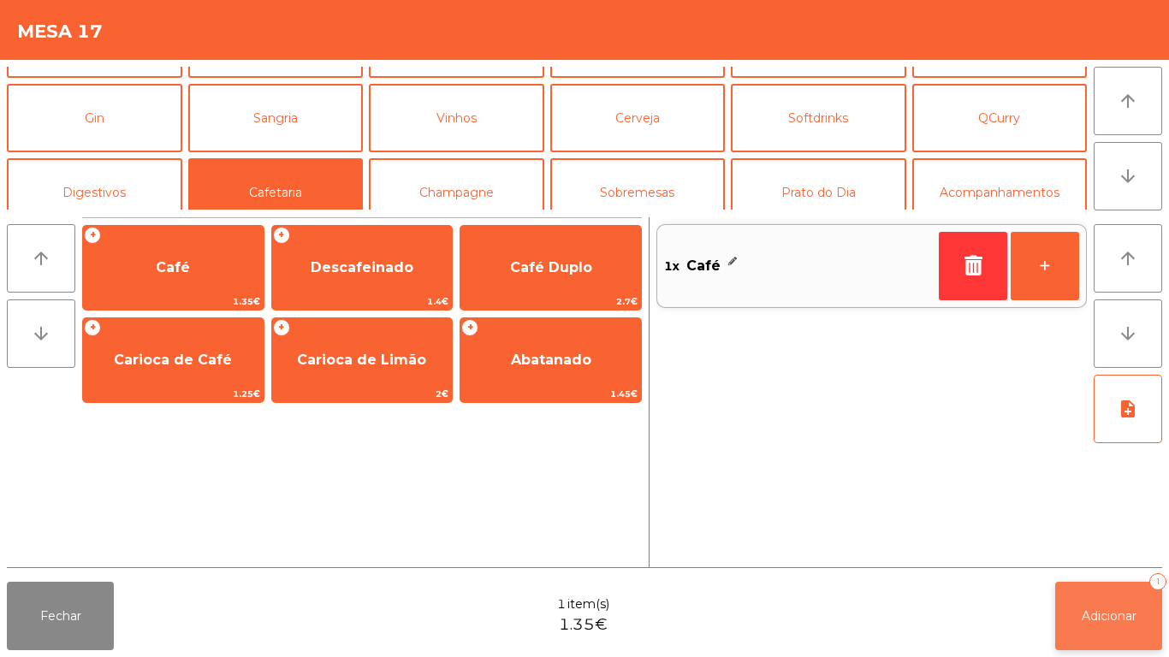
click at [1106, 615] on span "Adicionar" at bounding box center [1109, 615] width 55 height 15
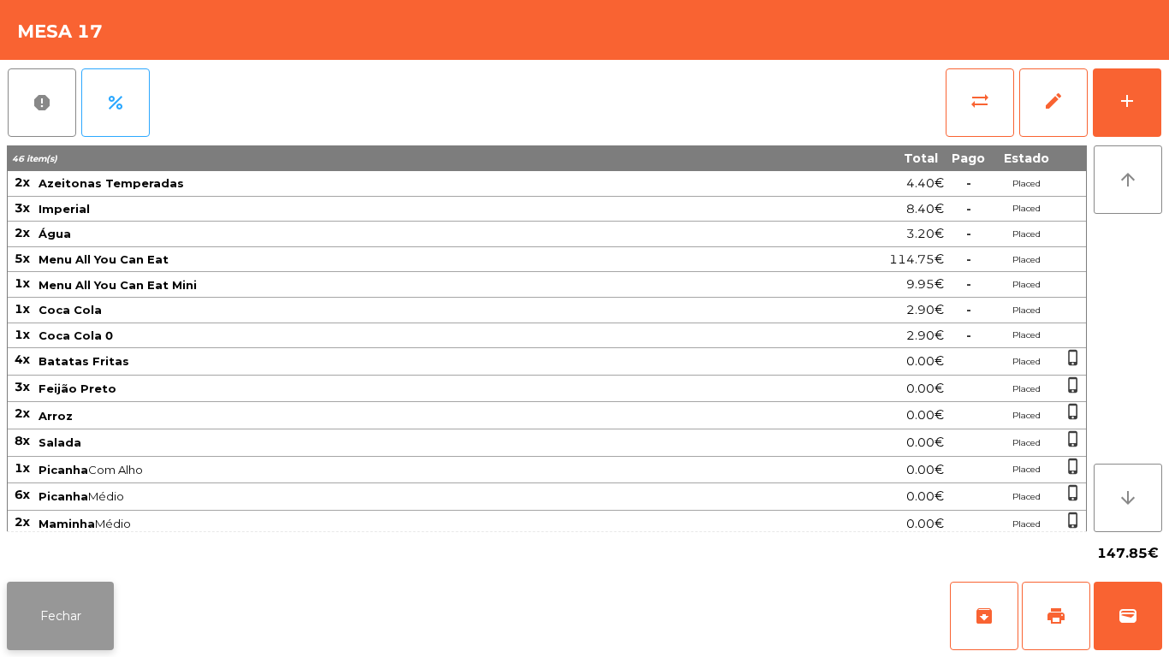
click at [44, 597] on button "Fechar" at bounding box center [60, 616] width 107 height 68
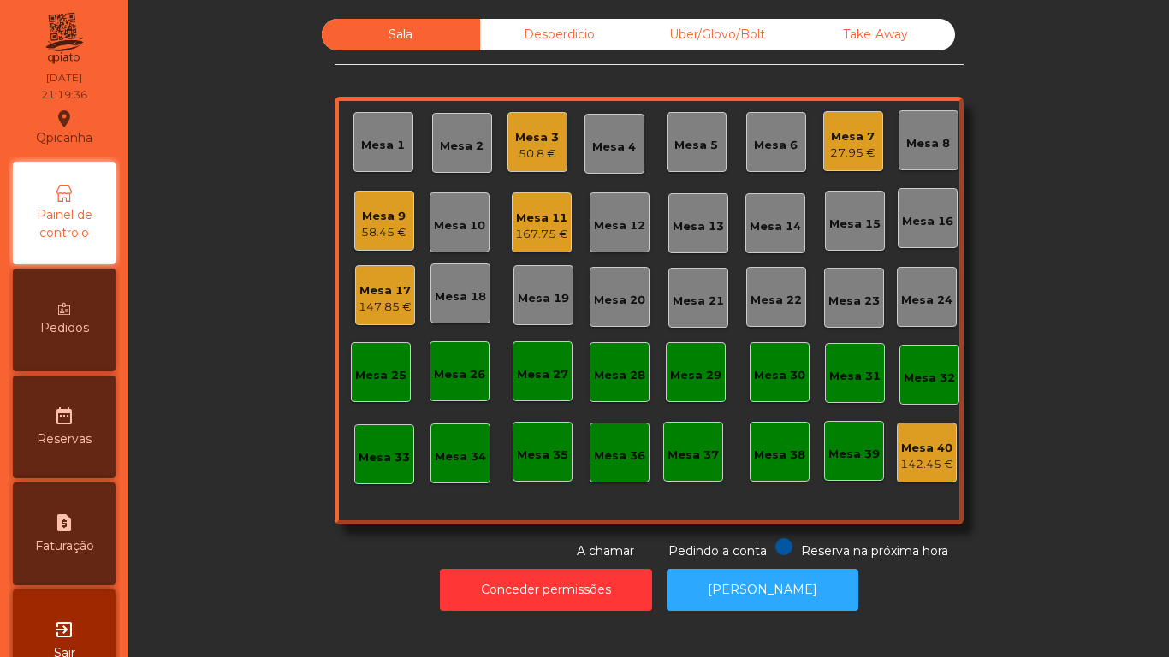
click at [541, 145] on div "50.8 €" at bounding box center [537, 153] width 44 height 17
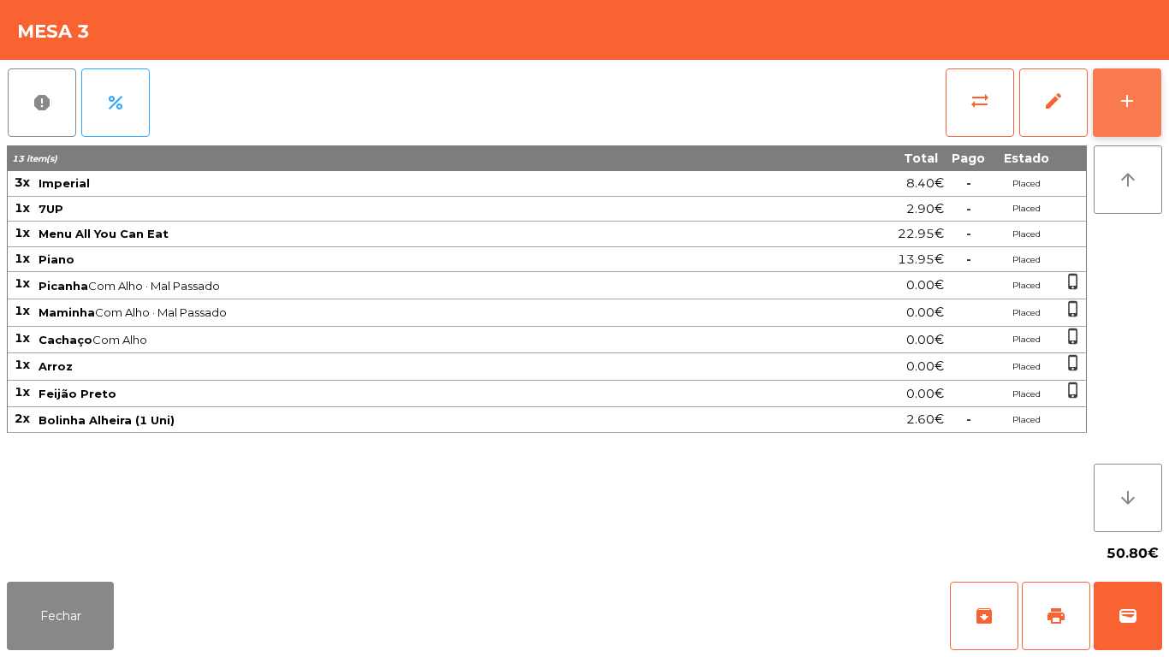
click at [1126, 120] on button "add" at bounding box center [1127, 102] width 68 height 68
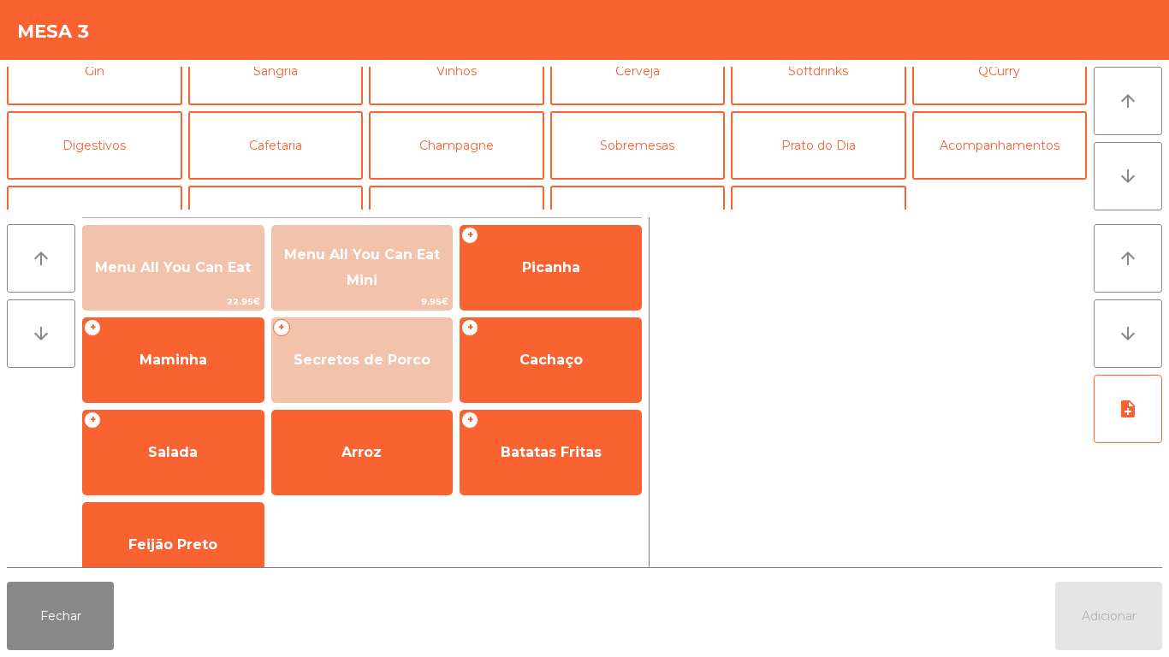
scroll to position [112, 0]
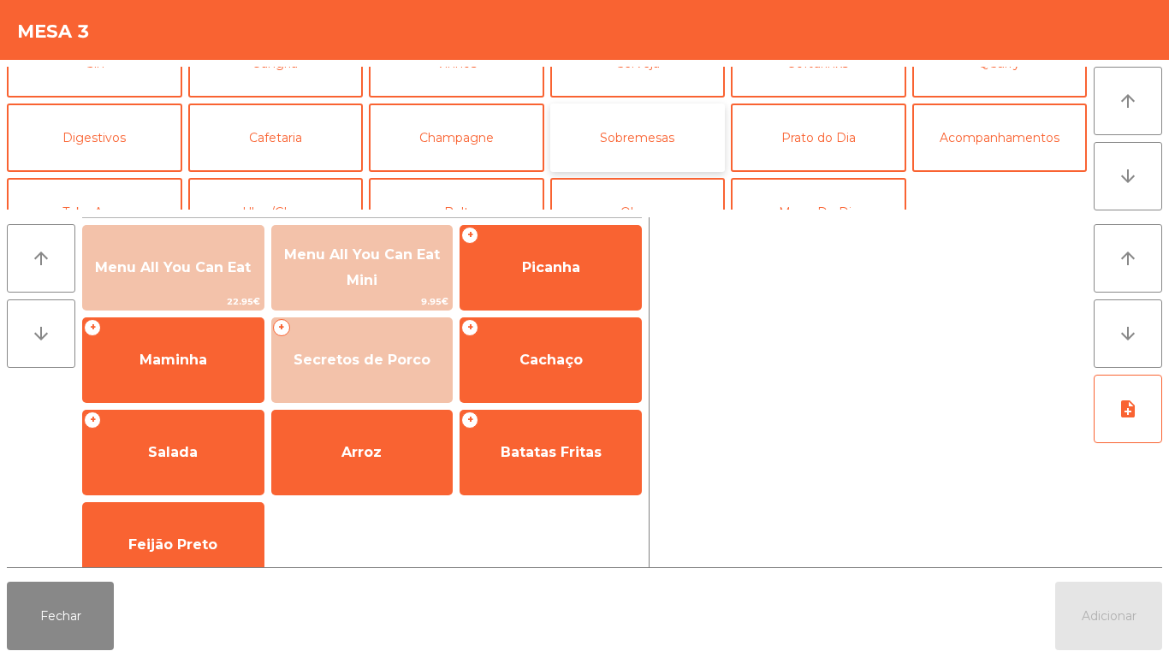
click at [667, 141] on button "Sobremesas" at bounding box center [637, 138] width 175 height 68
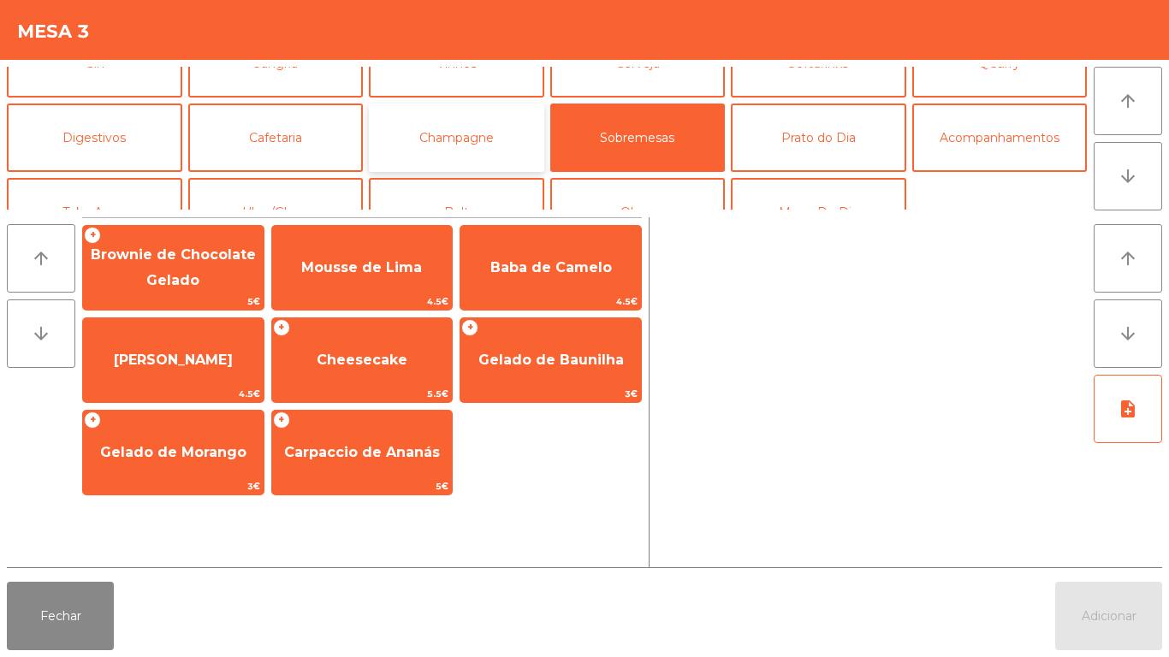
click at [423, 147] on button "Champagne" at bounding box center [456, 138] width 175 height 68
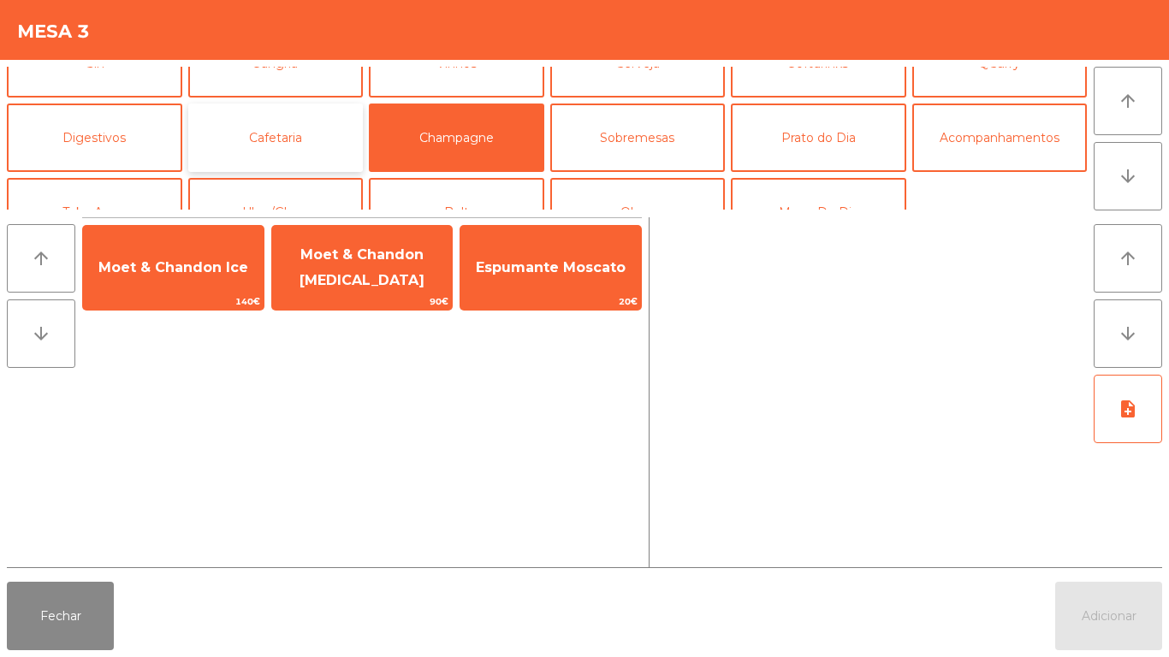
click at [303, 150] on button "Cafetaria" at bounding box center [275, 138] width 175 height 68
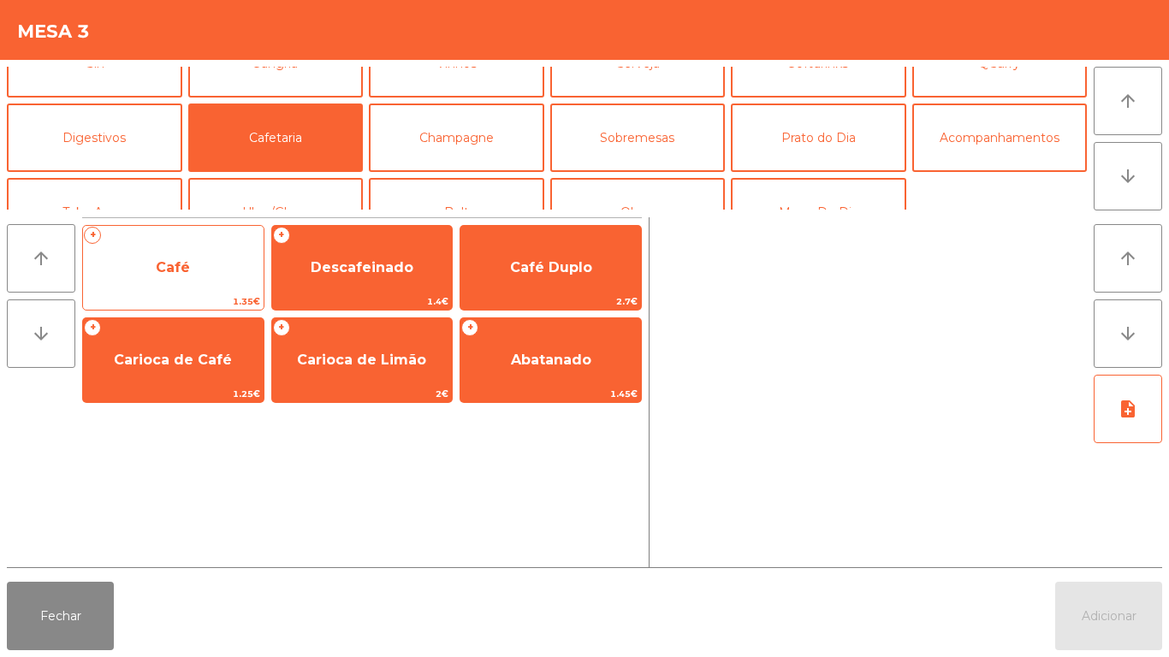
click at [211, 251] on span "Café" at bounding box center [173, 268] width 181 height 46
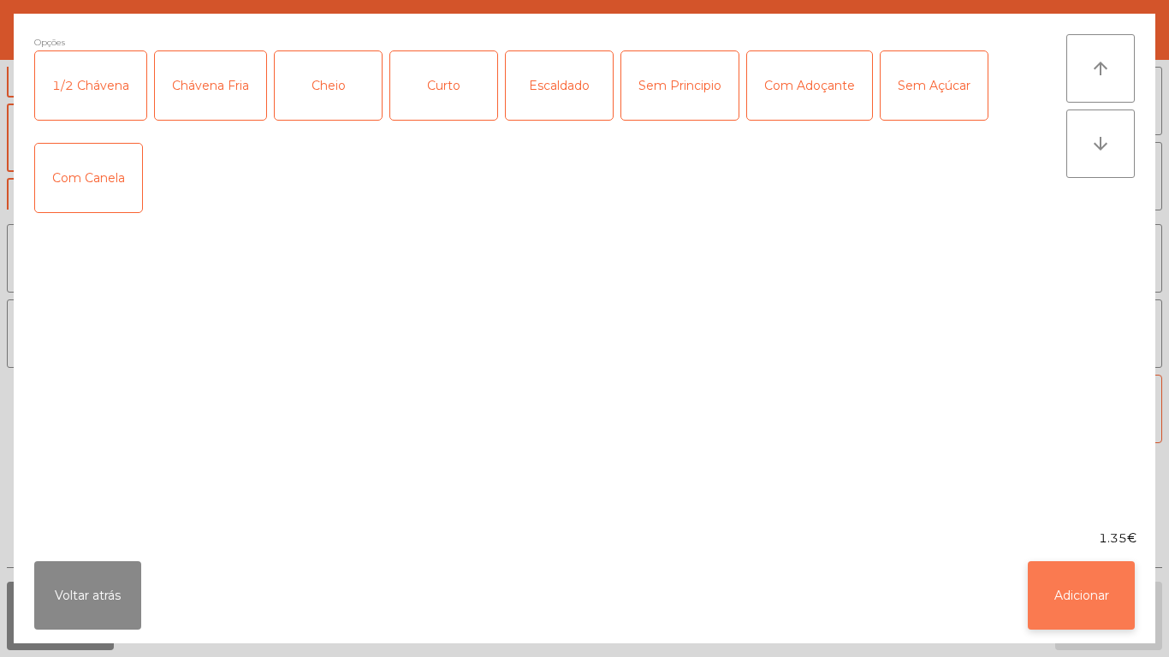
click at [1094, 577] on button "Adicionar" at bounding box center [1081, 595] width 107 height 68
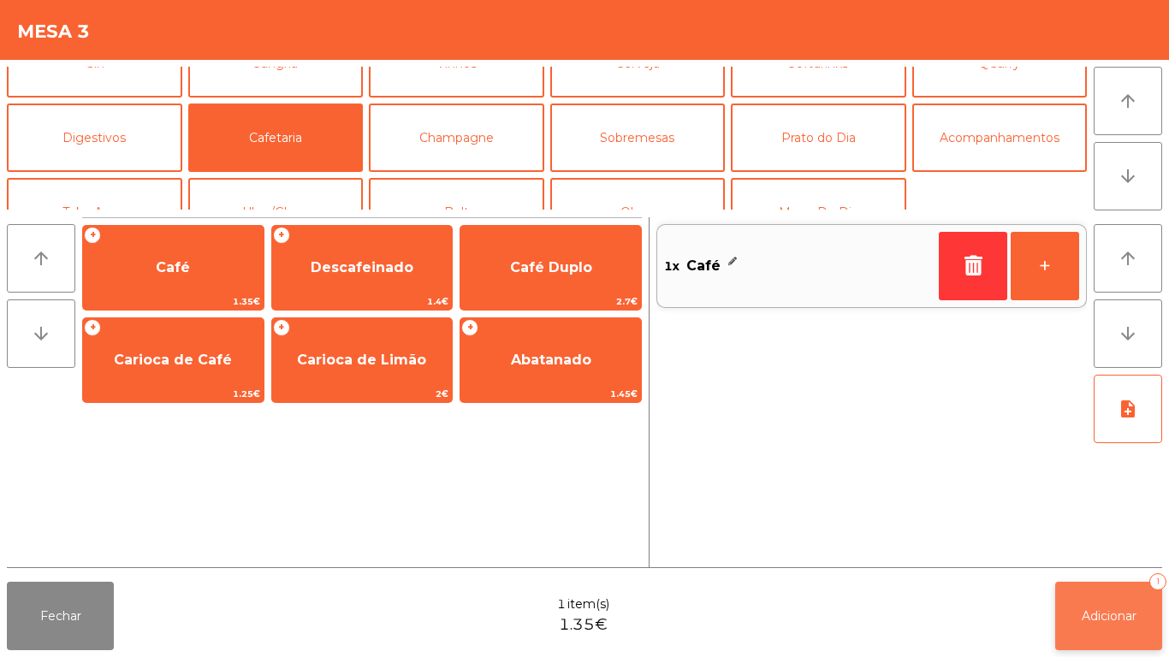
click at [1096, 597] on button "Adicionar 1" at bounding box center [1108, 616] width 107 height 68
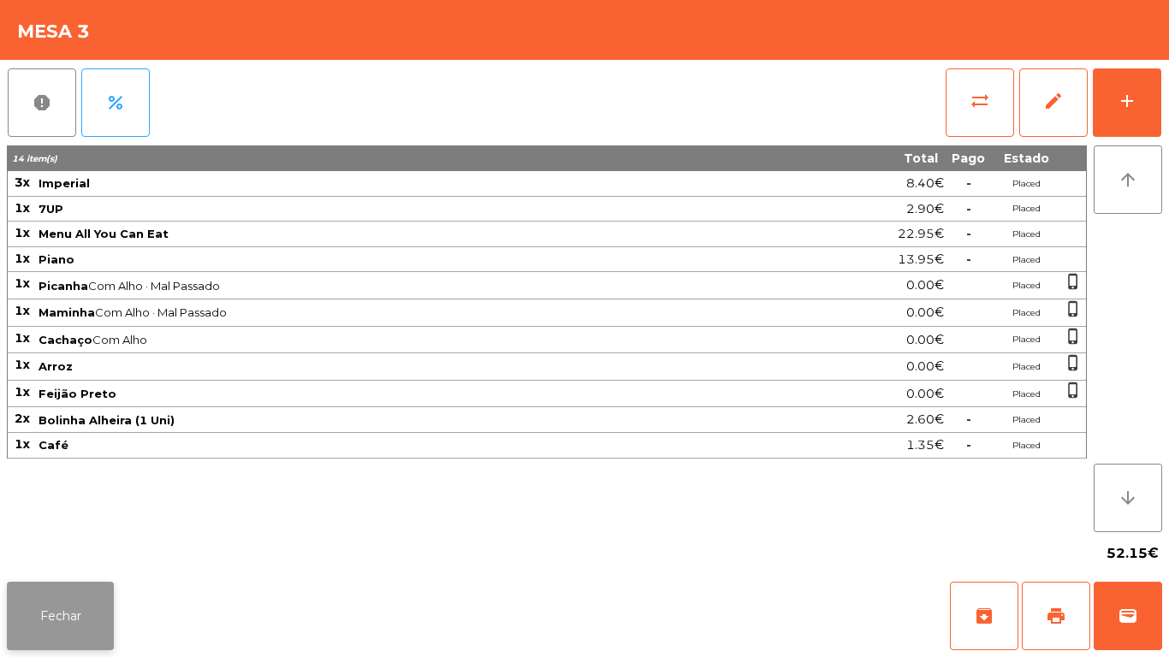
click at [68, 593] on button "Fechar" at bounding box center [60, 616] width 107 height 68
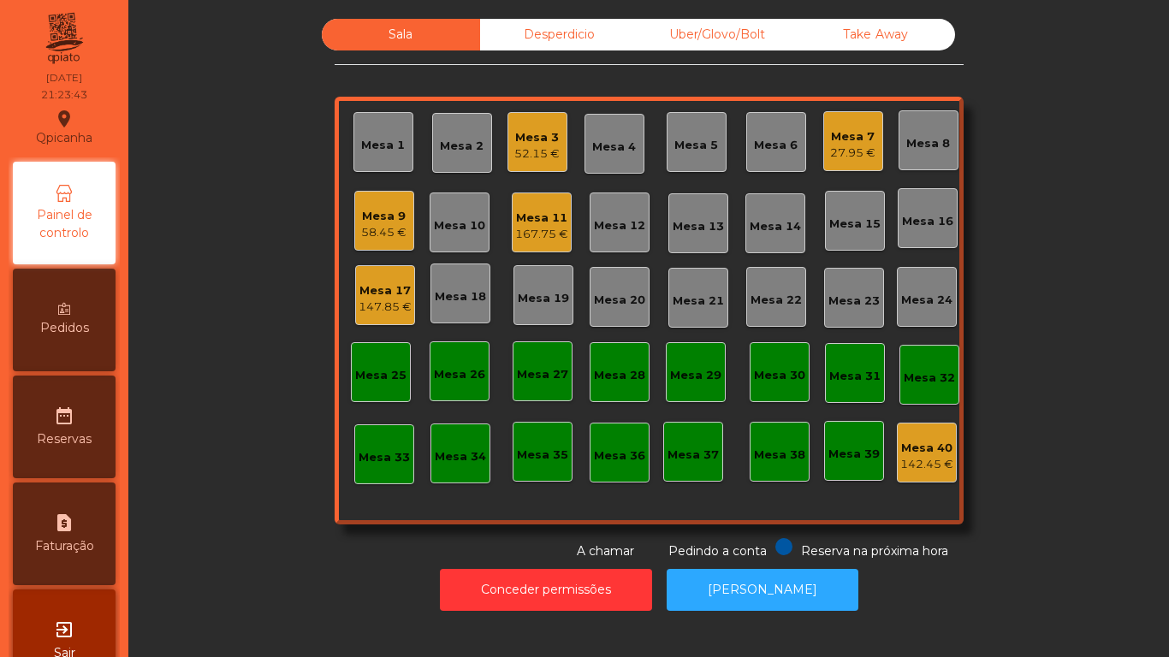
click at [529, 233] on div "167.75 €" at bounding box center [541, 234] width 53 height 17
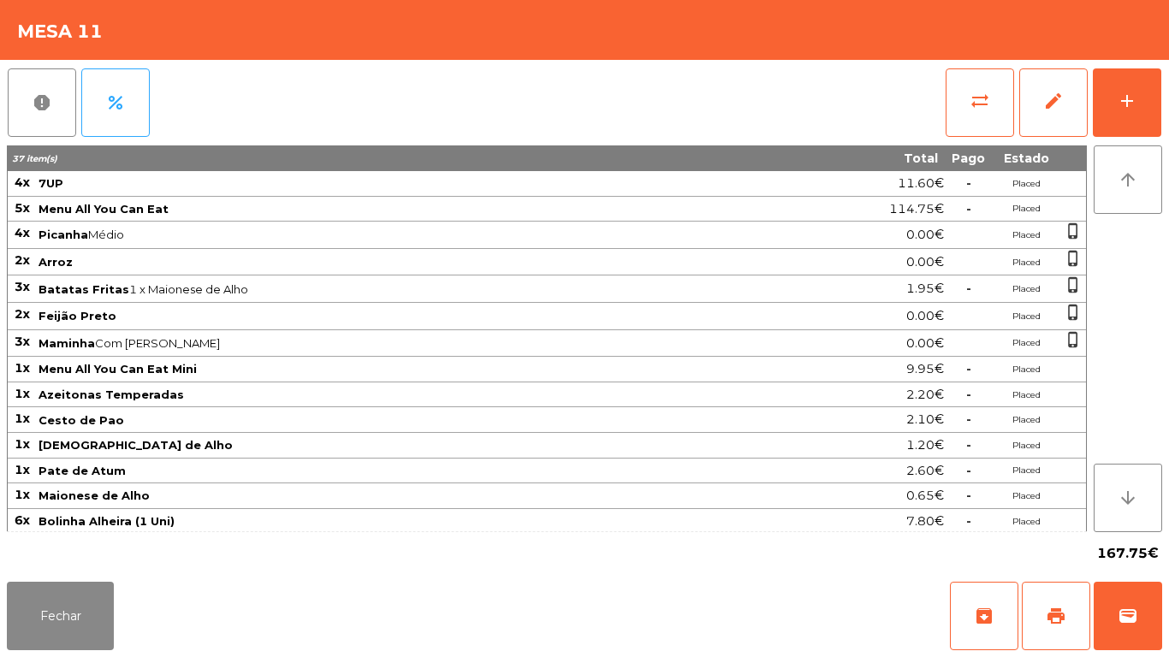
scroll to position [56, 0]
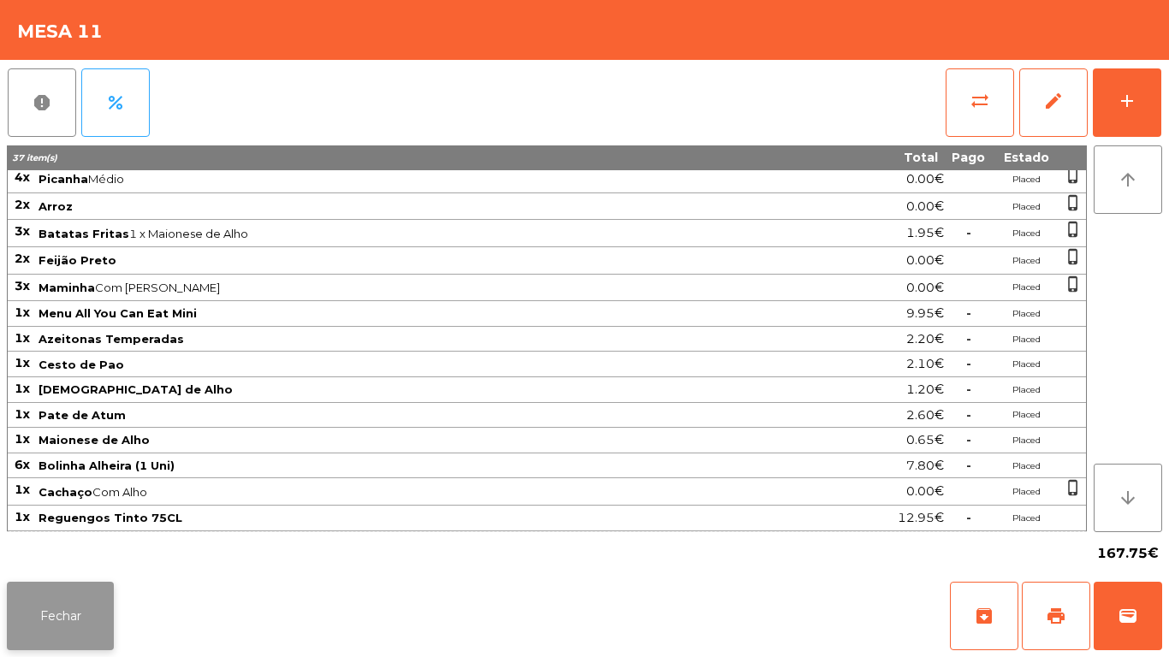
click at [76, 621] on button "Fechar" at bounding box center [60, 616] width 107 height 68
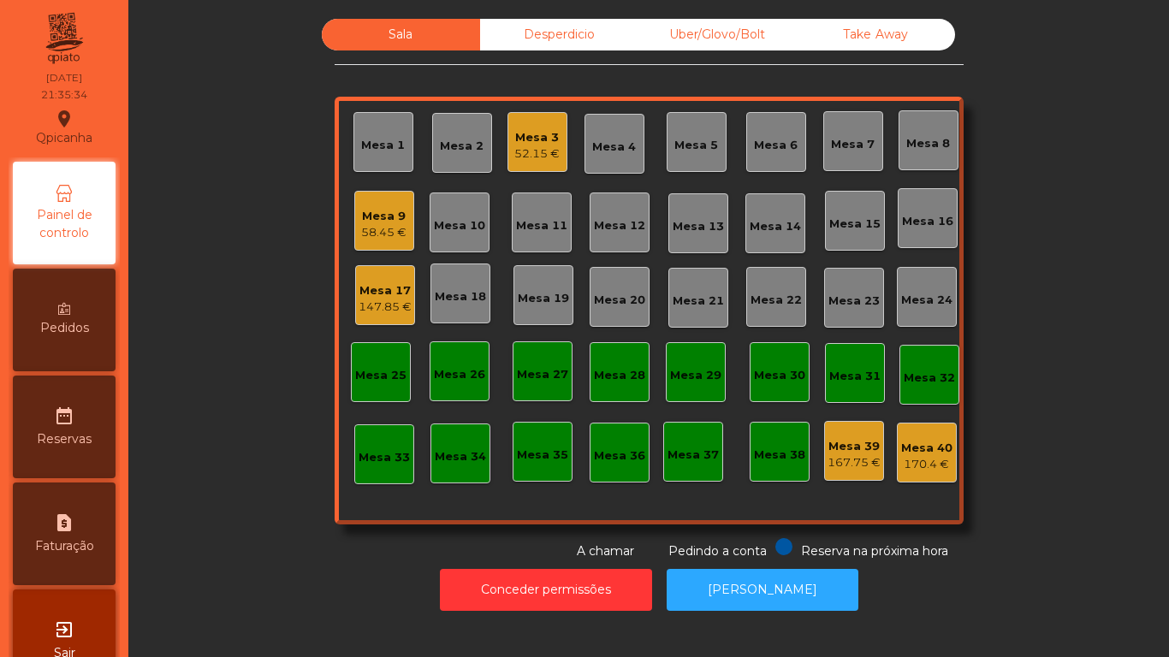
click at [393, 243] on div "Mesa 9 58.45 €" at bounding box center [384, 221] width 60 height 60
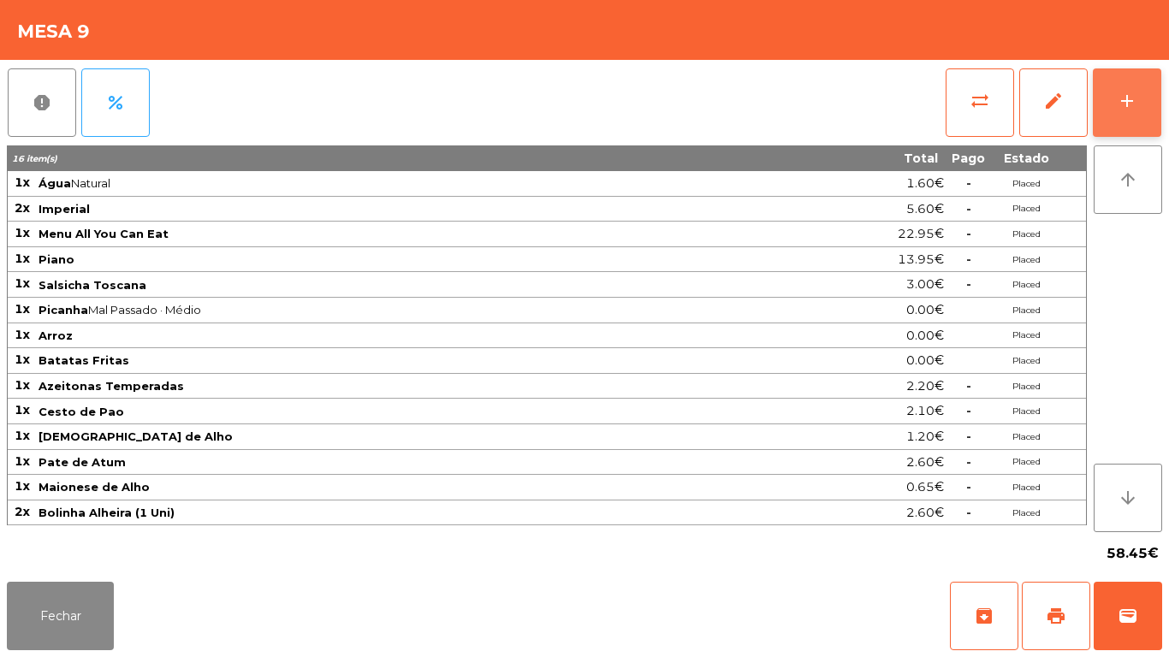
click at [1117, 116] on button "add" at bounding box center [1127, 102] width 68 height 68
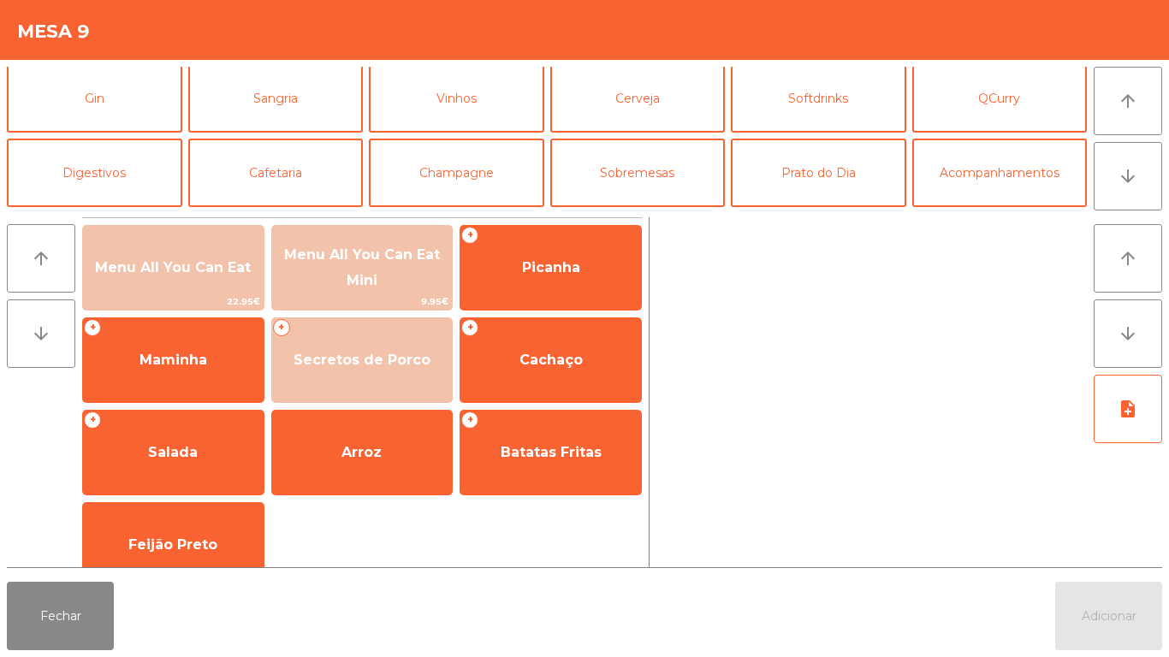
scroll to position [103, 0]
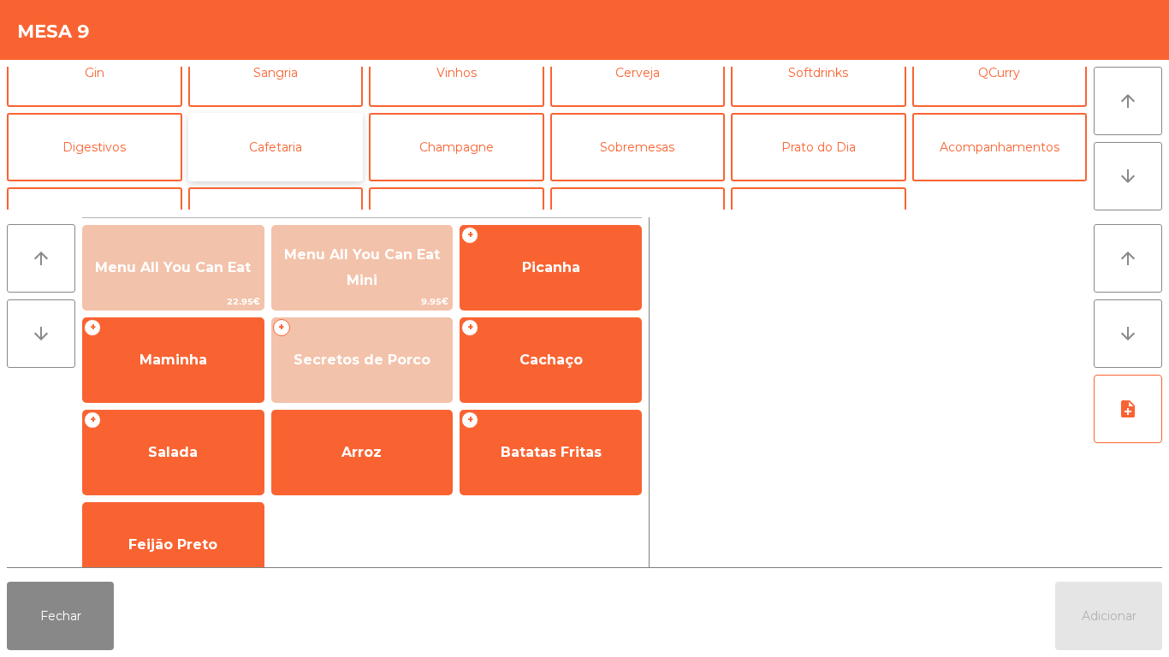
click at [340, 155] on button "Cafetaria" at bounding box center [275, 147] width 175 height 68
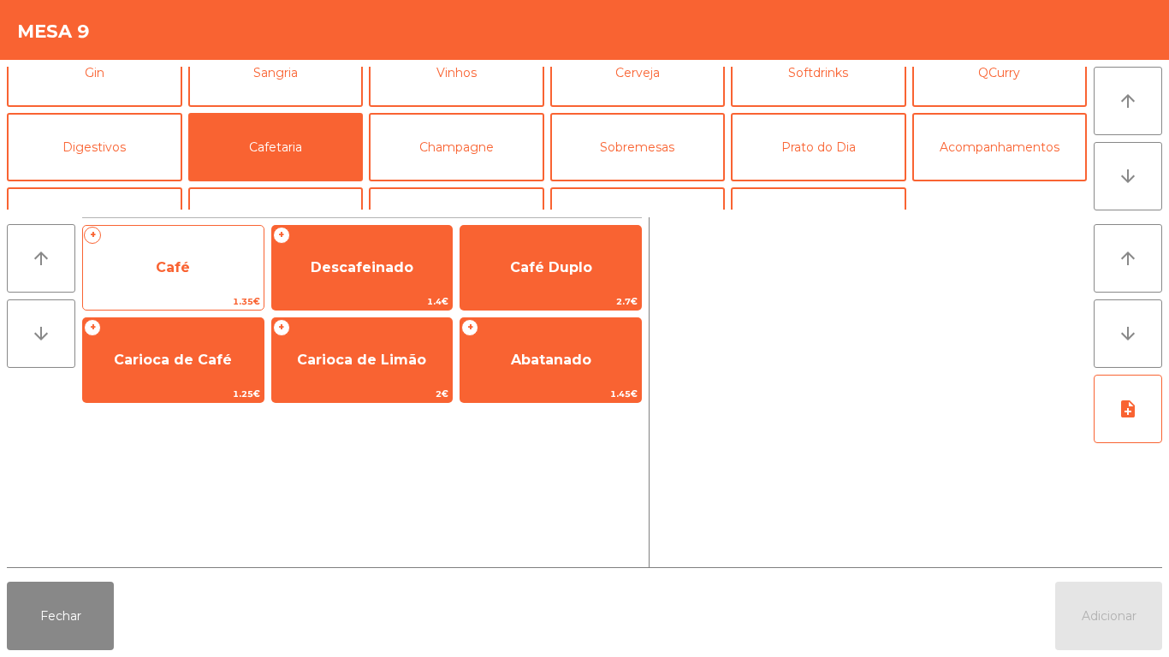
click at [218, 263] on span "Café" at bounding box center [173, 268] width 181 height 46
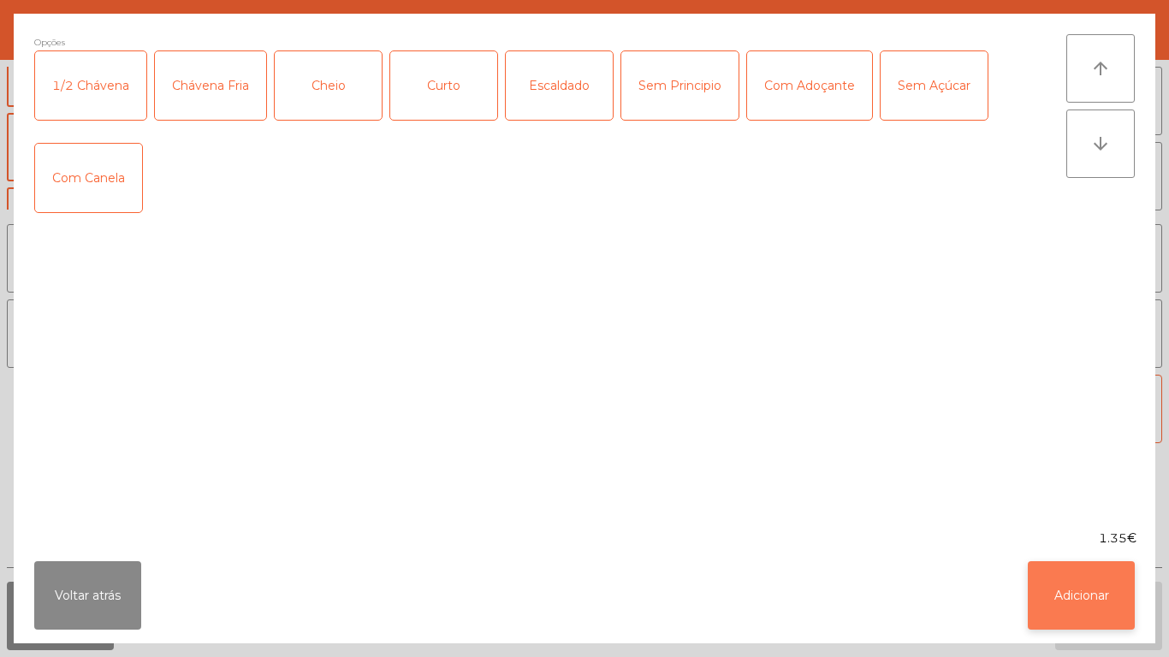
click at [1076, 597] on button "Adicionar" at bounding box center [1081, 595] width 107 height 68
click at [1100, 600] on button "Adicionar" at bounding box center [1108, 616] width 107 height 68
